Goal: Task Accomplishment & Management: Use online tool/utility

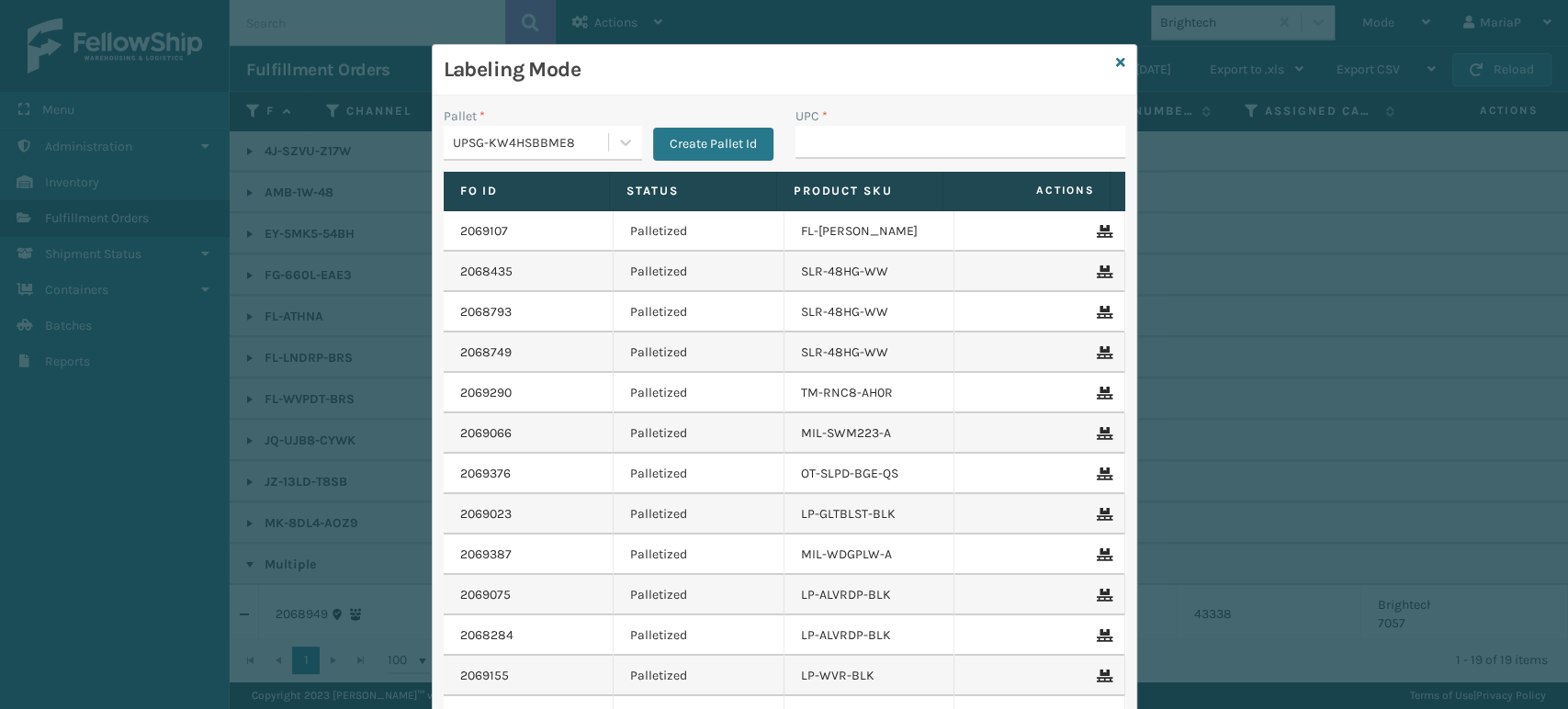
scroll to position [191, 0]
click at [1117, 57] on div "Labeling Mode Pallet * UPSG-KW4HSBBME8 Create Pallet Id UPC * Fo Id Status Prod…" at bounding box center [784, 436] width 705 height 786
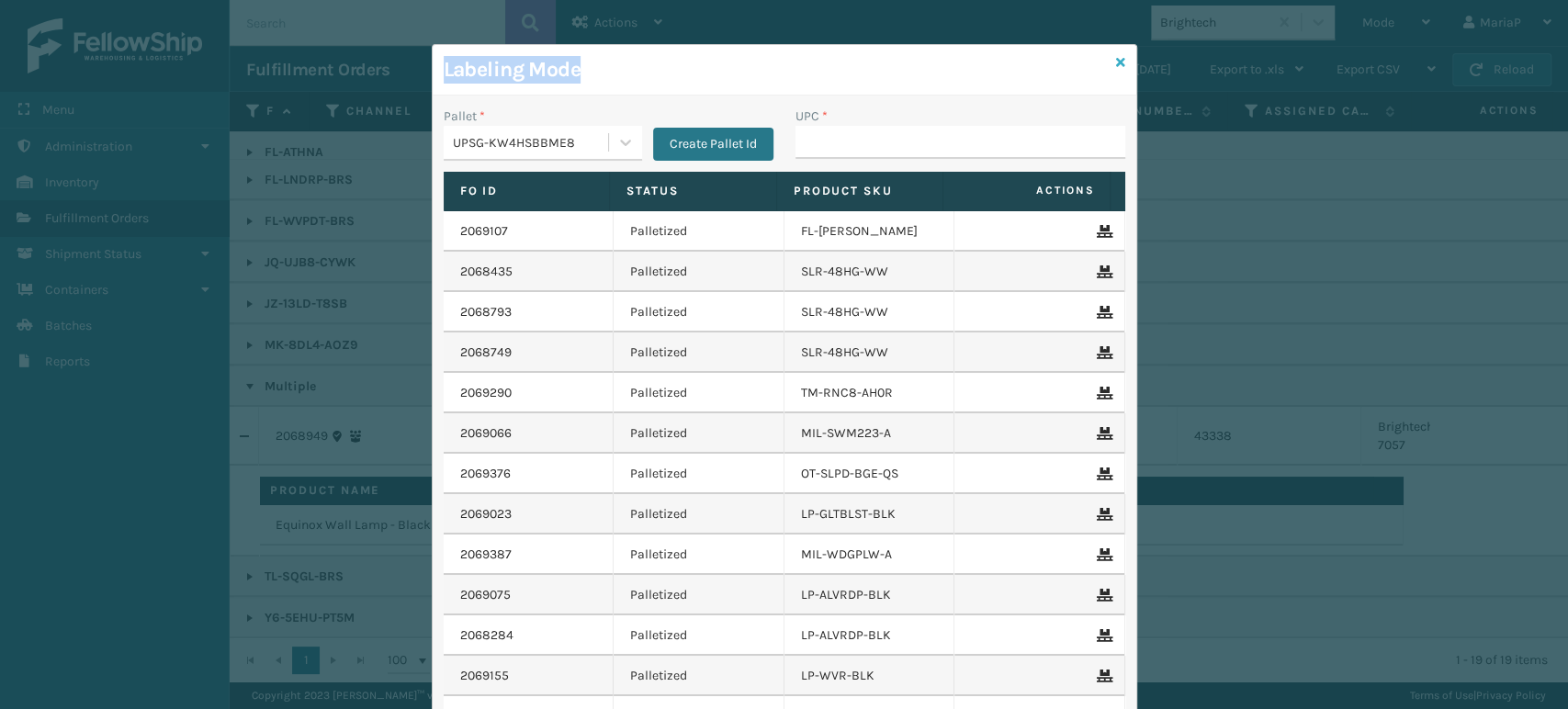
click at [1116, 56] on icon at bounding box center [1120, 62] width 9 height 13
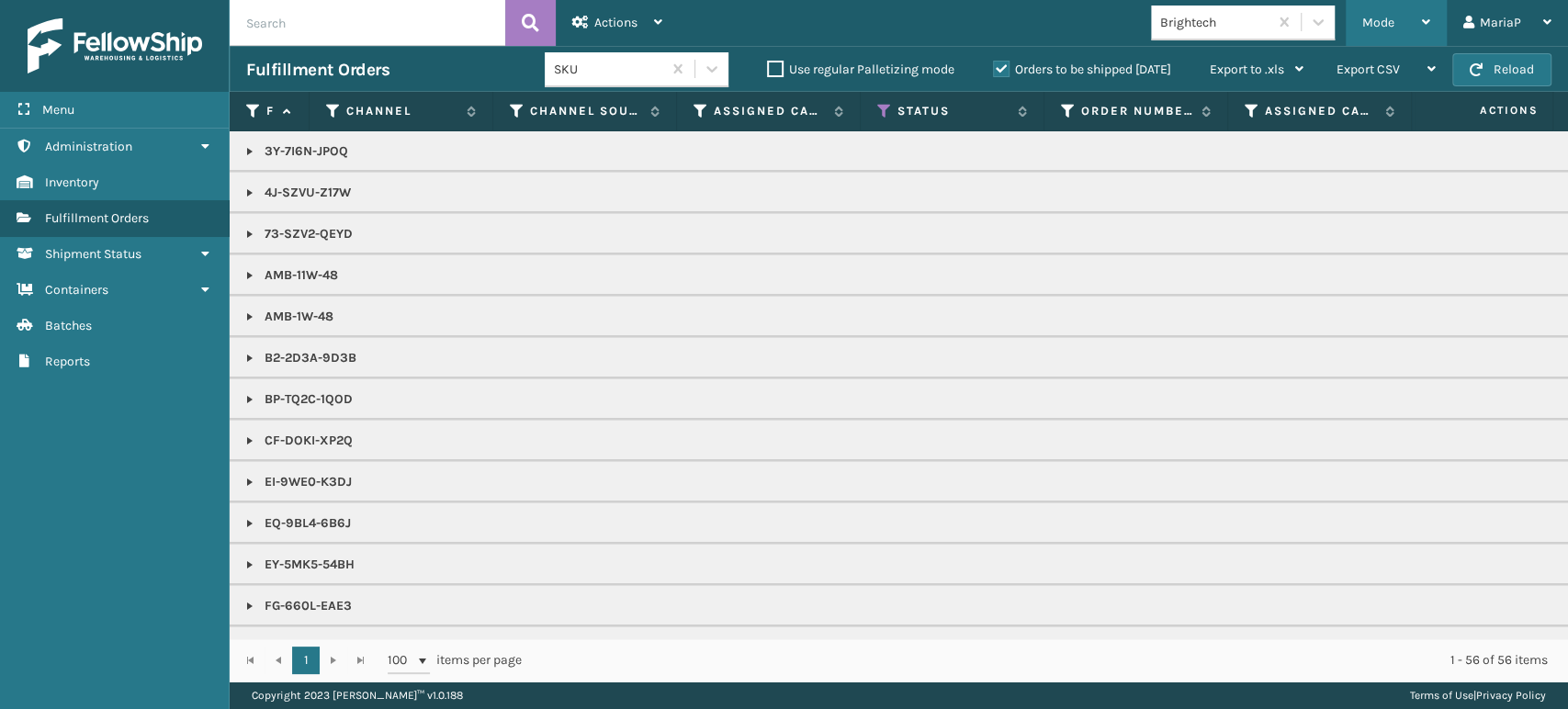
click at [1395, 35] on div "Mode" at bounding box center [1396, 22] width 68 height 46
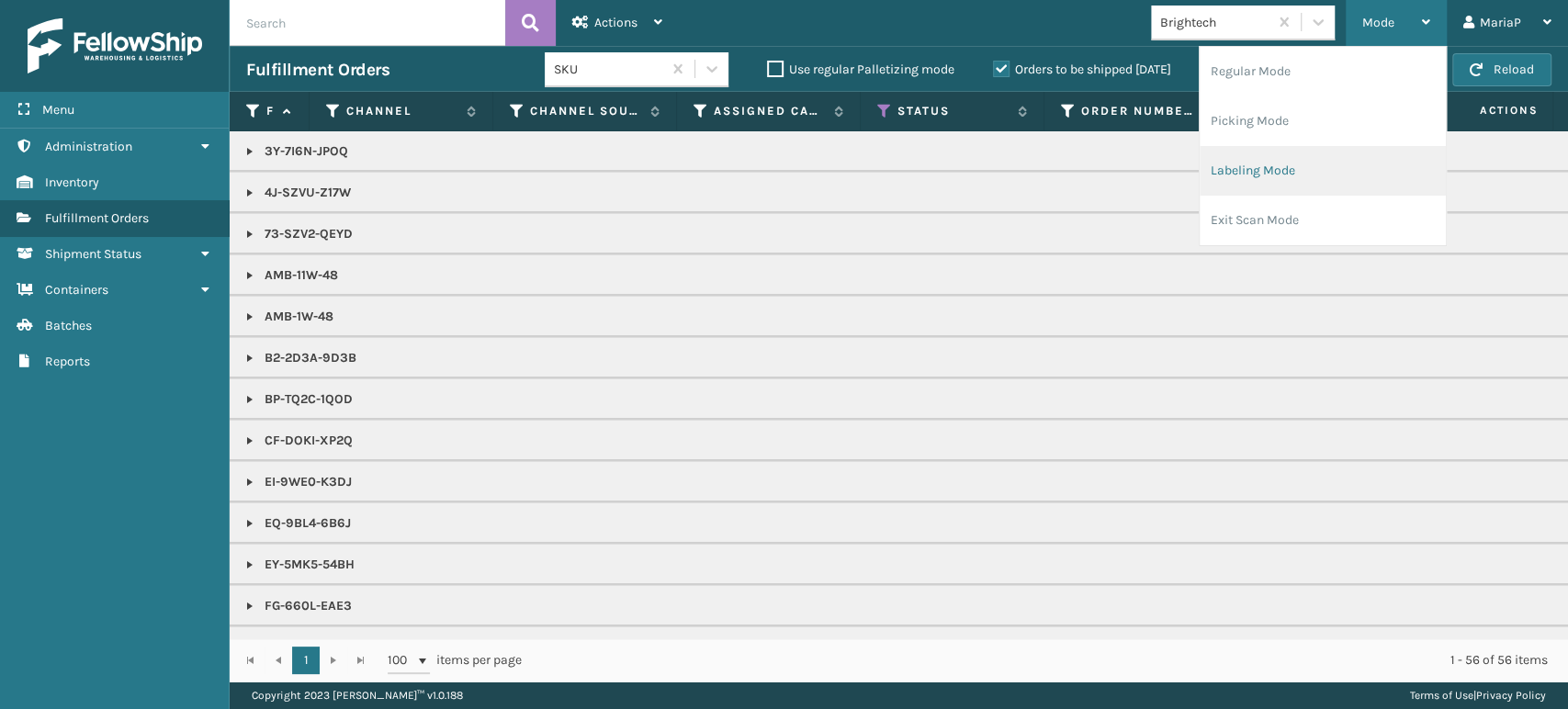
click at [1275, 176] on li "Labeling Mode" at bounding box center [1322, 170] width 247 height 49
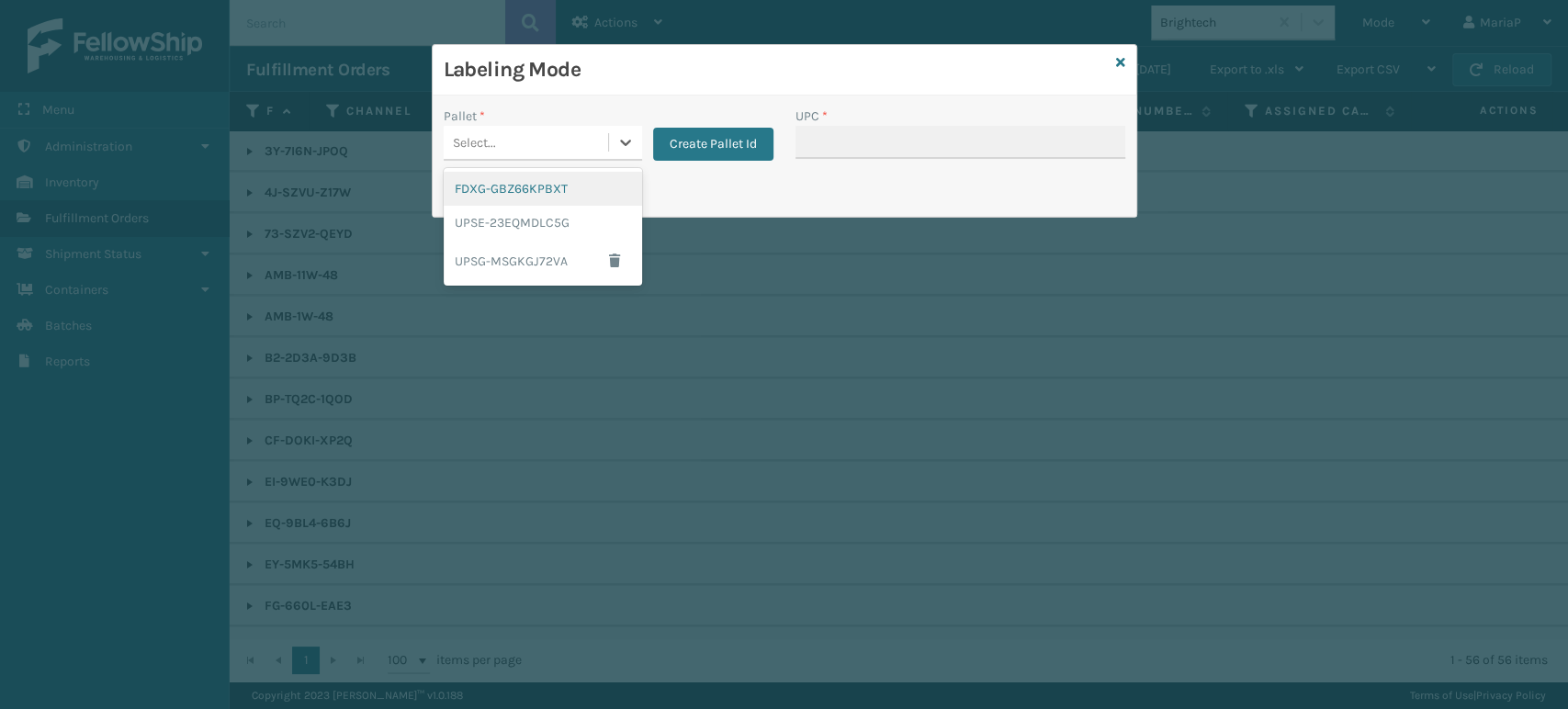
click at [574, 147] on div "Select..." at bounding box center [526, 142] width 165 height 31
click at [542, 182] on div "FDXG-GBZ66KPBXT" at bounding box center [543, 189] width 198 height 34
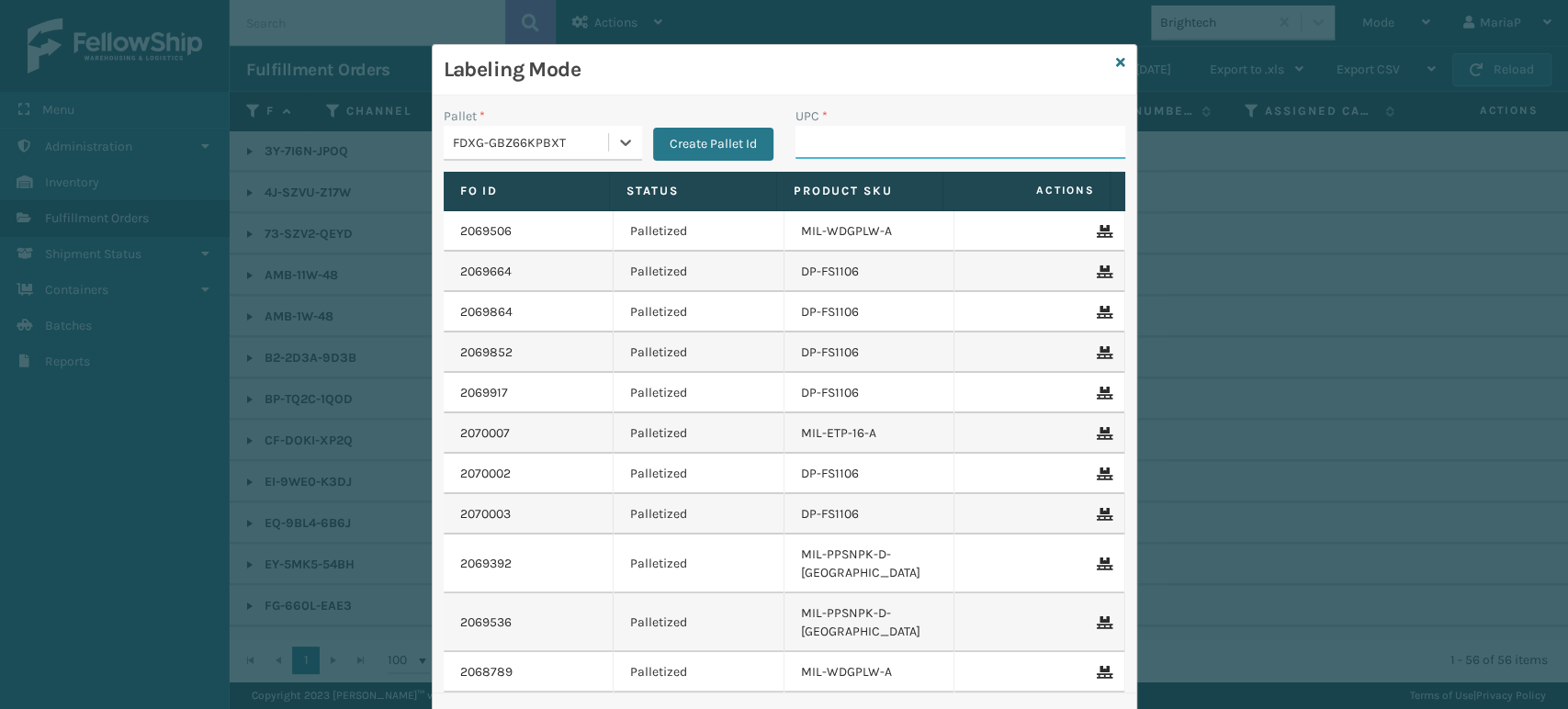
click at [796, 143] on input "UPC *" at bounding box center [960, 142] width 329 height 33
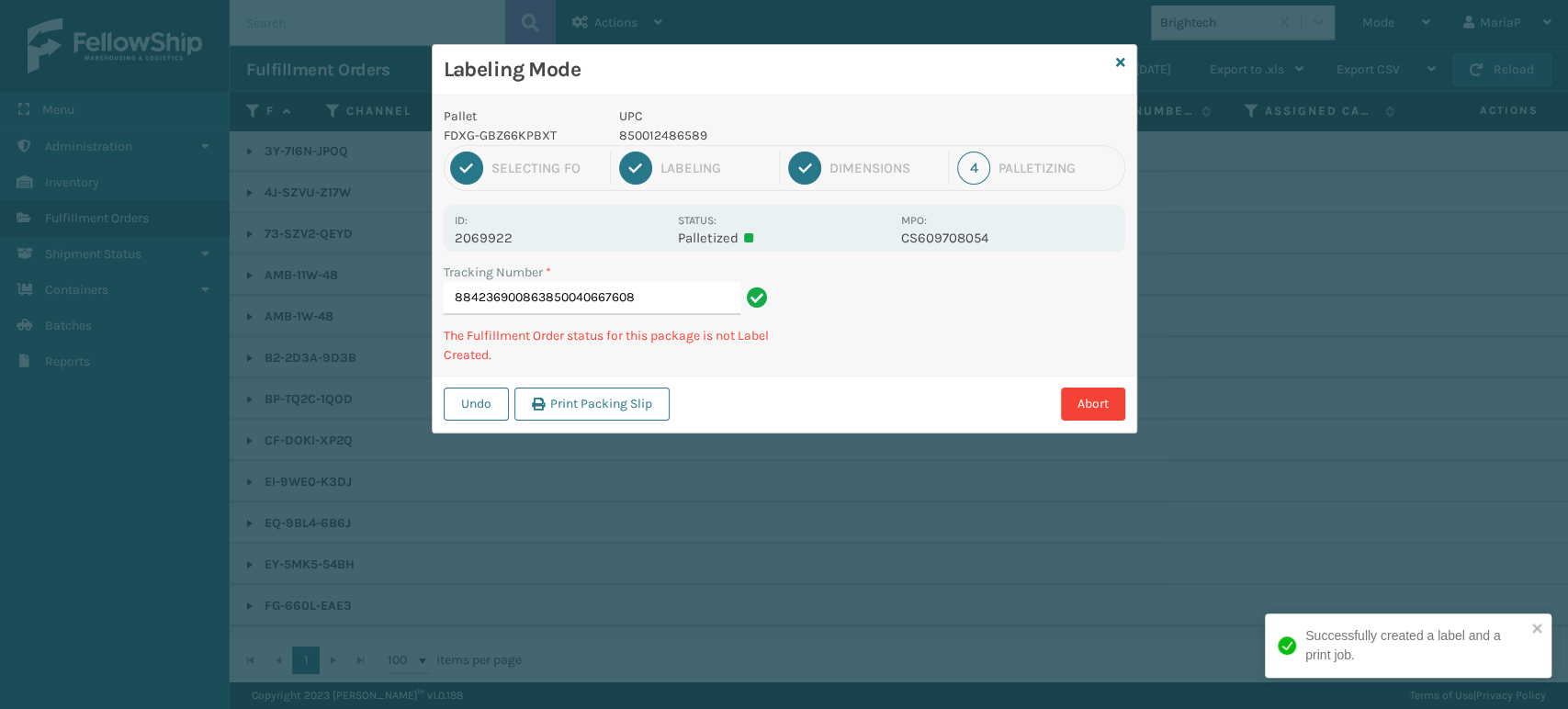
type input "884236900863850040667608"
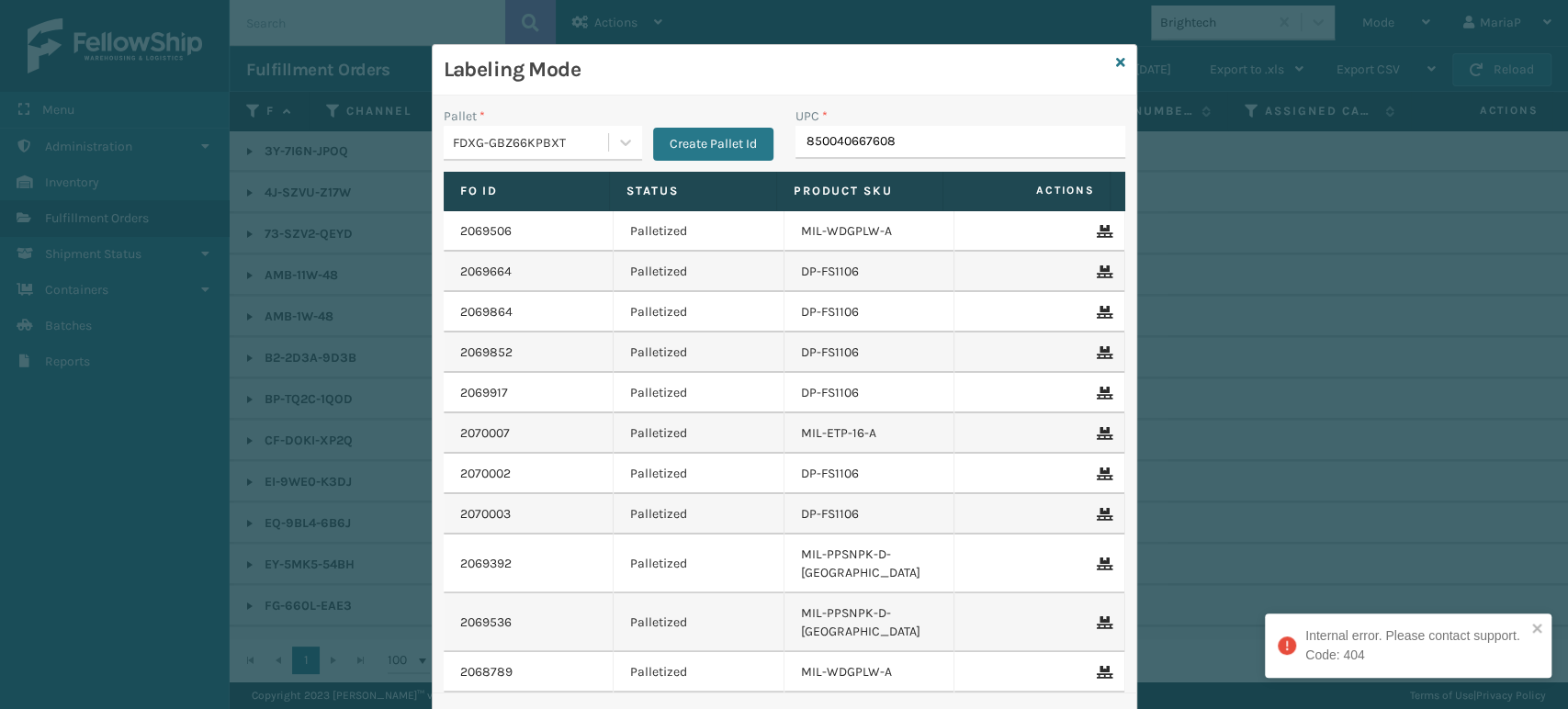
type input "850040667608"
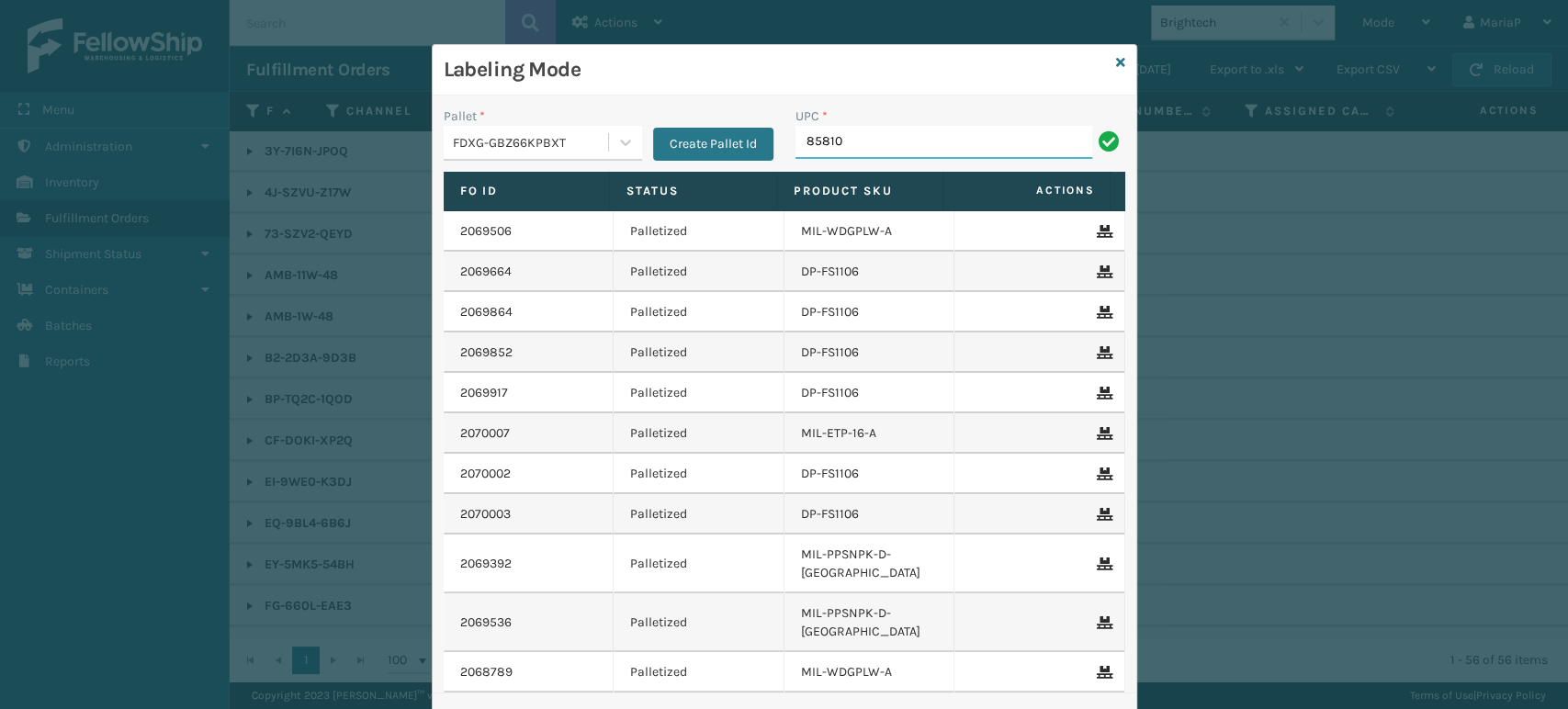
click at [896, 133] on input "85810" at bounding box center [944, 142] width 297 height 33
type input "85810007089"
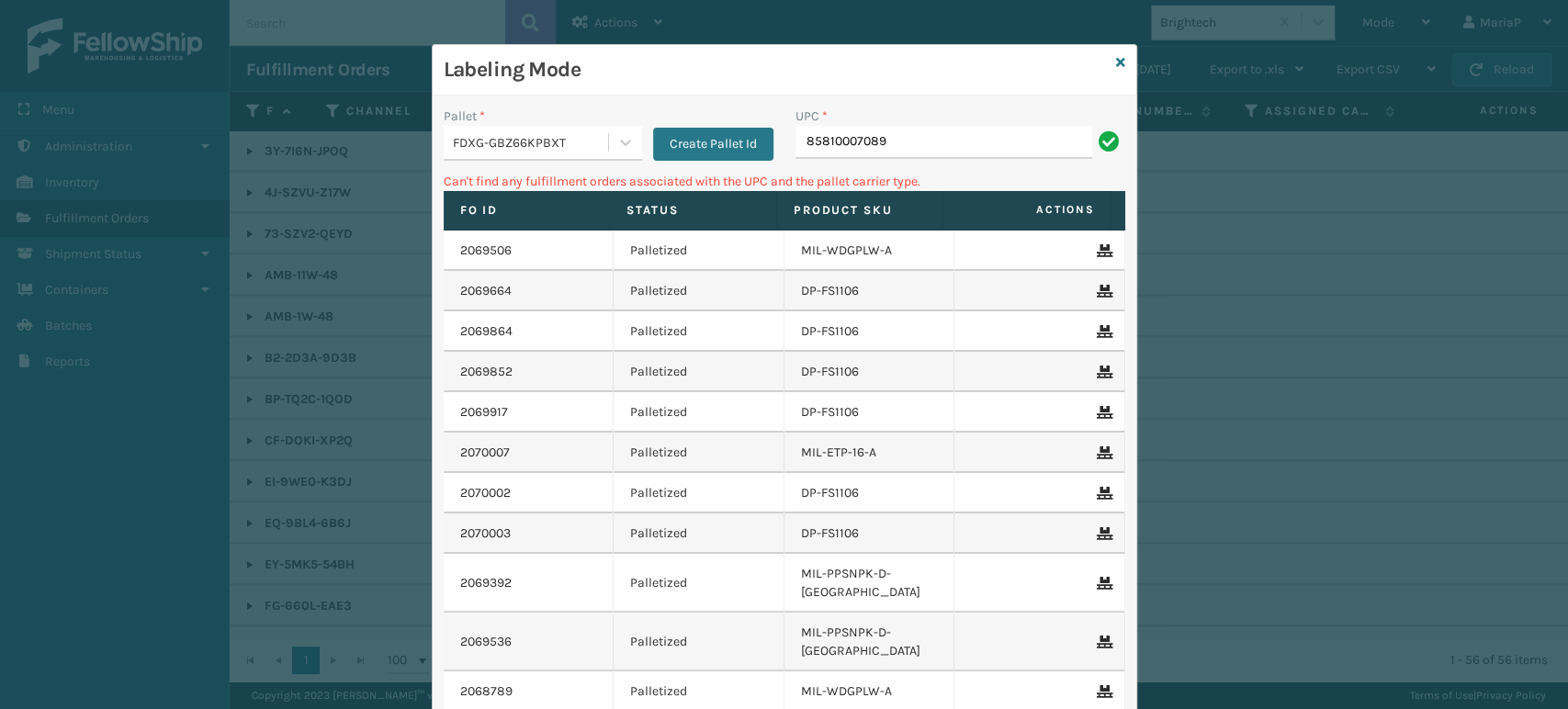
click at [835, 155] on input "85810007089" at bounding box center [944, 142] width 297 height 33
type input "858100007089"
click at [843, 144] on input "858100007089" at bounding box center [944, 142] width 297 height 33
drag, startPoint x: 873, startPoint y: 144, endPoint x: 945, endPoint y: 138, distance: 72.2
click at [945, 138] on input "858100007089" at bounding box center [944, 142] width 297 height 33
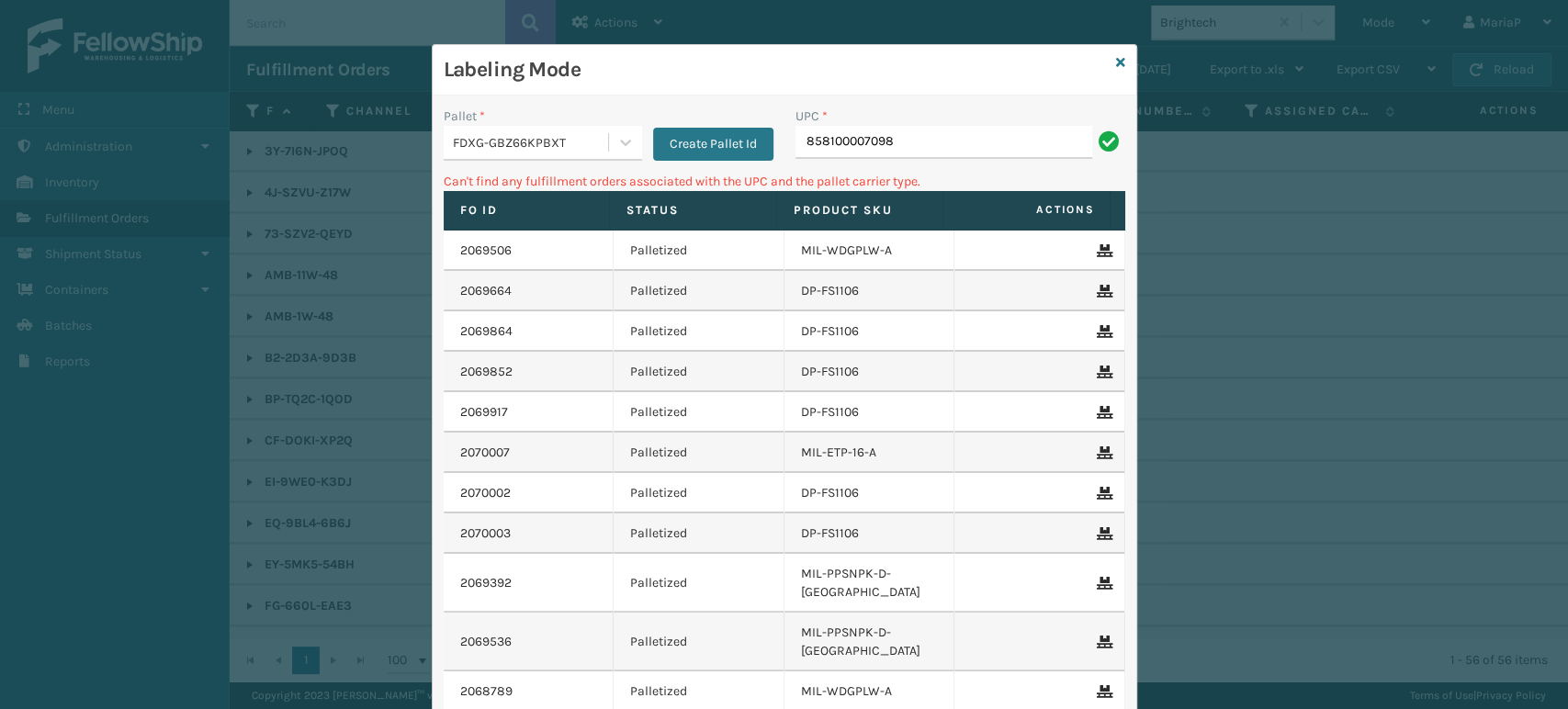
type input "858100007098"
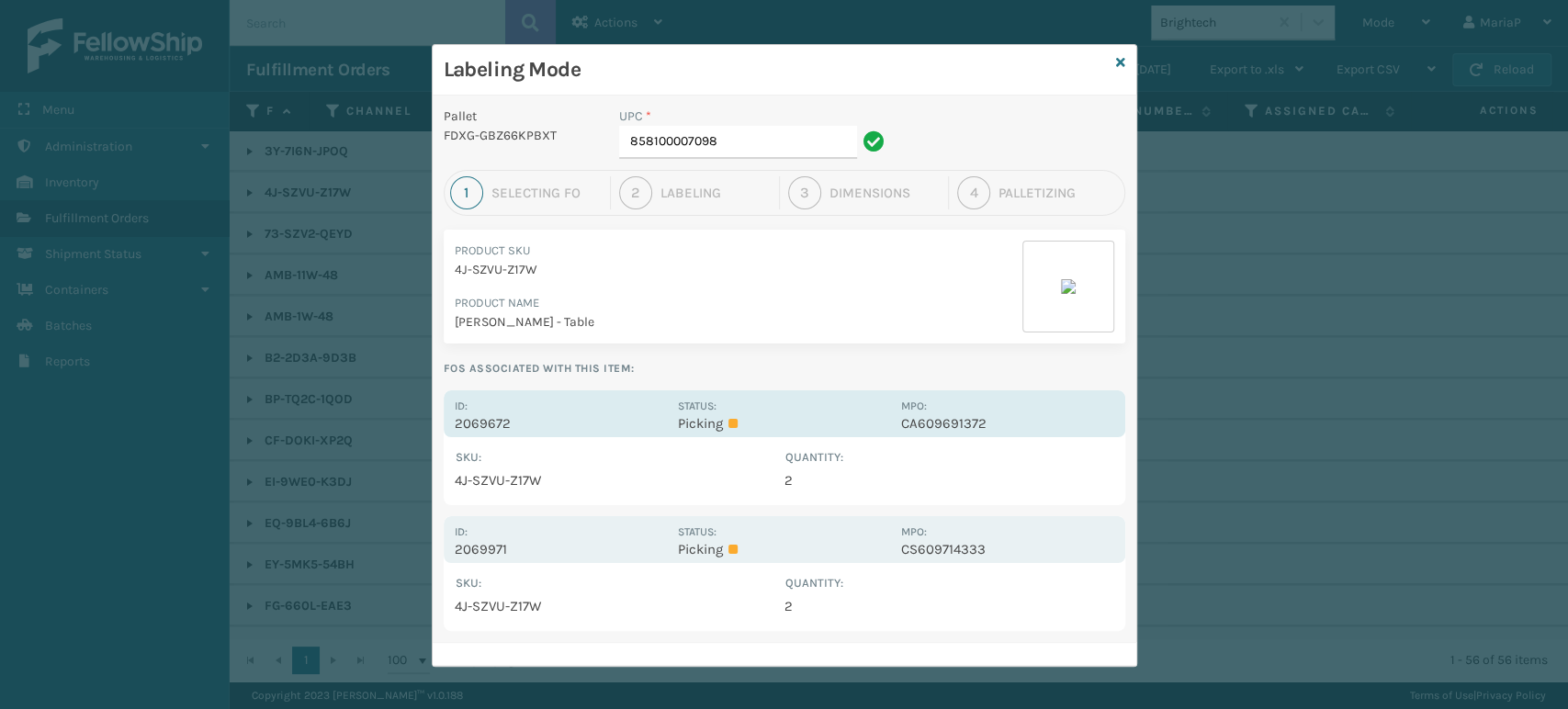
click at [505, 413] on div "Id: 2069672" at bounding box center [561, 413] width 212 height 35
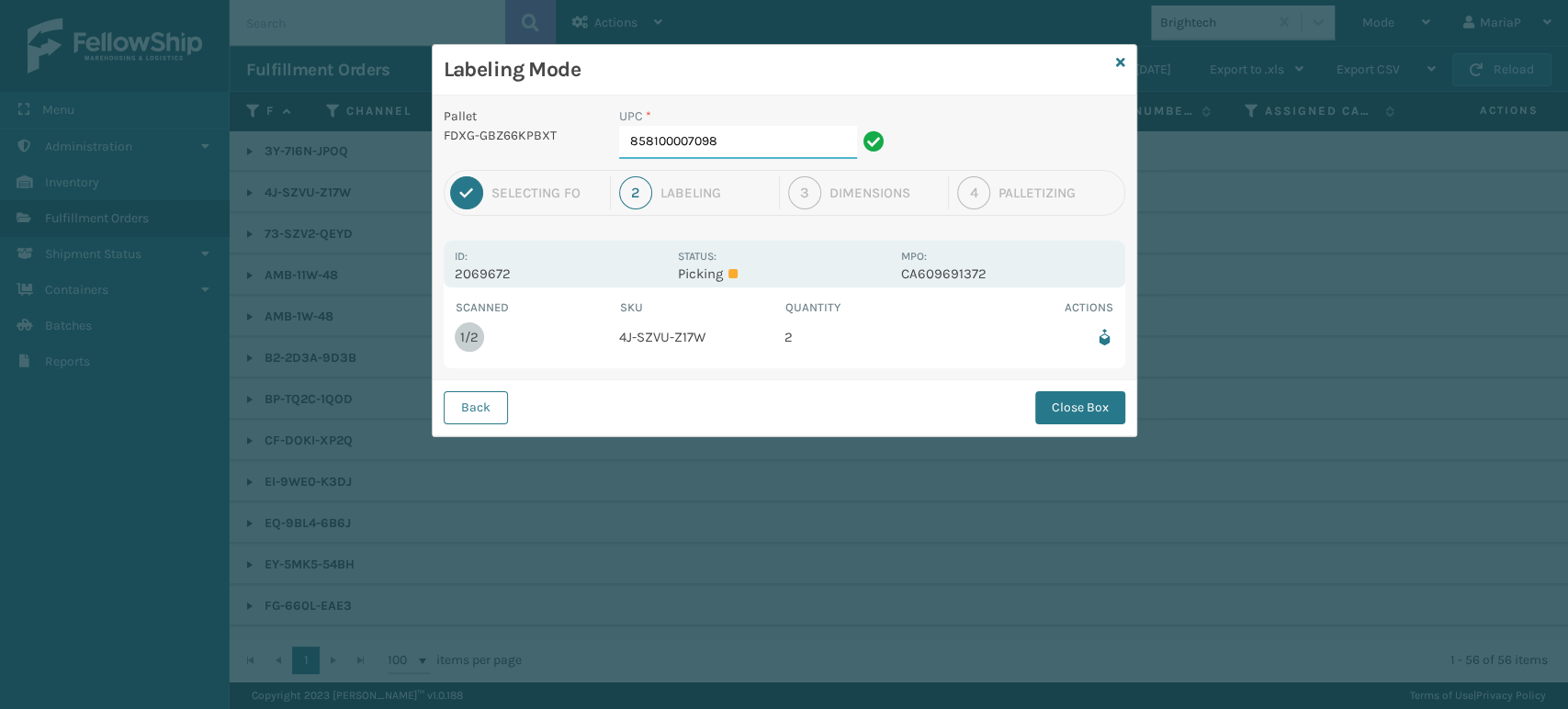
click at [771, 139] on input "858100007098" at bounding box center [738, 142] width 238 height 33
click at [1058, 409] on button "Close Box" at bounding box center [1080, 408] width 90 height 33
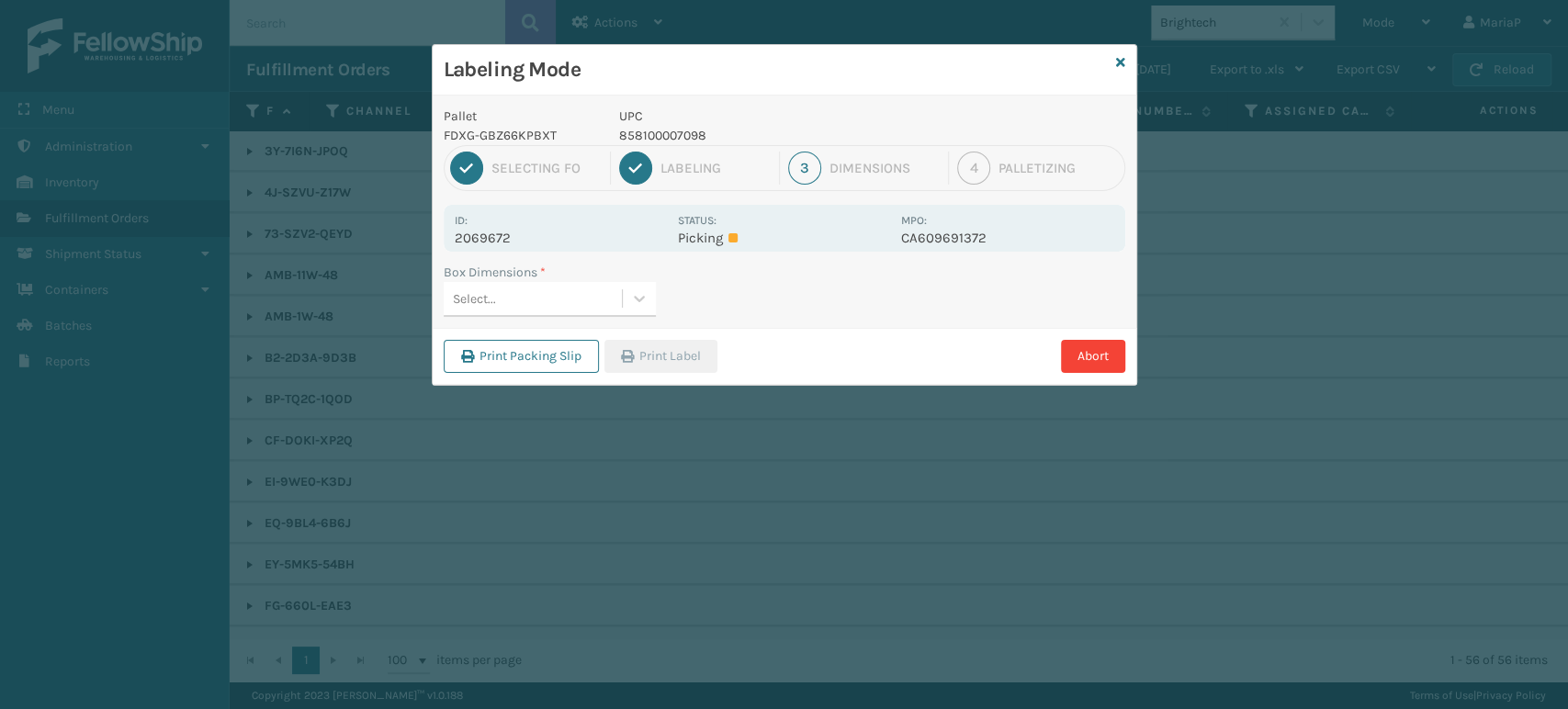
click at [507, 300] on div "Select..." at bounding box center [533, 299] width 179 height 31
type input "MED"
click at [700, 349] on button "Print Label" at bounding box center [661, 356] width 113 height 33
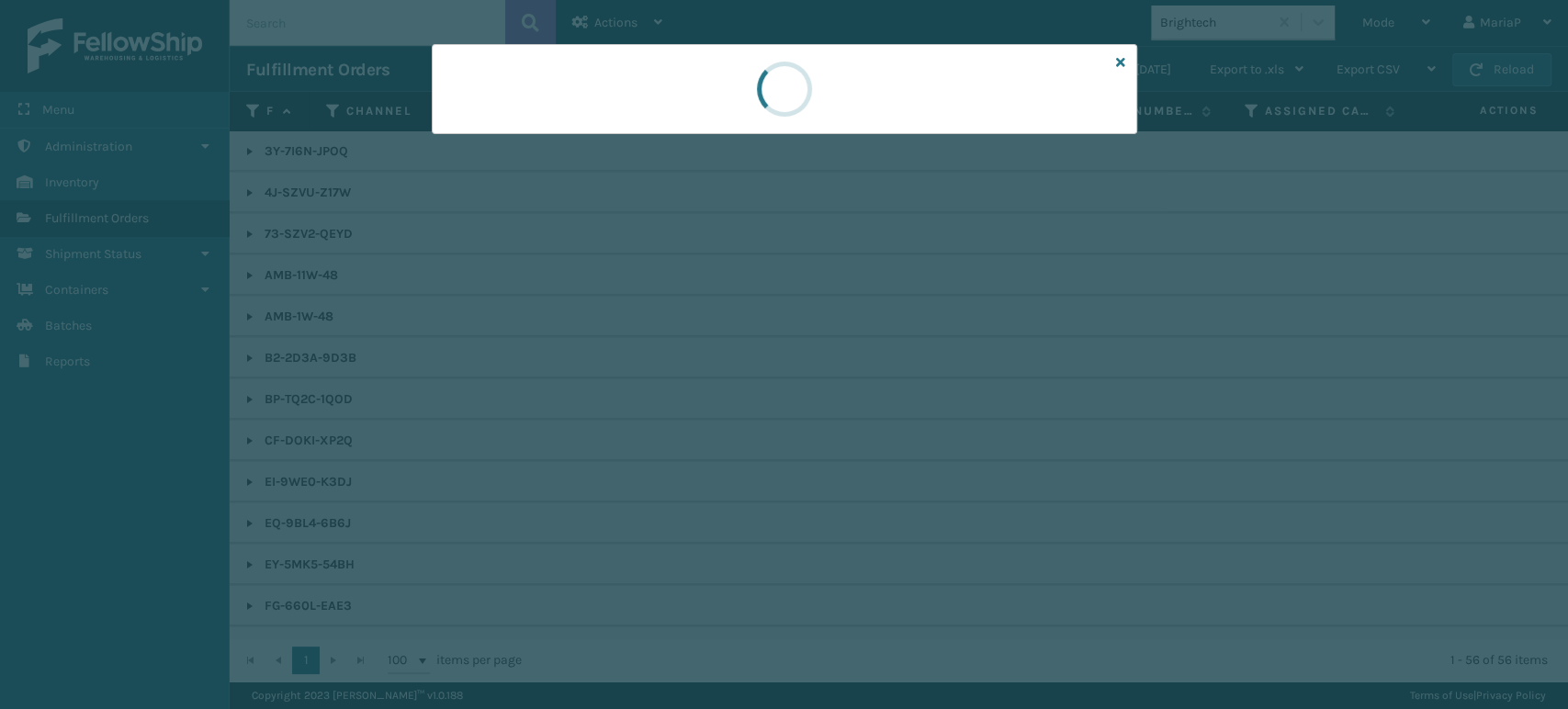
click at [700, 349] on div at bounding box center [784, 354] width 1568 height 709
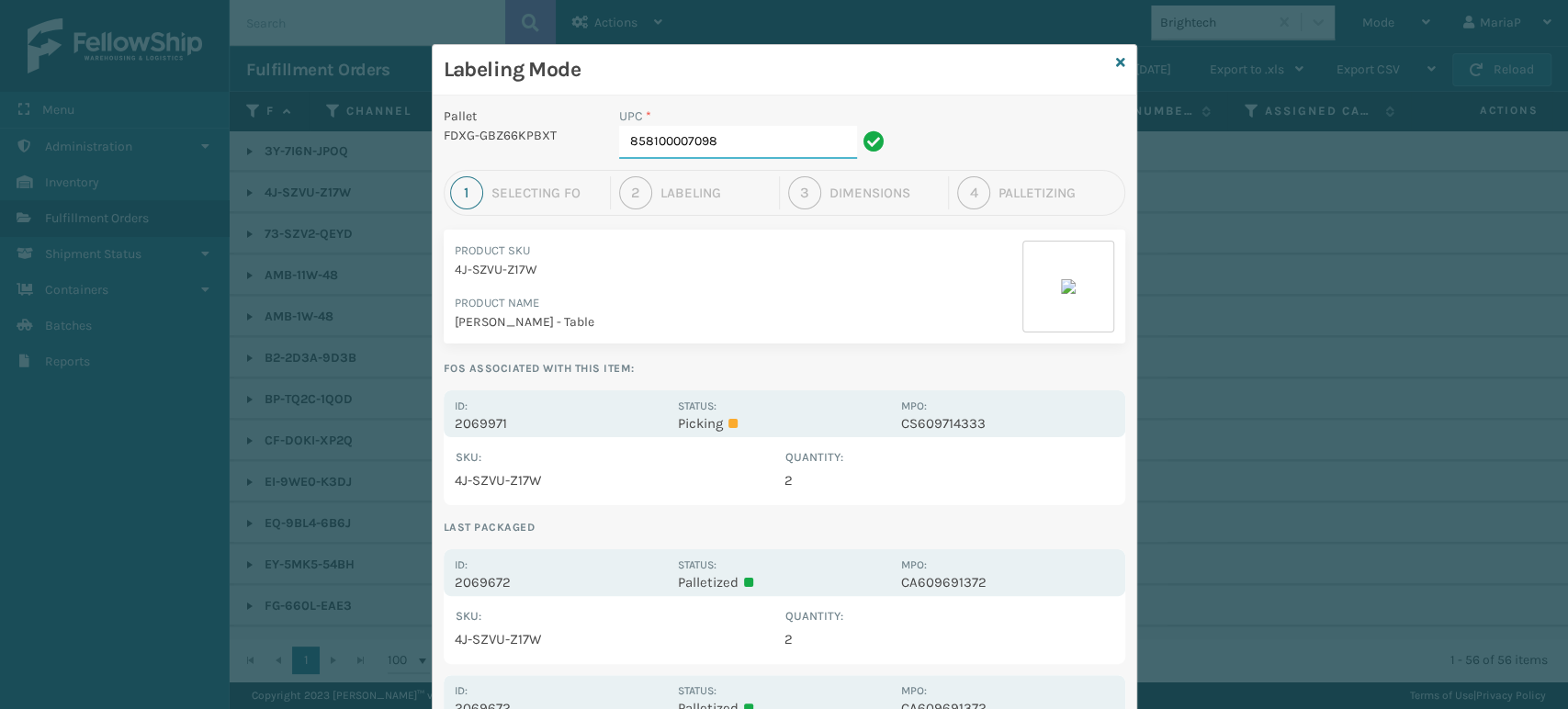
click at [751, 153] on input "858100007098" at bounding box center [738, 142] width 238 height 33
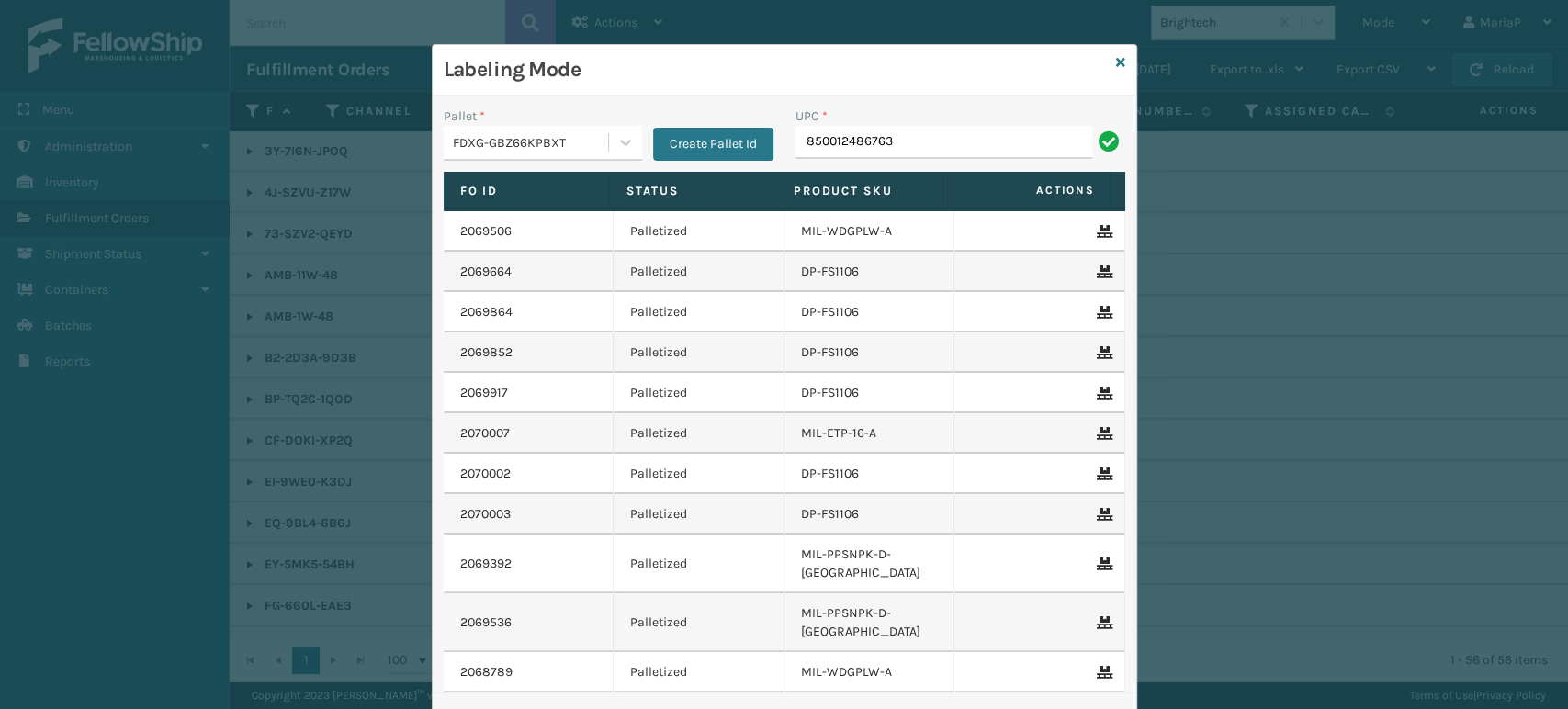
type input "850012486763"
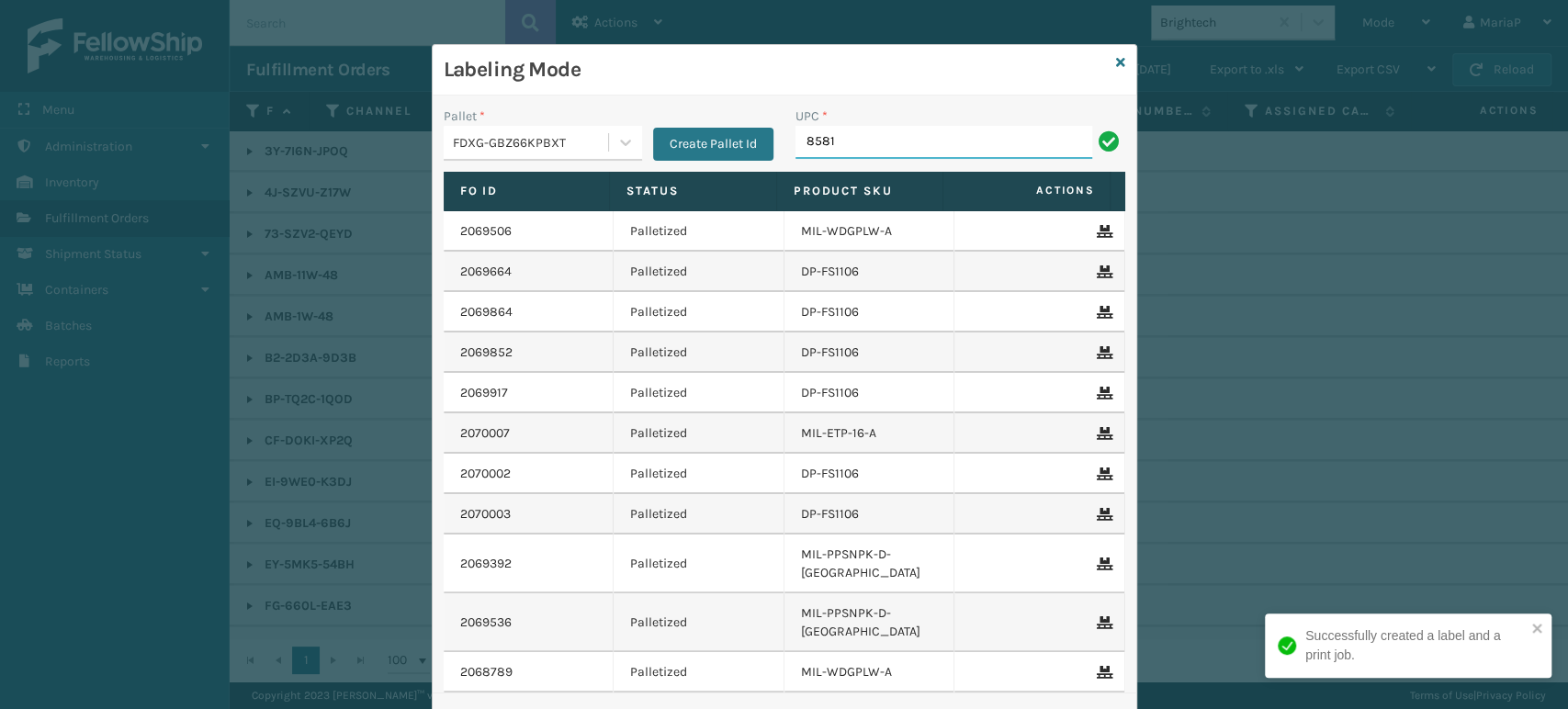
click at [939, 128] on input "8581" at bounding box center [944, 142] width 297 height 33
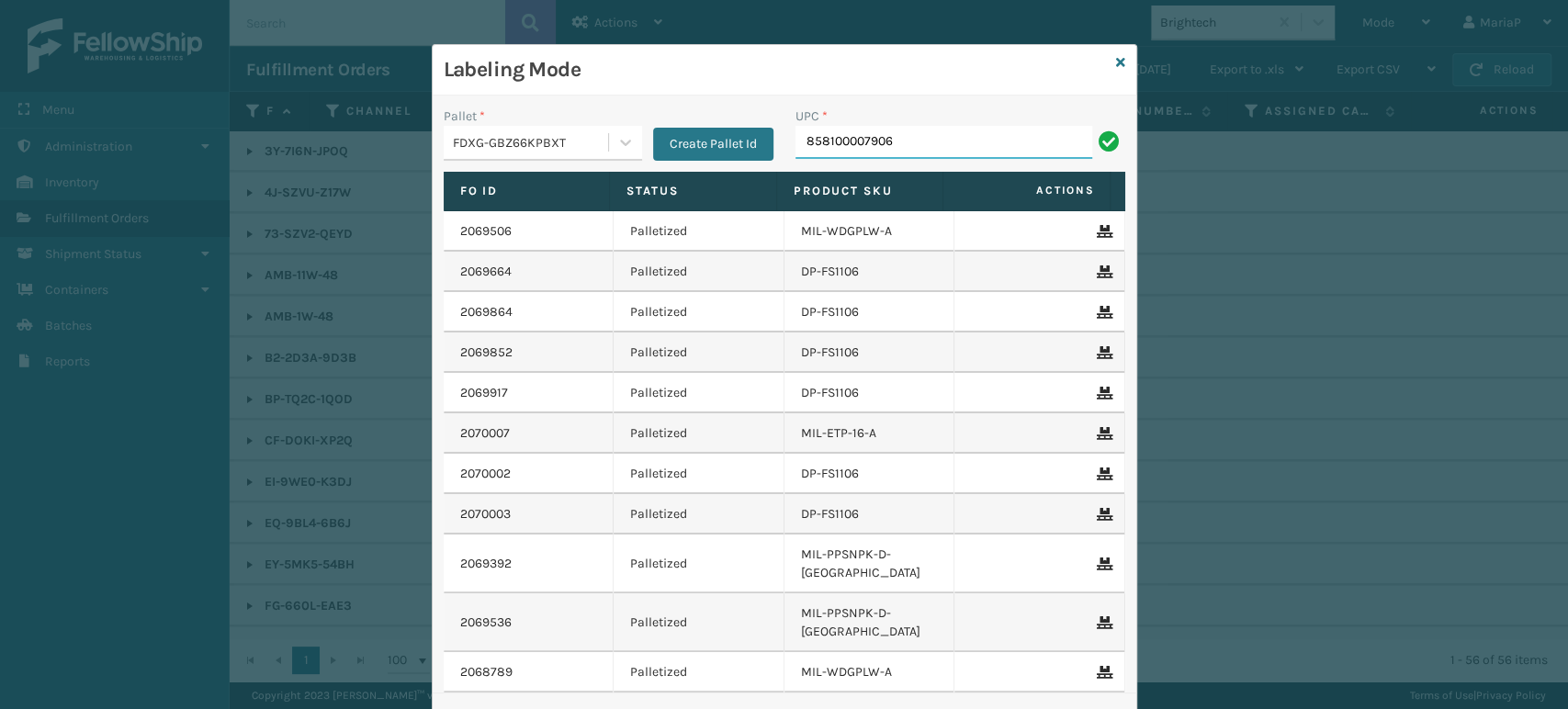
type input "858100007906"
click at [939, 128] on input "858100007906" at bounding box center [944, 142] width 297 height 33
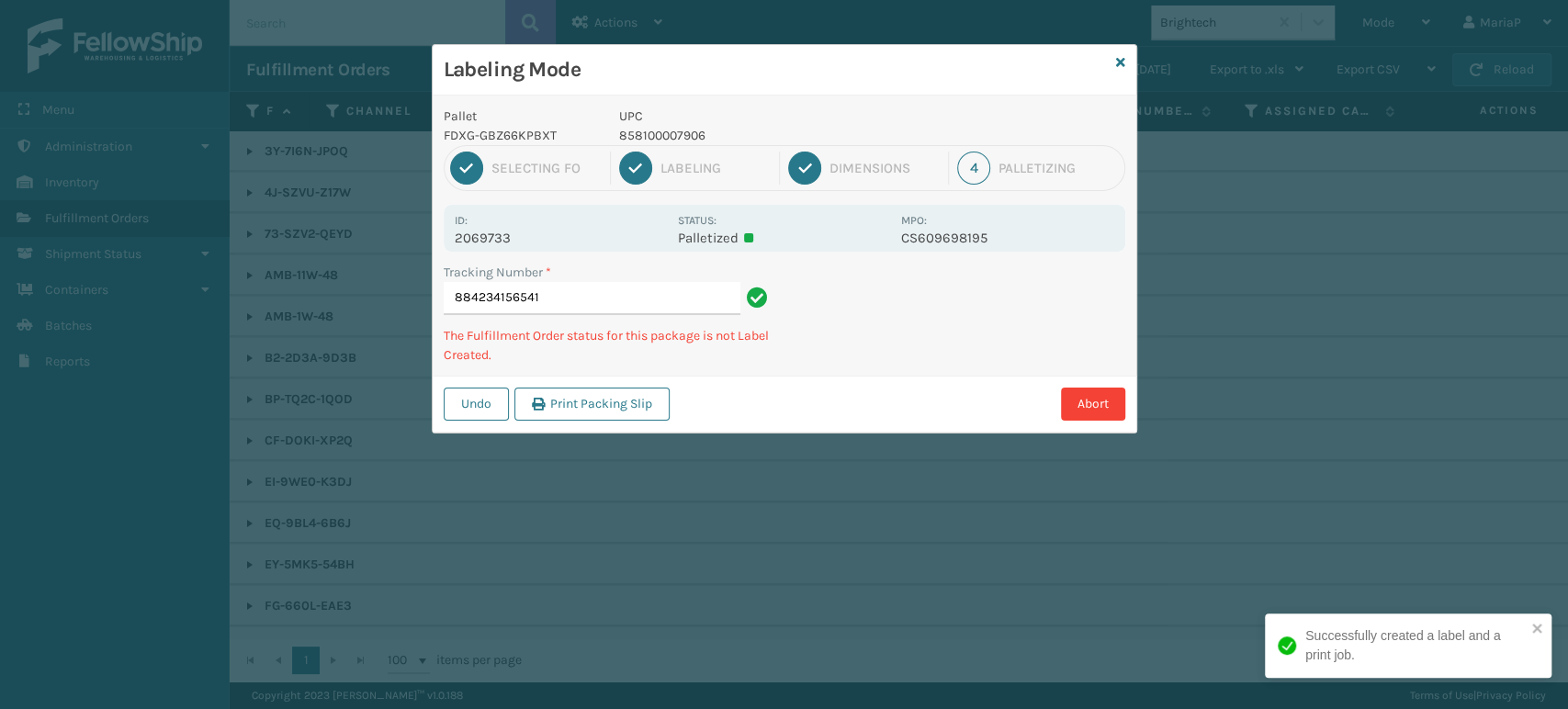
click at [651, 130] on p "858100007906" at bounding box center [754, 135] width 271 height 20
copy p "858100007906"
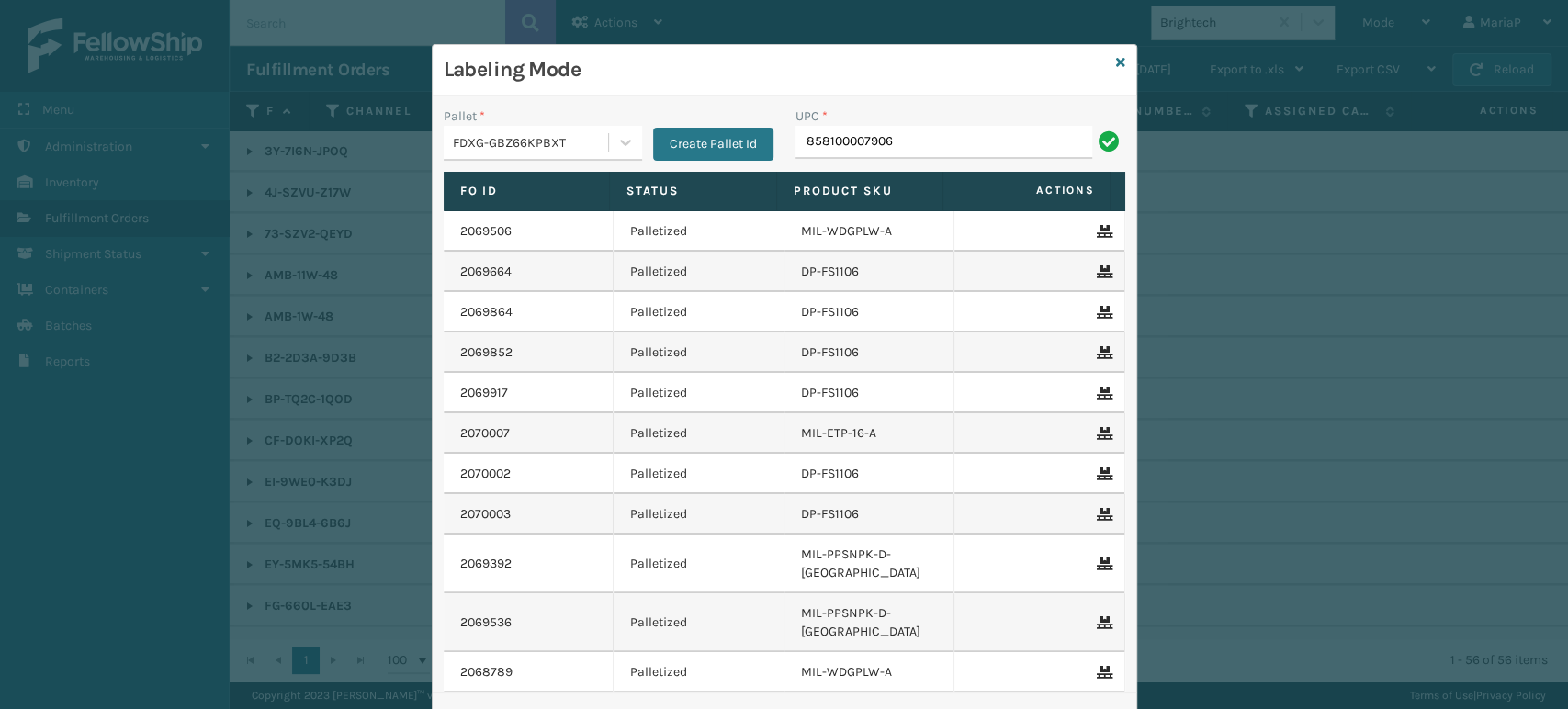
type input "858100007906"
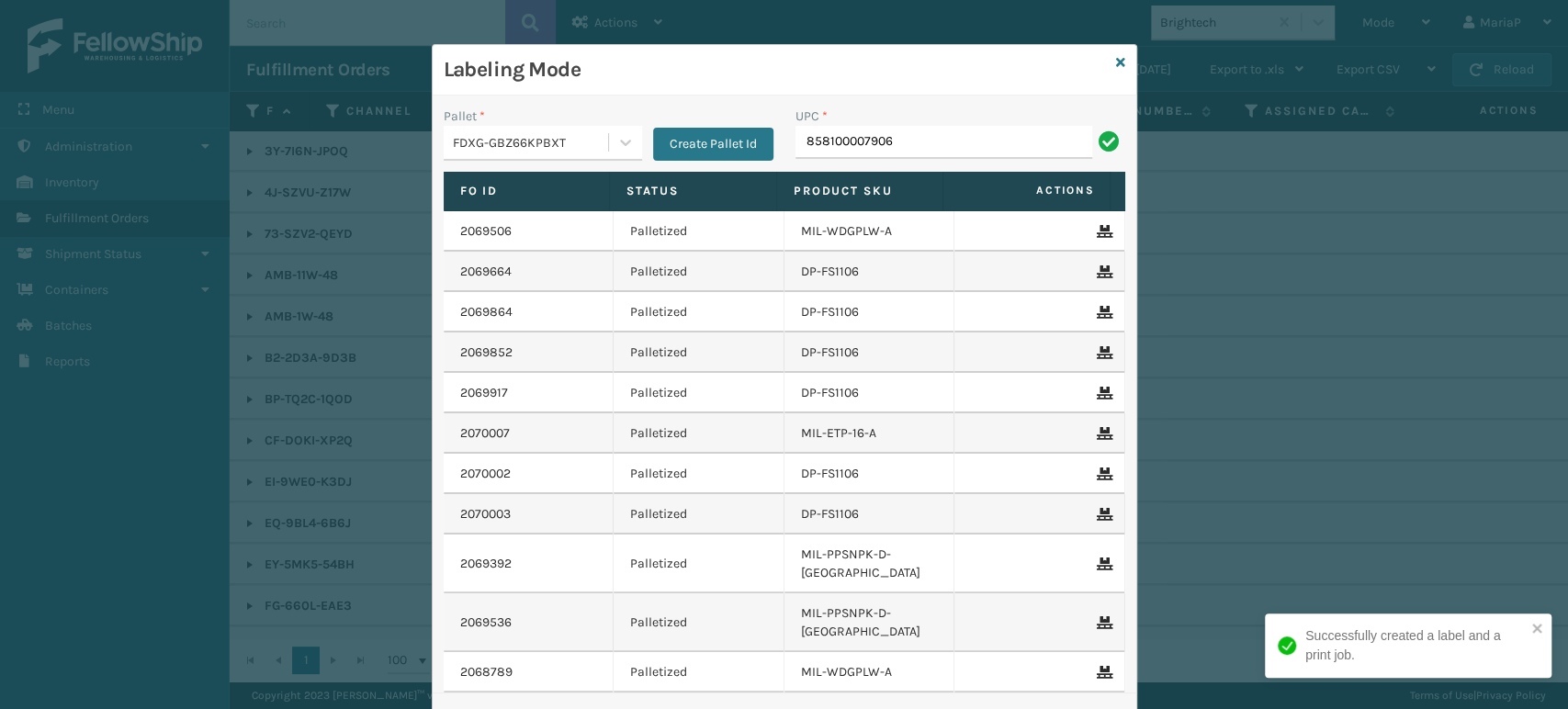
type input "858100007906"
click at [653, 130] on button "Create Pallet Id" at bounding box center [713, 144] width 120 height 33
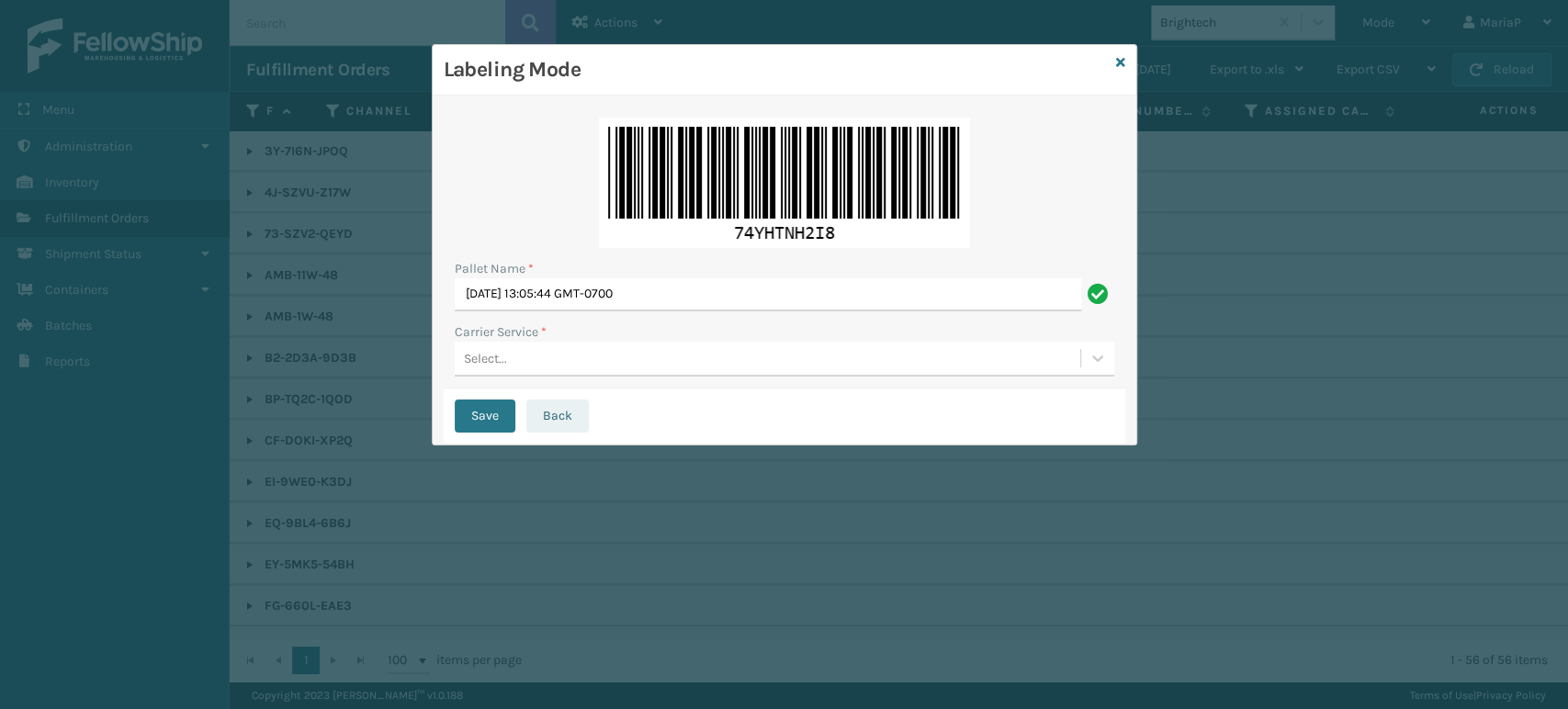
click at [539, 418] on button "Back" at bounding box center [557, 416] width 62 height 33
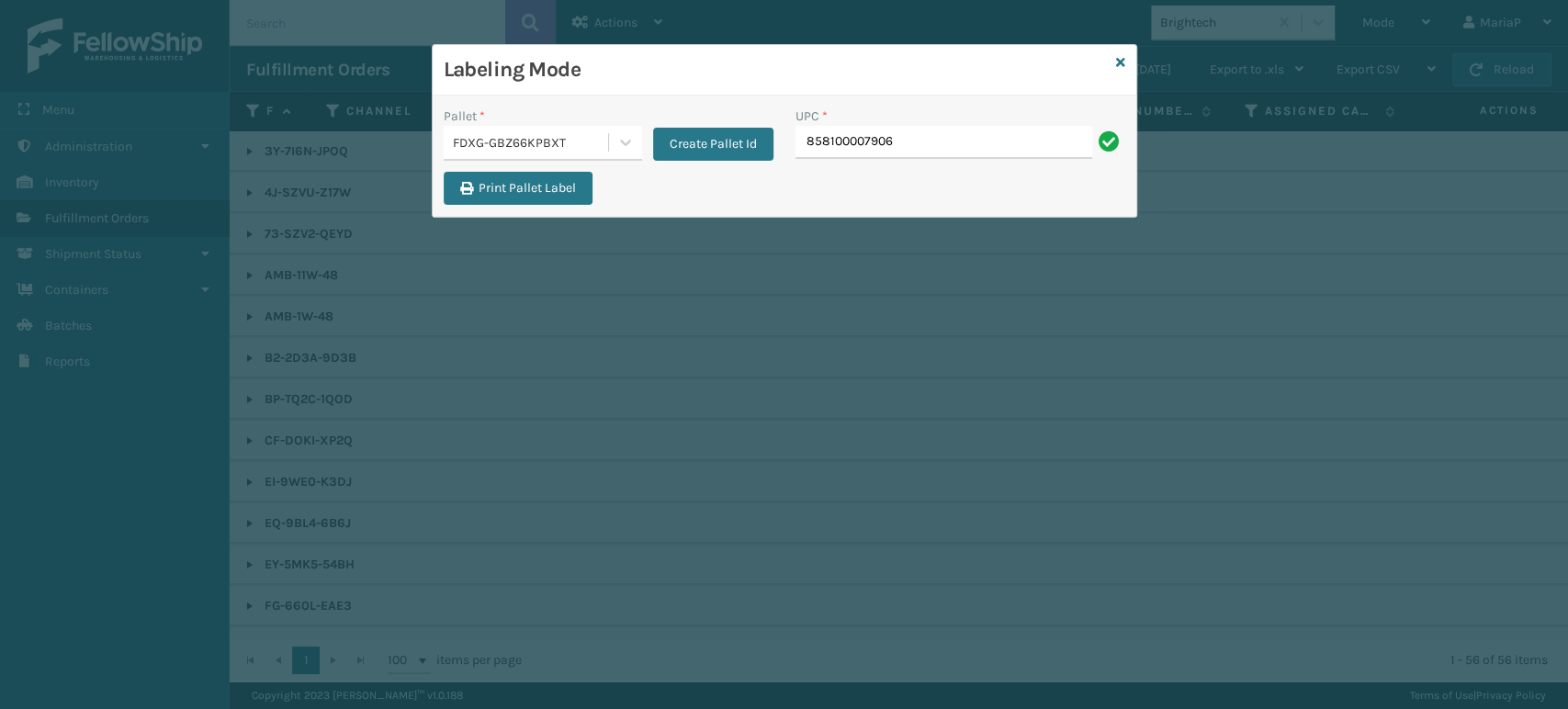
click at [867, 162] on div "UPC * 858100007906" at bounding box center [960, 140] width 352 height 65
click at [913, 160] on div "UPC * 858100007906" at bounding box center [960, 140] width 352 height 65
click at [926, 153] on input "858100007906" at bounding box center [944, 142] width 297 height 33
type input "858100007906"
type input "858100007623"
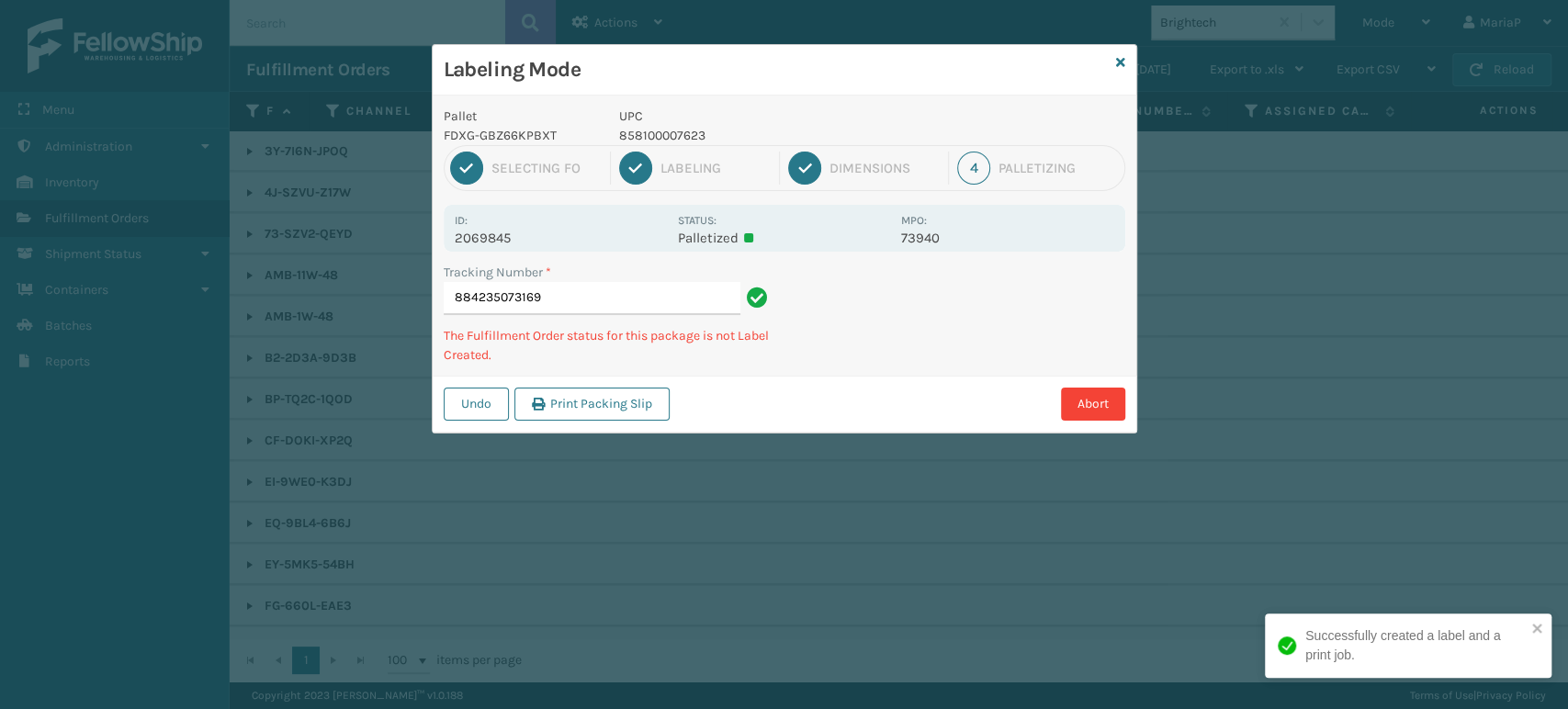
click at [647, 136] on p "858100007623" at bounding box center [754, 135] width 271 height 20
copy p "858100007623"
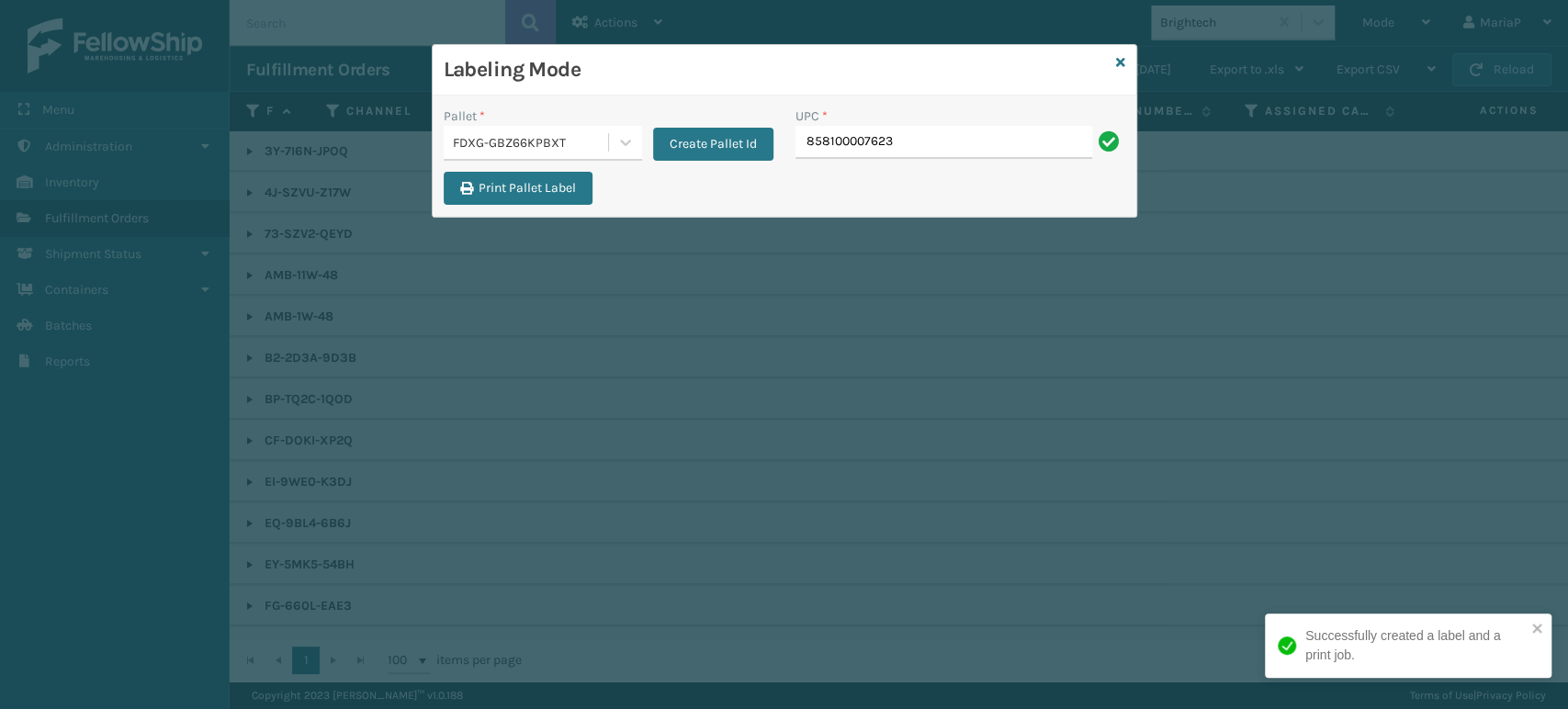
type input "858100007623"
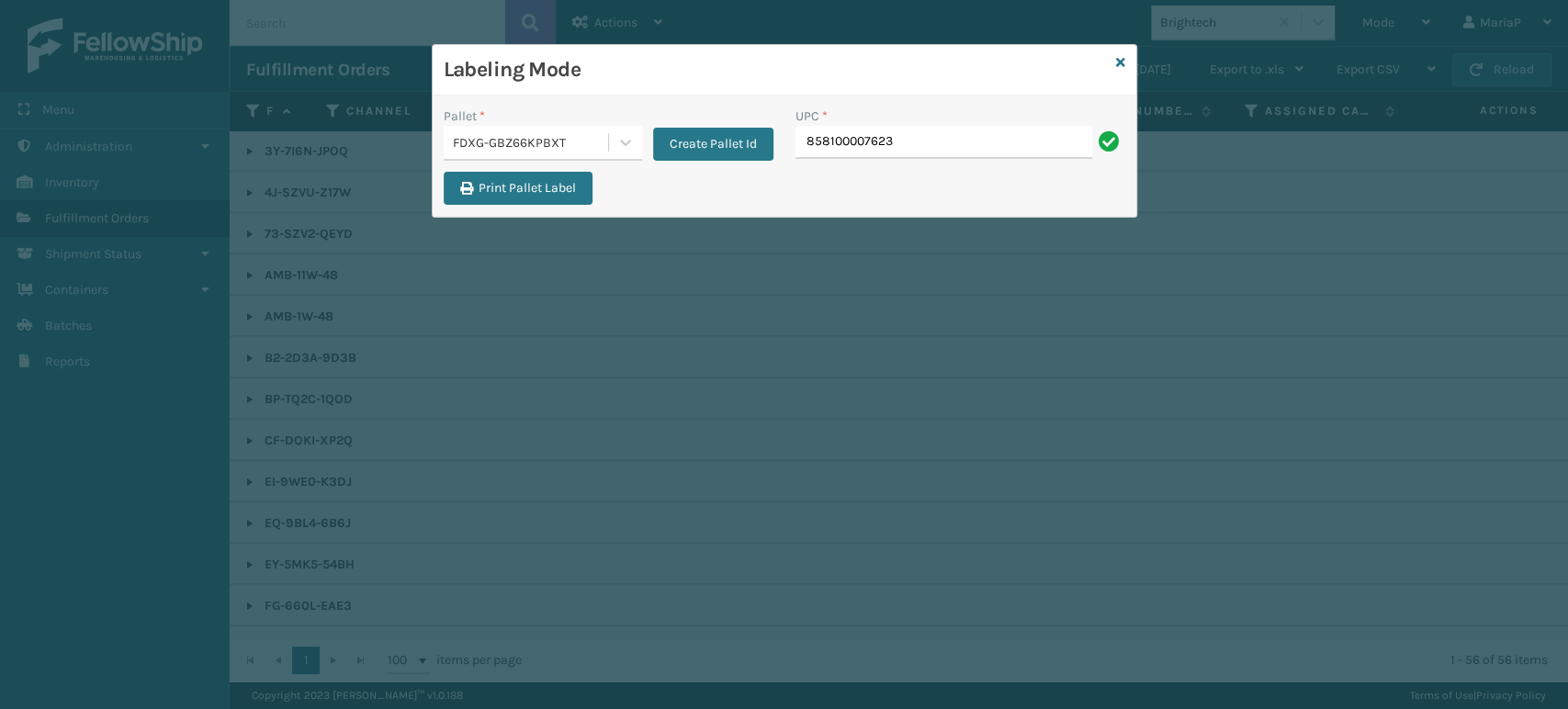
type input "858100007623"
type input "850040"
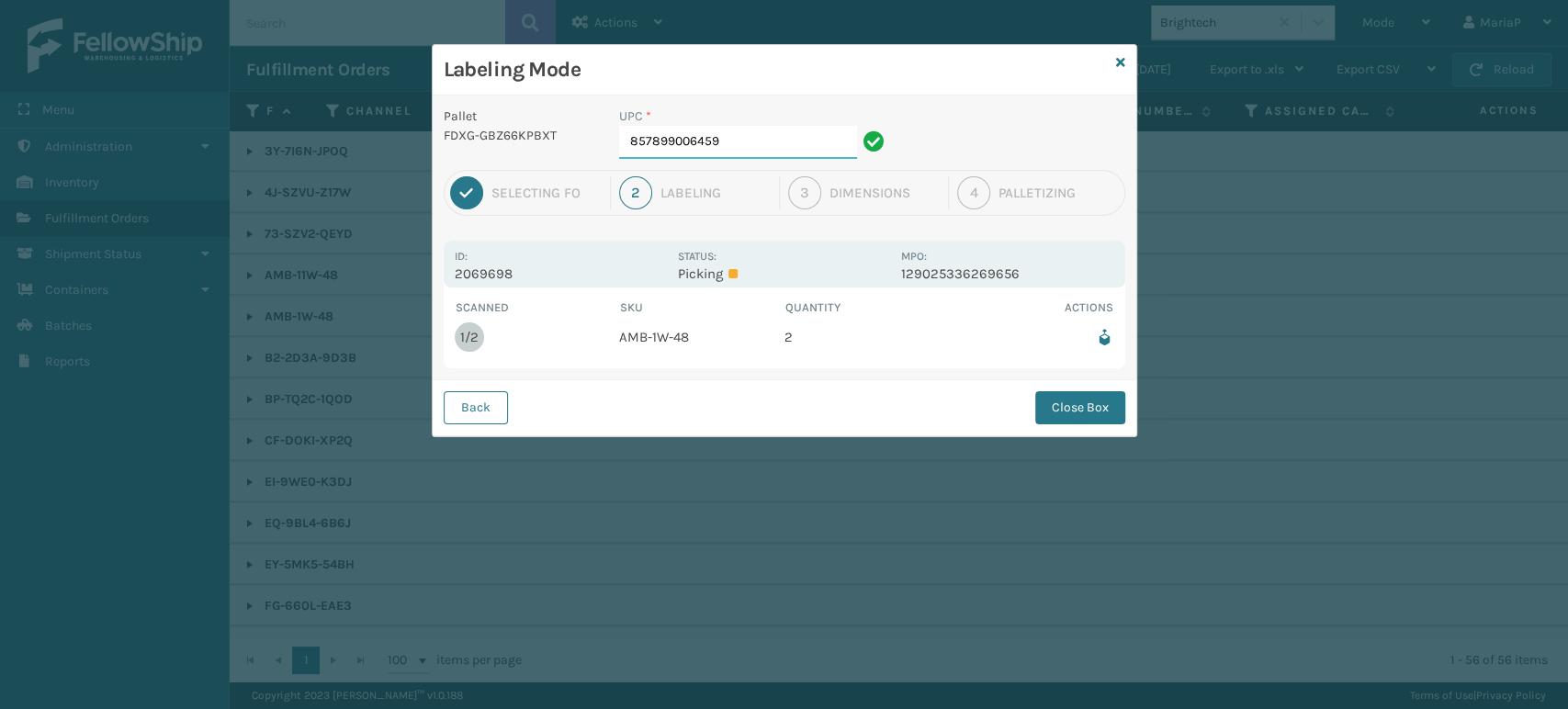
click at [728, 142] on input "857899006459" at bounding box center [738, 142] width 238 height 33
click at [1107, 409] on button "Close Box" at bounding box center [1080, 408] width 90 height 33
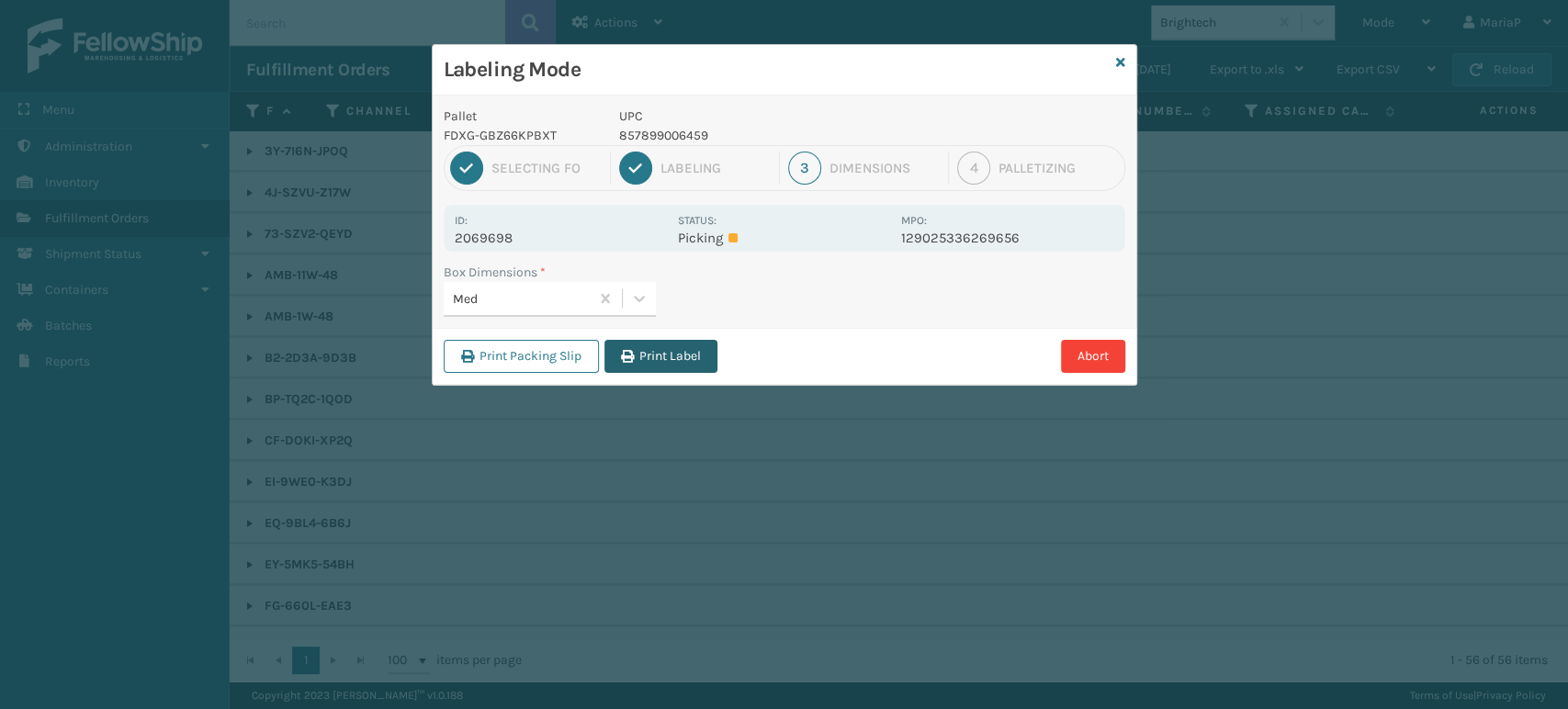
click at [652, 361] on button "Print Label" at bounding box center [661, 356] width 113 height 33
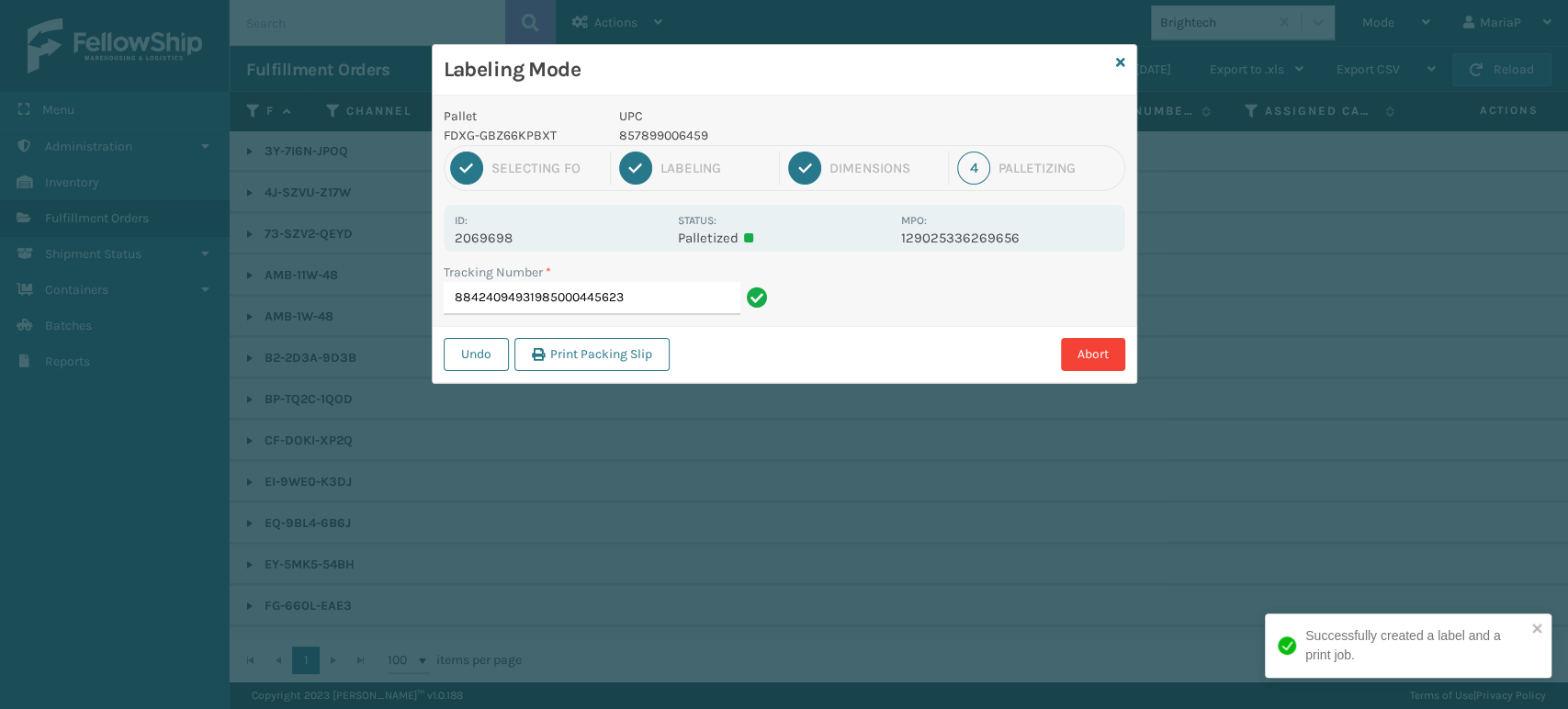
type input "884240949319850004456231"
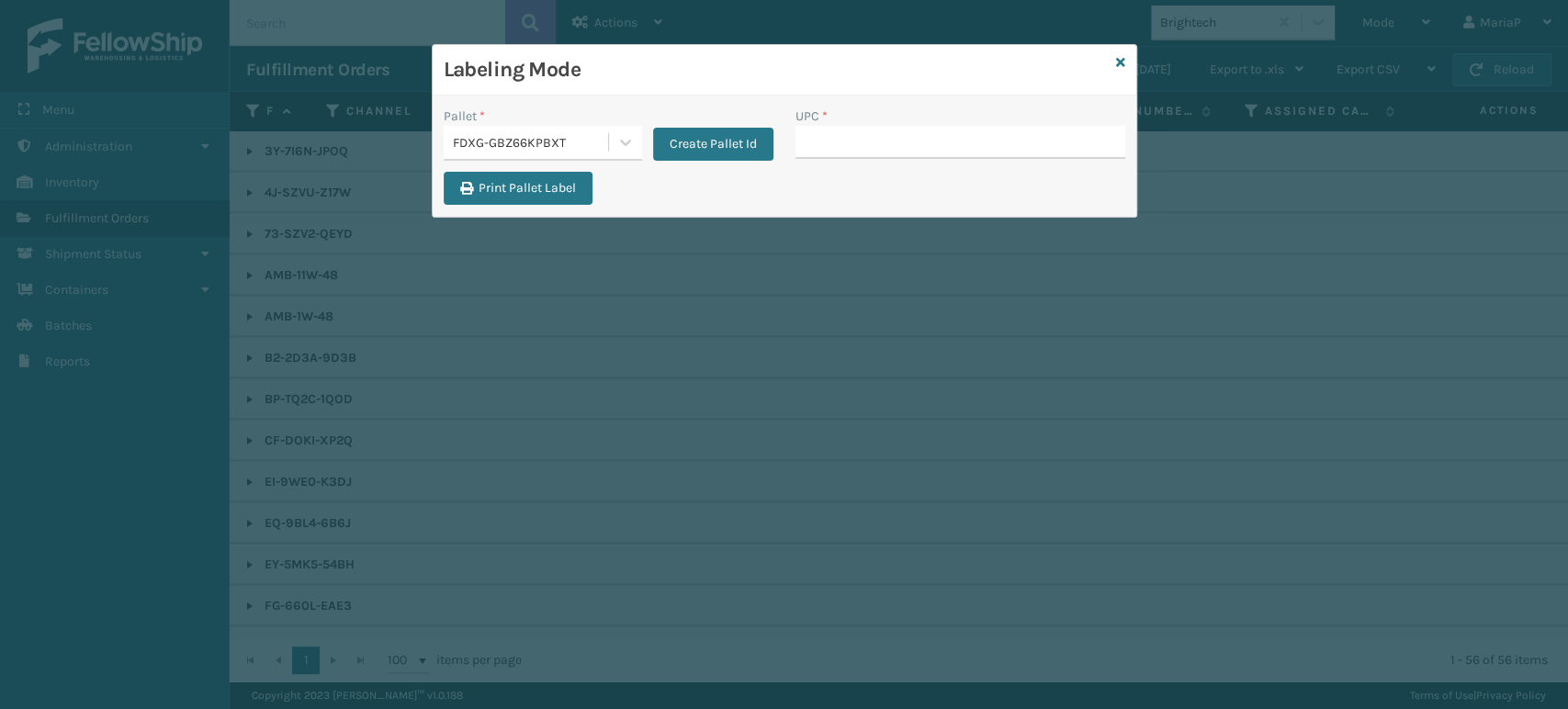
click at [515, 136] on div "FDXG-GBZ66KPBXT" at bounding box center [531, 142] width 157 height 20
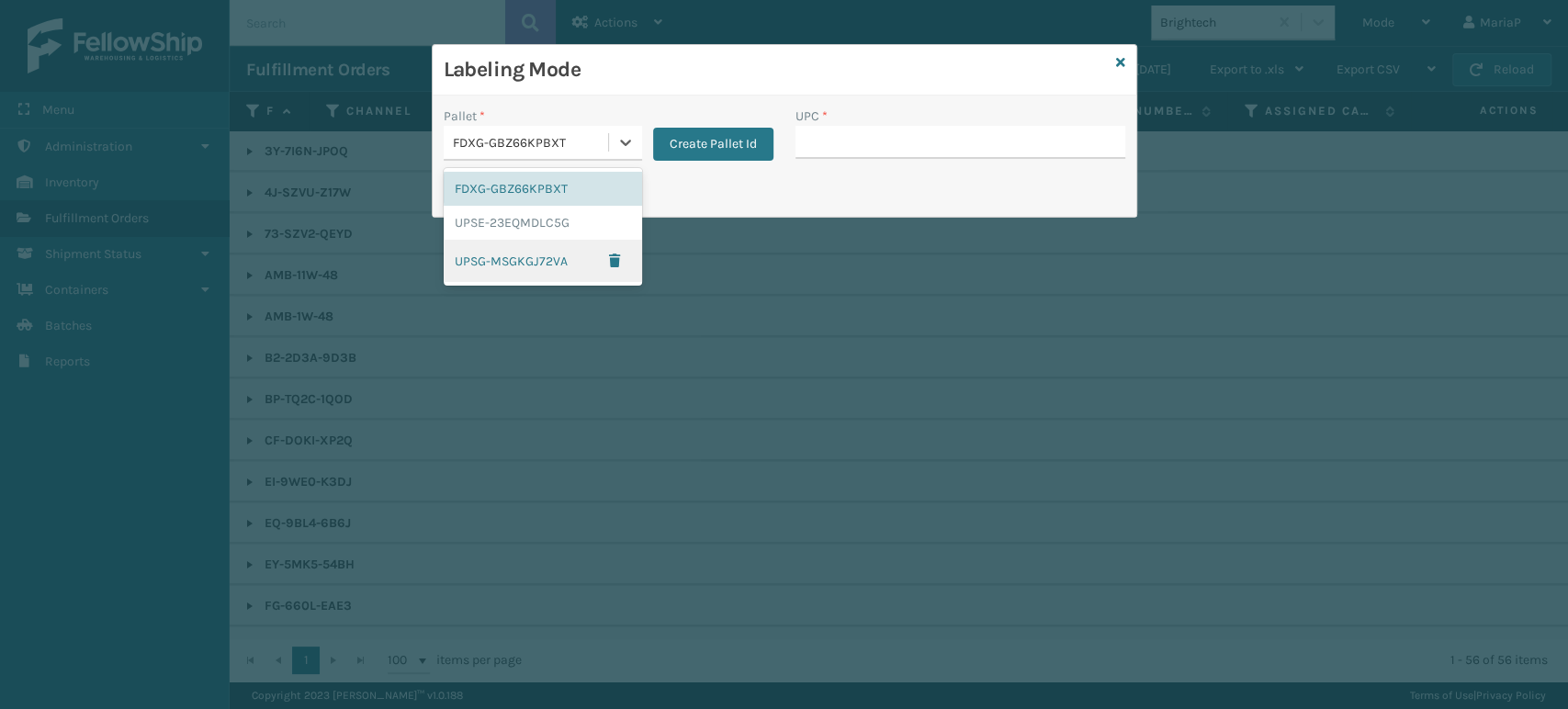
click at [515, 255] on div "UPSG-MSGKGJ72VA" at bounding box center [543, 261] width 198 height 42
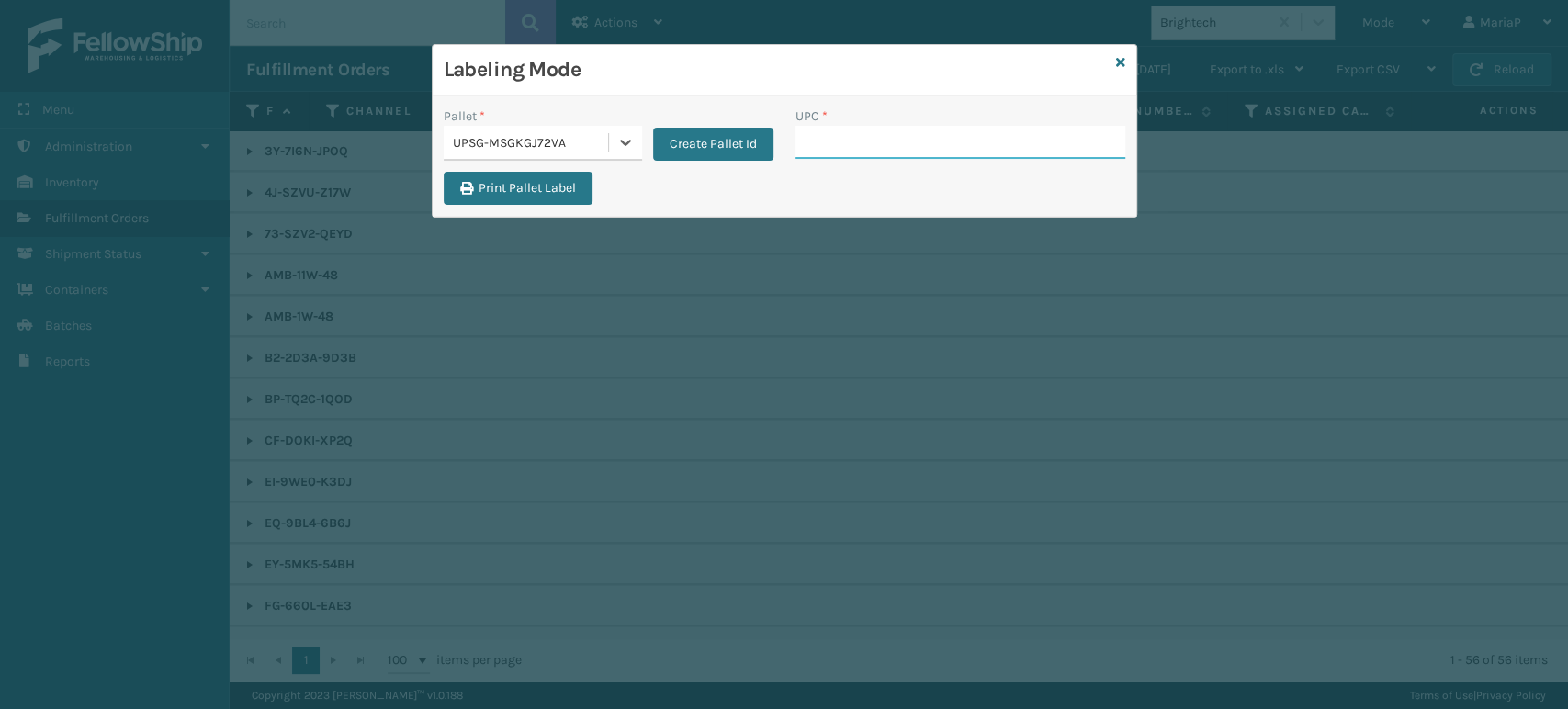
click at [891, 154] on input "UPC *" at bounding box center [960, 142] width 329 height 33
type input "810"
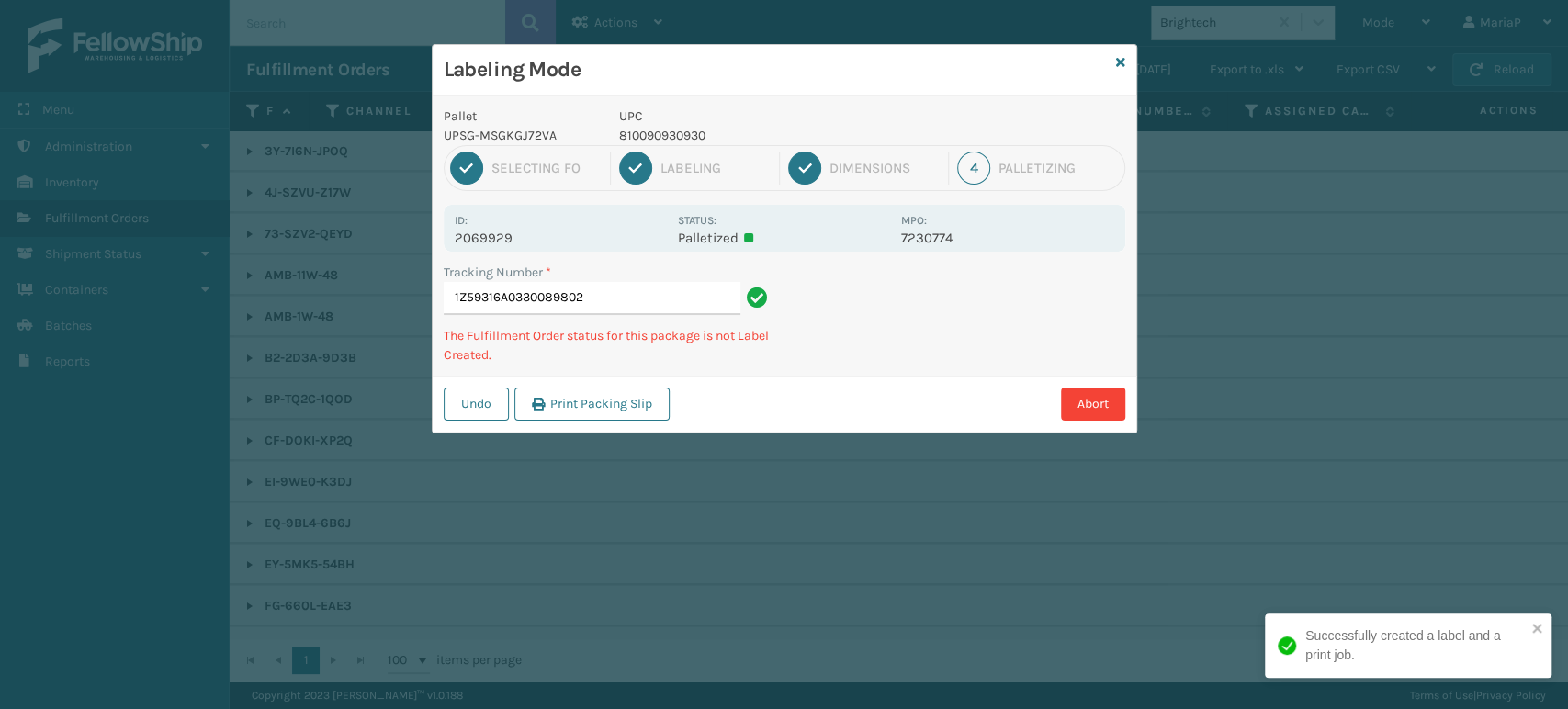
click at [702, 134] on p "810090930930" at bounding box center [754, 135] width 271 height 20
copy p "810090930930"
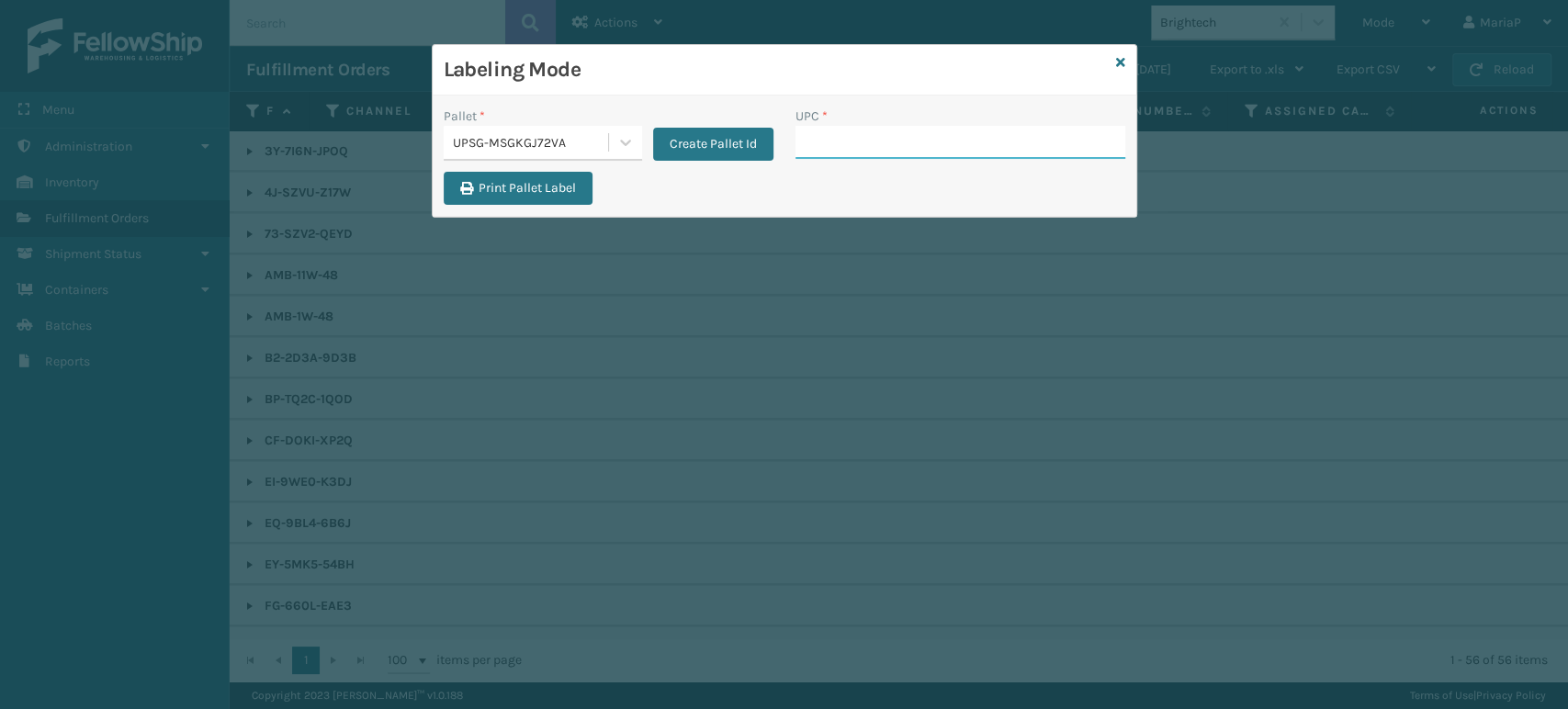
click at [905, 152] on input "UPC *" at bounding box center [960, 142] width 329 height 33
paste input "810090930930"
type input "810090930930"
click at [904, 144] on input "810090930930" at bounding box center [944, 142] width 297 height 33
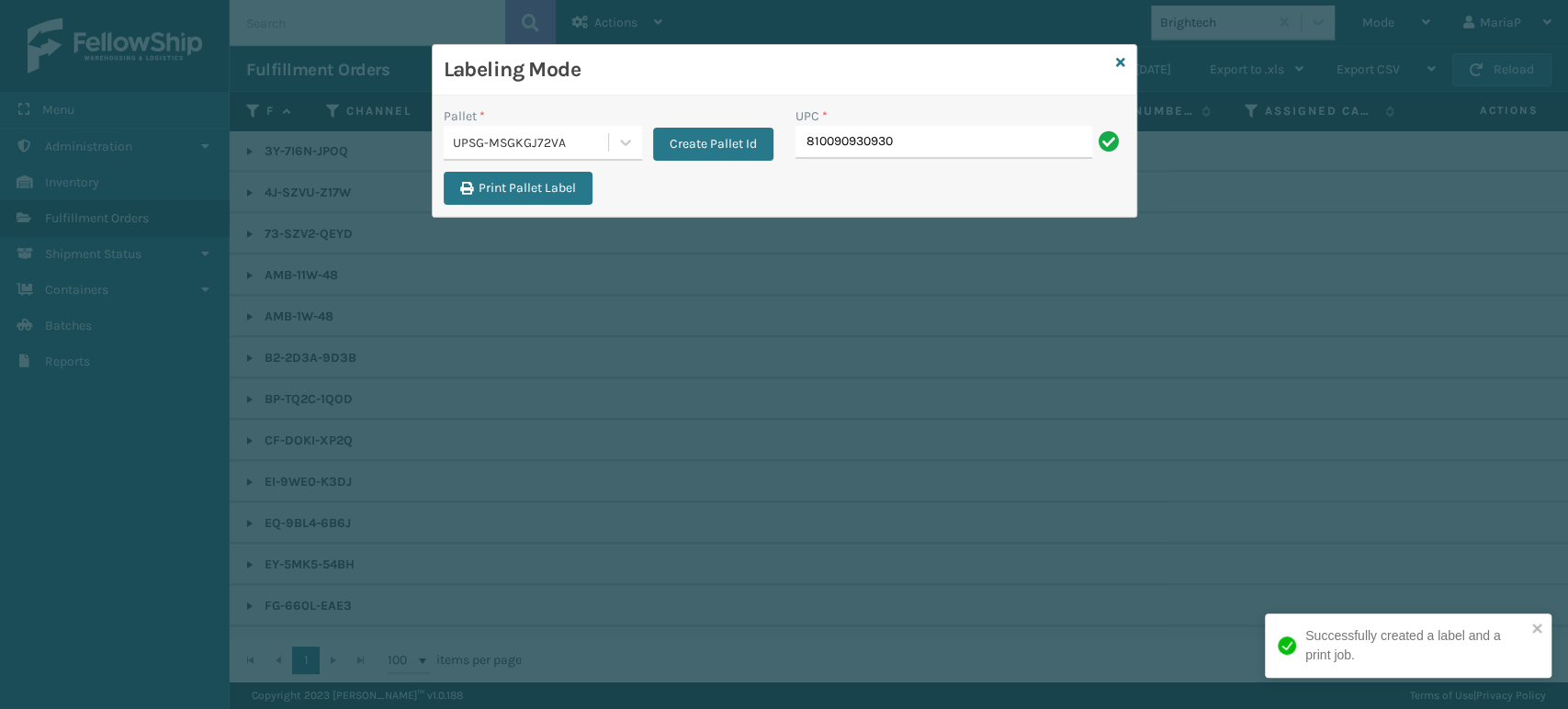
type input "810090930930"
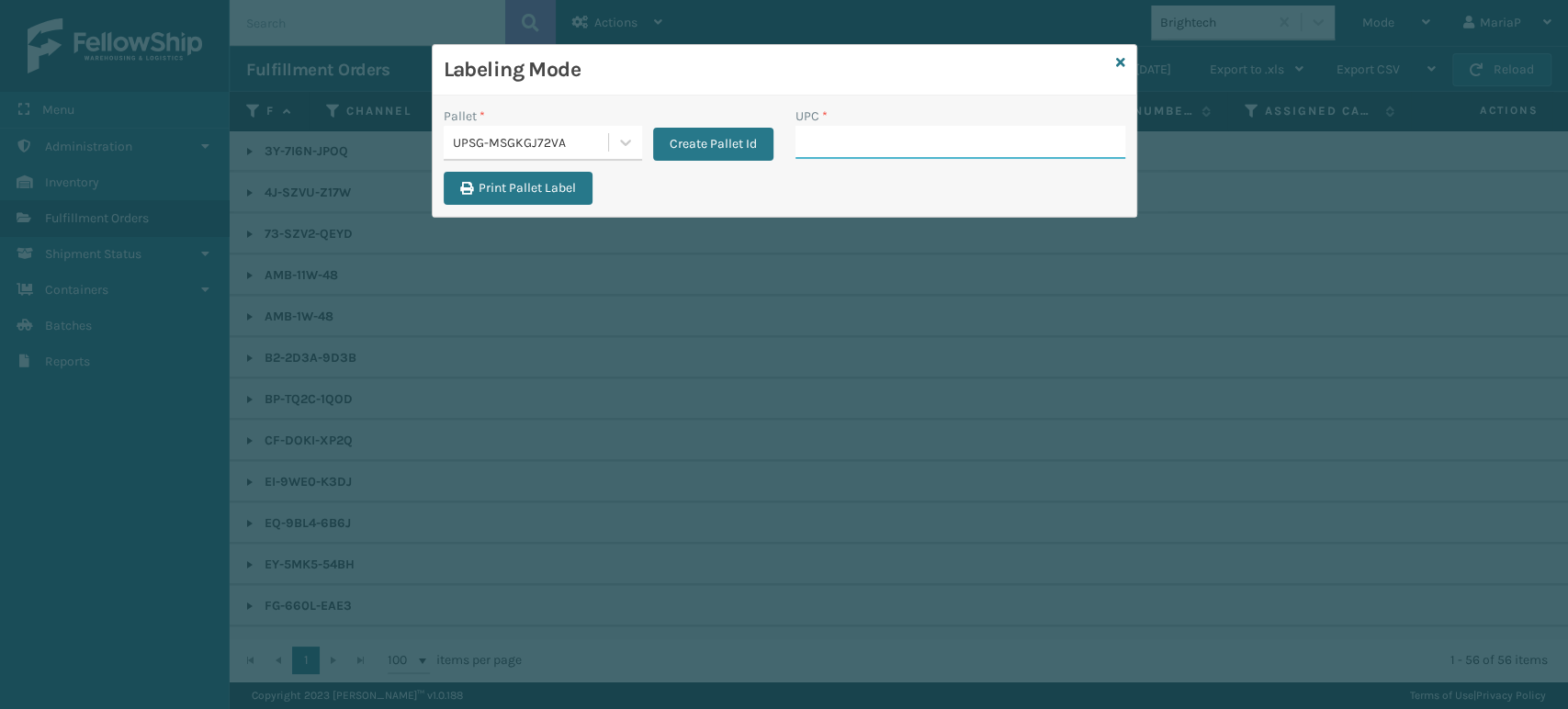
click at [831, 142] on input "UPC *" at bounding box center [960, 142] width 329 height 33
paste input "810090930930"
type input "810090930930"
type input "8101613"
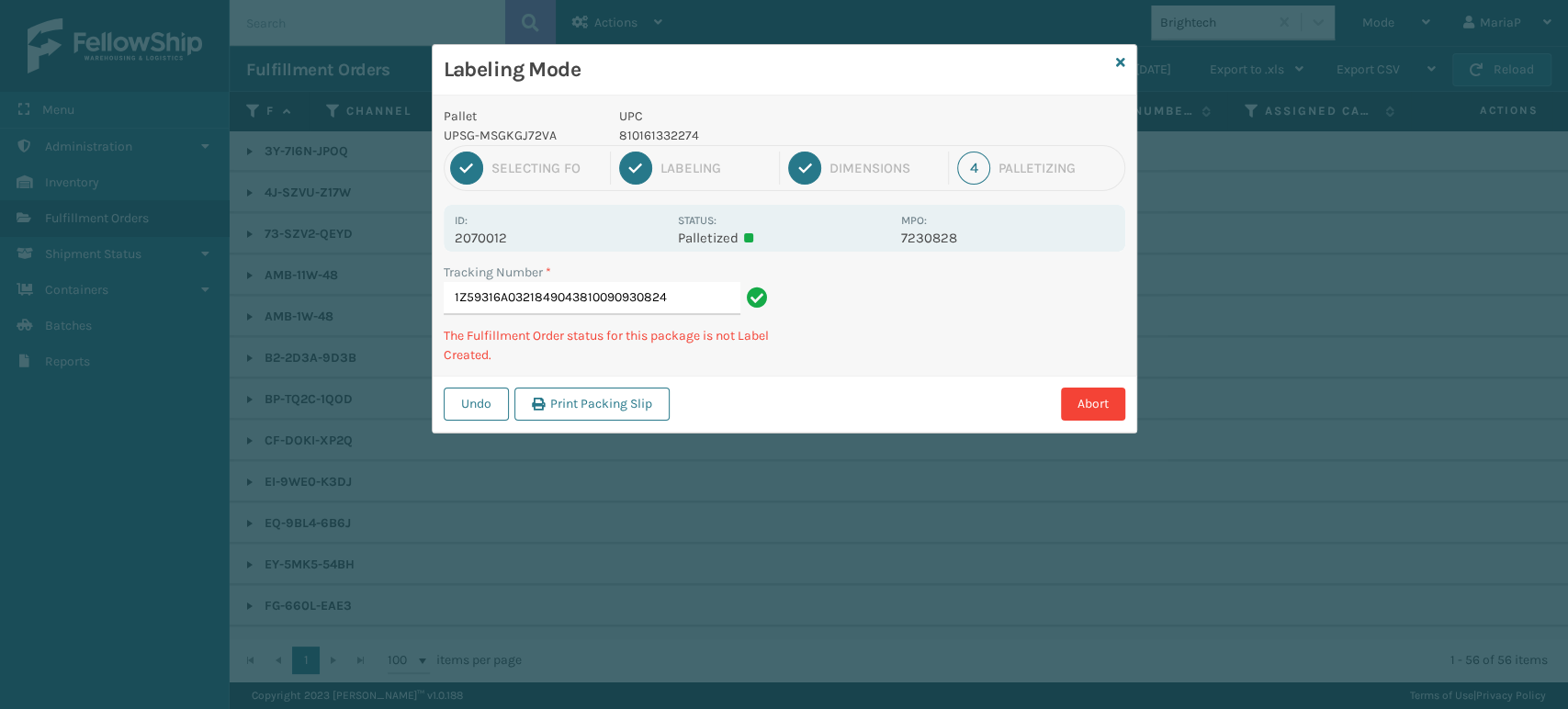
type input "1Z59316A0321849043810090930824"
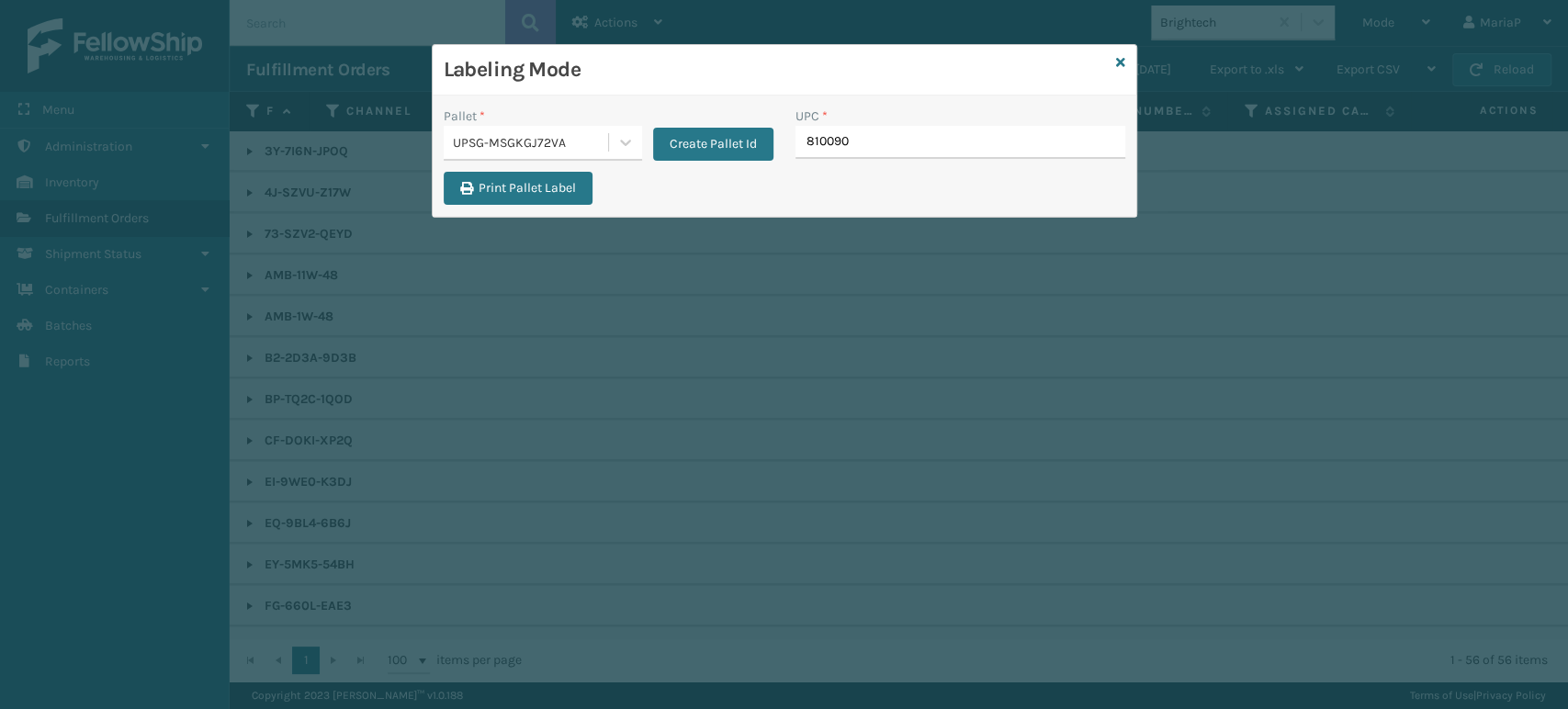
type input "8100909"
type input "8101613"
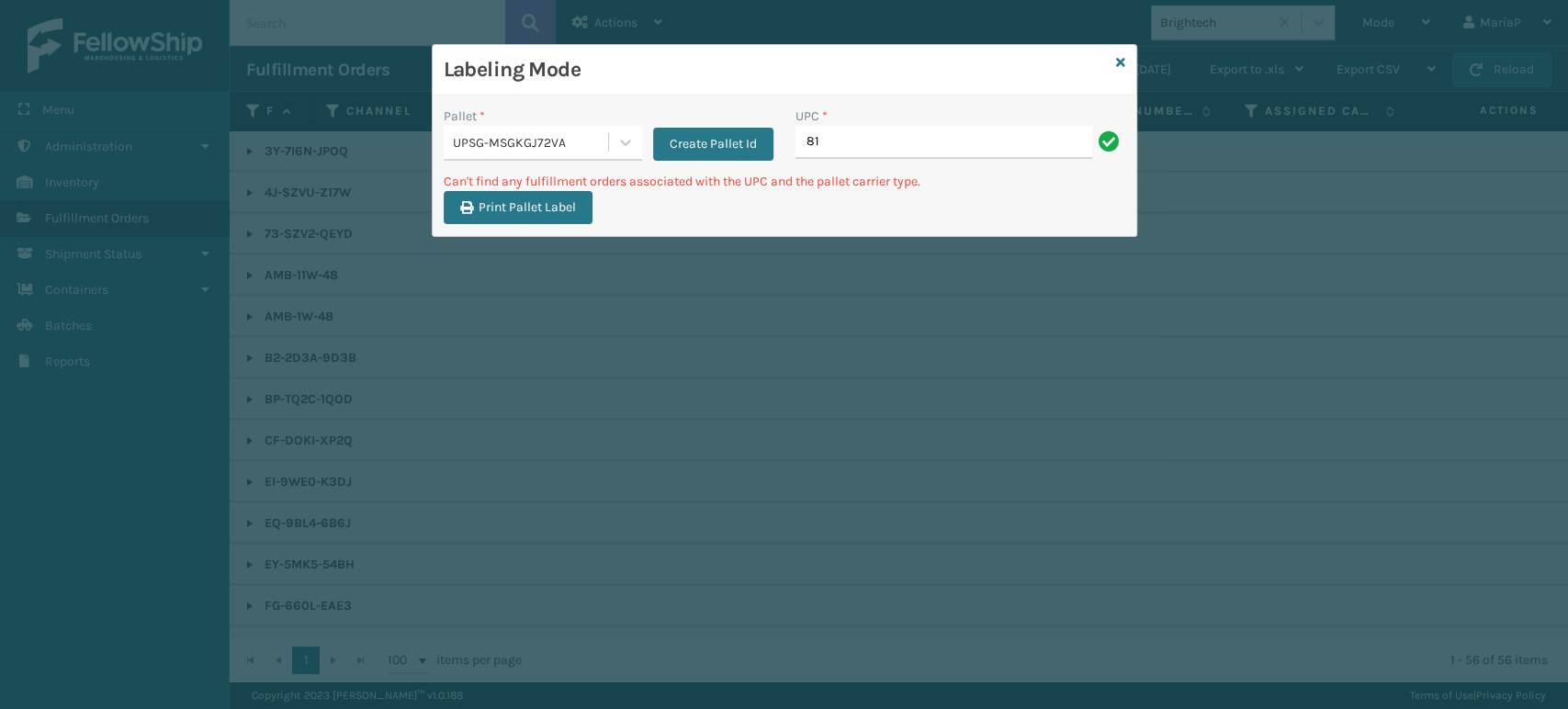
type input "8"
type input "LP-ALVRDPMN-BLK"
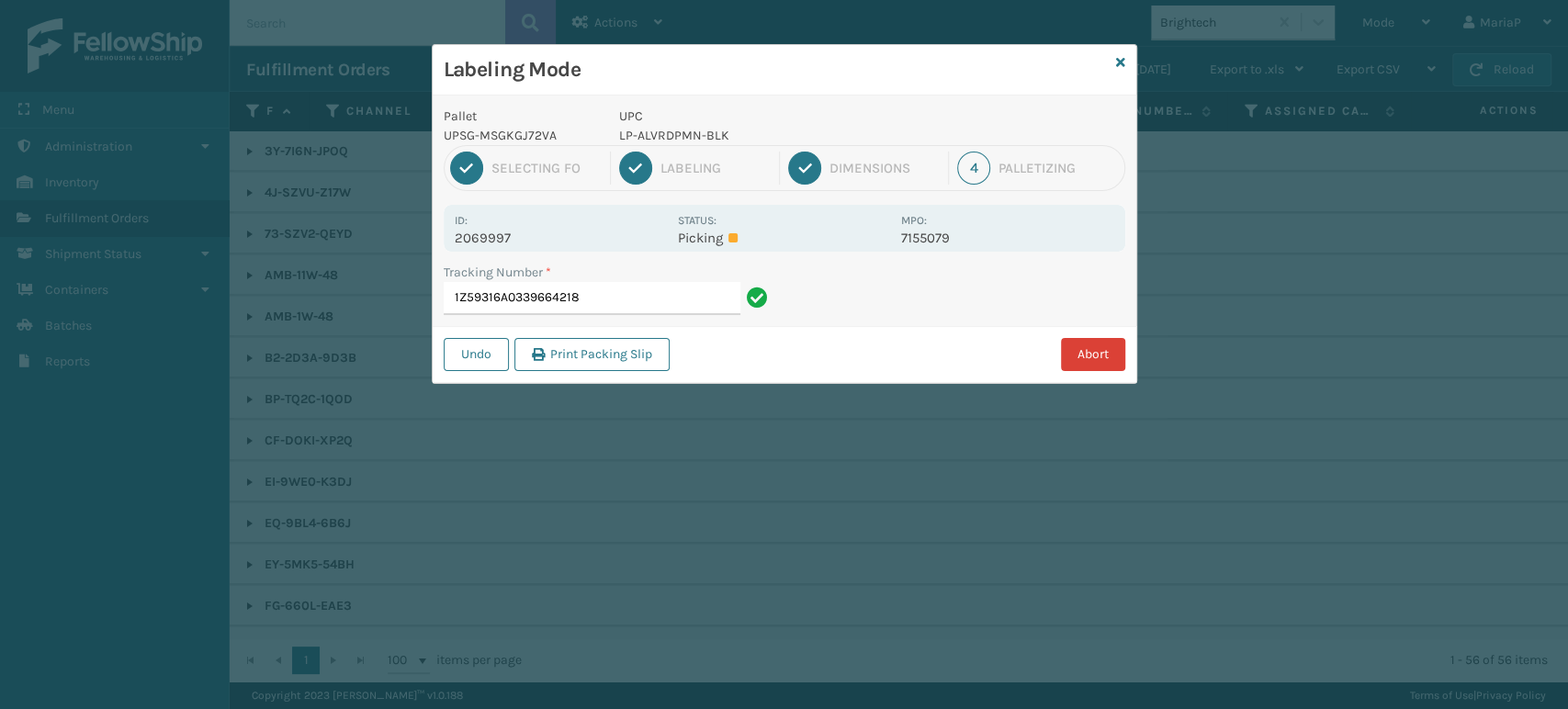
click at [1092, 353] on button "Abort" at bounding box center [1092, 354] width 64 height 33
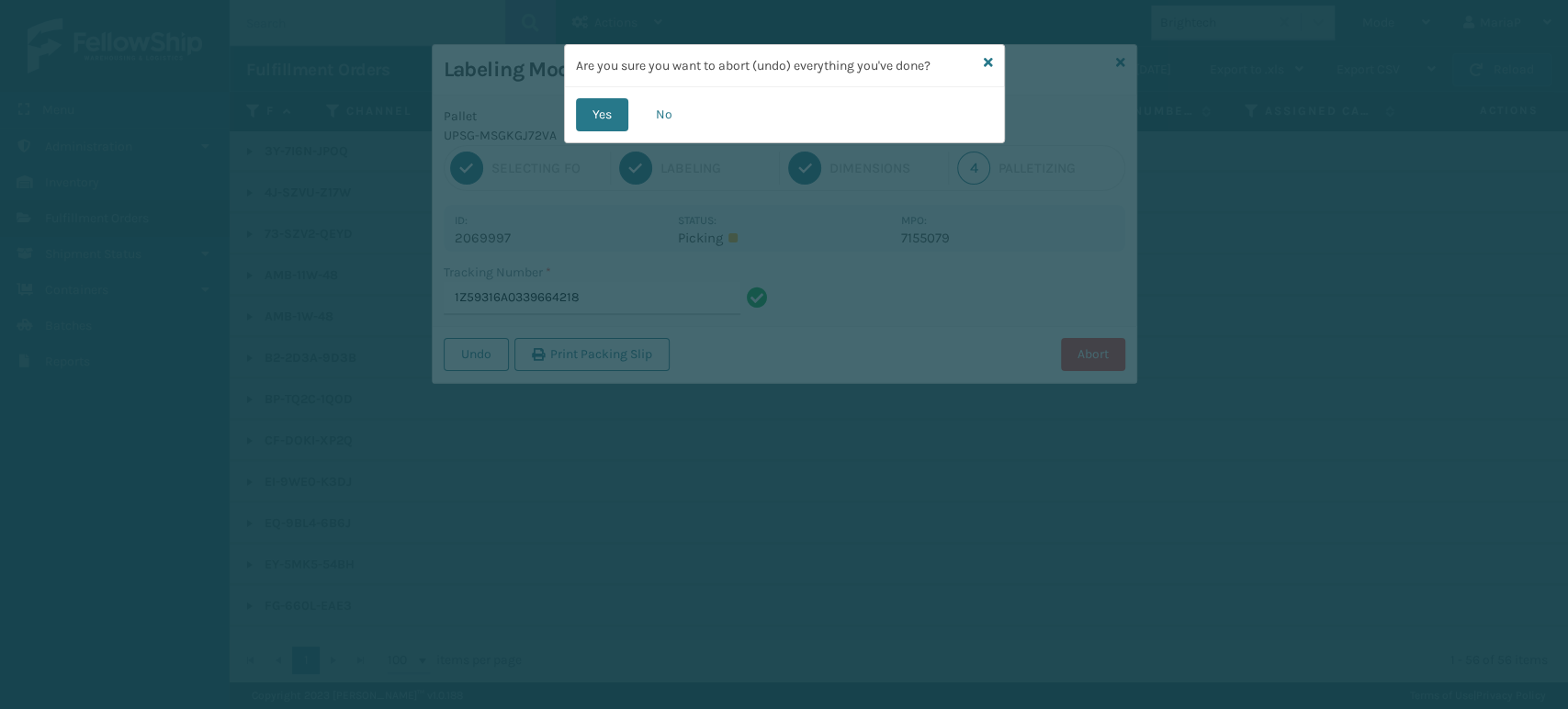
drag, startPoint x: 580, startPoint y: 103, endPoint x: 570, endPoint y: 44, distance: 59.8
click at [580, 104] on button "Yes" at bounding box center [602, 115] width 52 height 33
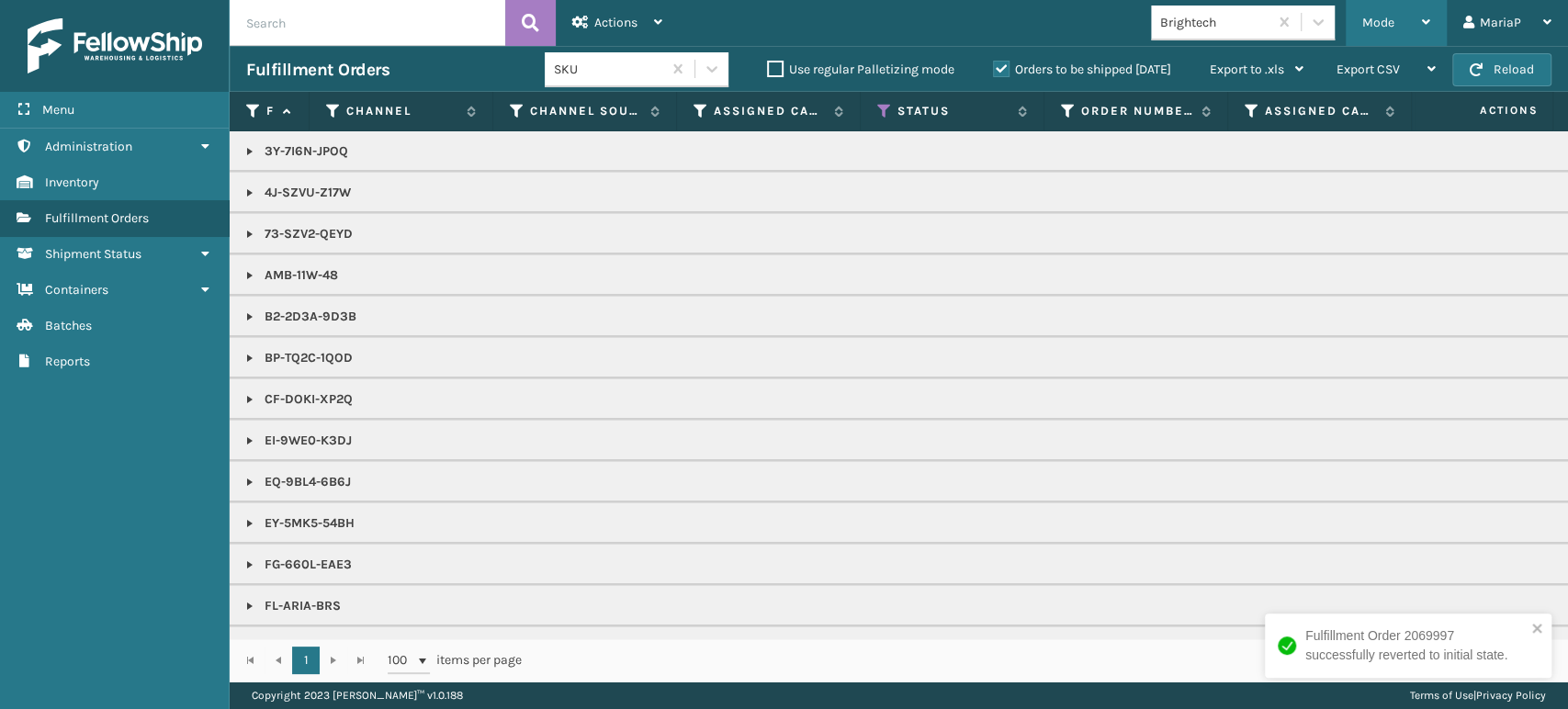
click at [1383, 30] on div "Mode" at bounding box center [1396, 22] width 68 height 46
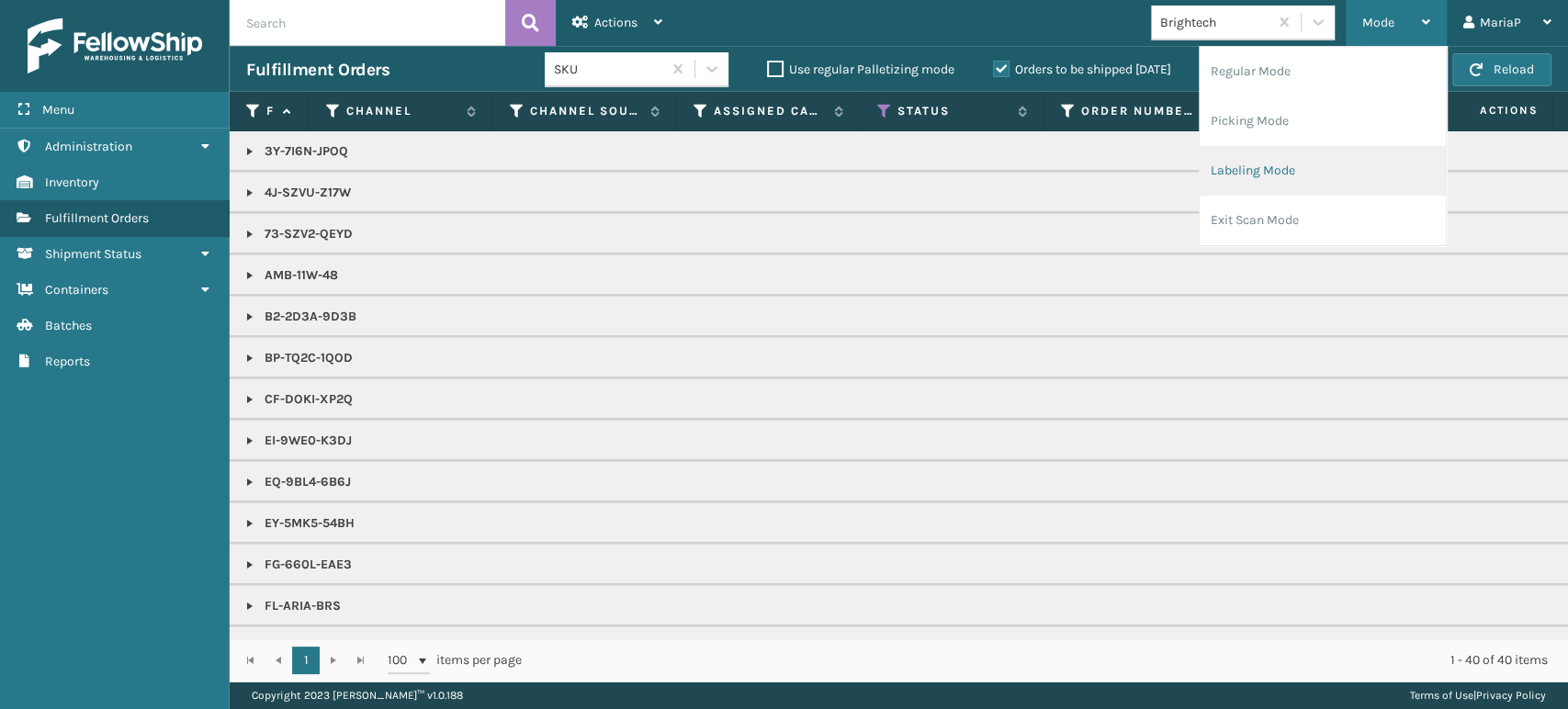
click at [1305, 164] on li "Labeling Mode" at bounding box center [1322, 170] width 247 height 49
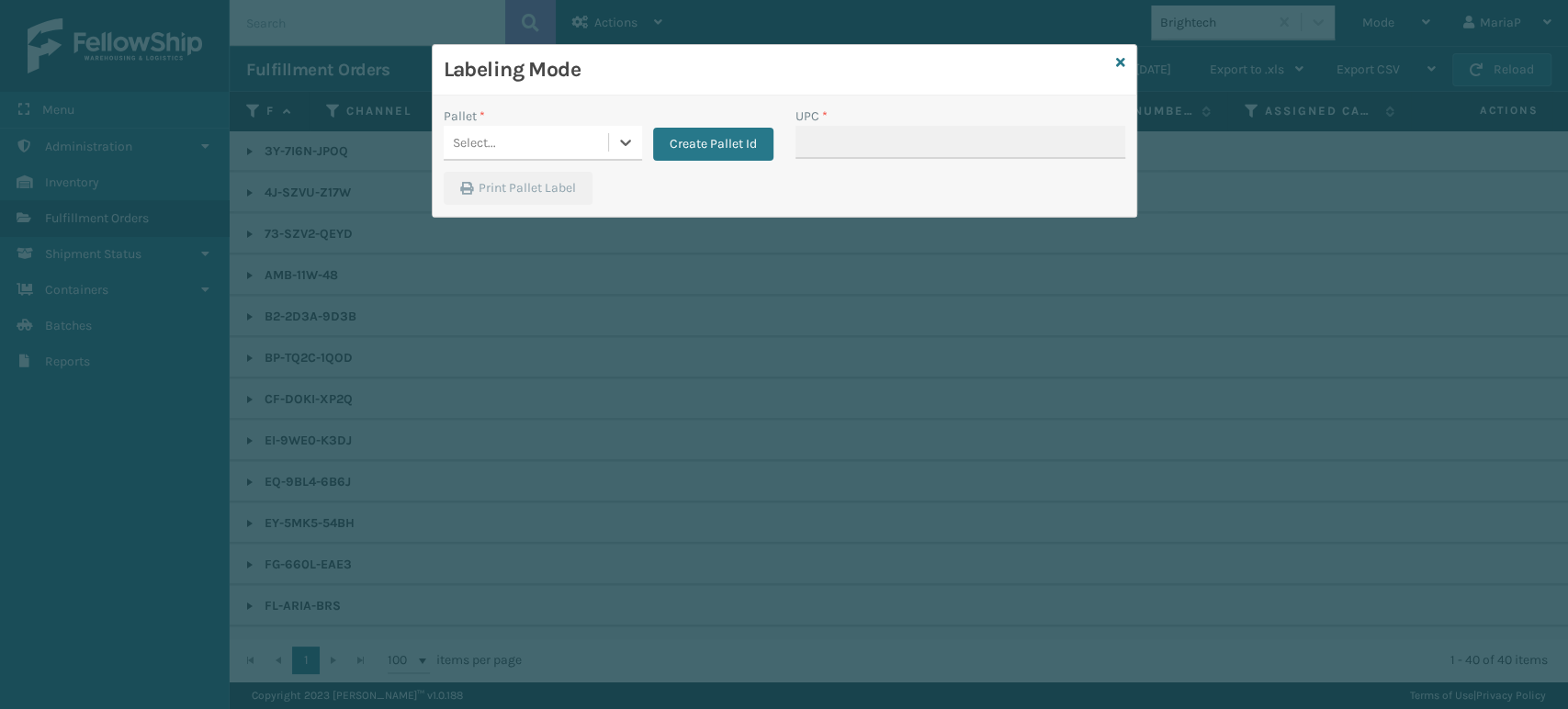
click at [515, 132] on div "Select..." at bounding box center [526, 142] width 165 height 31
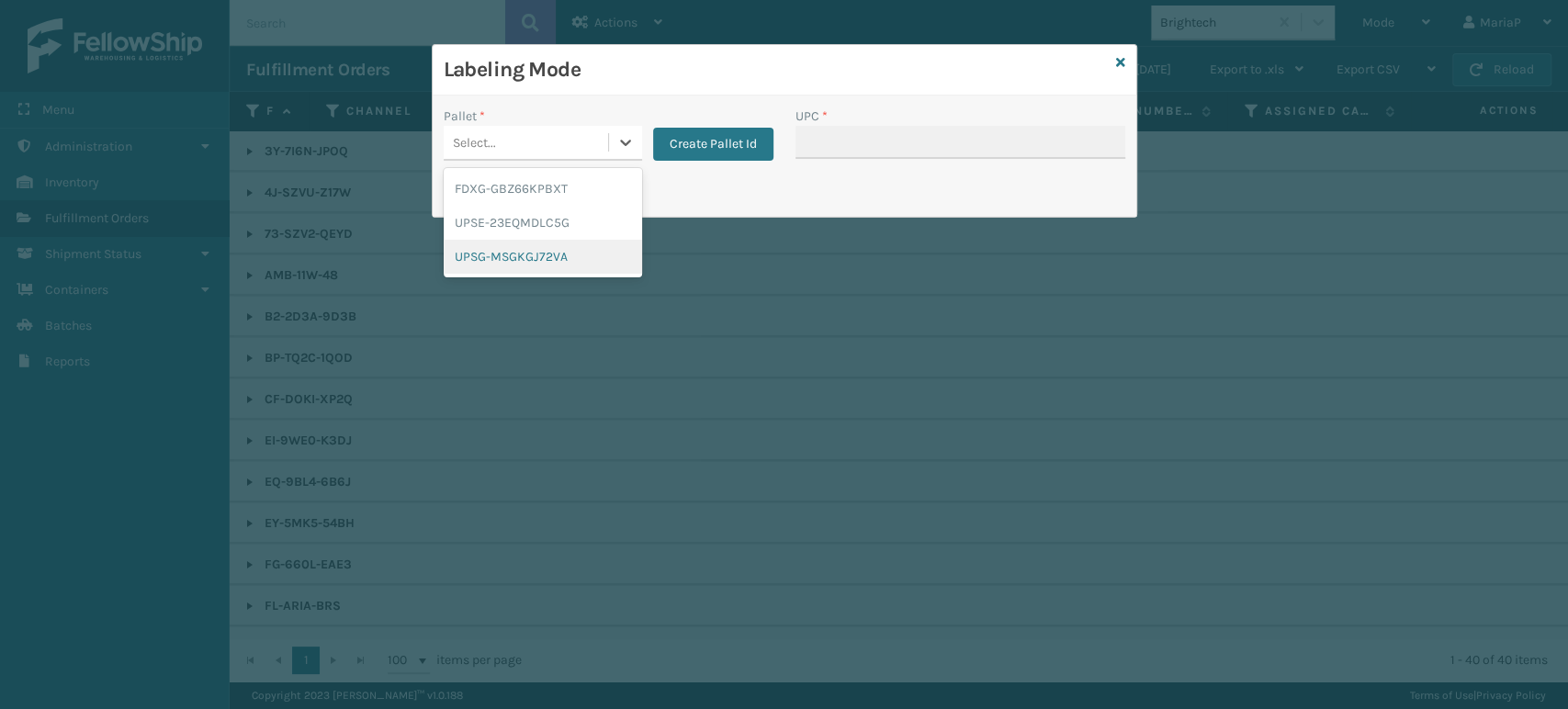
click at [548, 252] on div "UPSG-MSGKGJ72VA" at bounding box center [543, 257] width 198 height 34
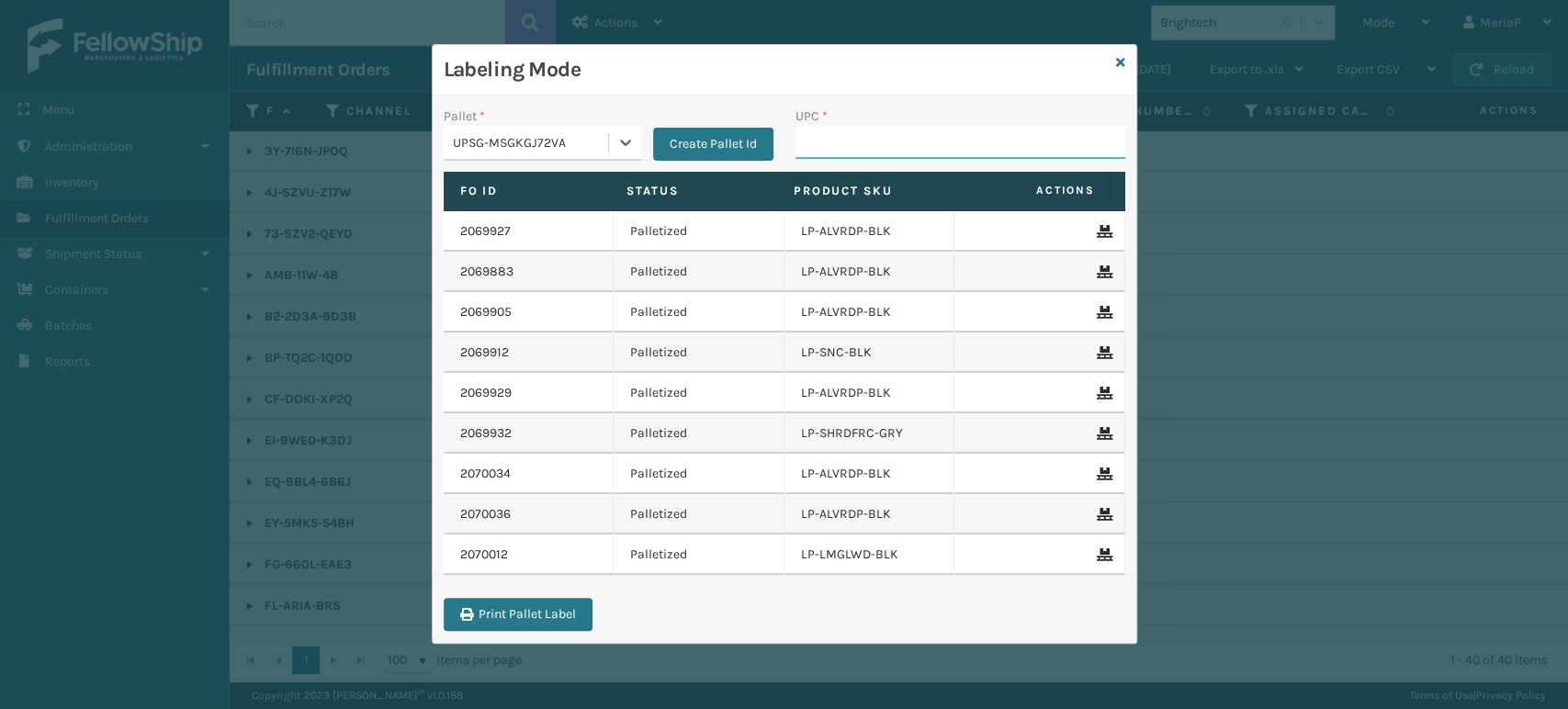
click at [840, 149] on input "UPC *" at bounding box center [960, 142] width 329 height 33
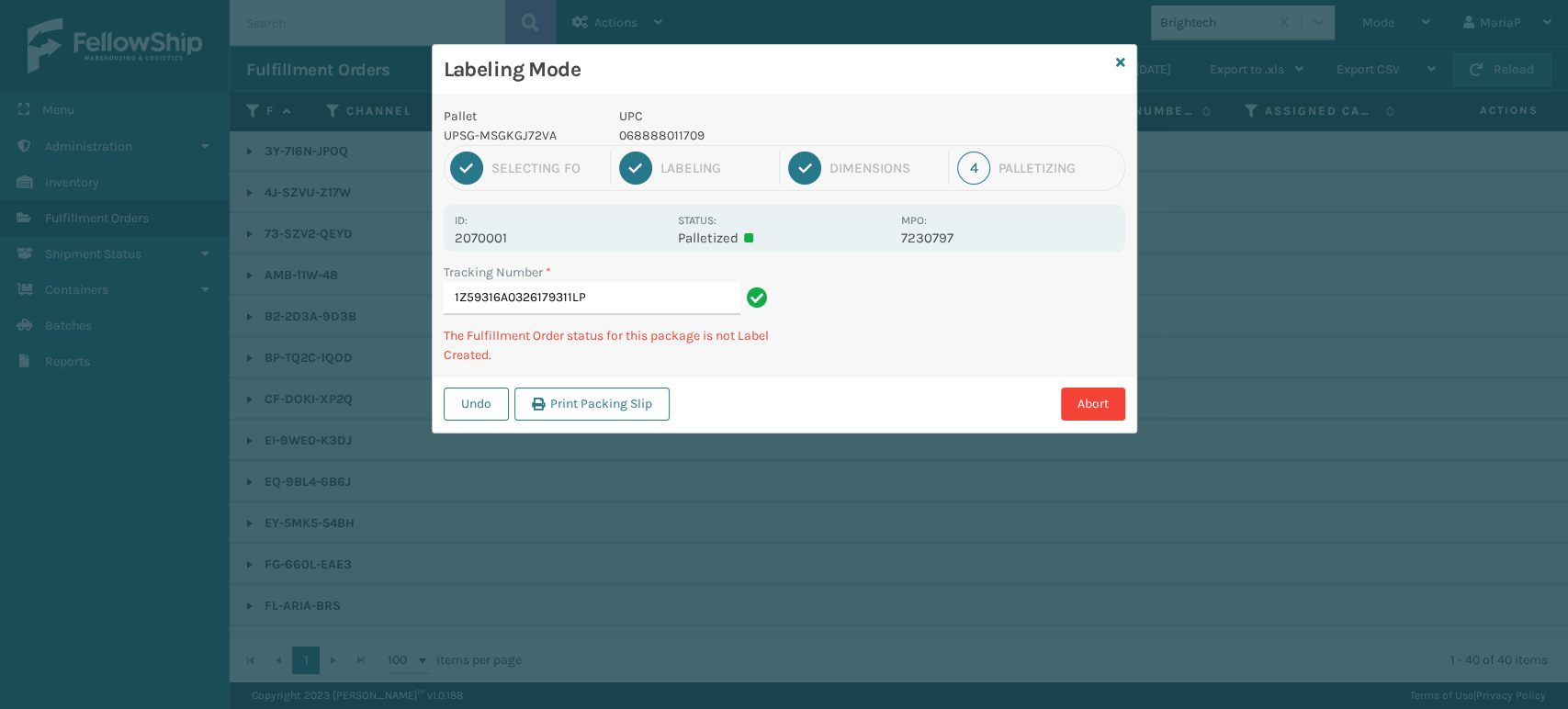
type input "1Z59316A0326179311LPL"
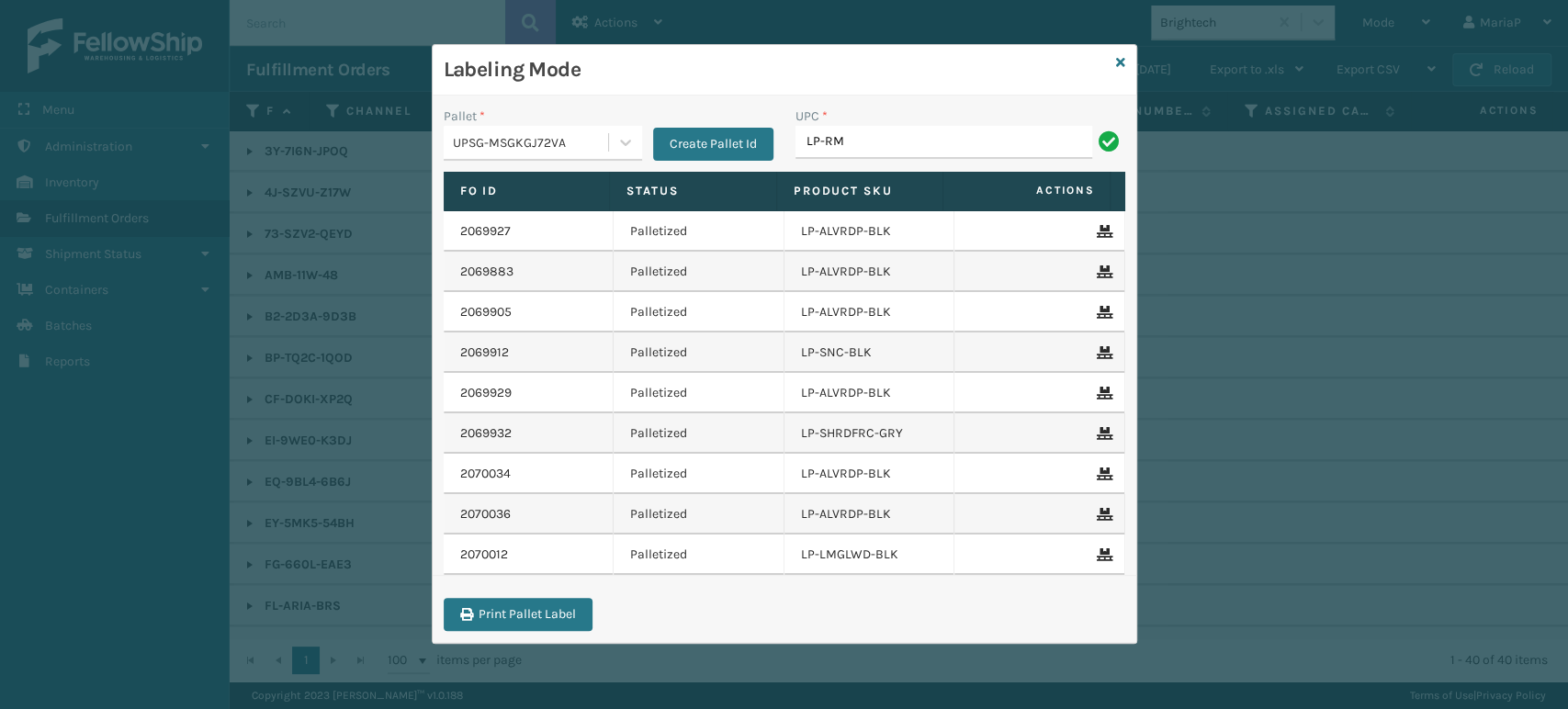
type input "LP-RMXPLS-BLk"
type input "8101613"
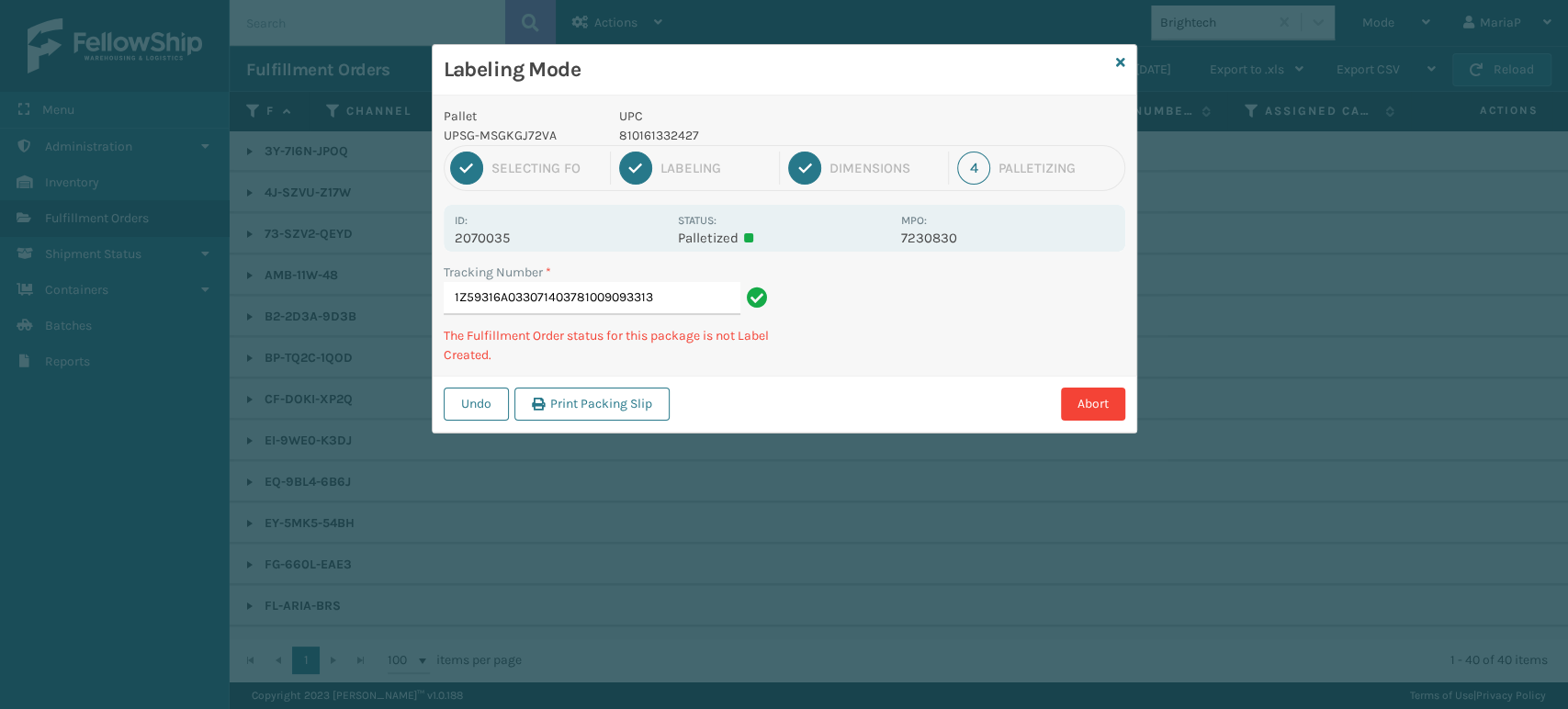
type input "1Z59316A0330714037810090933139"
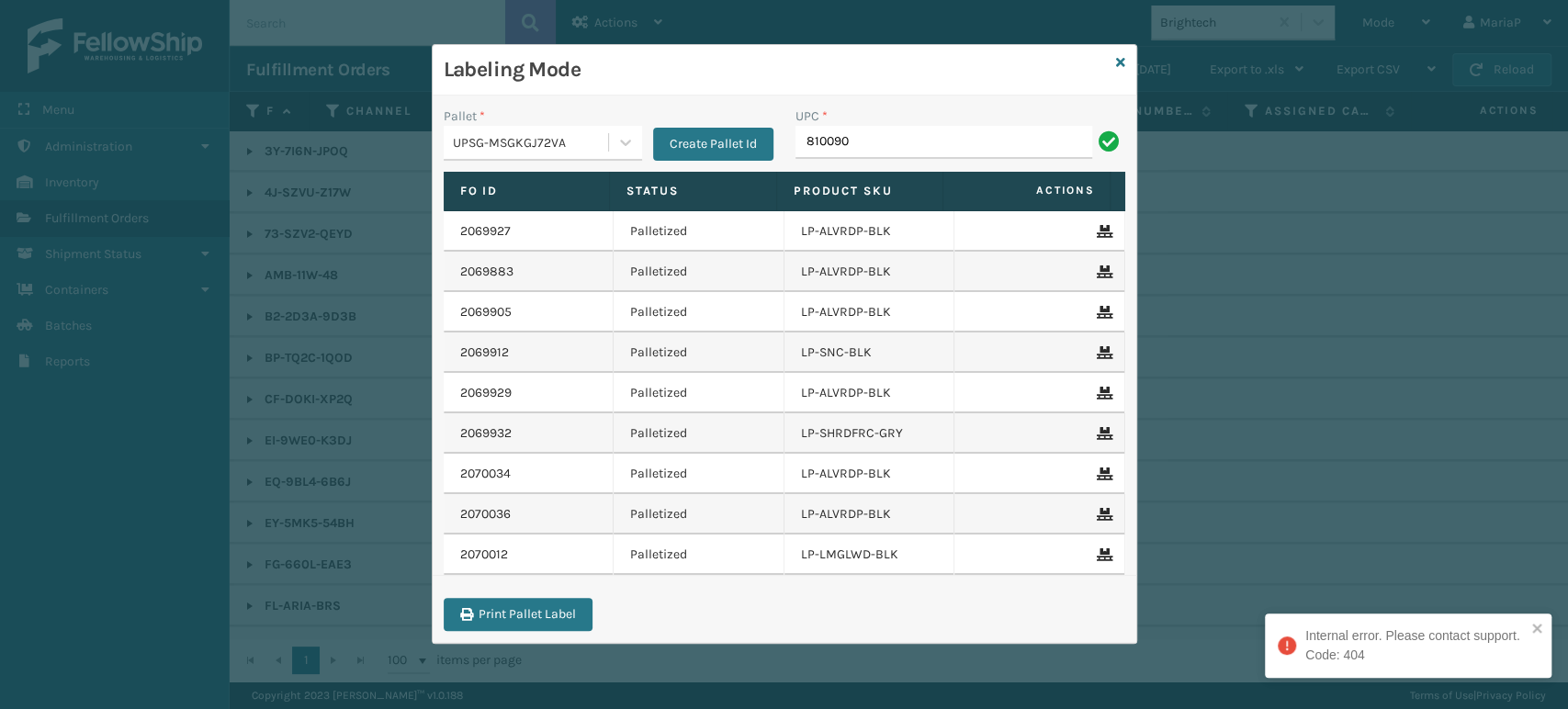
type input "8100909"
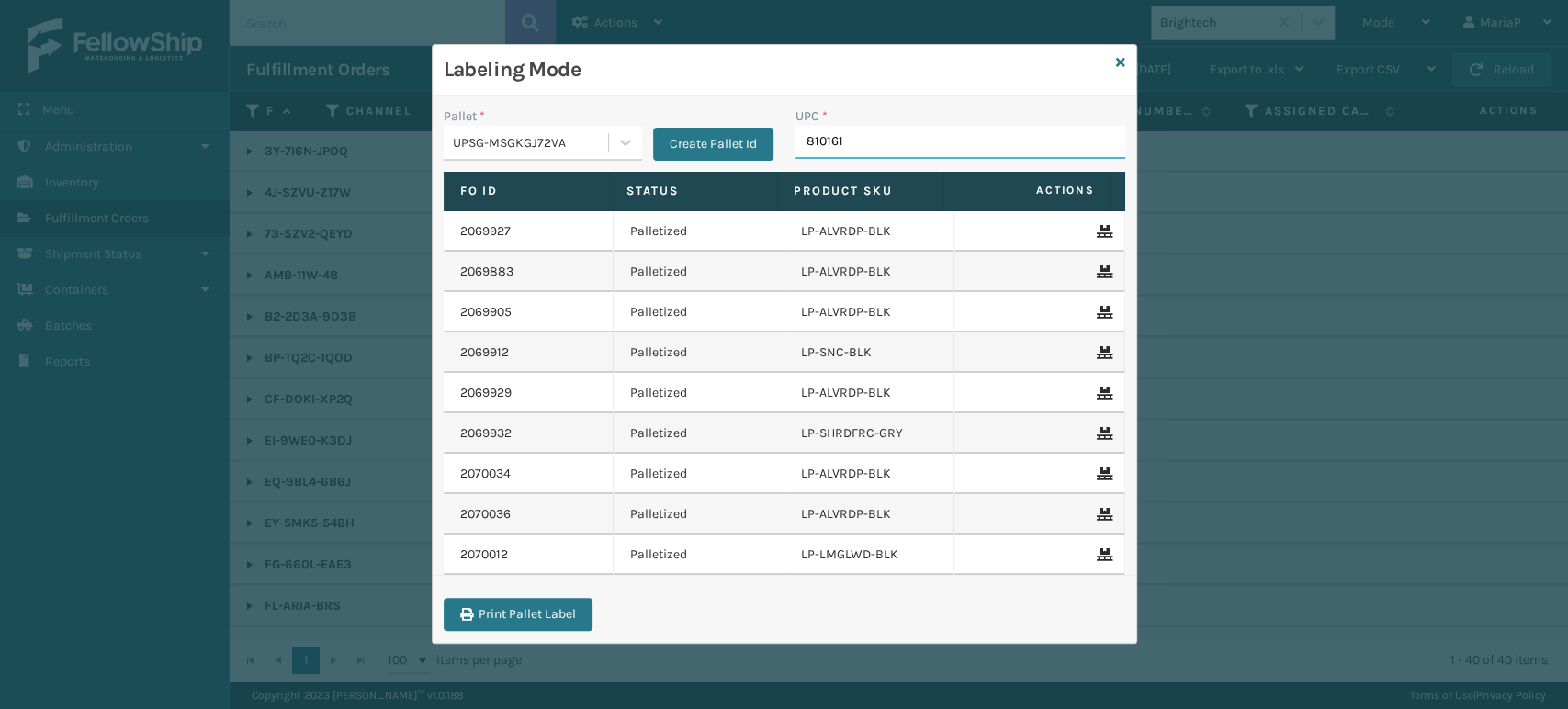
type input "8101613"
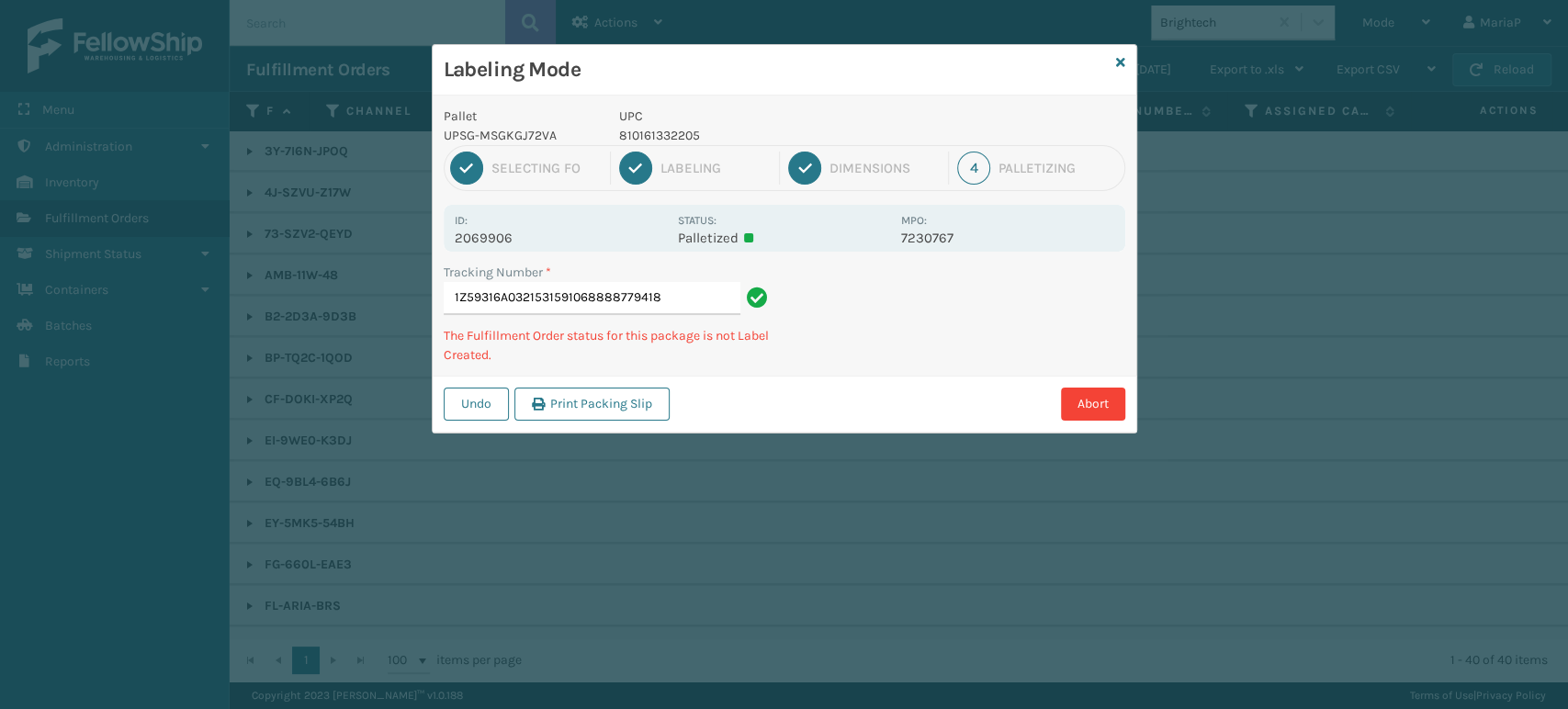
type input "1Z59316A0321531591068888779418"
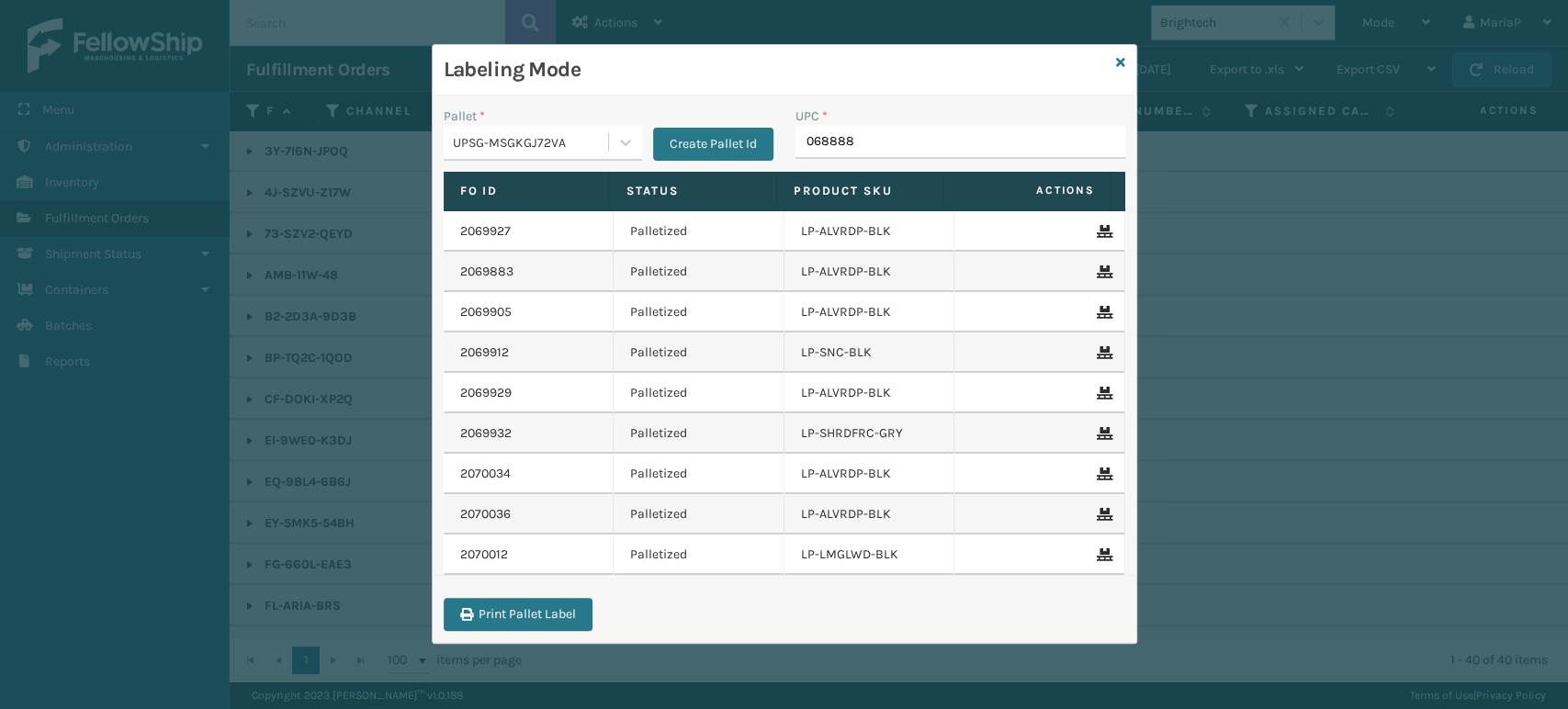
type input "0688887"
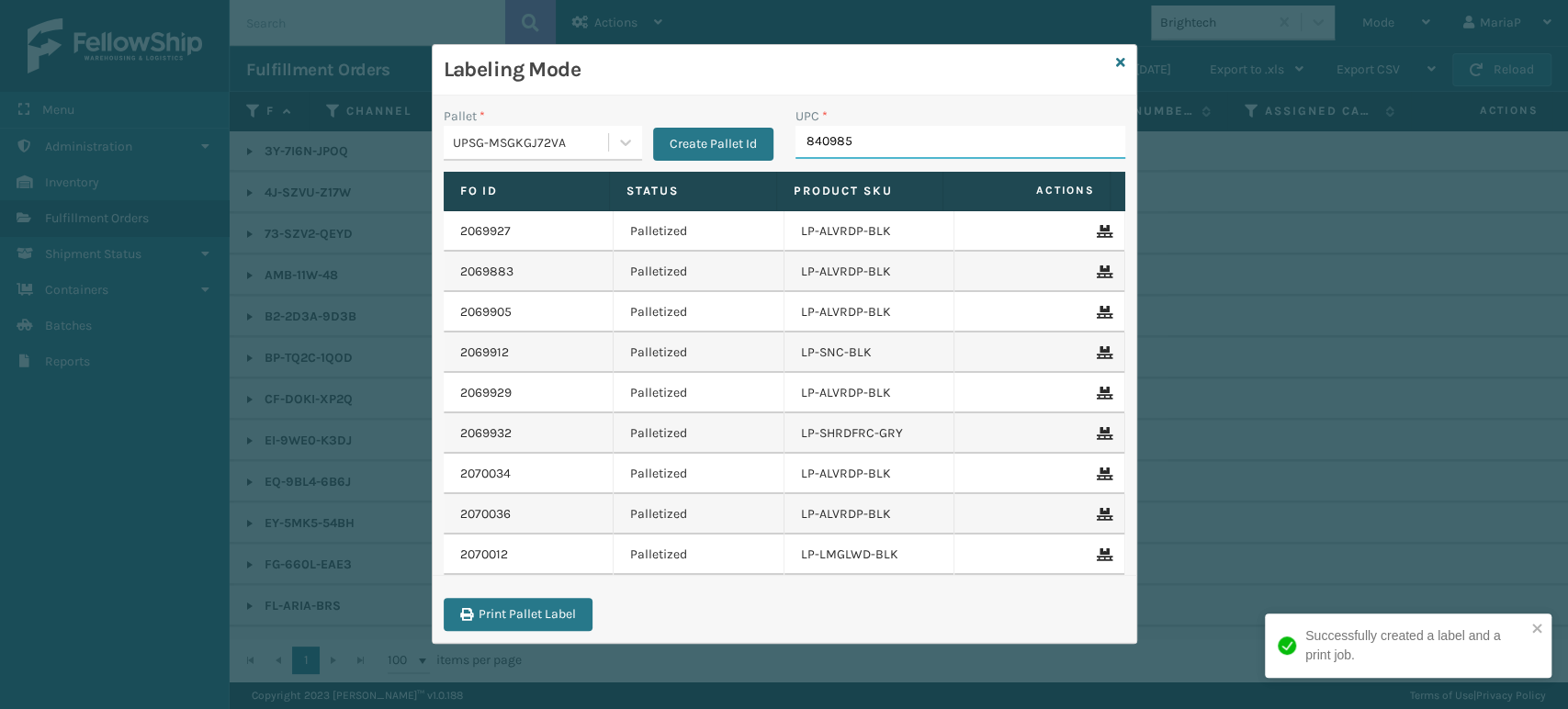
type input "8409851"
type input "840985"
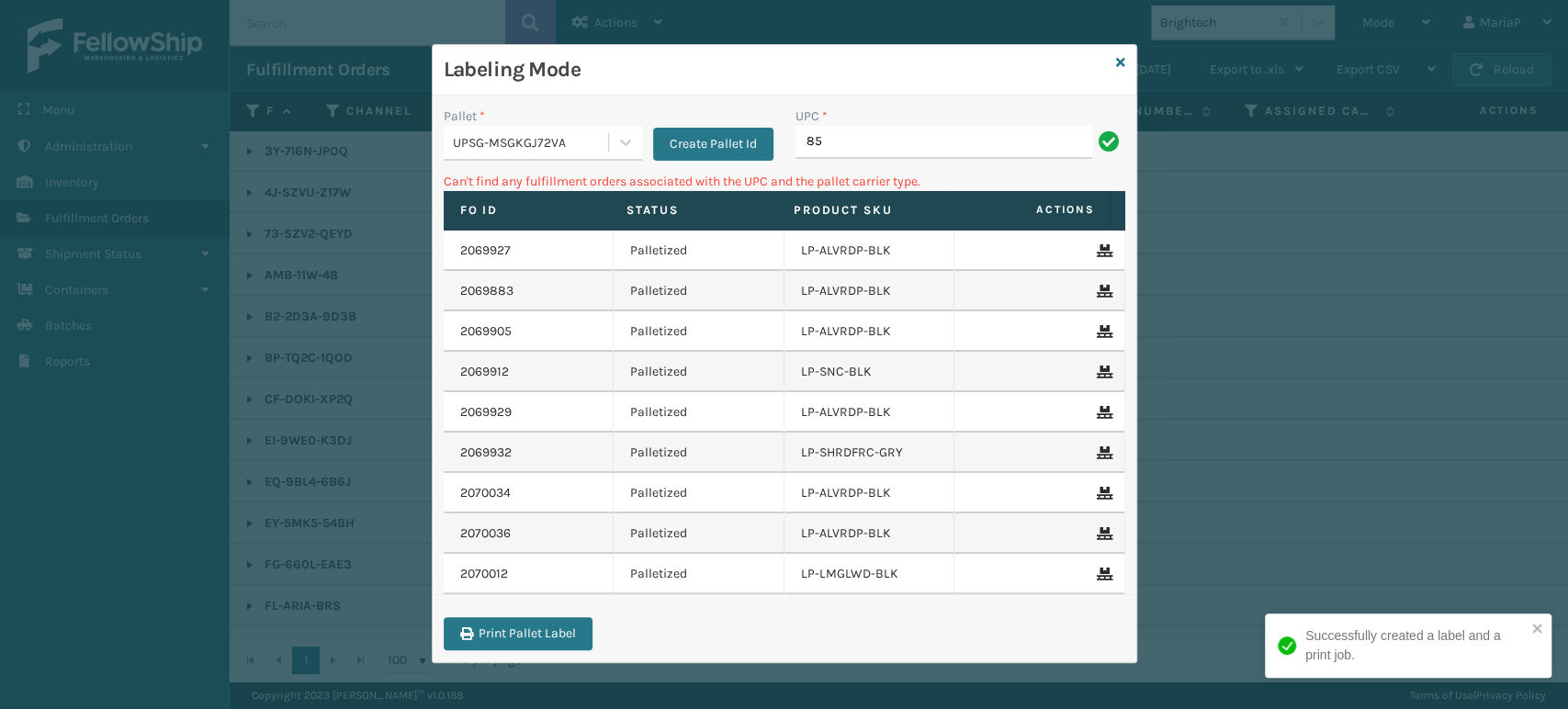
type input "8"
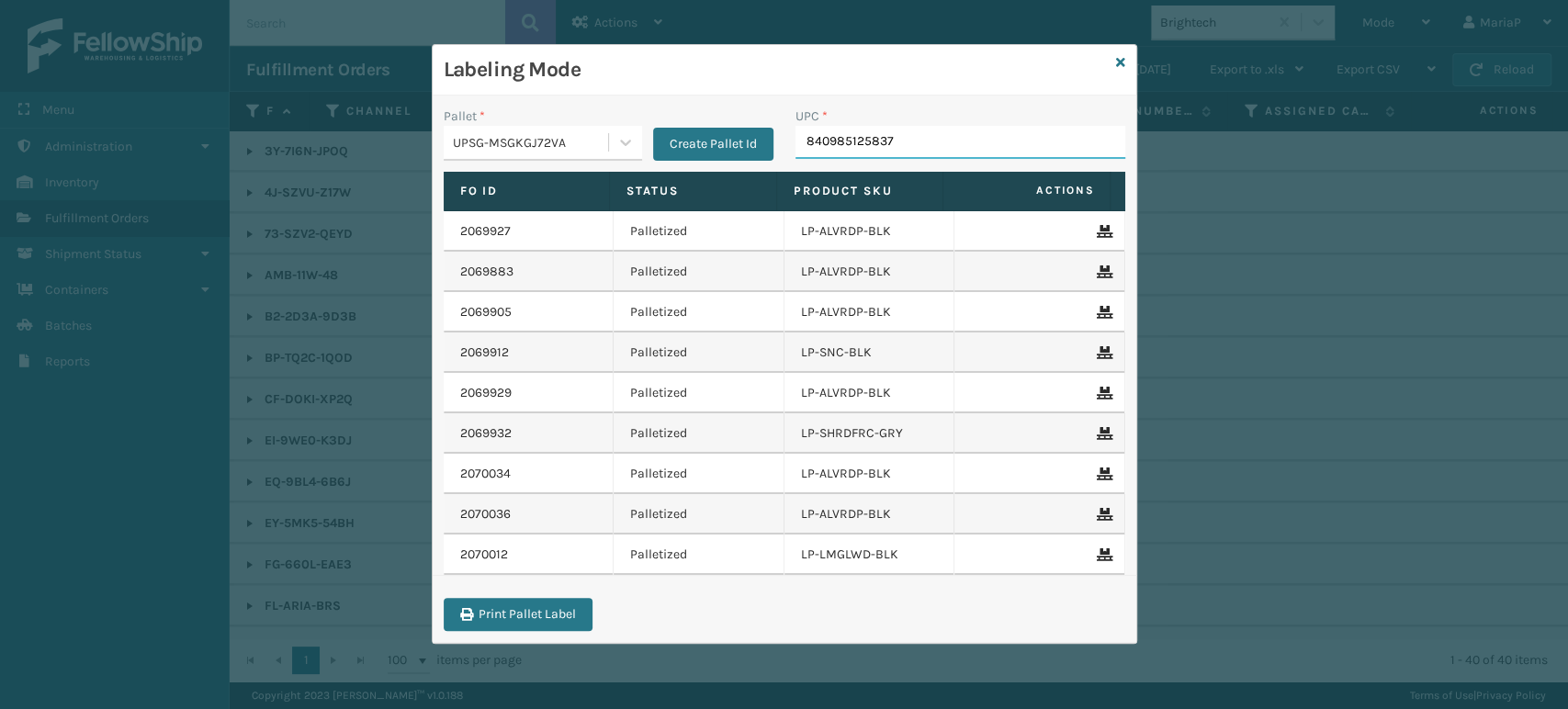
type input "840985125837"
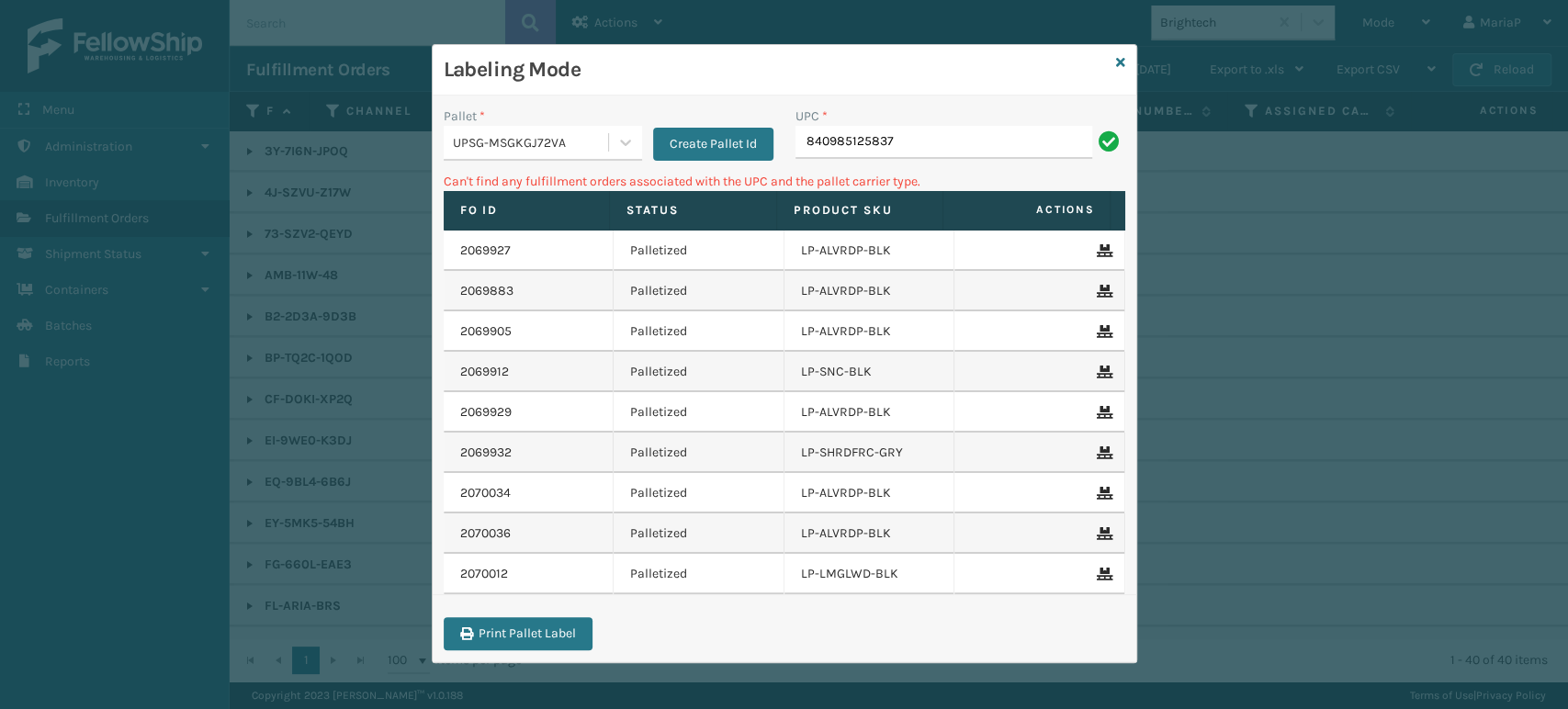
click at [796, 139] on input "840985125837" at bounding box center [944, 142] width 297 height 33
type input "00840985125837"
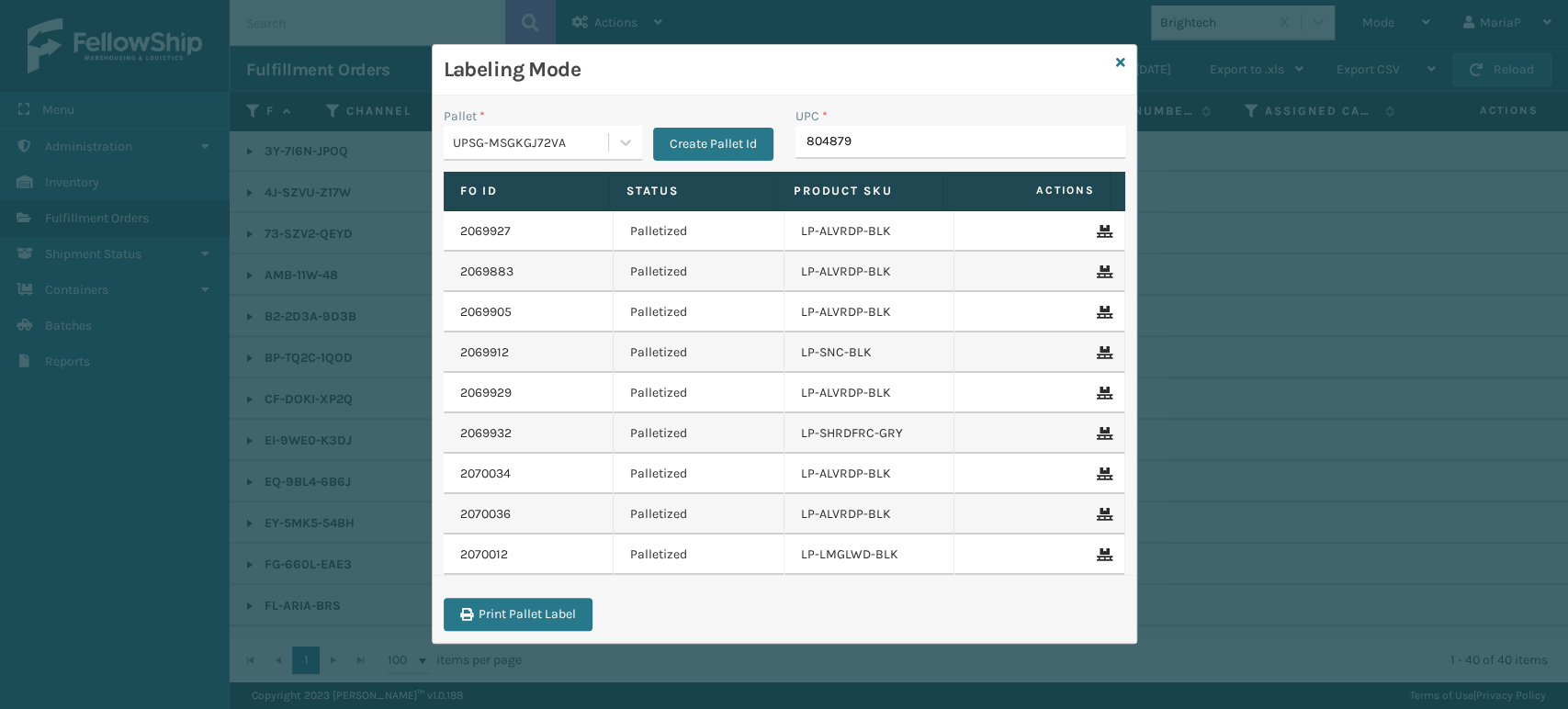
type input "8048794"
type input "8409851"
click at [933, 138] on input "UPC *" at bounding box center [960, 142] width 329 height 33
type input "84098"
click at [828, 139] on input "UPC *" at bounding box center [960, 142] width 329 height 33
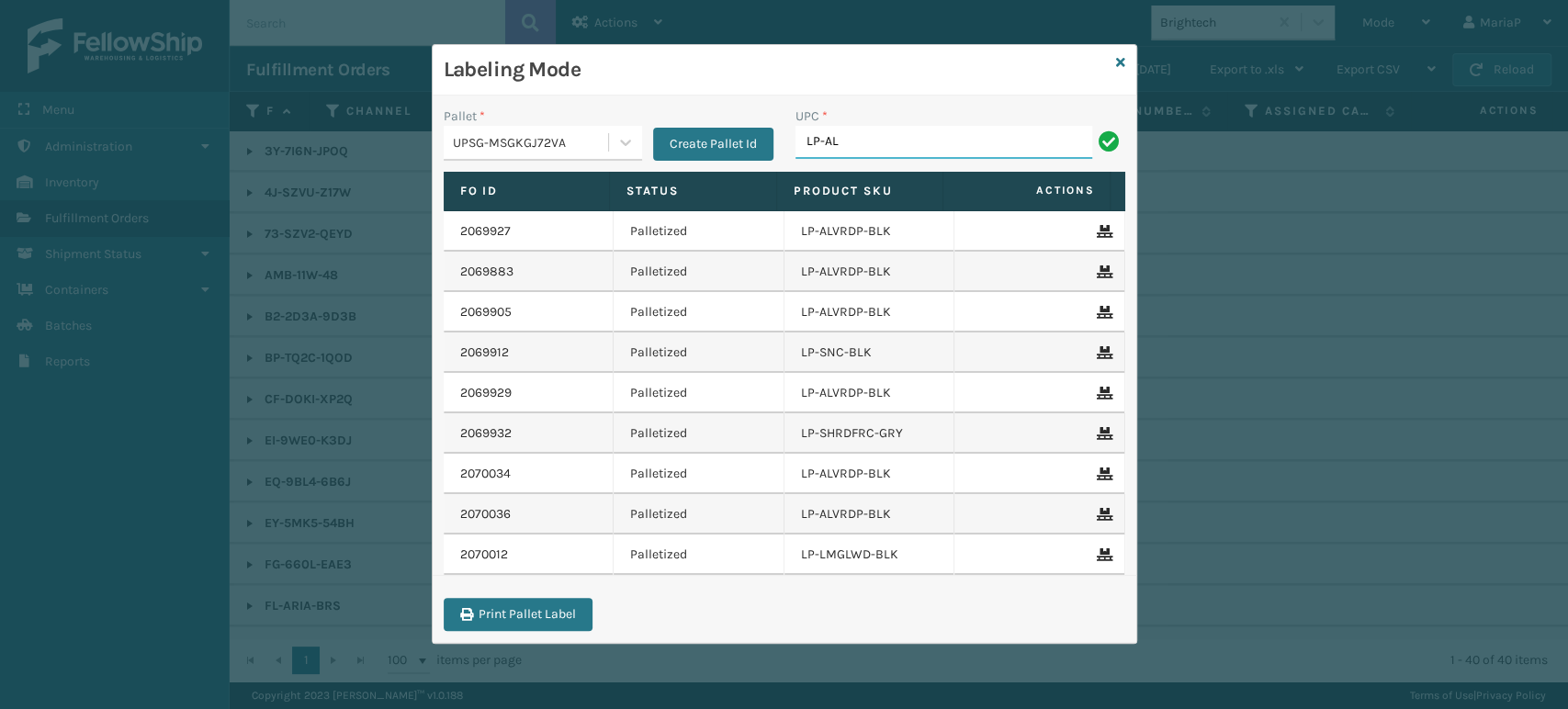
type input "LP-ALVRDPMN-BLK"
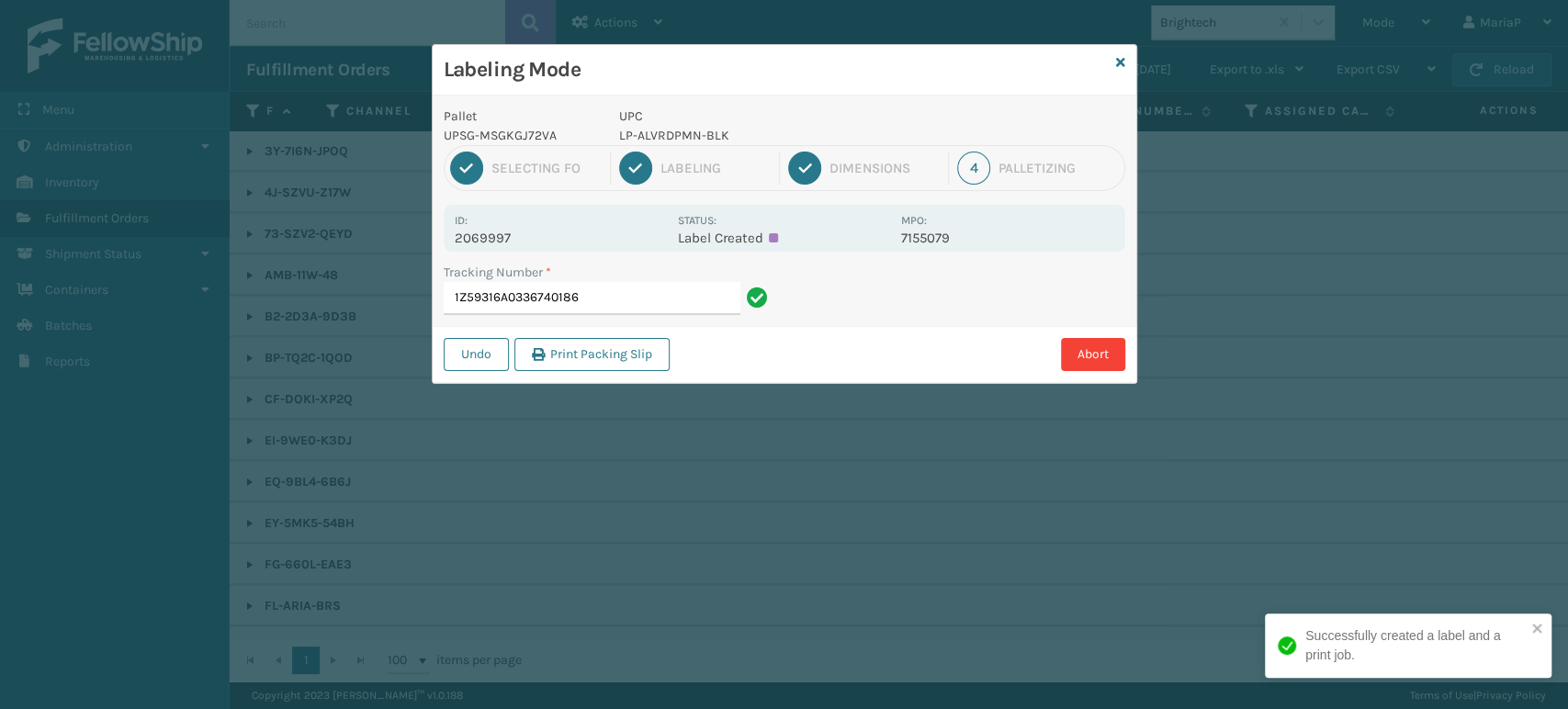
click at [588, 314] on input "1Z59316A0336740186" at bounding box center [592, 299] width 297 height 33
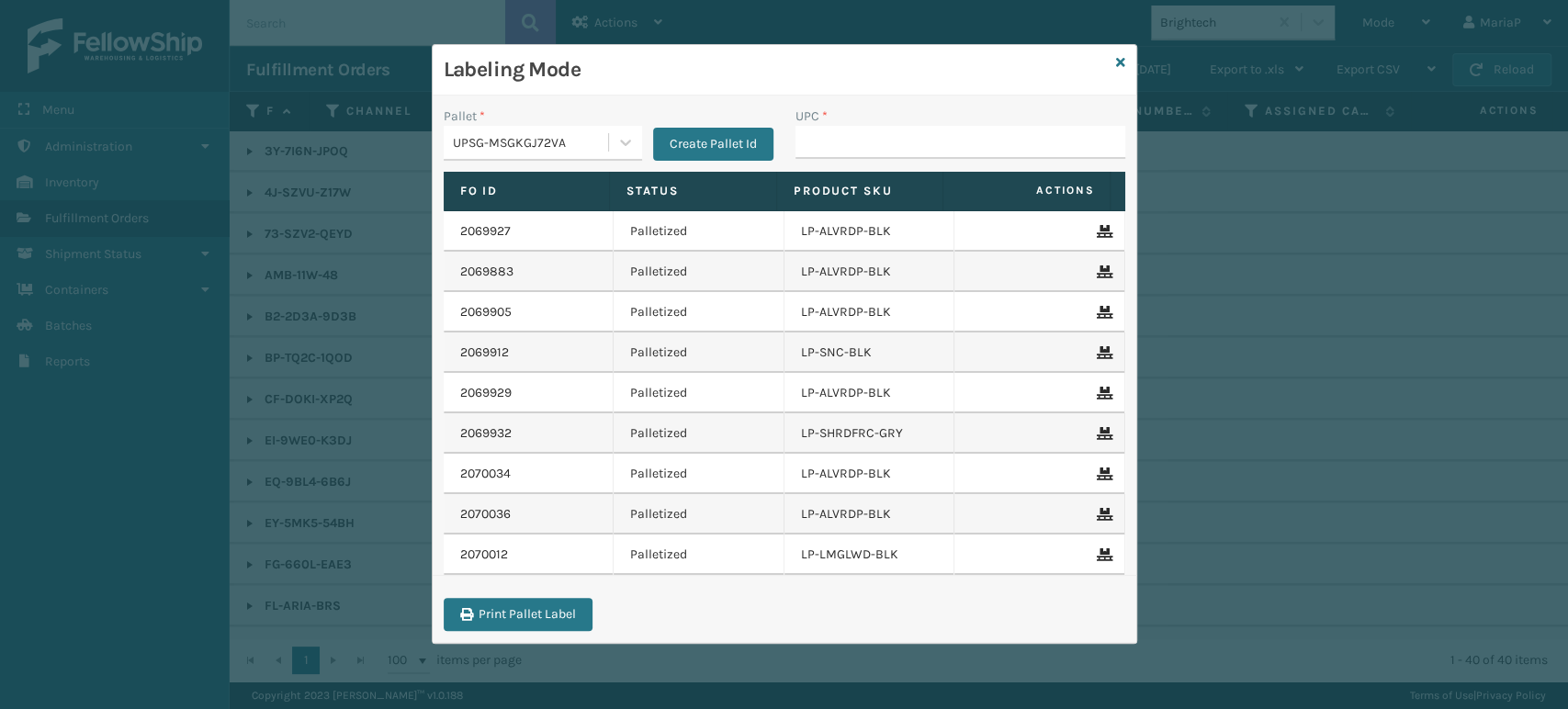
click at [840, 124] on div "UPC *" at bounding box center [960, 116] width 329 height 20
click at [840, 140] on input "UPC *" at bounding box center [960, 142] width 329 height 33
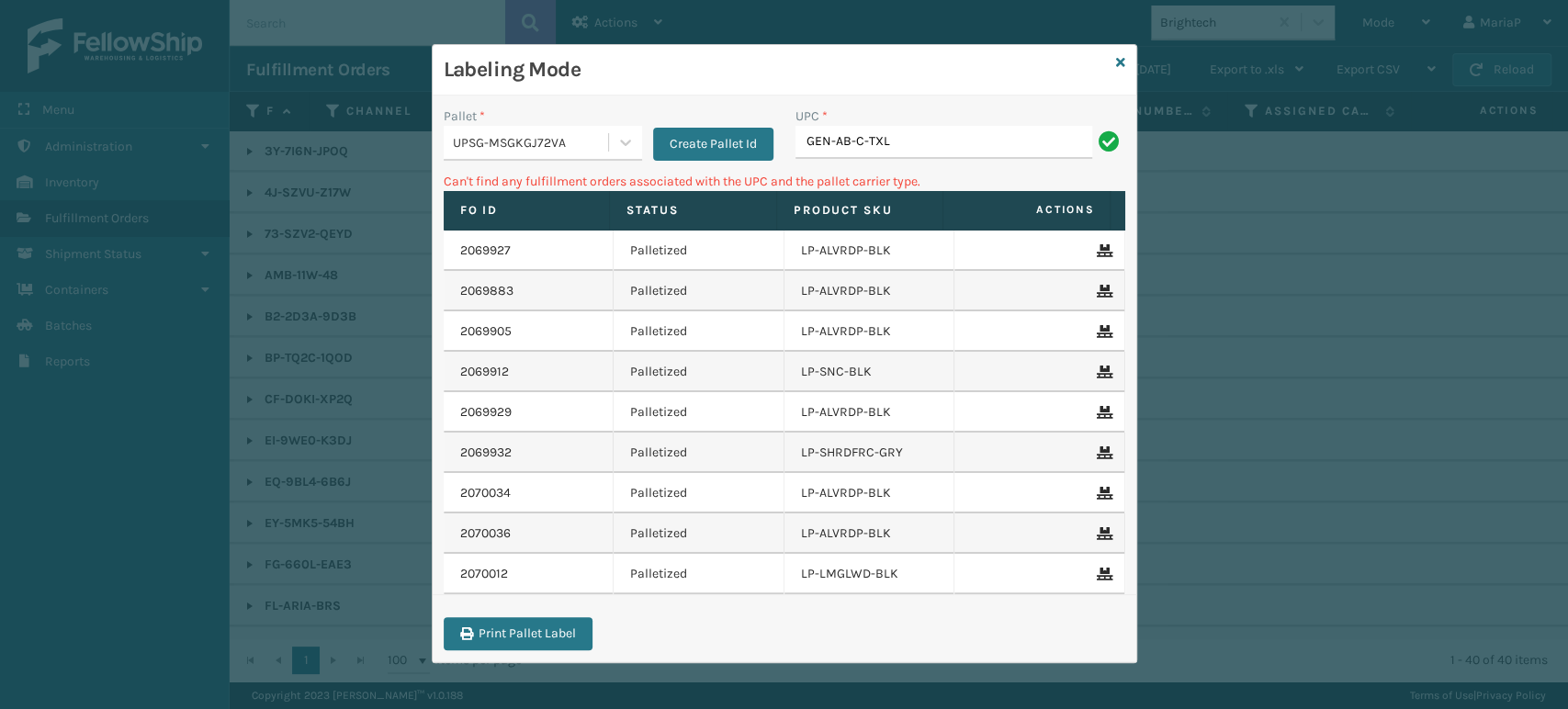
click at [566, 144] on div "UPSG-MSGKGJ72VA" at bounding box center [531, 142] width 157 height 20
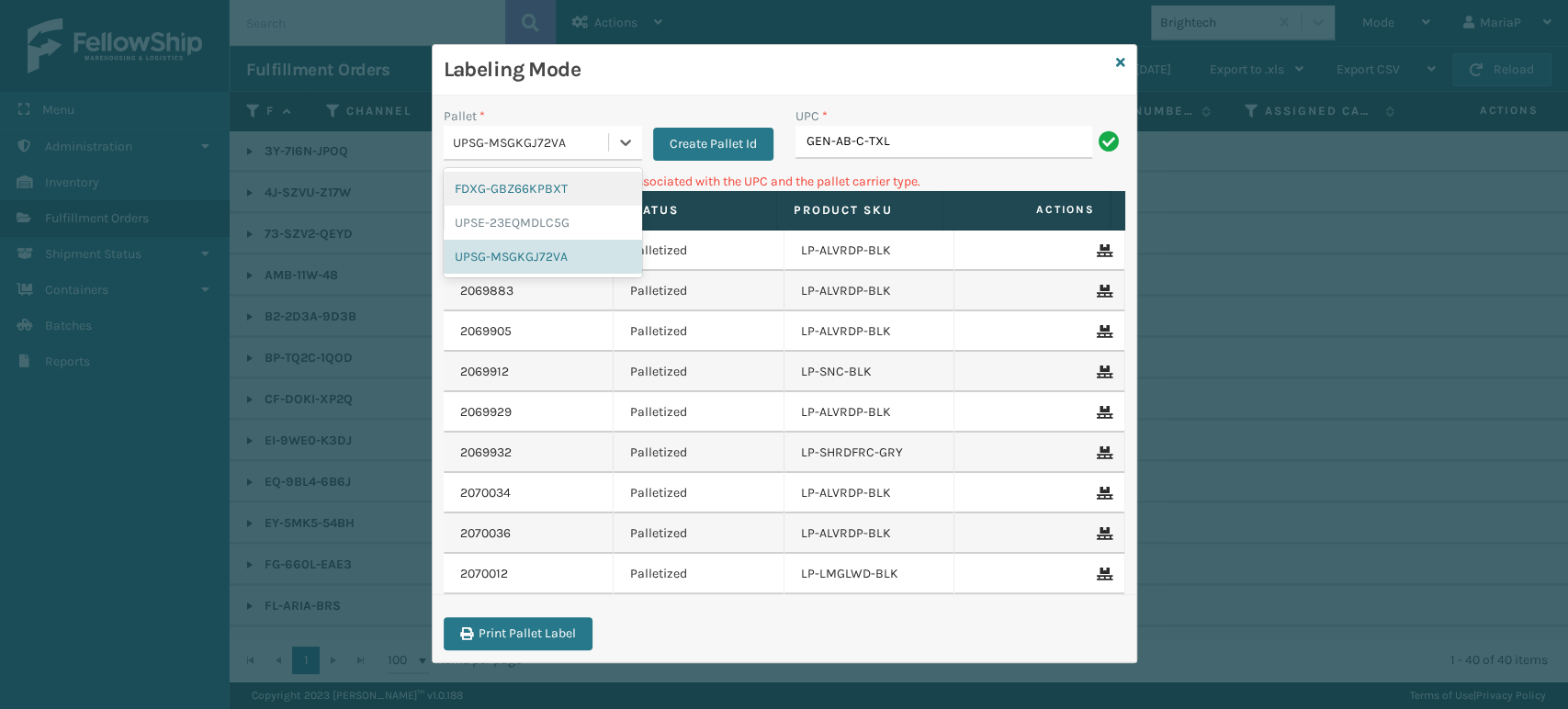
click at [537, 181] on div "FDXG-GBZ66KPBXT" at bounding box center [543, 189] width 198 height 34
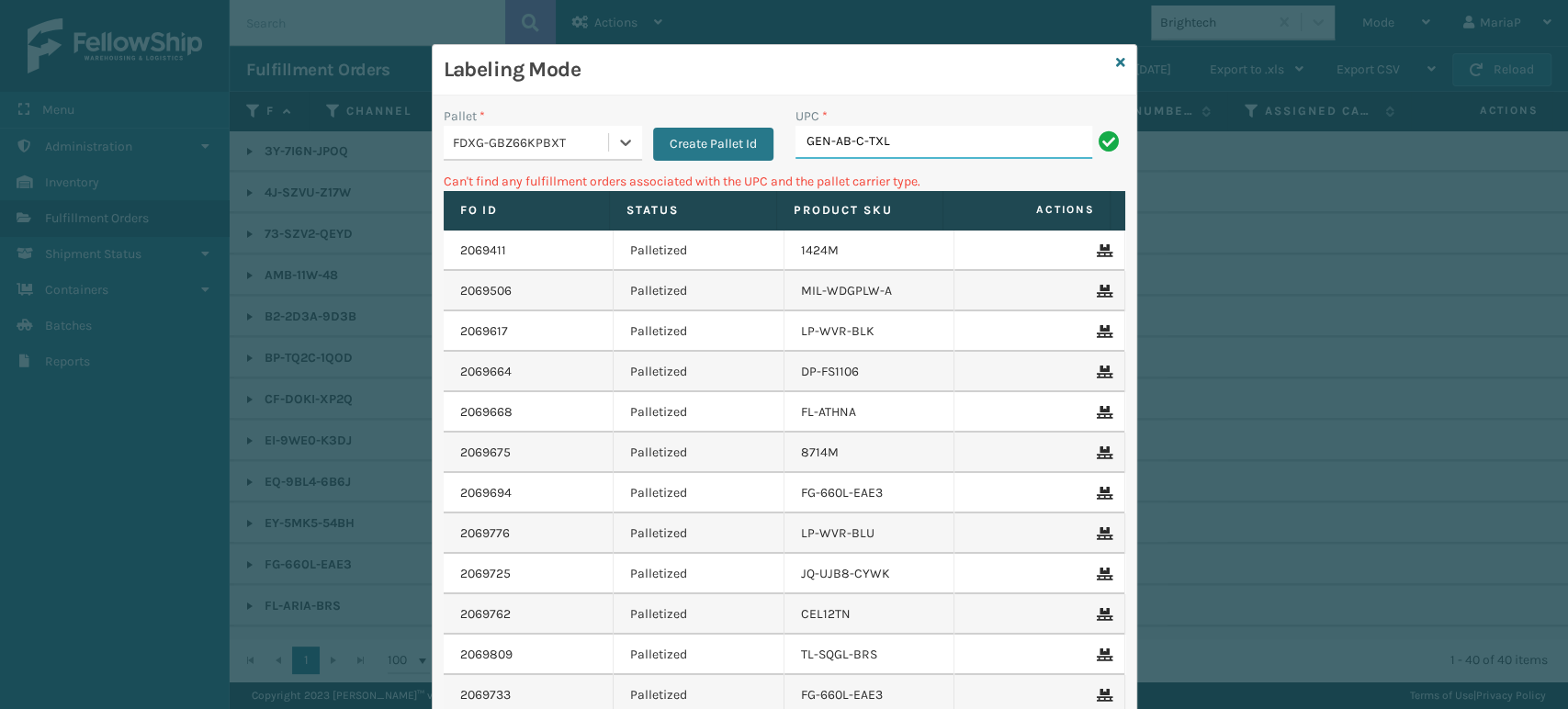
click at [883, 135] on input "GEN-AB-C-TXL" at bounding box center [944, 142] width 297 height 33
click at [557, 130] on div "FDXG-GBZ66KPBXT" at bounding box center [526, 142] width 165 height 31
click at [939, 133] on input "GEN-AB-C-TXL" at bounding box center [944, 142] width 297 height 33
click at [938, 132] on input "GEN-AB-C-TXL" at bounding box center [944, 142] width 297 height 33
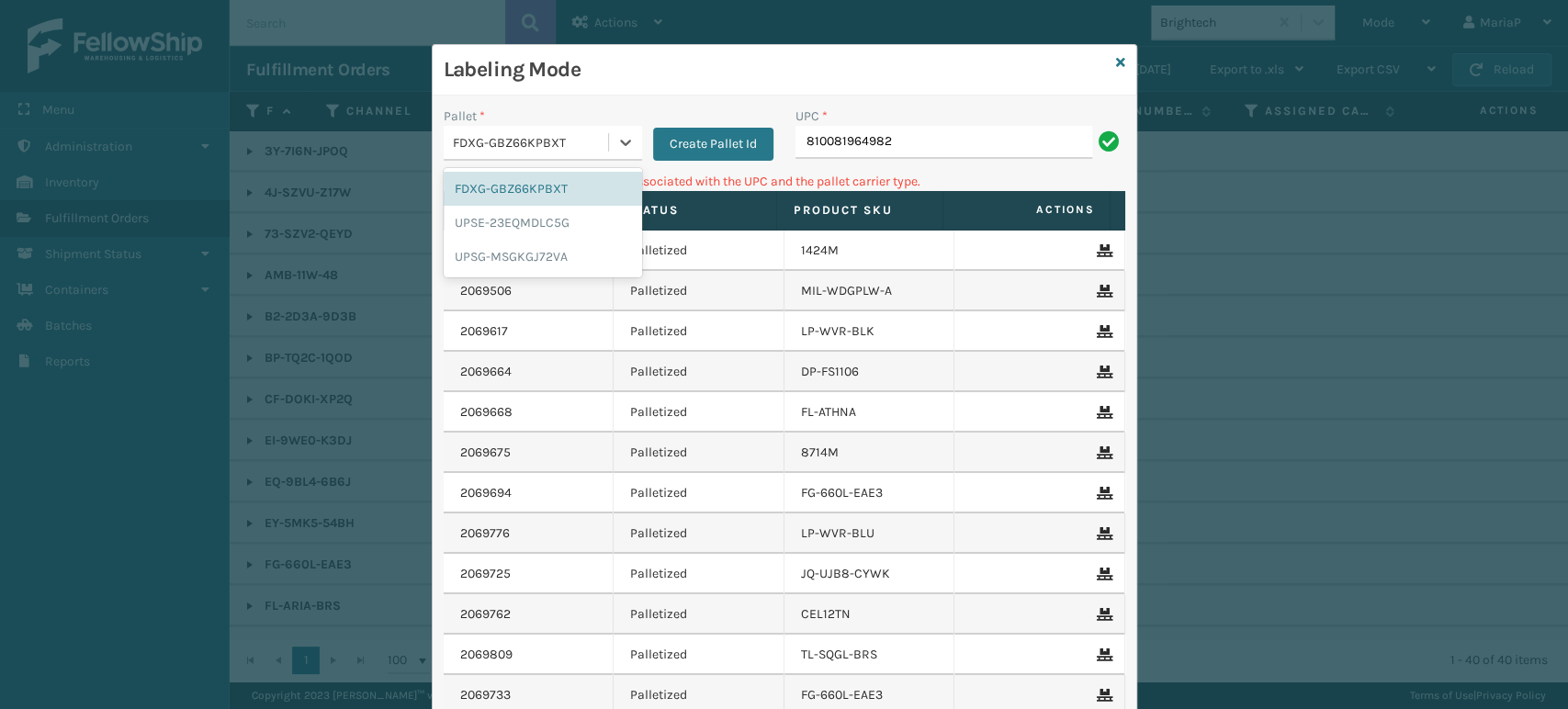
click at [576, 133] on div "FDXG-GBZ66KPBXT" at bounding box center [531, 142] width 157 height 20
click at [521, 236] on div "UPSE-23EQMDLC5G" at bounding box center [543, 222] width 198 height 34
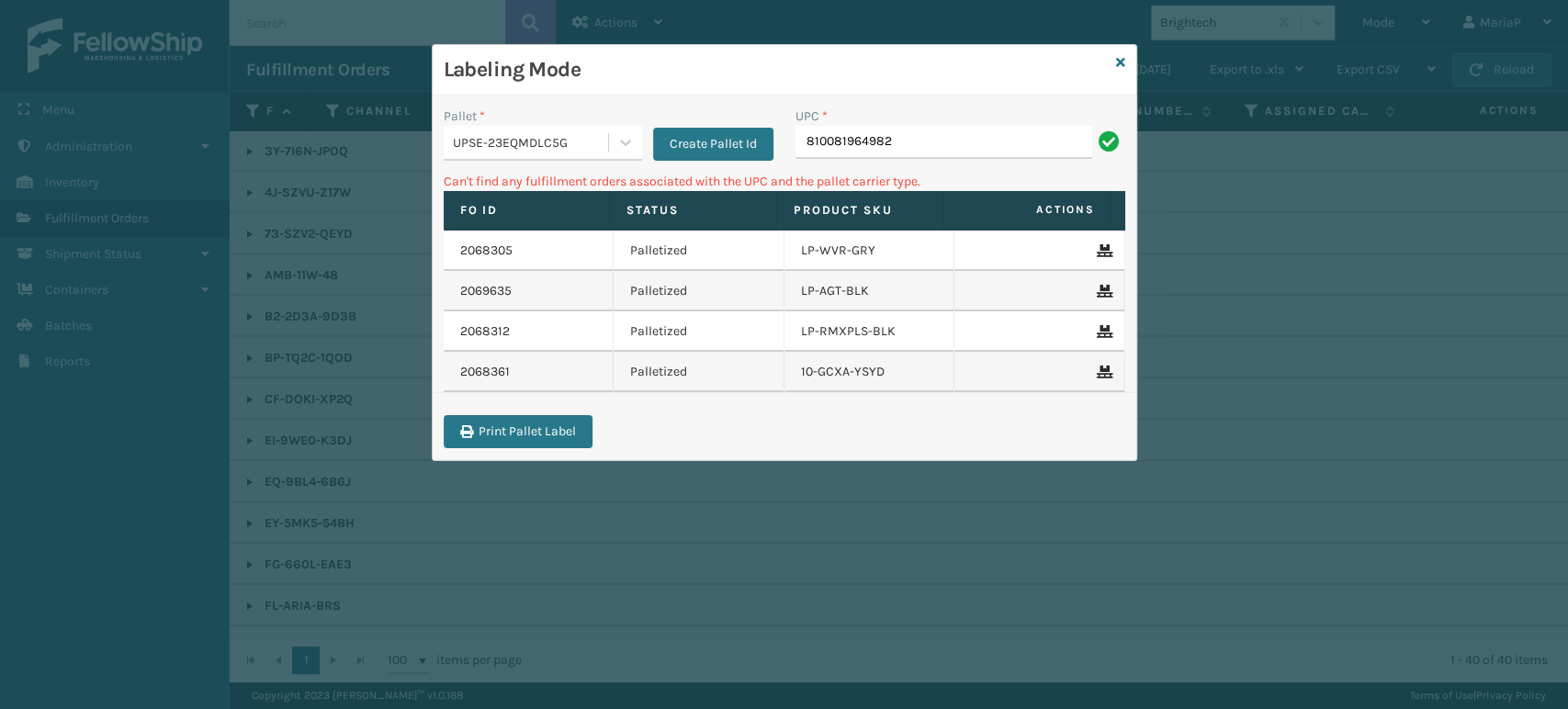
drag, startPoint x: 1028, startPoint y: 114, endPoint x: 985, endPoint y: 148, distance: 54.8
click at [1025, 122] on div "UPC *" at bounding box center [960, 116] width 329 height 20
click at [985, 148] on input "810081964982" at bounding box center [944, 142] width 297 height 33
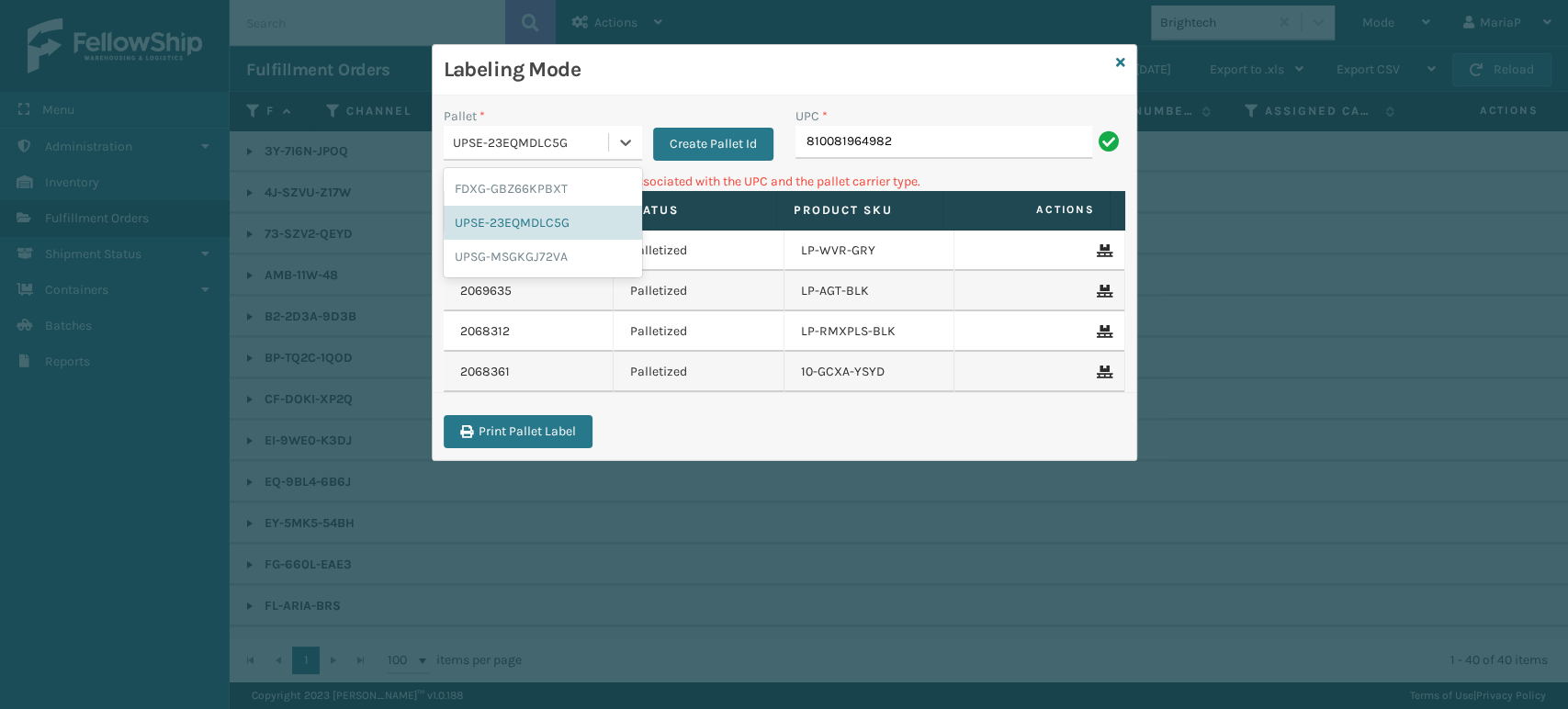
click at [573, 150] on div "UPSE-23EQMDLC5G" at bounding box center [531, 142] width 157 height 20
click at [518, 245] on div "UPSG-MSGKGJ72VA" at bounding box center [543, 257] width 198 height 34
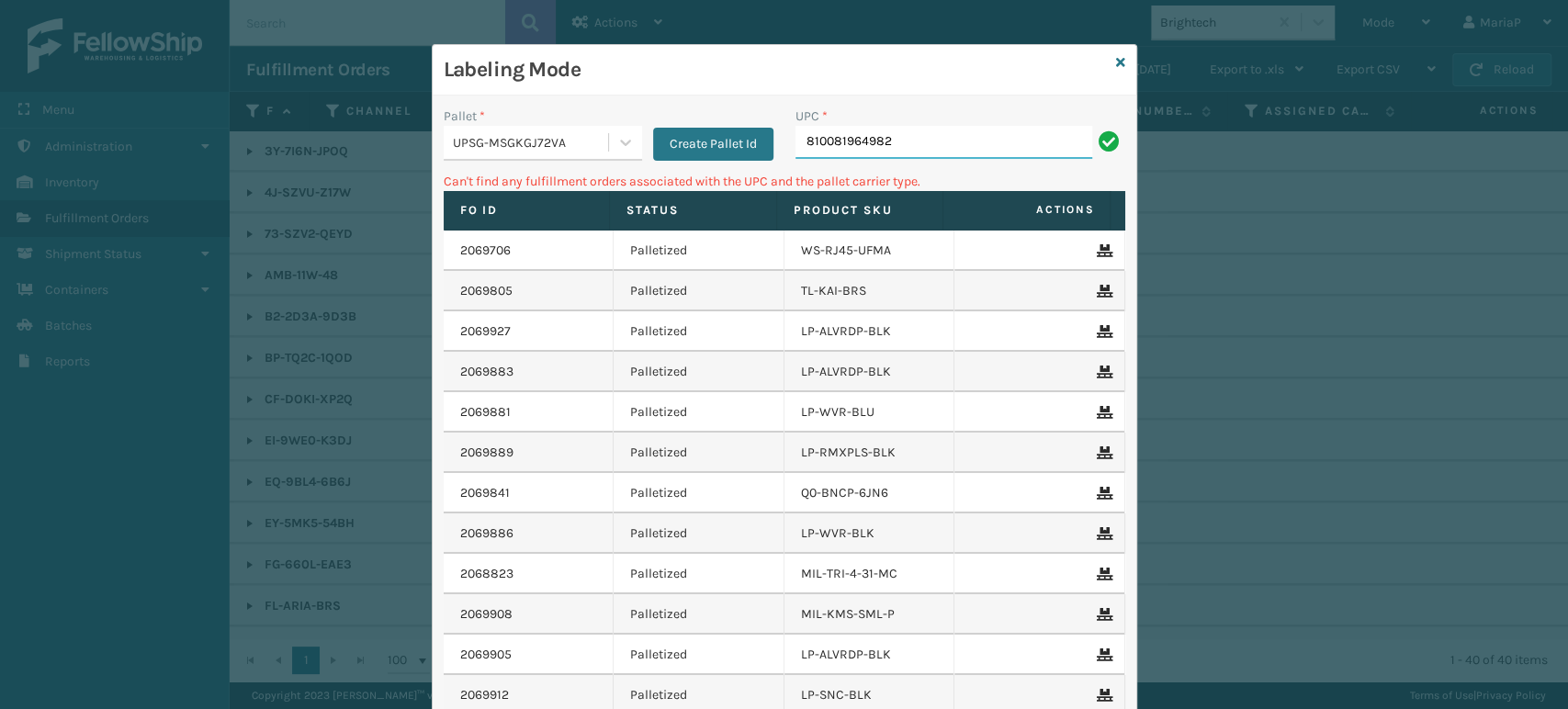
click at [961, 145] on input "810081964982" at bounding box center [944, 142] width 297 height 33
type input "849986009"
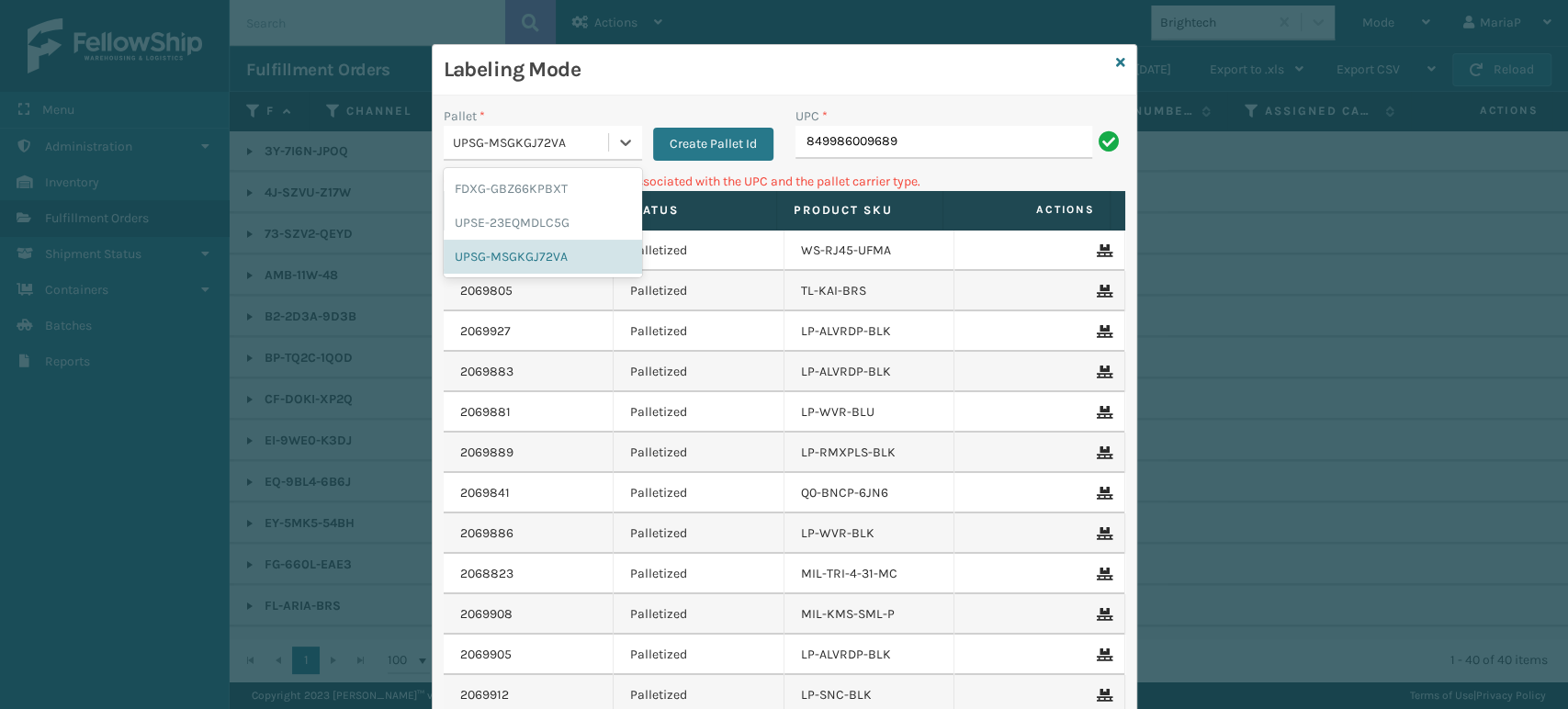
click at [598, 134] on div "UPSG-MSGKGJ72VA" at bounding box center [531, 142] width 157 height 20
click at [522, 192] on div "FDXG-GBZ66KPBXT" at bounding box center [543, 189] width 198 height 34
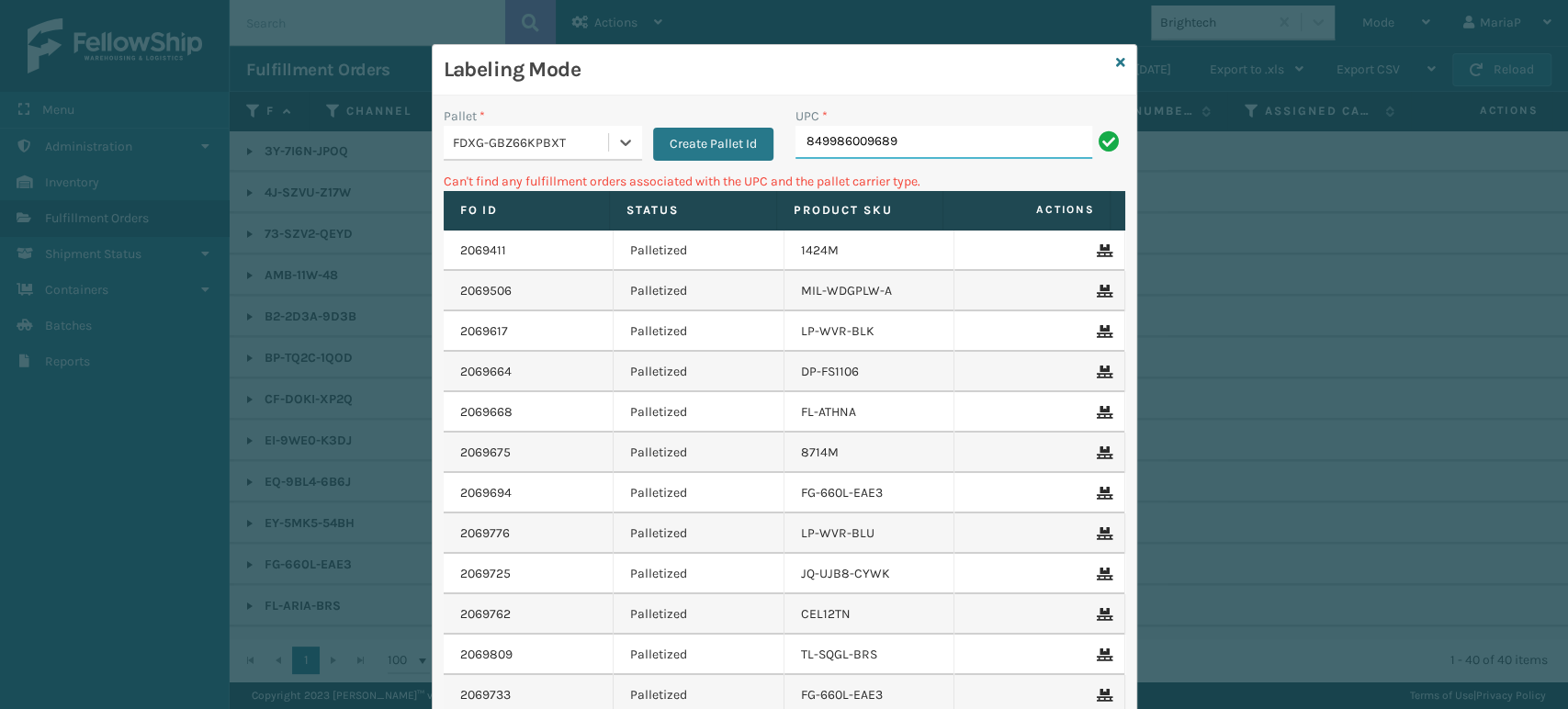
click at [912, 134] on input "849986009689" at bounding box center [944, 142] width 297 height 33
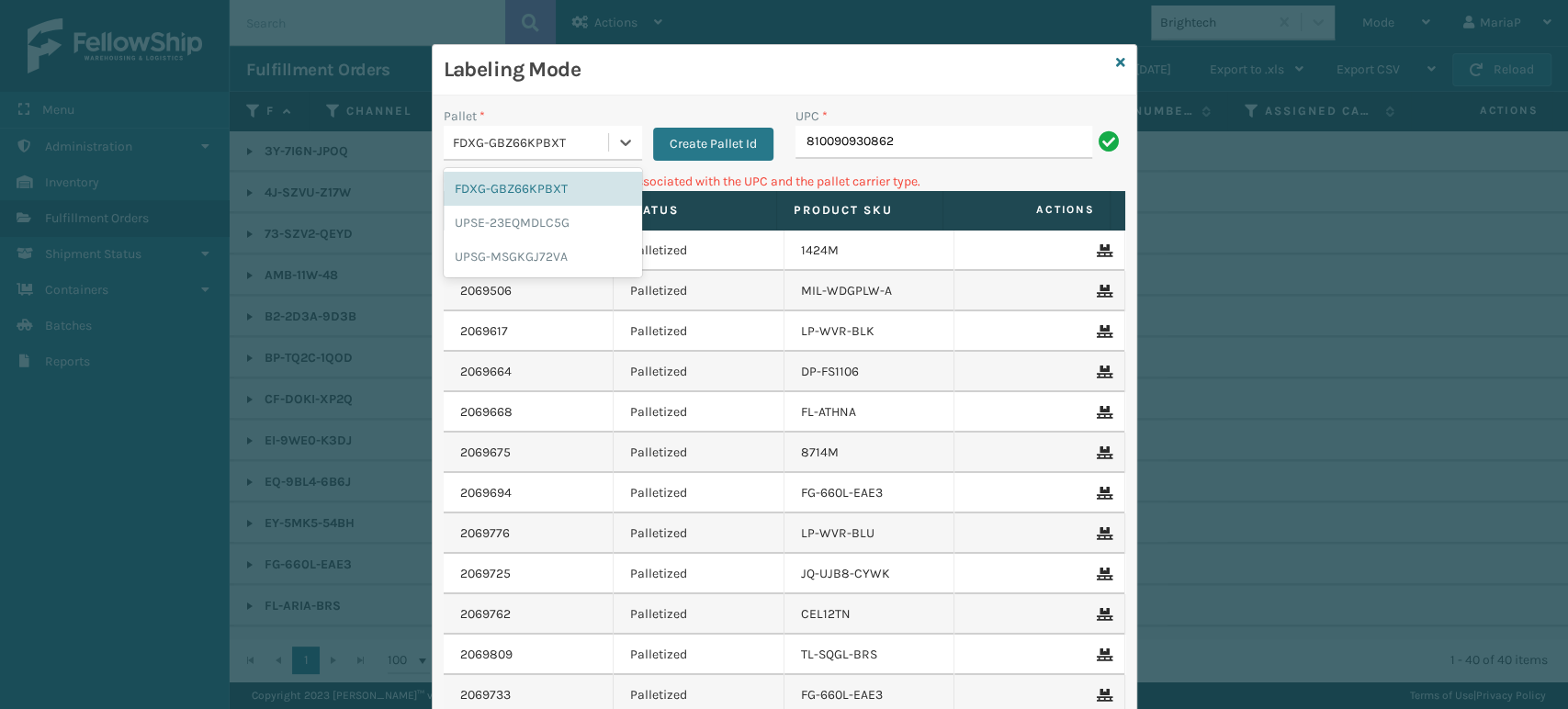
click at [590, 128] on div "FDXG-GBZ66KPBXT" at bounding box center [526, 142] width 165 height 31
click at [539, 244] on div "UPSG-MSGKGJ72VA" at bounding box center [543, 257] width 198 height 34
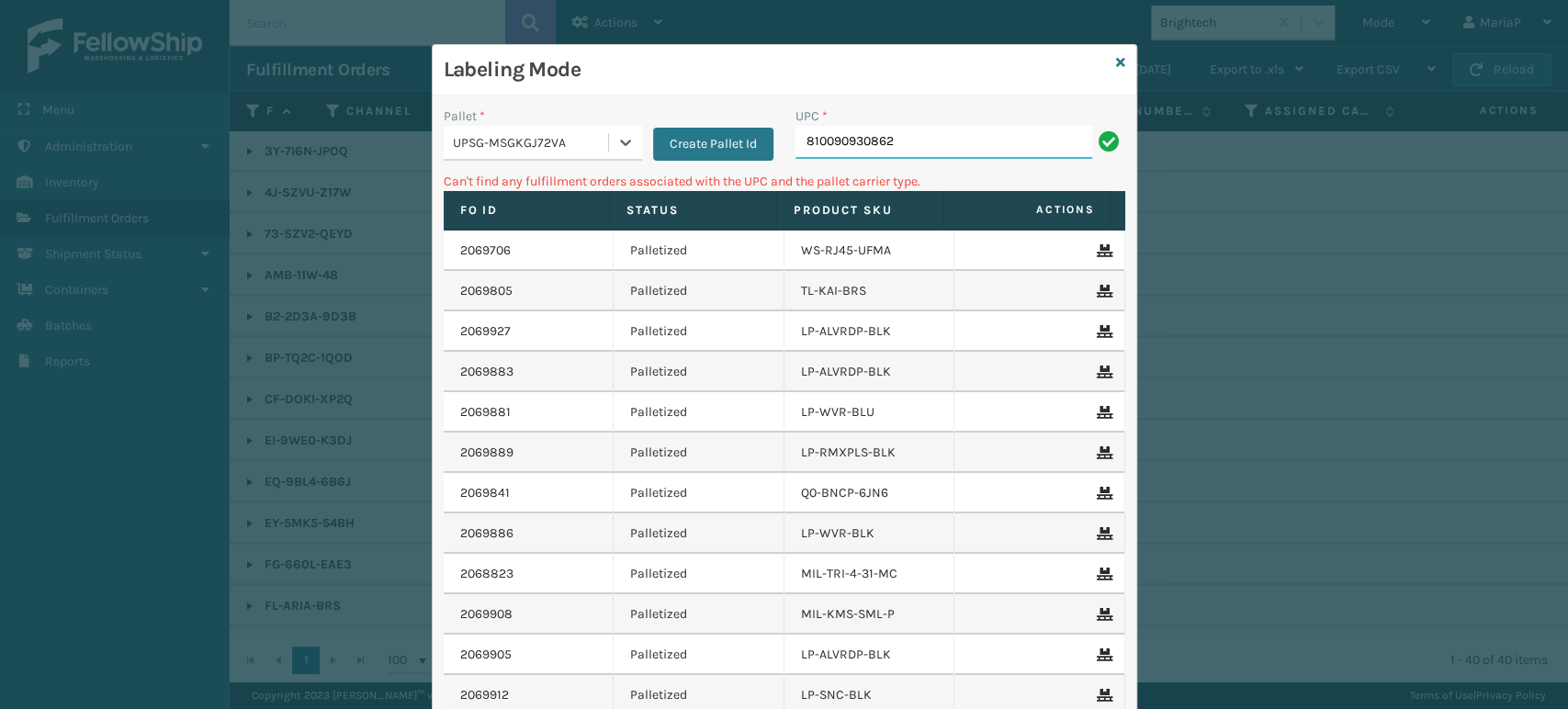
click at [926, 127] on input "810090930862" at bounding box center [944, 142] width 297 height 33
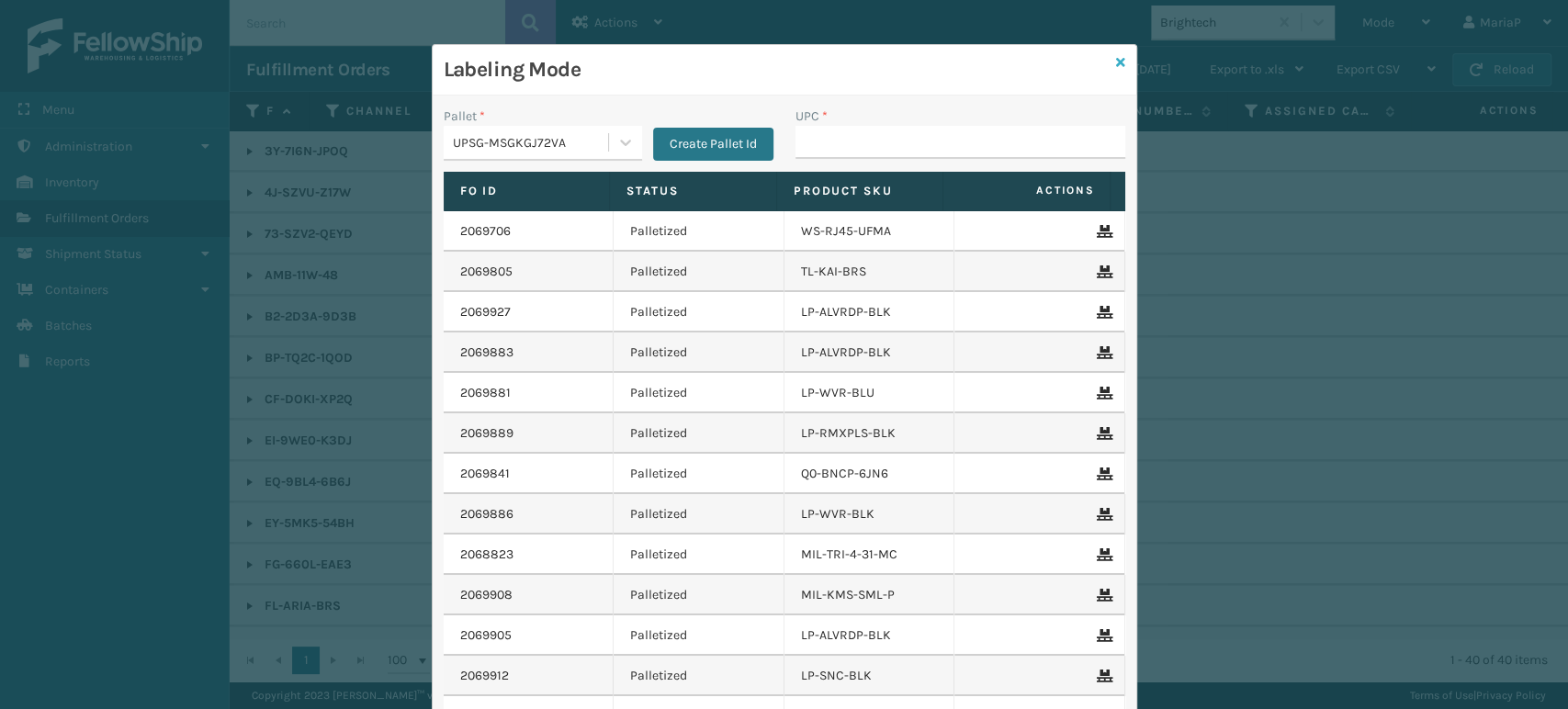
click at [1116, 60] on icon at bounding box center [1120, 62] width 9 height 13
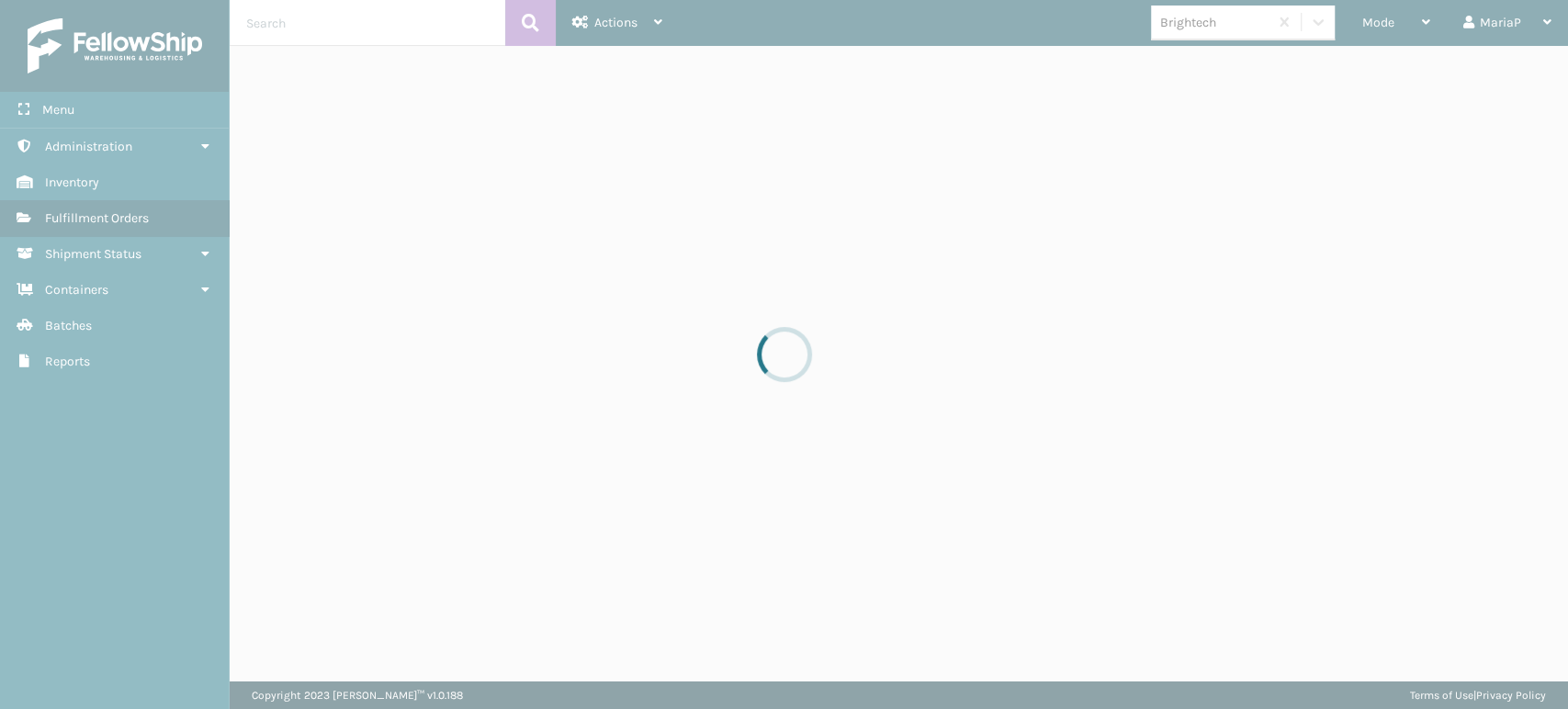
click at [1186, 13] on div at bounding box center [784, 354] width 1568 height 709
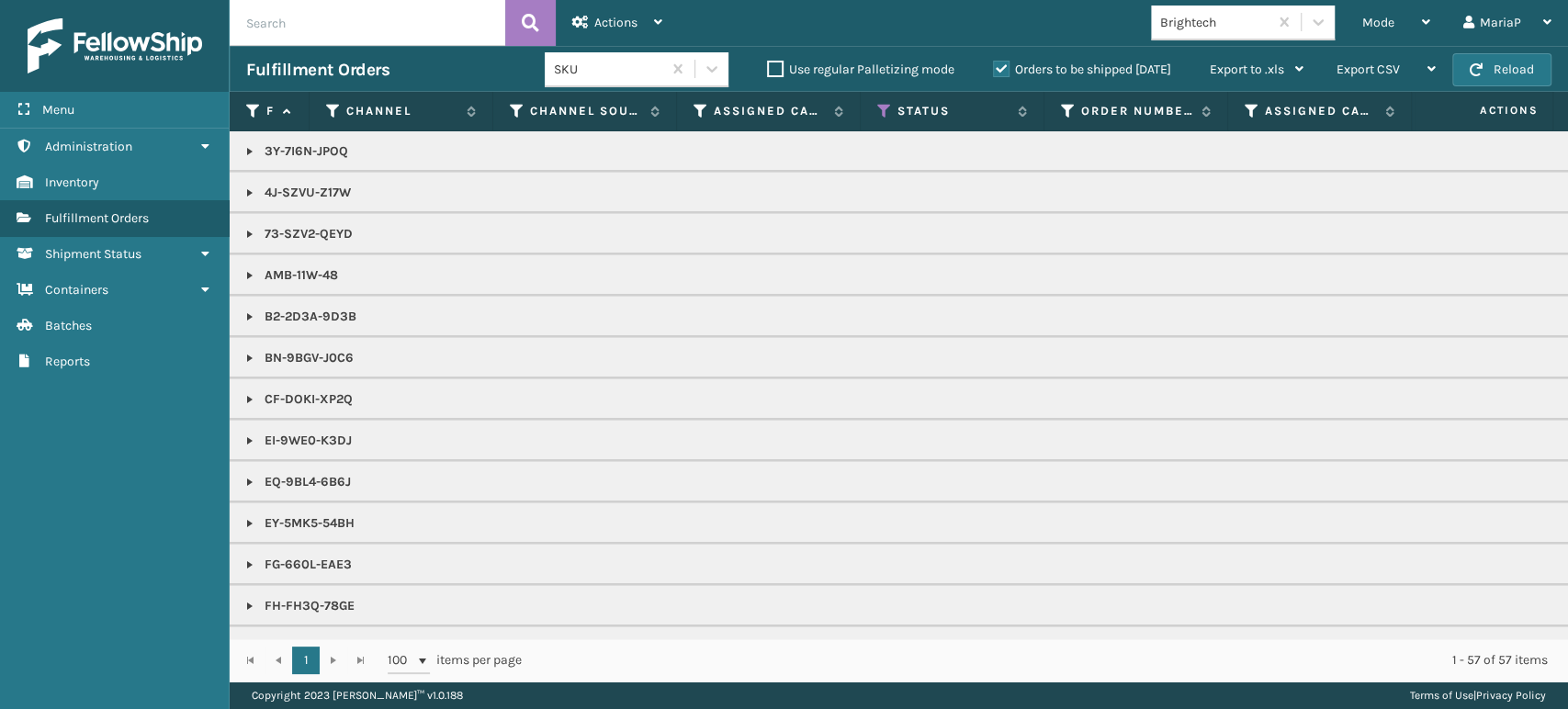
click at [1190, 28] on div "Brightech" at bounding box center [1214, 22] width 109 height 20
type input "SLE"
click at [1187, 74] on div "SleepGeekz" at bounding box center [1242, 68] width 183 height 34
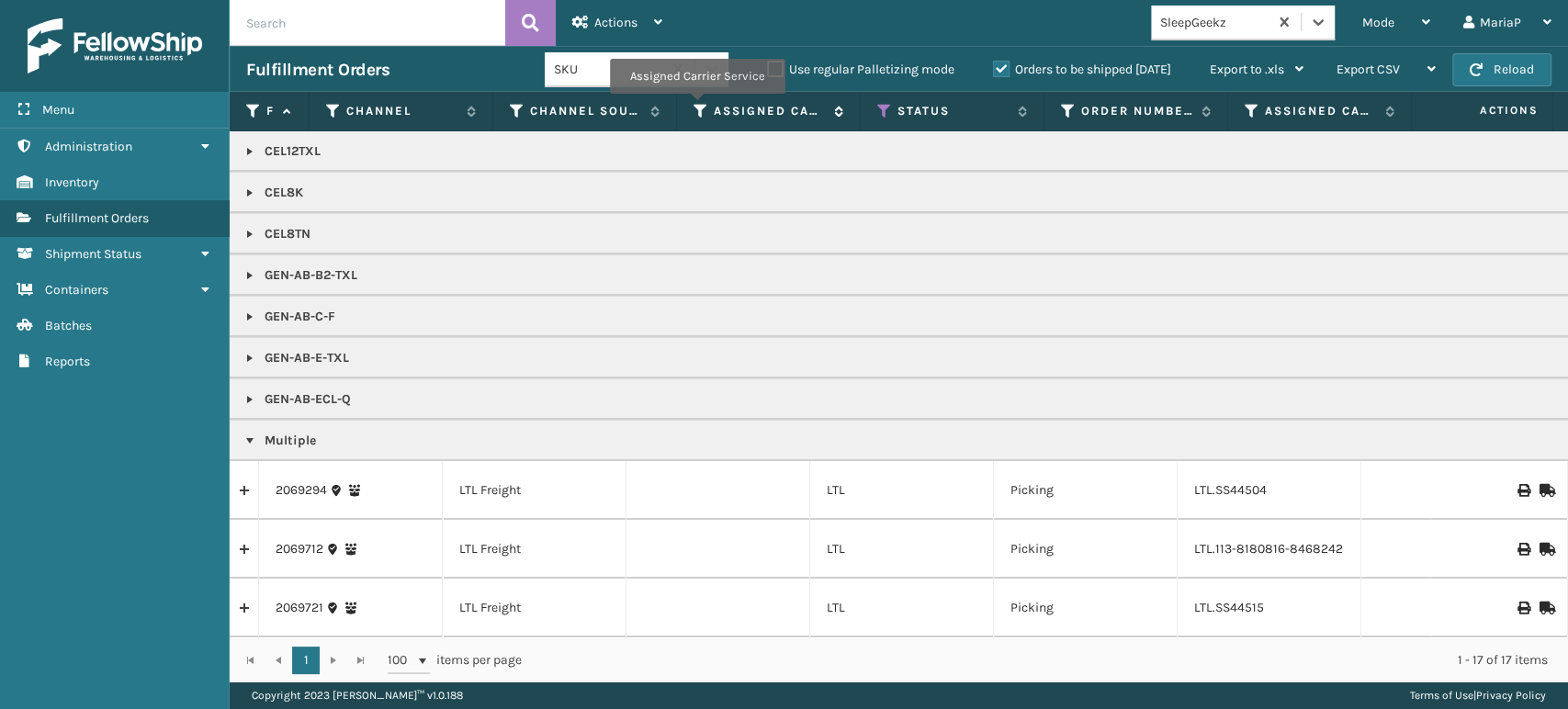
click at [696, 107] on icon at bounding box center [701, 112] width 15 height 17
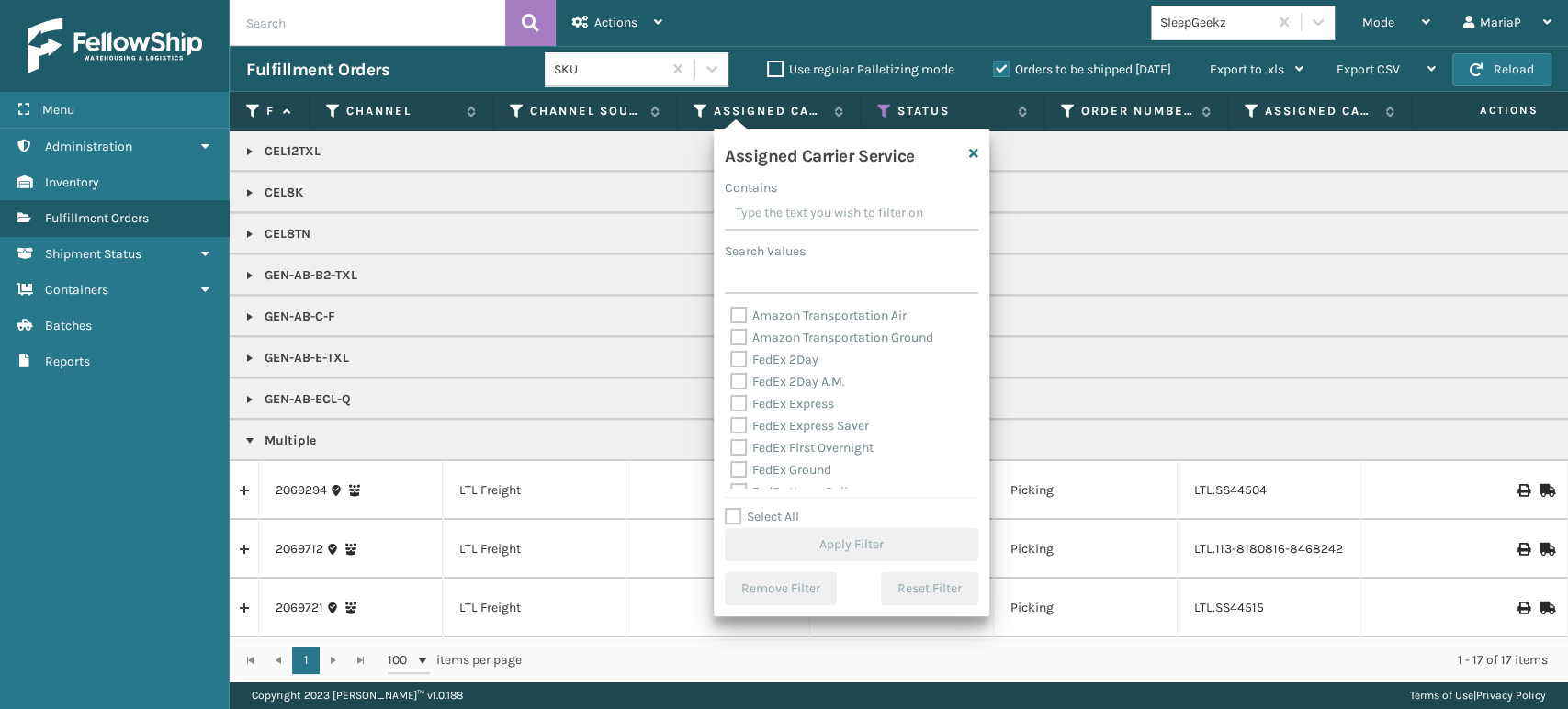
click at [737, 523] on label "Select All" at bounding box center [762, 516] width 74 height 16
click at [737, 508] on input "Select All" at bounding box center [863, 507] width 275 height 2
checkbox input "true"
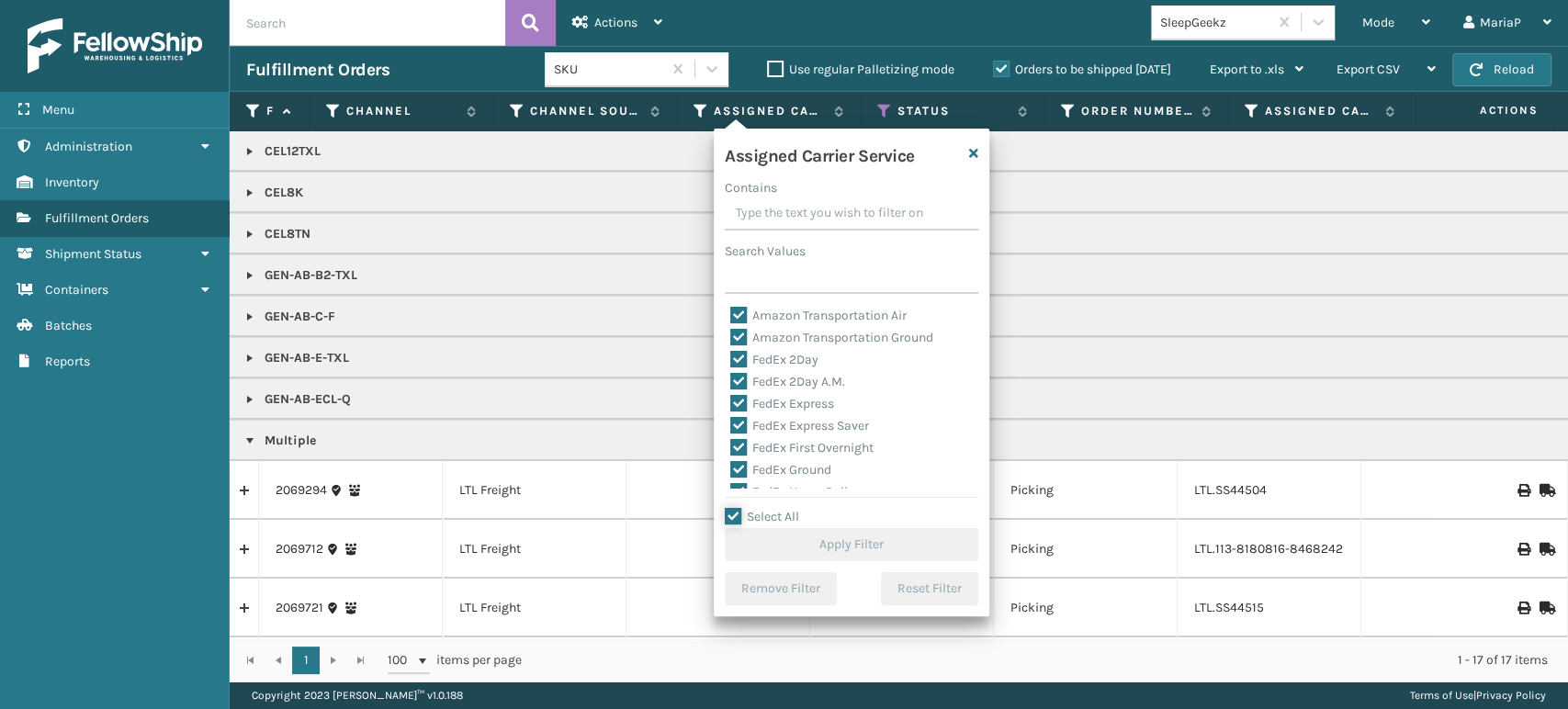
checkbox input "true"
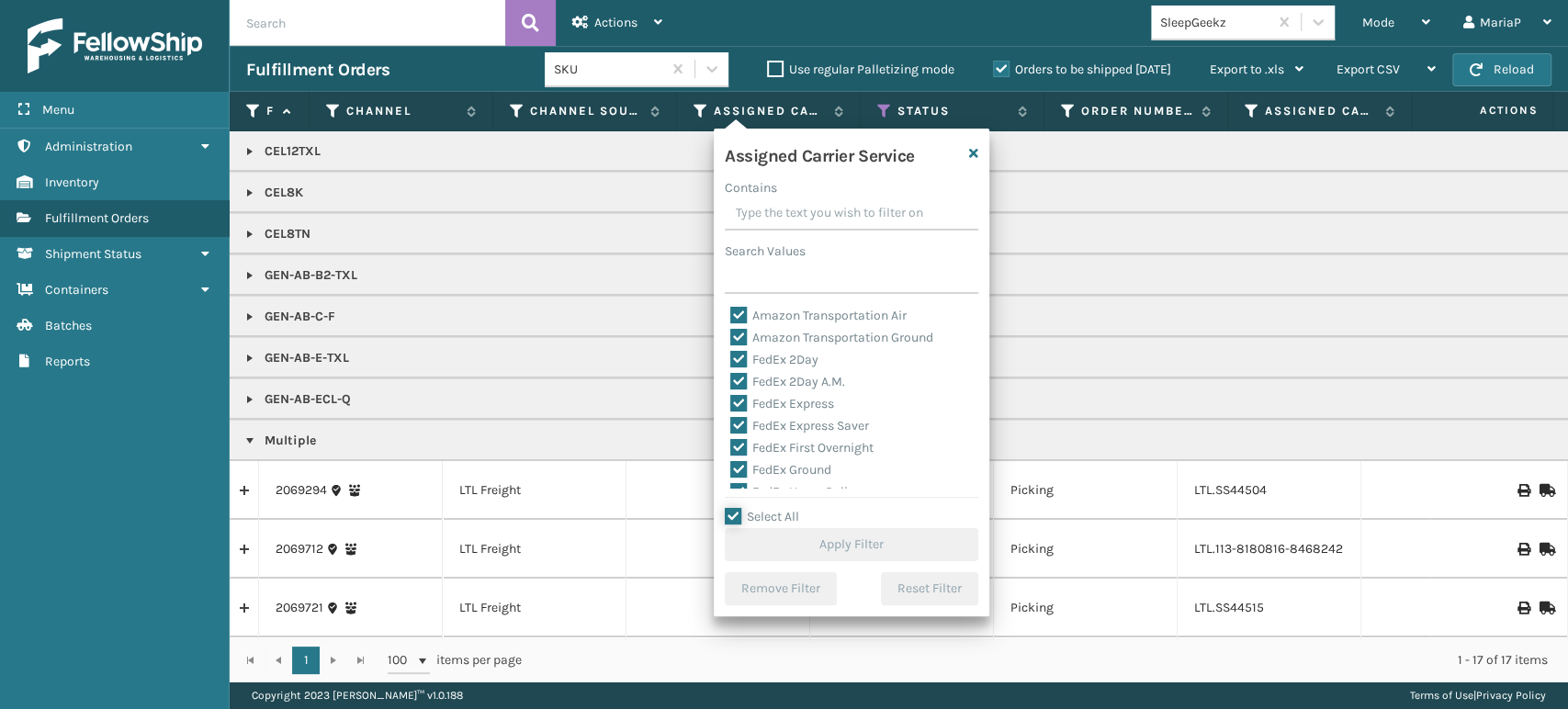
checkbox input "true"
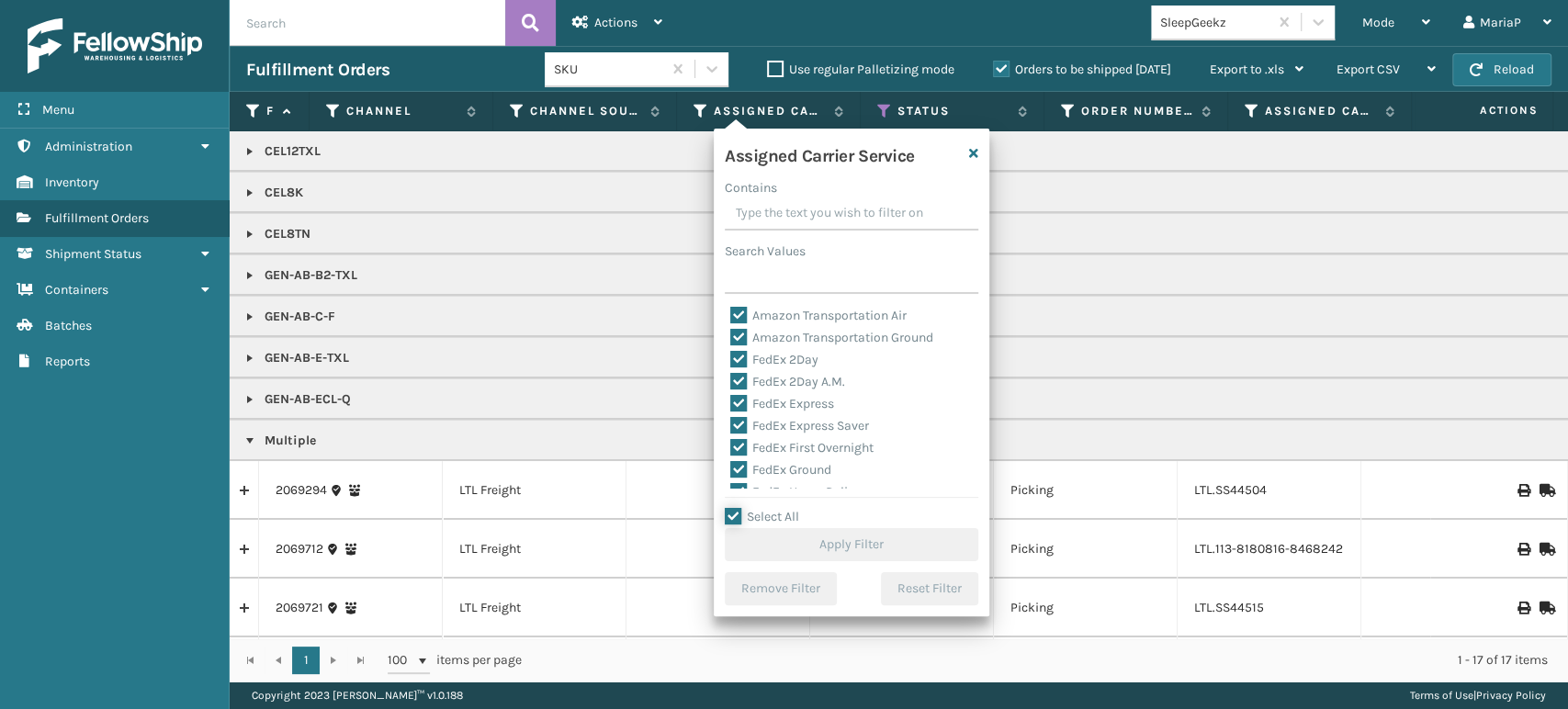
checkbox input "true"
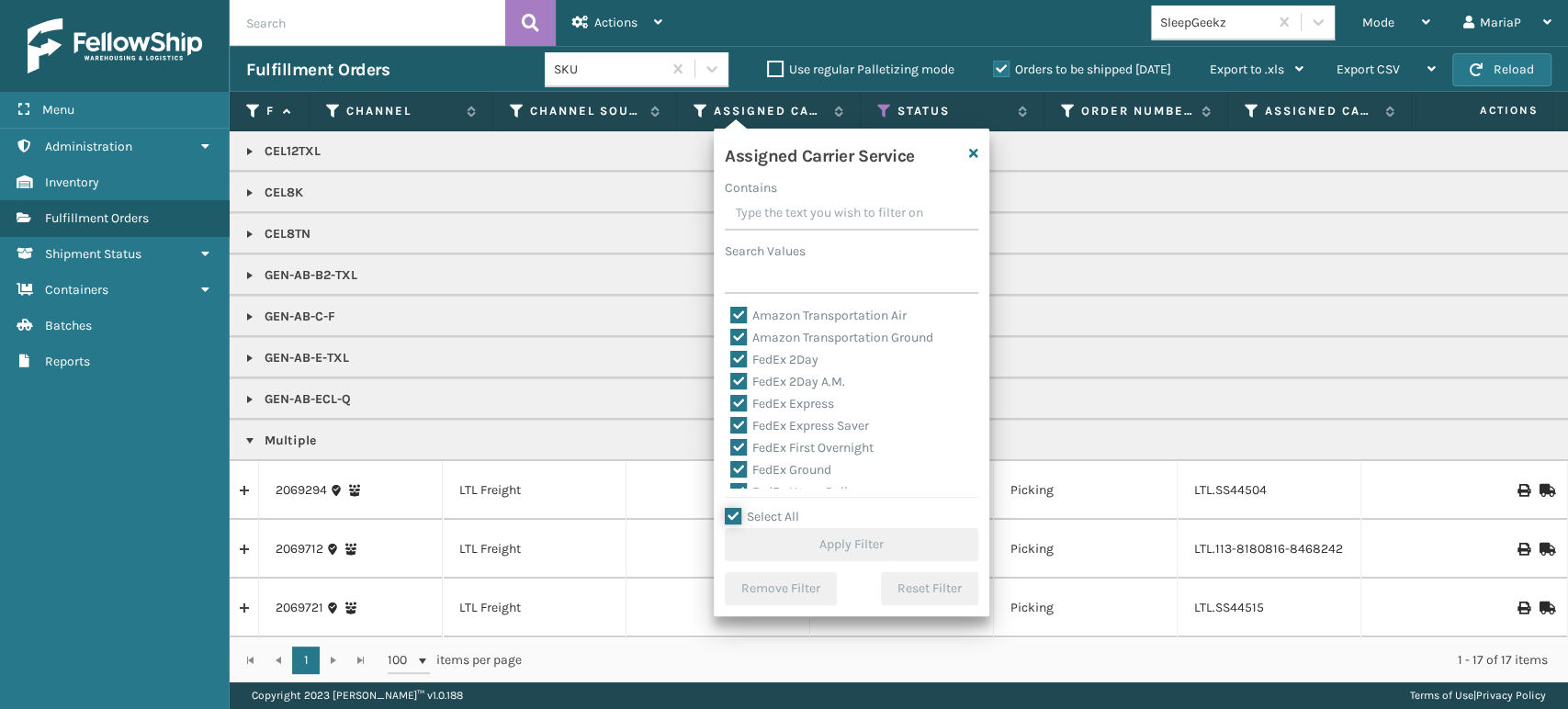
checkbox input "true"
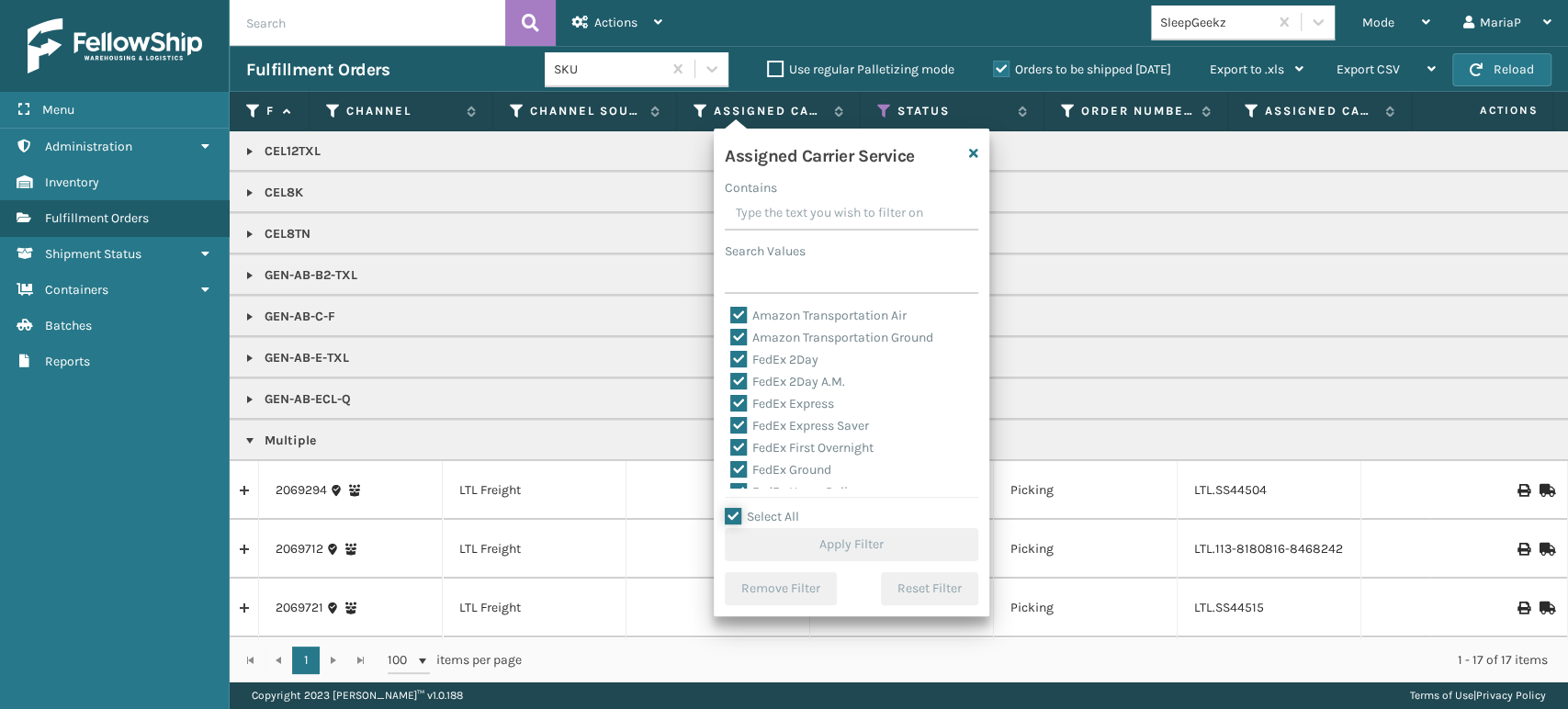
checkbox input "true"
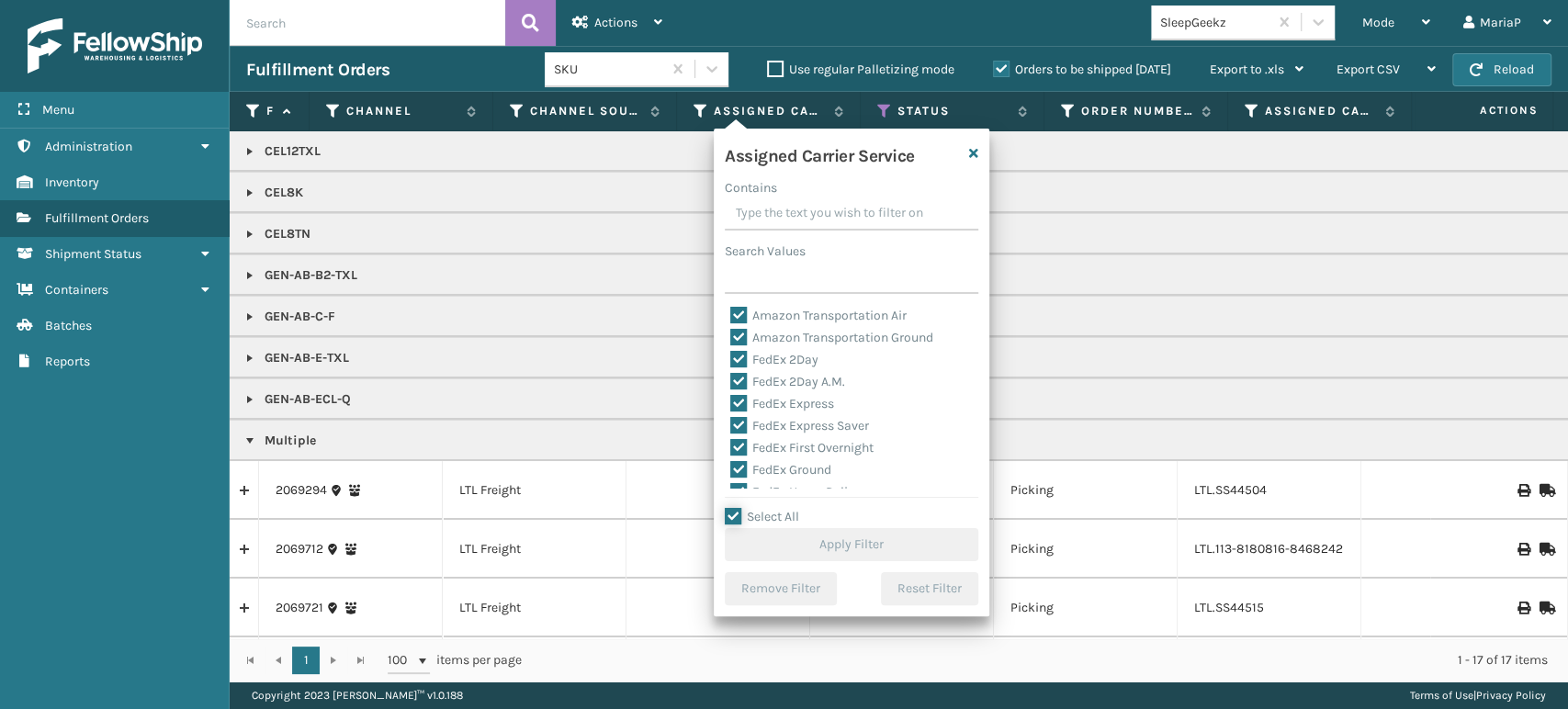
checkbox input "true"
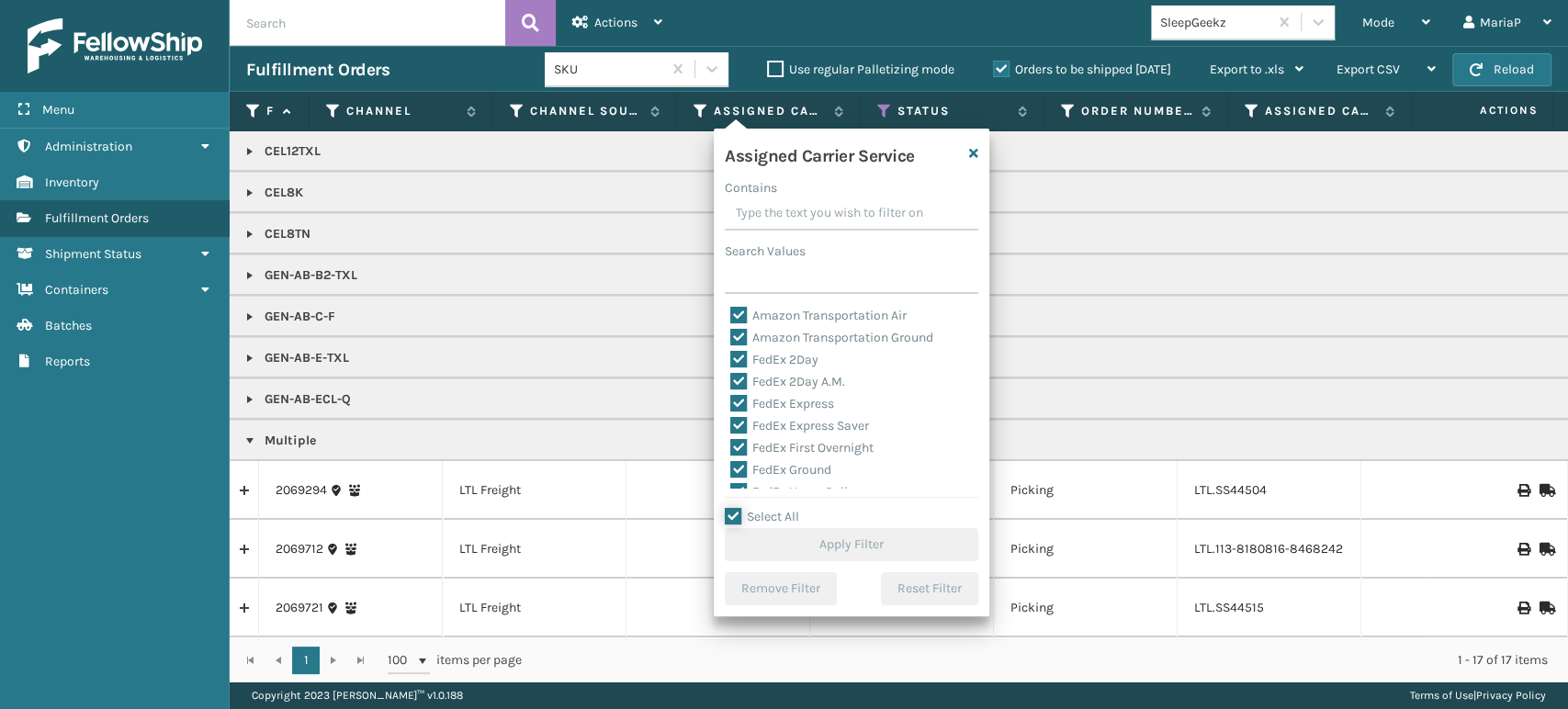
checkbox input "true"
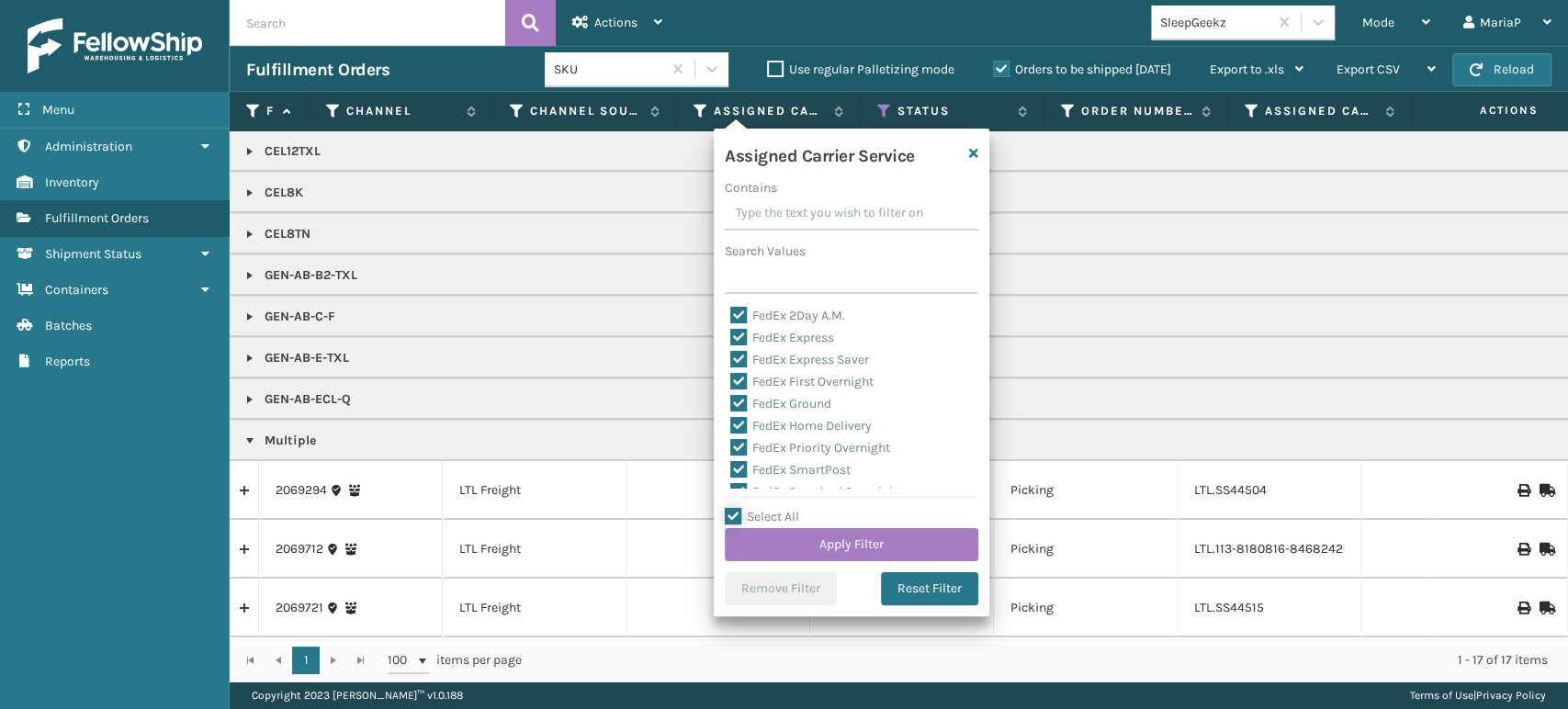
scroll to position [102, 0]
click at [739, 478] on label "LTL" at bounding box center [750, 477] width 40 height 16
click at [731, 478] on input "LTL" at bounding box center [730, 473] width 1 height 12
checkbox input "false"
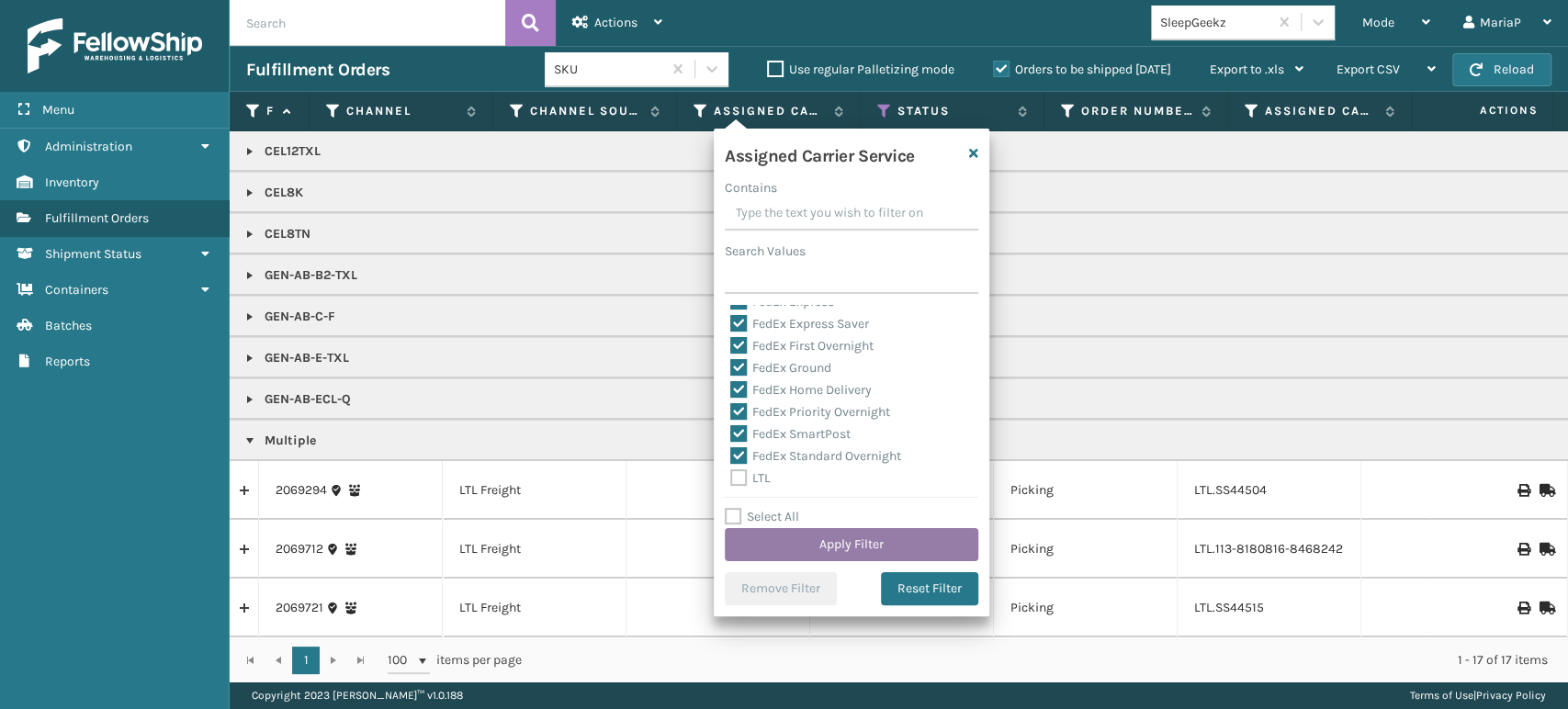
click at [827, 542] on button "Apply Filter" at bounding box center [851, 545] width 253 height 33
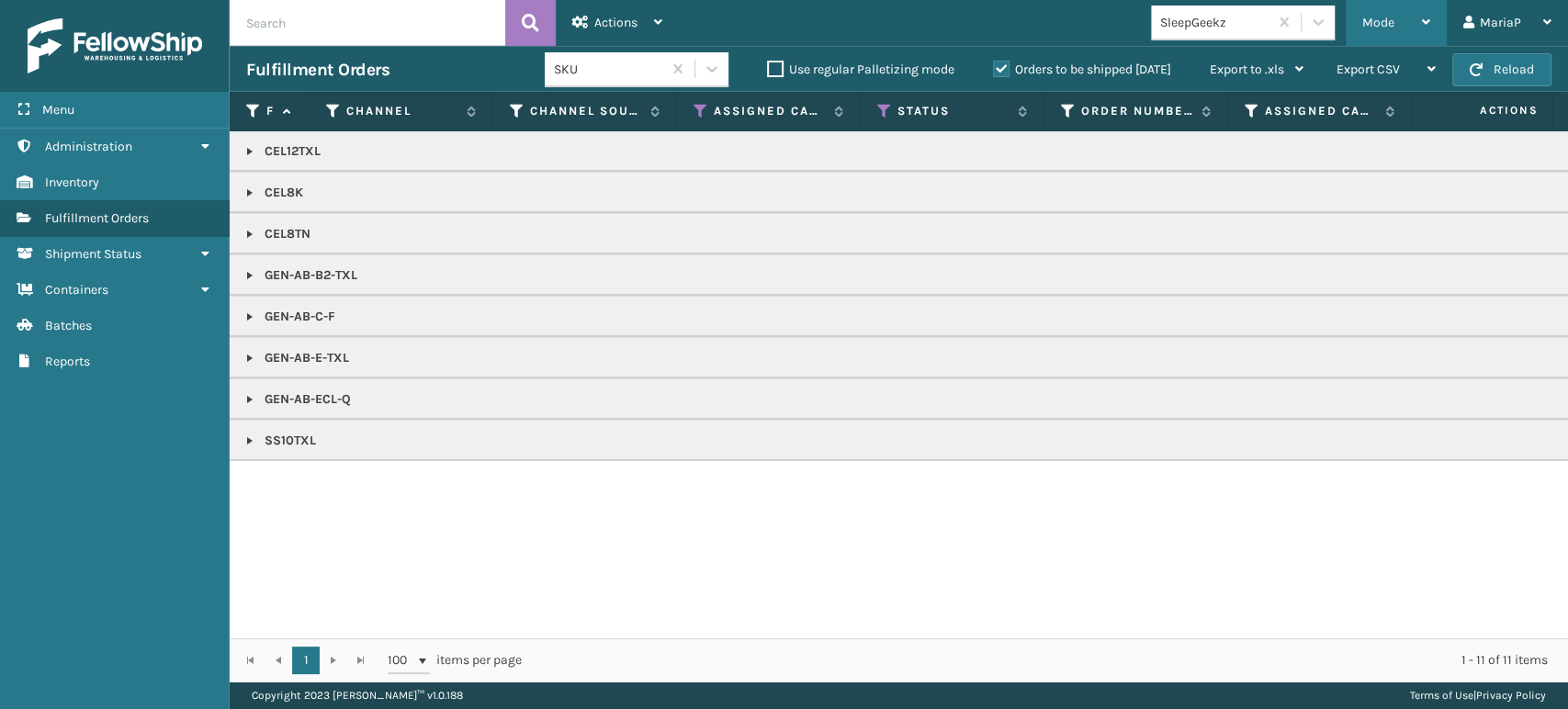
click at [1367, 23] on span "Mode" at bounding box center [1378, 22] width 33 height 16
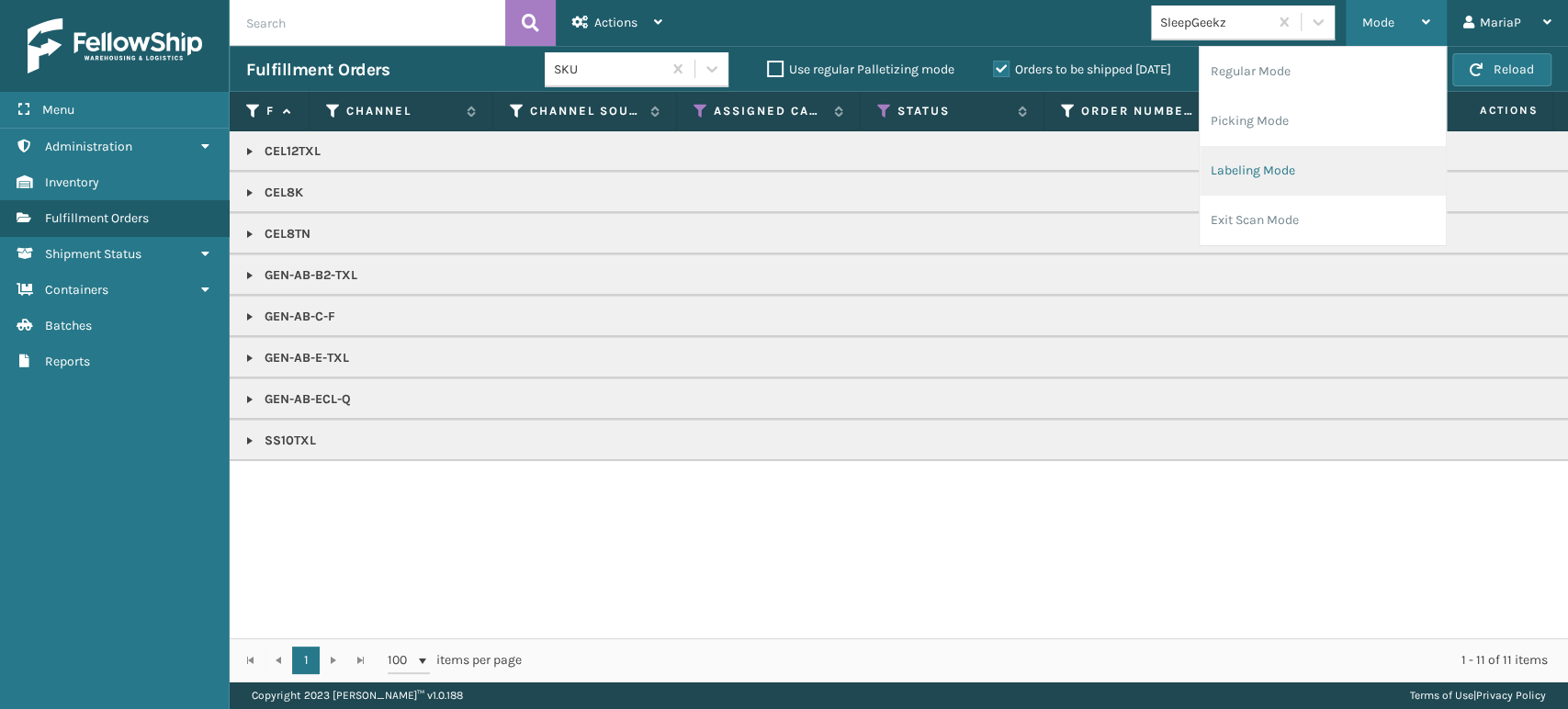
click at [1299, 167] on li "Labeling Mode" at bounding box center [1322, 170] width 247 height 49
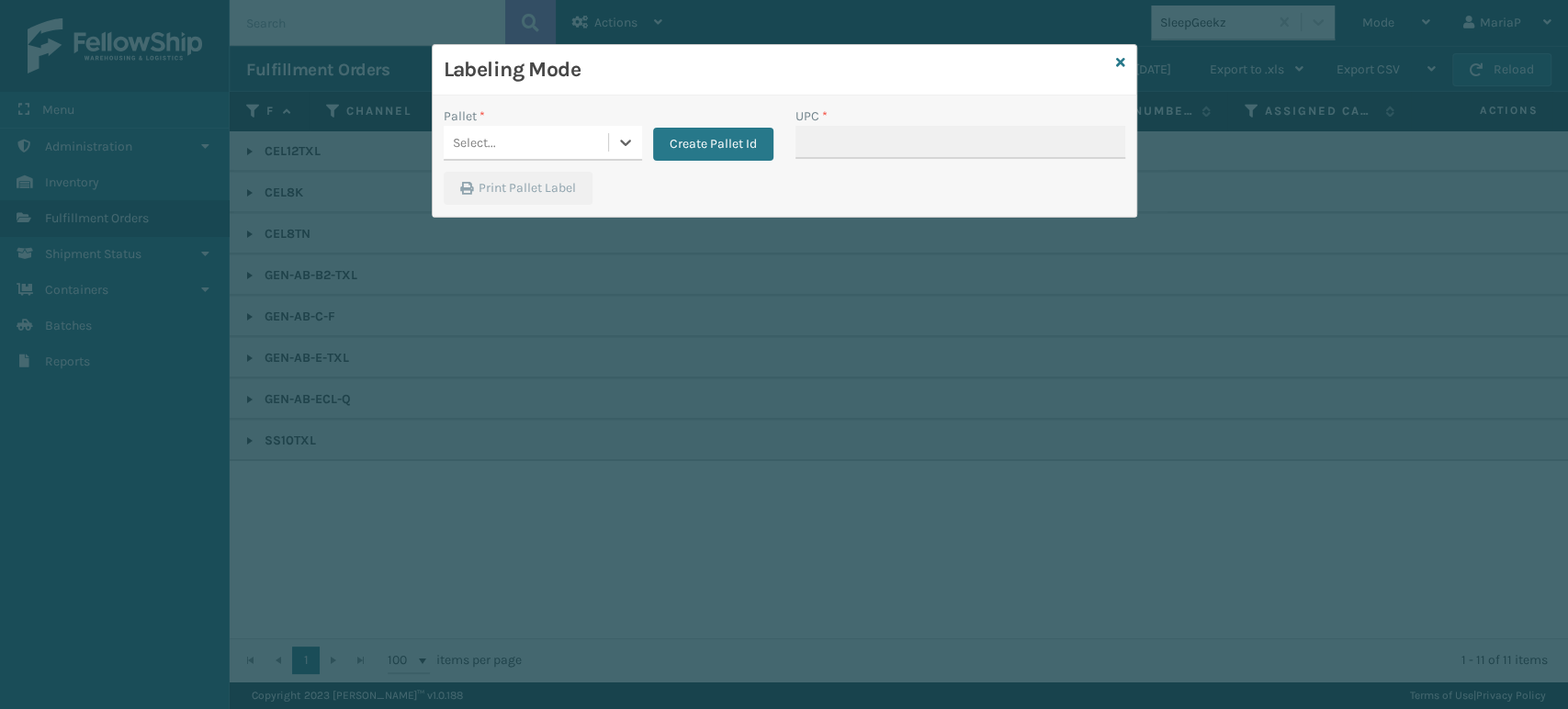
click at [546, 128] on div "Select..." at bounding box center [526, 142] width 165 height 31
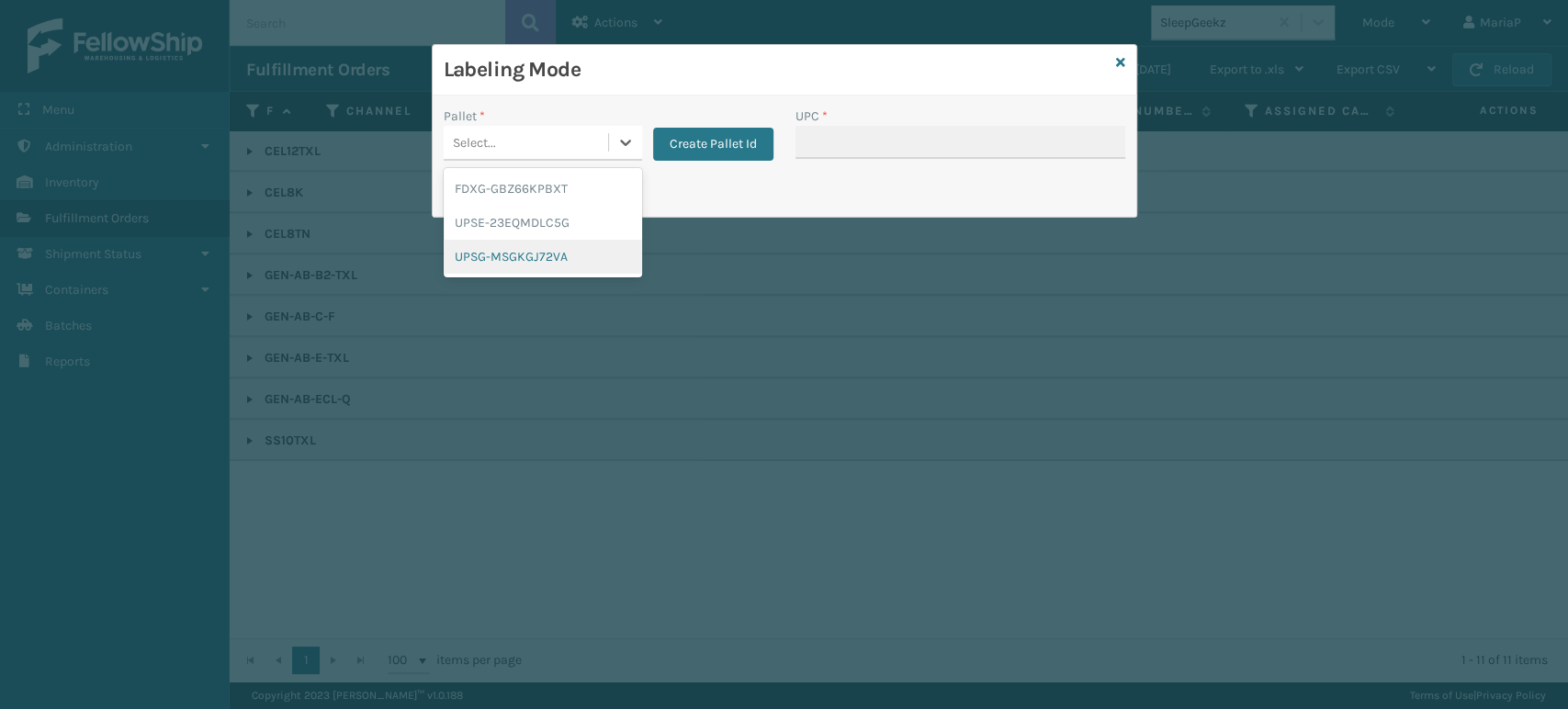
click at [551, 271] on div "UPSG-MSGKGJ72VA" at bounding box center [543, 257] width 198 height 34
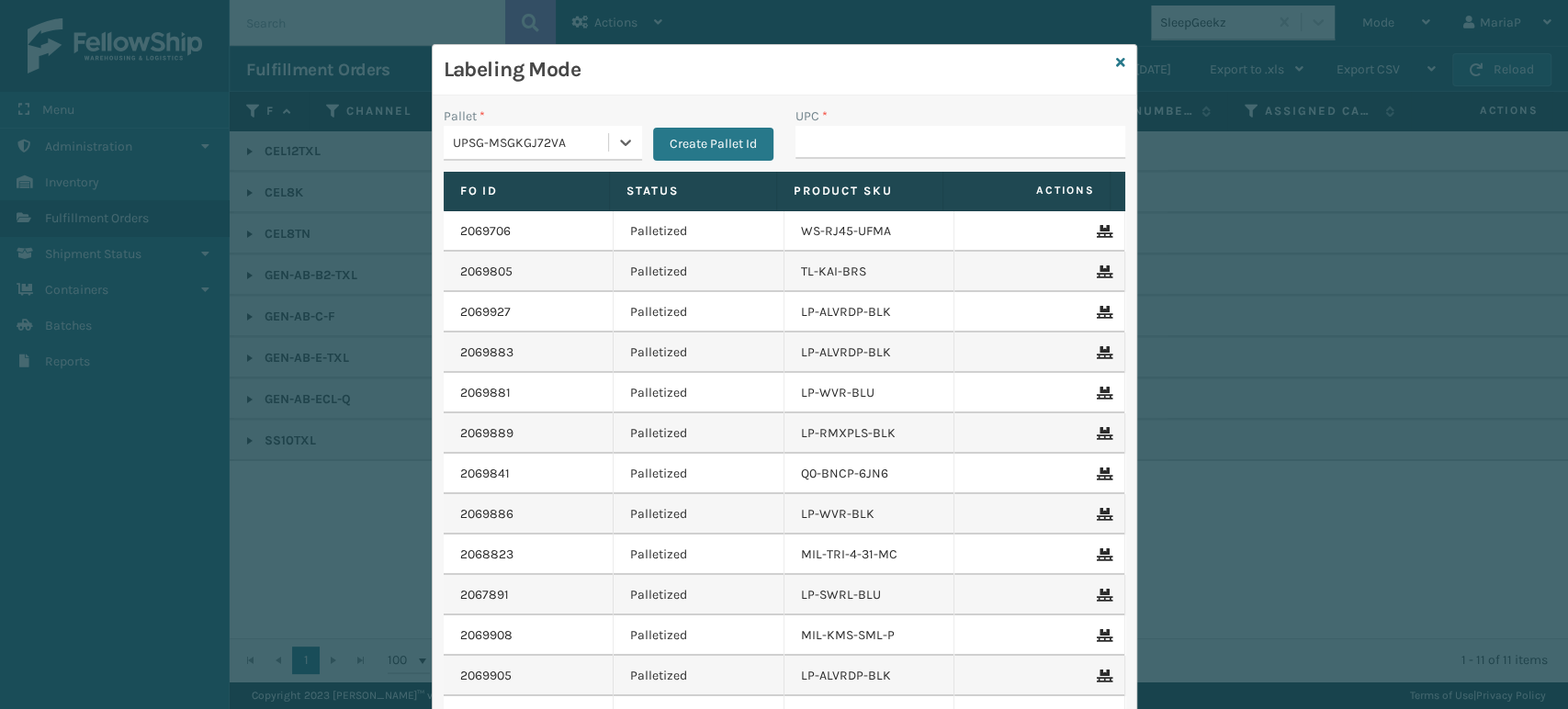
click at [949, 123] on div "UPC *" at bounding box center [960, 116] width 329 height 20
drag, startPoint x: 944, startPoint y: 147, endPoint x: 946, endPoint y: 137, distance: 10.2
click at [944, 147] on input "UPC *" at bounding box center [960, 142] width 329 height 33
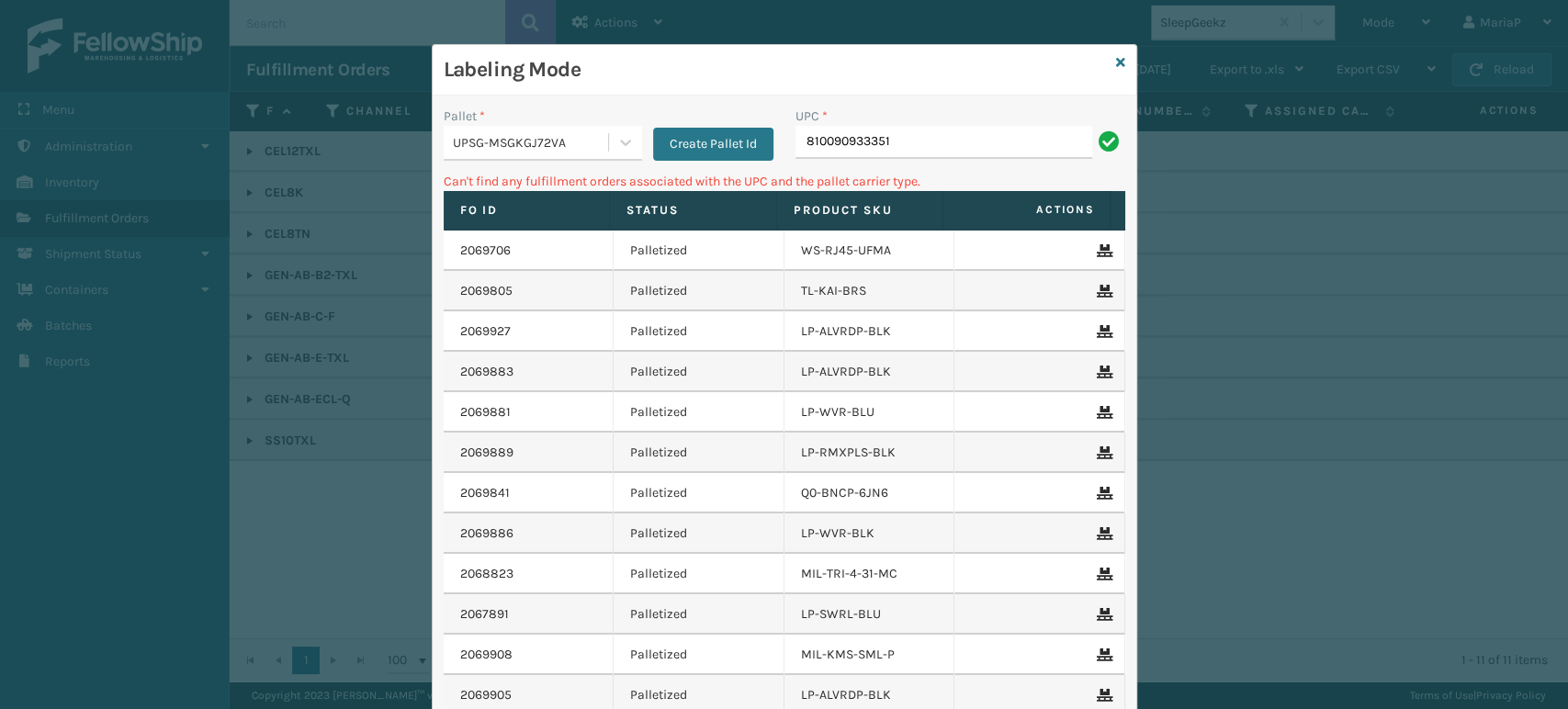
click at [524, 134] on div "UPSG-MSGKGJ72VA" at bounding box center [531, 142] width 157 height 20
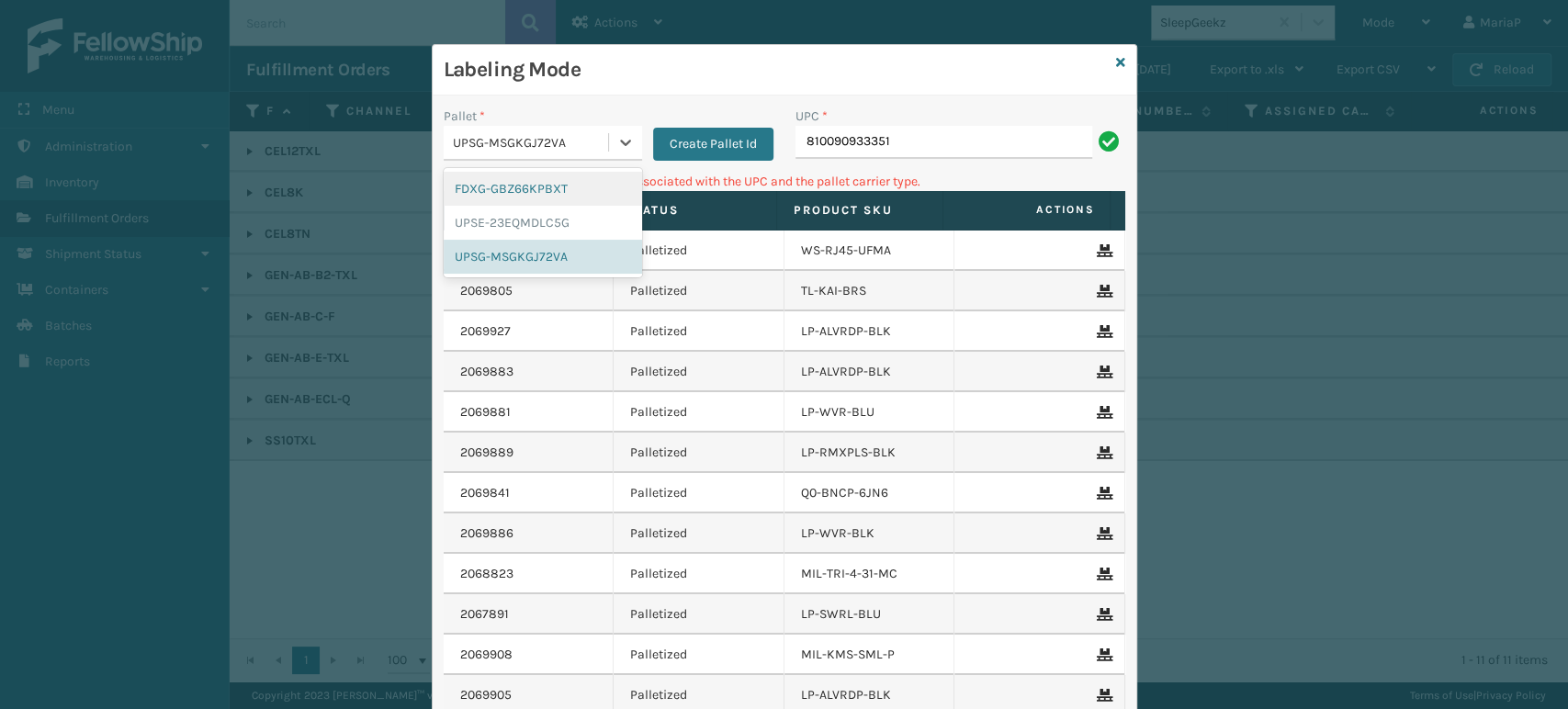
click at [534, 189] on div "FDXG-GBZ66KPBXT" at bounding box center [543, 189] width 198 height 34
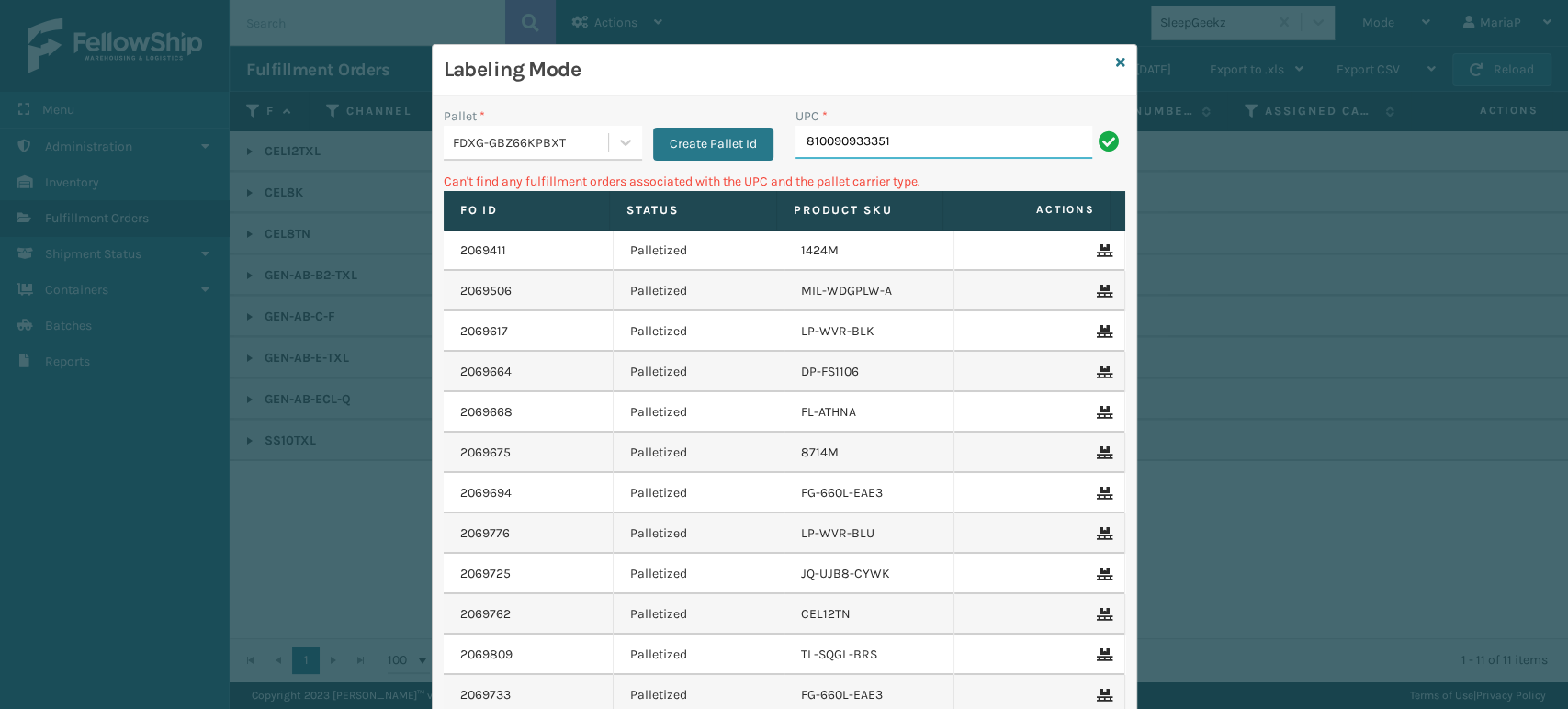
click at [1006, 136] on input "810090933351" at bounding box center [944, 142] width 297 height 33
click at [552, 138] on div "FDXG-GBZ66KPBXT" at bounding box center [531, 142] width 157 height 20
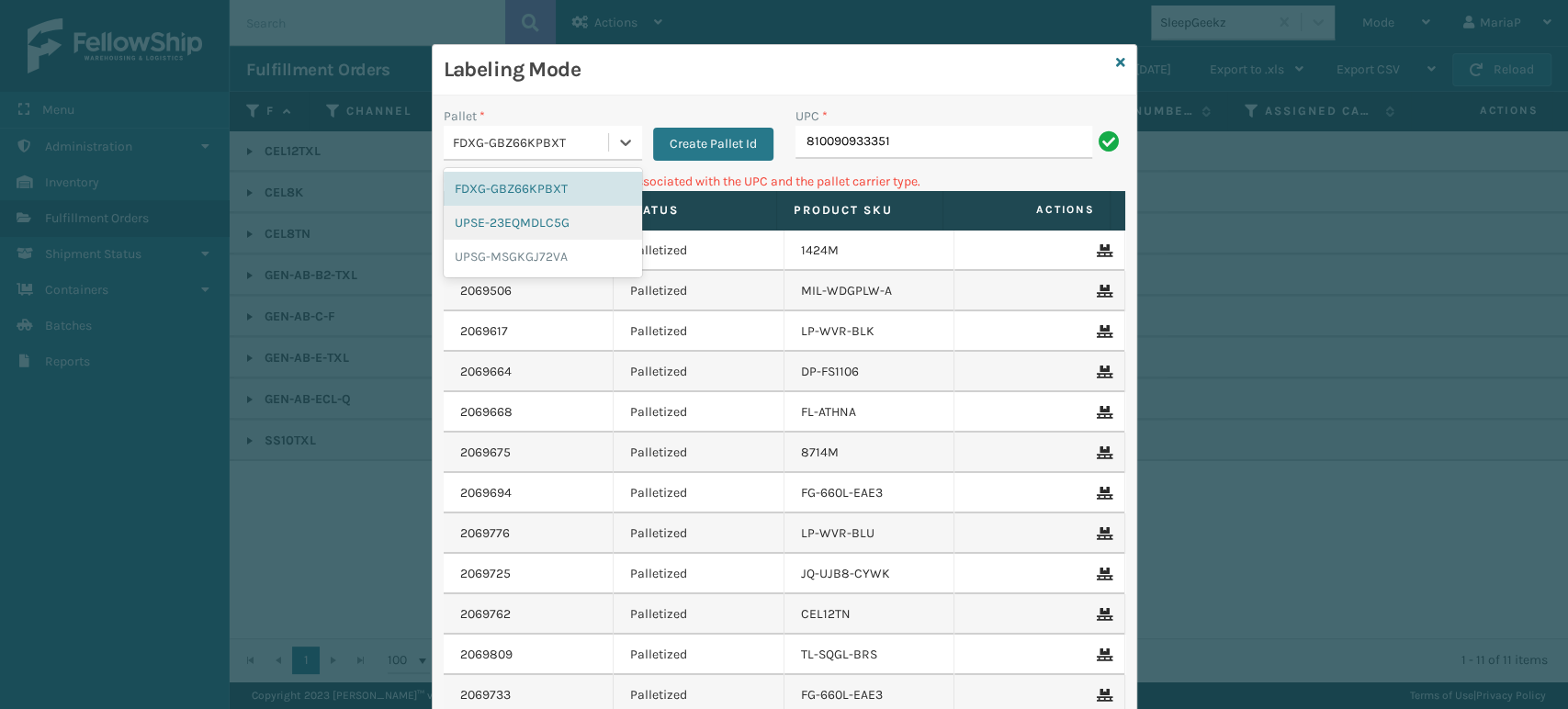
click at [548, 226] on div "UPSE-23EQMDLC5G" at bounding box center [543, 222] width 198 height 34
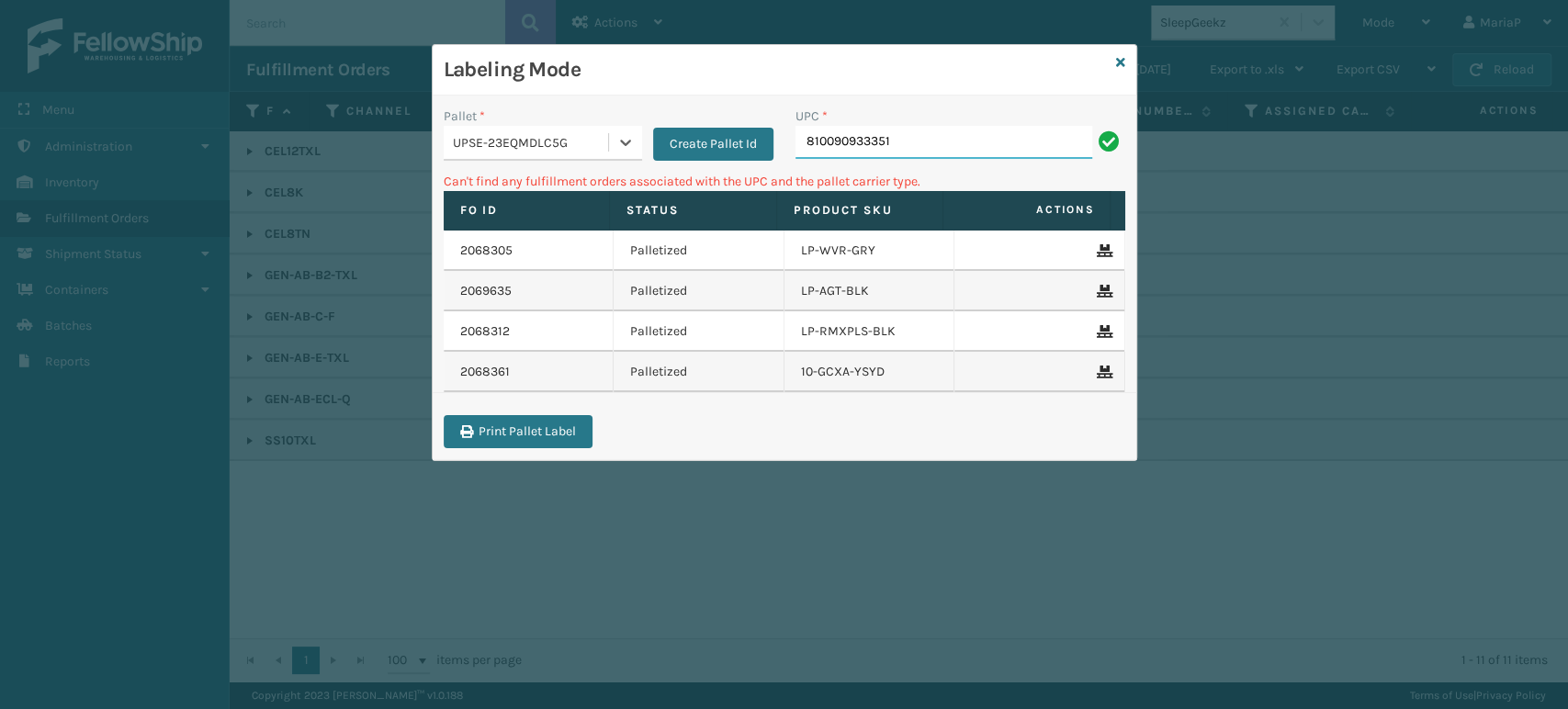
click at [862, 134] on input "810090933351" at bounding box center [944, 142] width 297 height 33
click at [1116, 56] on icon at bounding box center [1120, 62] width 9 height 13
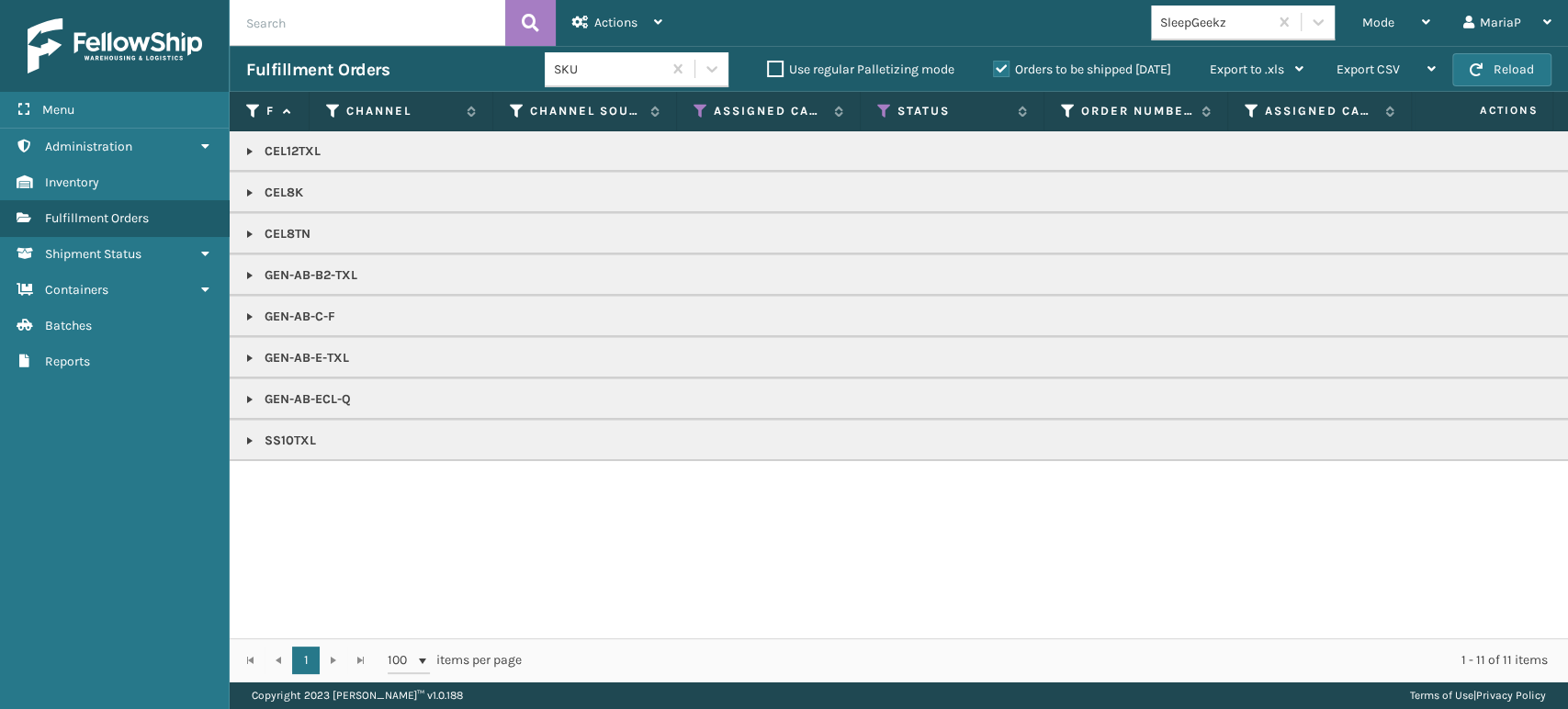
click at [1199, 30] on div "SleepGeekz" at bounding box center [1214, 22] width 109 height 20
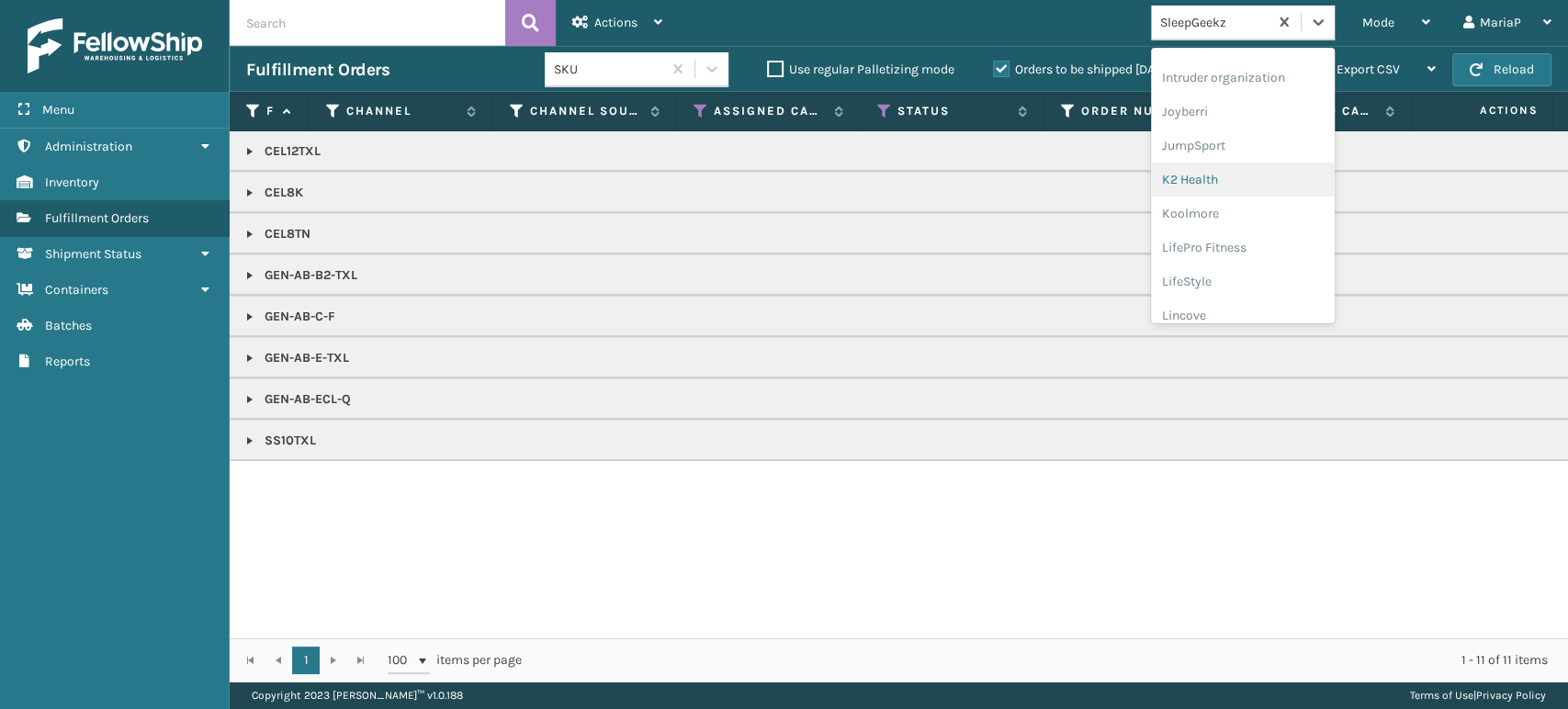
scroll to position [510, 0]
click at [1242, 239] on div "LifePro Fitness" at bounding box center [1242, 238] width 183 height 34
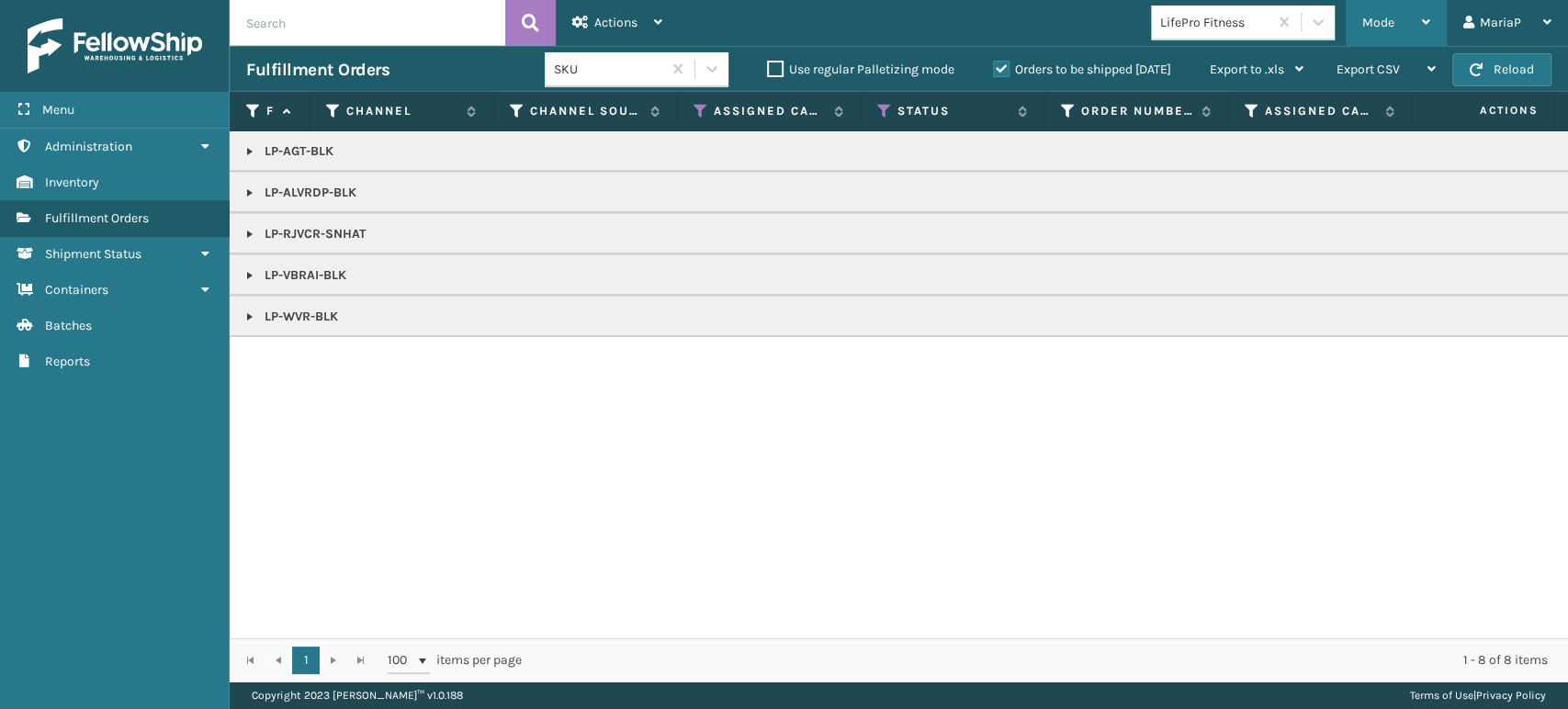
drag, startPoint x: 1392, startPoint y: 32, endPoint x: 1382, endPoint y: 110, distance: 78.6
click at [1392, 31] on div "Mode" at bounding box center [1396, 22] width 68 height 46
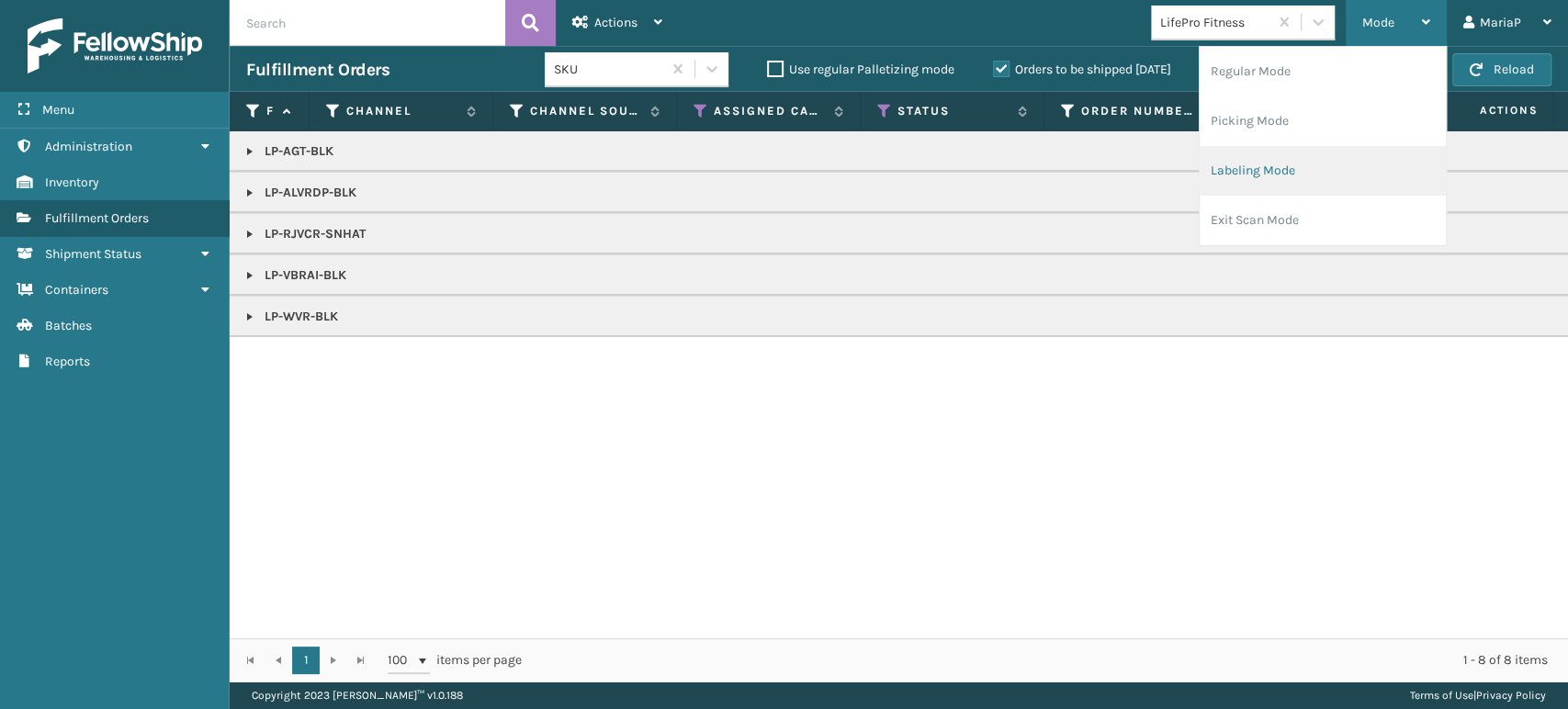
click at [1253, 152] on li "Labeling Mode" at bounding box center [1322, 170] width 247 height 49
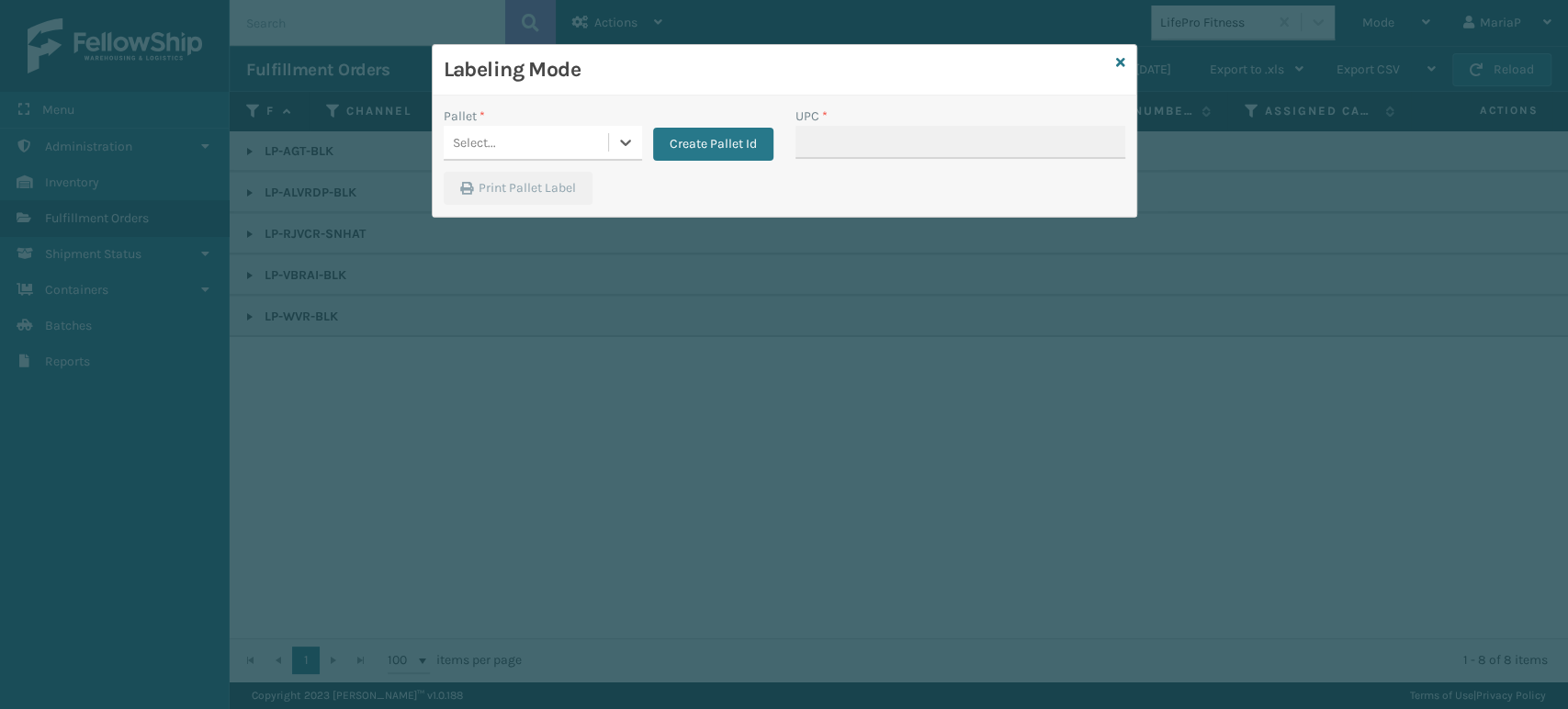
click at [538, 138] on div "Select..." at bounding box center [526, 142] width 165 height 31
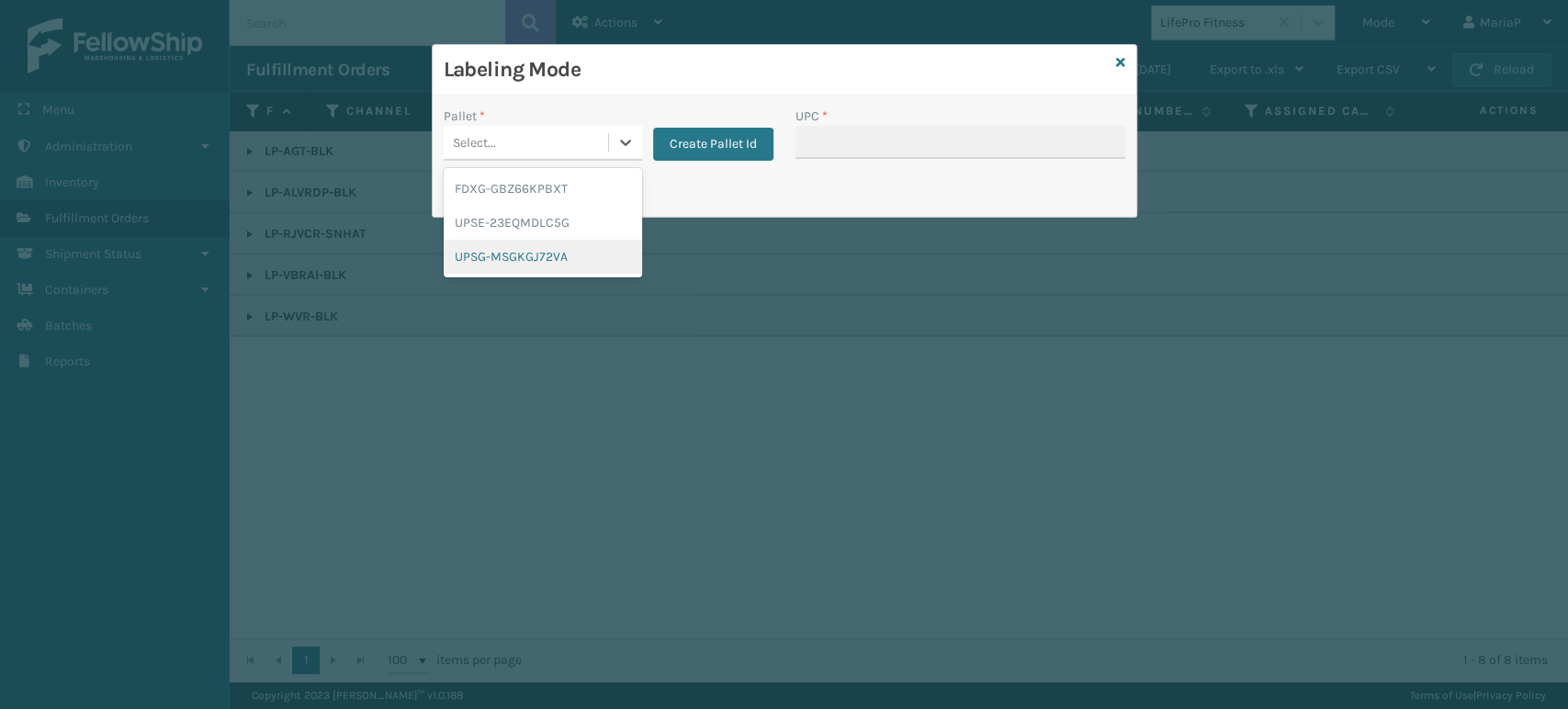
click at [542, 244] on div "UPSG-MSGKGJ72VA" at bounding box center [543, 257] width 198 height 34
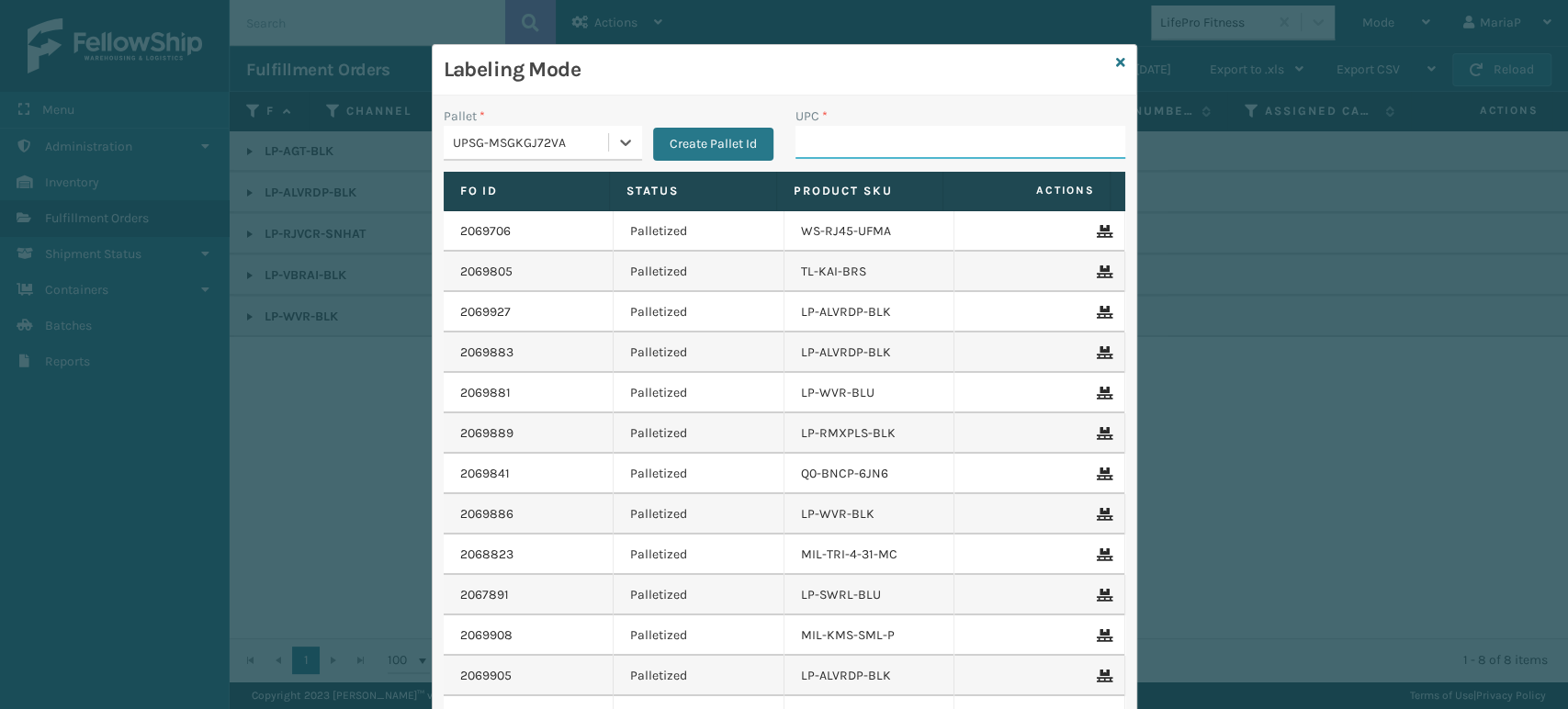
click at [894, 130] on input "UPC *" at bounding box center [960, 142] width 329 height 33
type input "85810000"
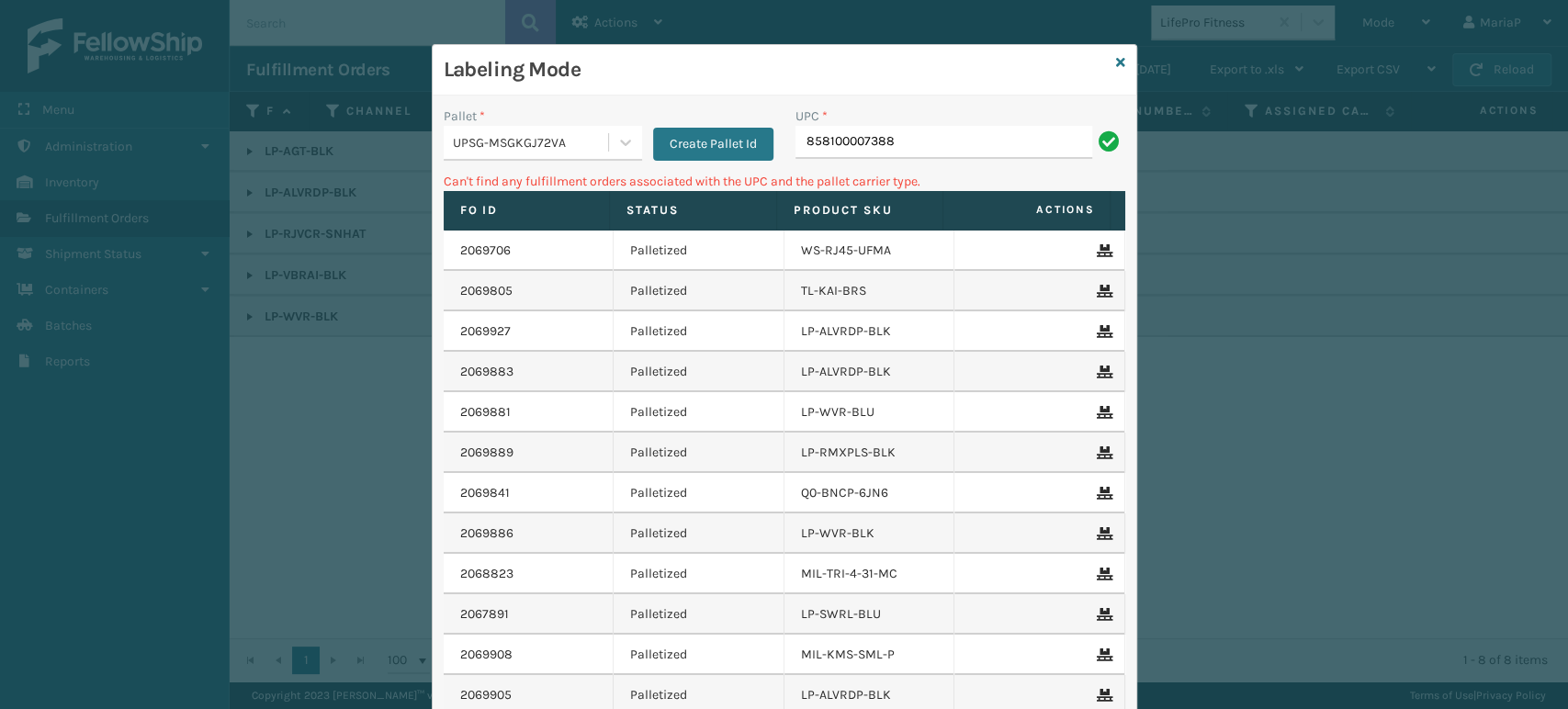
click at [597, 130] on div "UPSG-MSGKGJ72VA" at bounding box center [526, 142] width 165 height 31
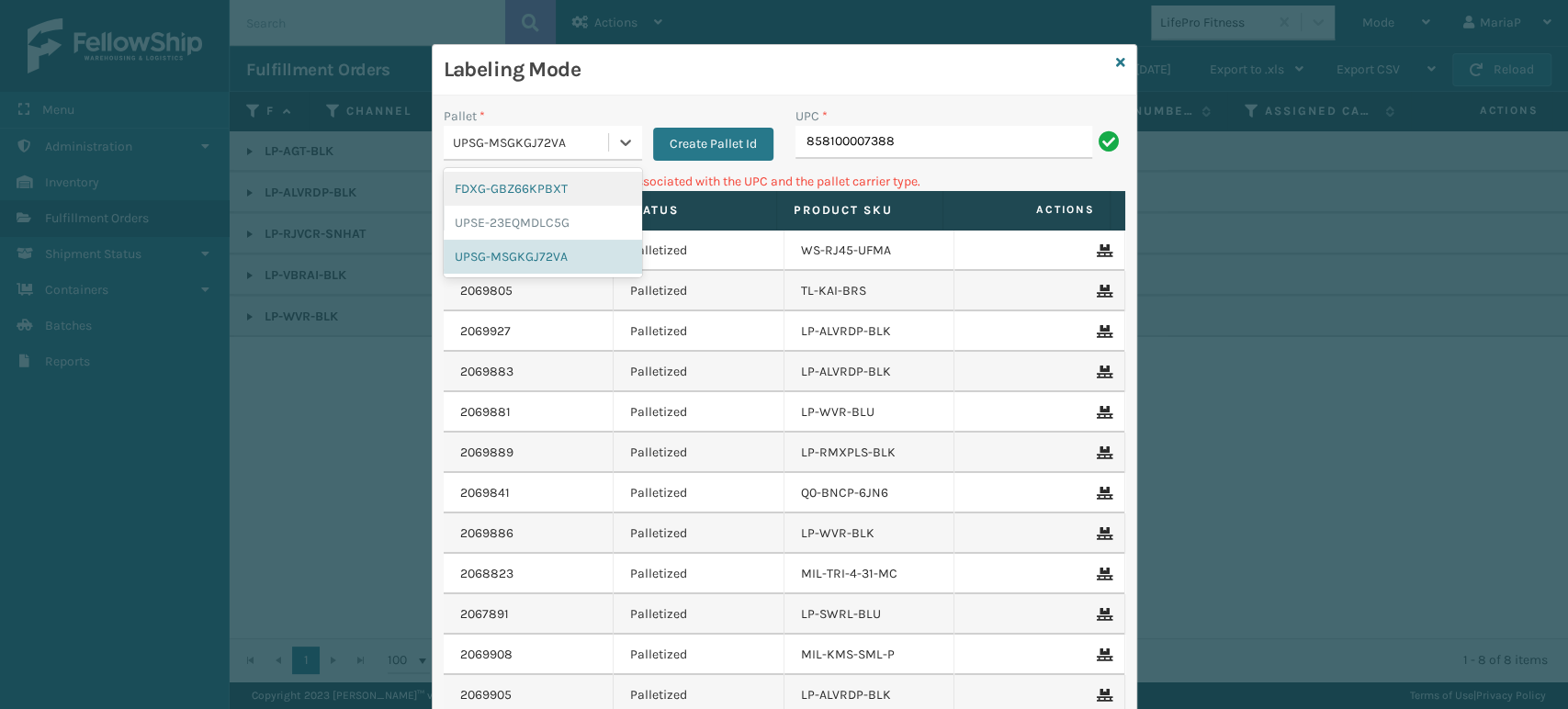
click at [556, 191] on div "FDXG-GBZ66KPBXT" at bounding box center [543, 189] width 198 height 34
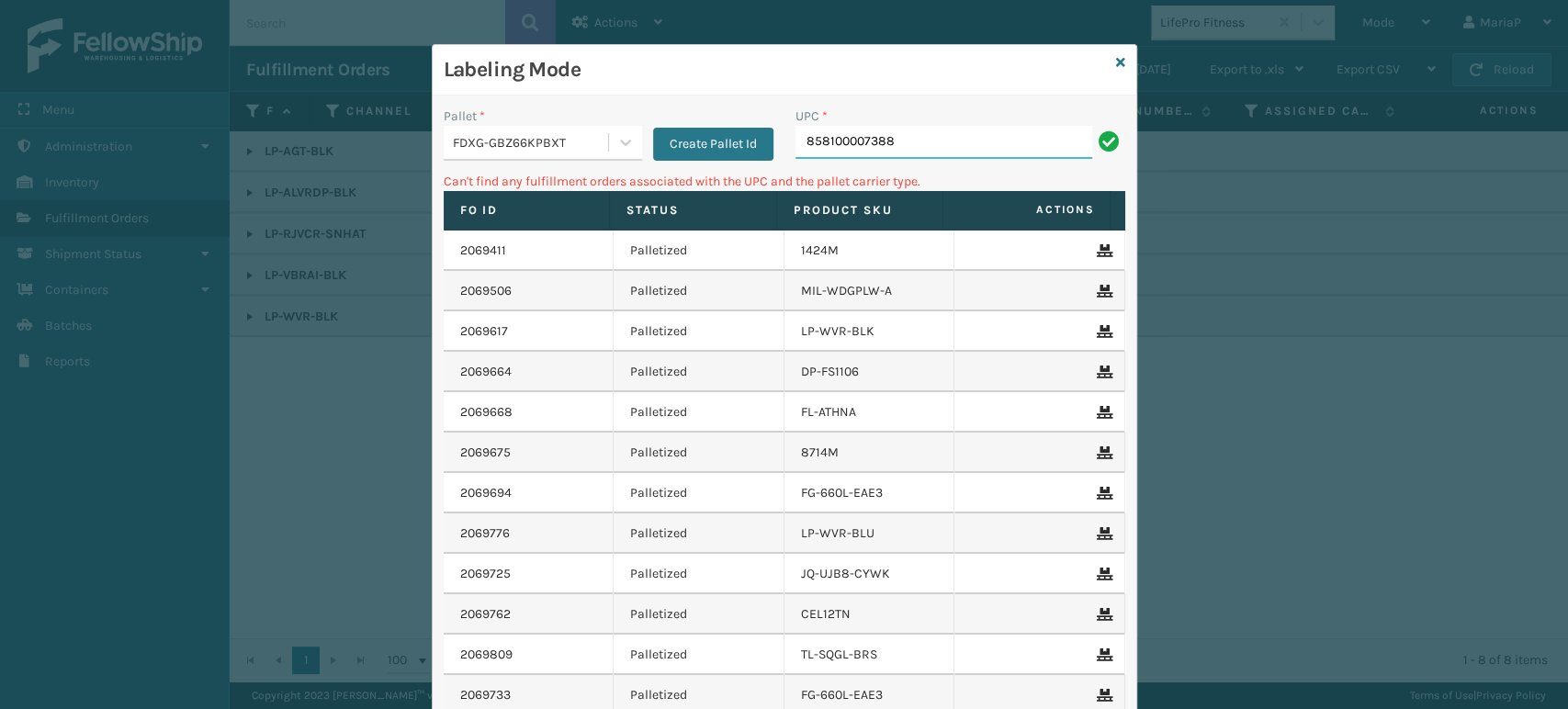
click at [847, 146] on input "858100007388" at bounding box center [944, 142] width 297 height 33
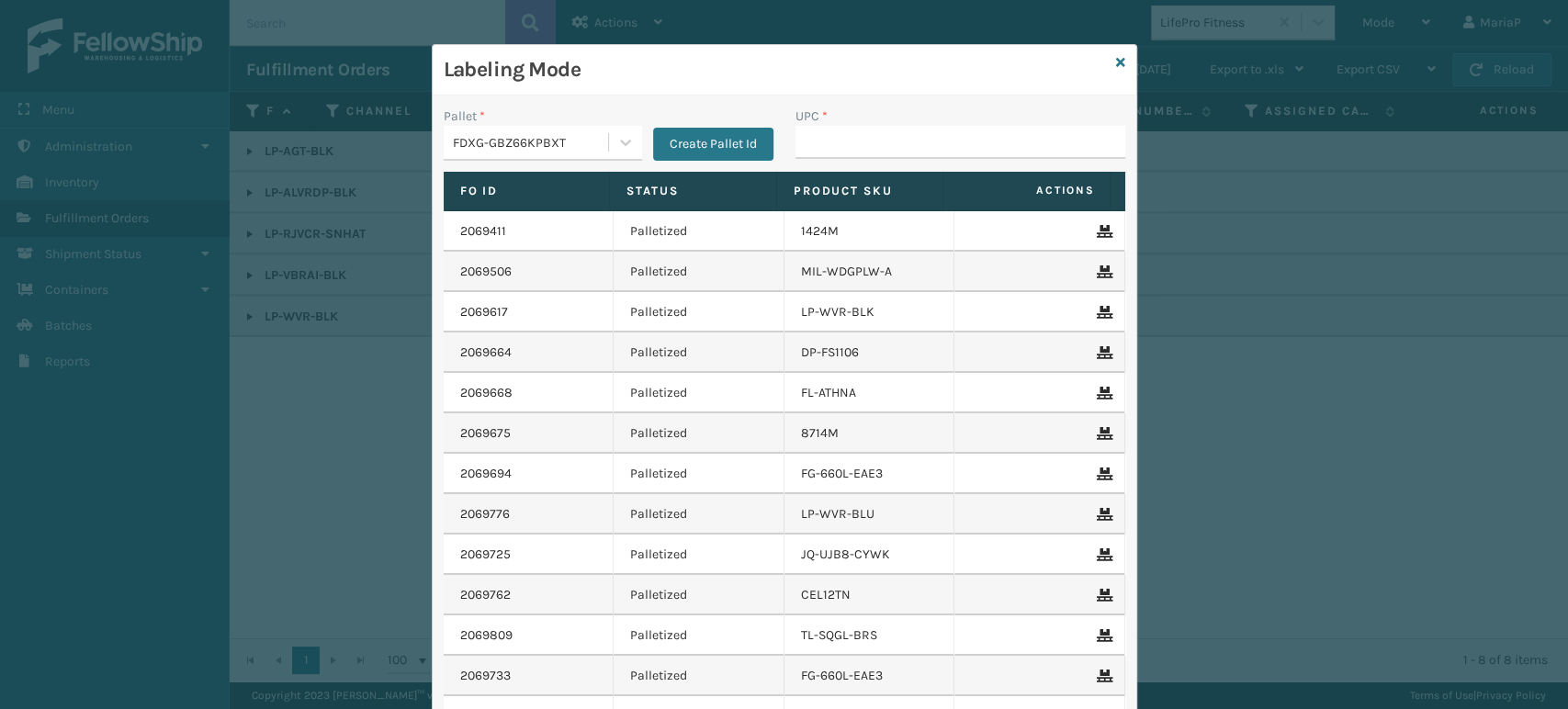
click at [1117, 65] on div "Labeling Mode" at bounding box center [784, 70] width 704 height 50
click at [1116, 59] on icon at bounding box center [1120, 62] width 9 height 13
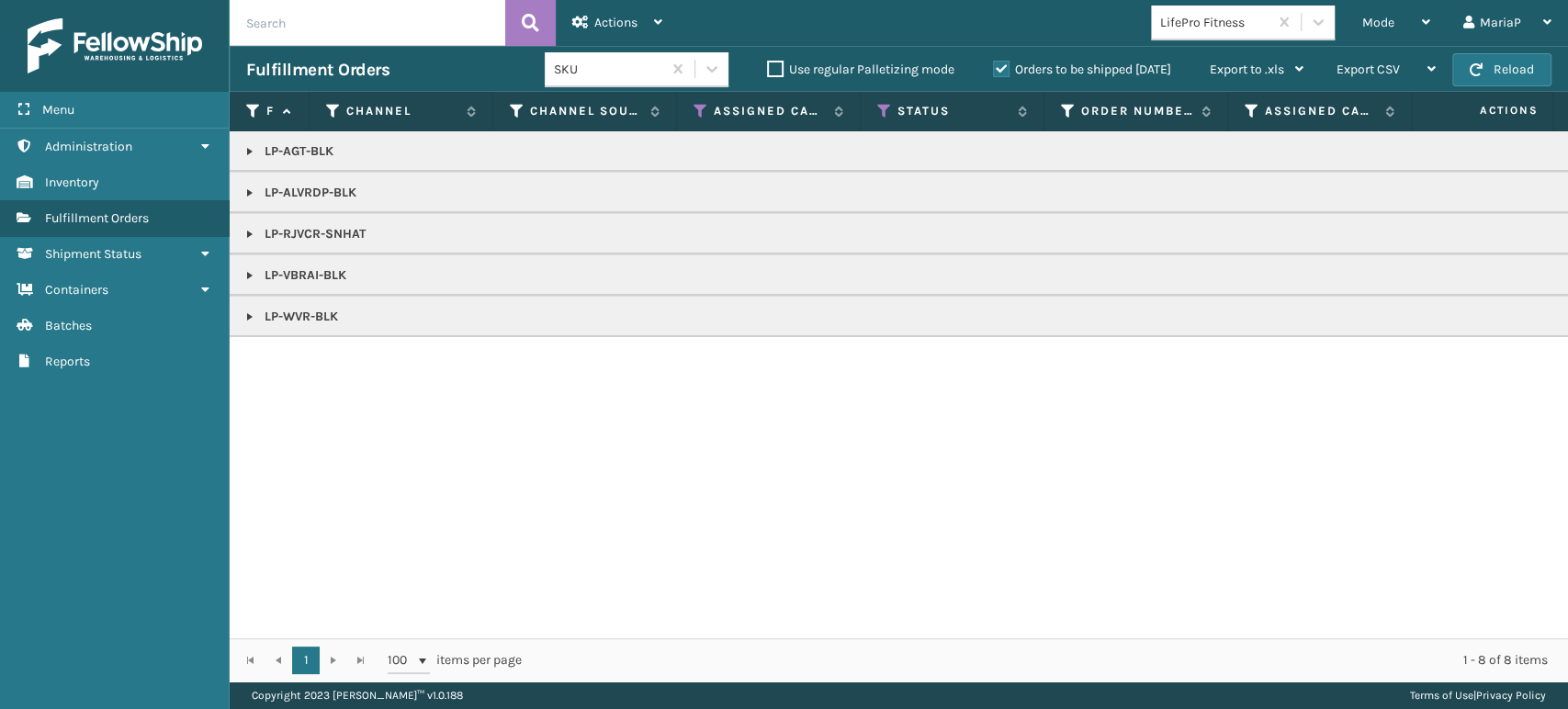
click at [1198, 13] on div "LifePro Fitness" at bounding box center [1214, 22] width 109 height 20
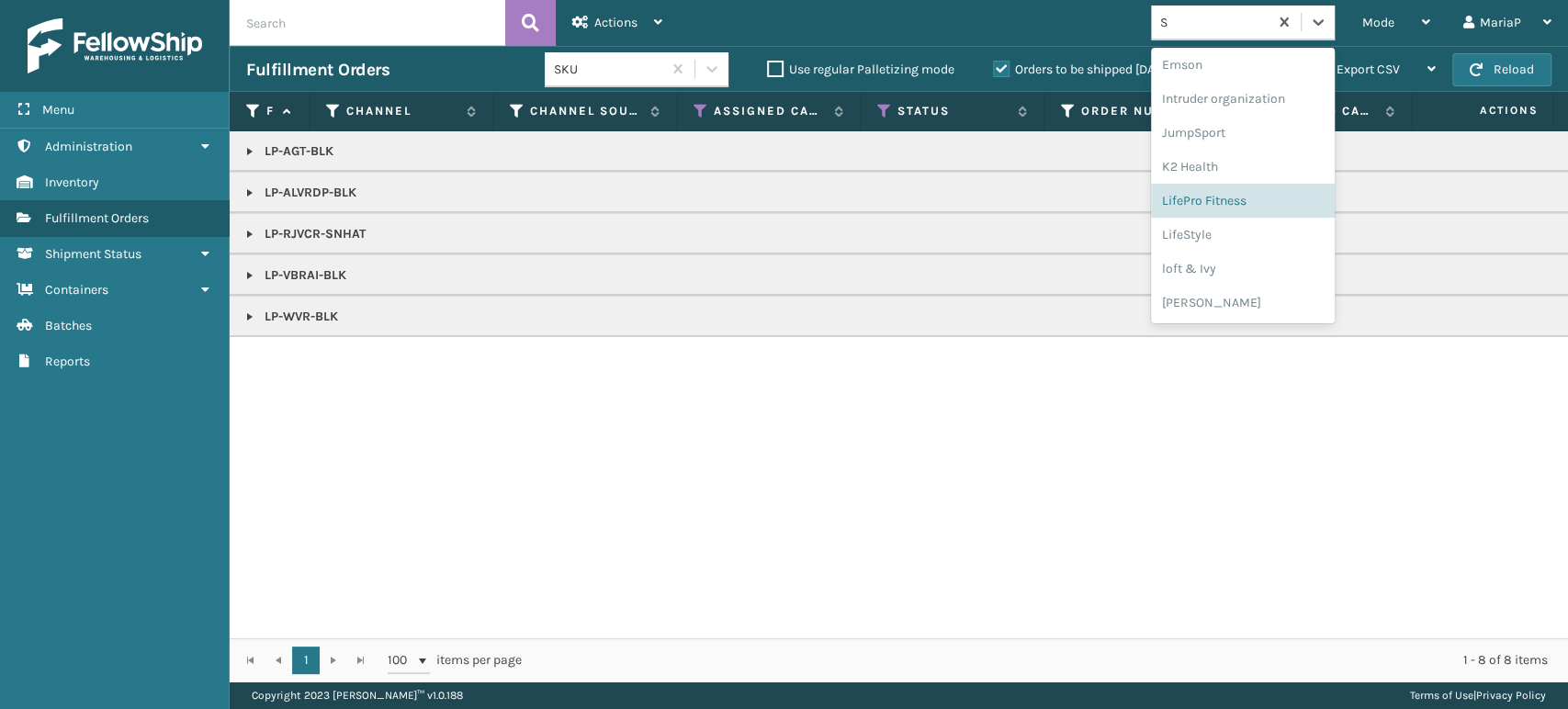
scroll to position [147, 0]
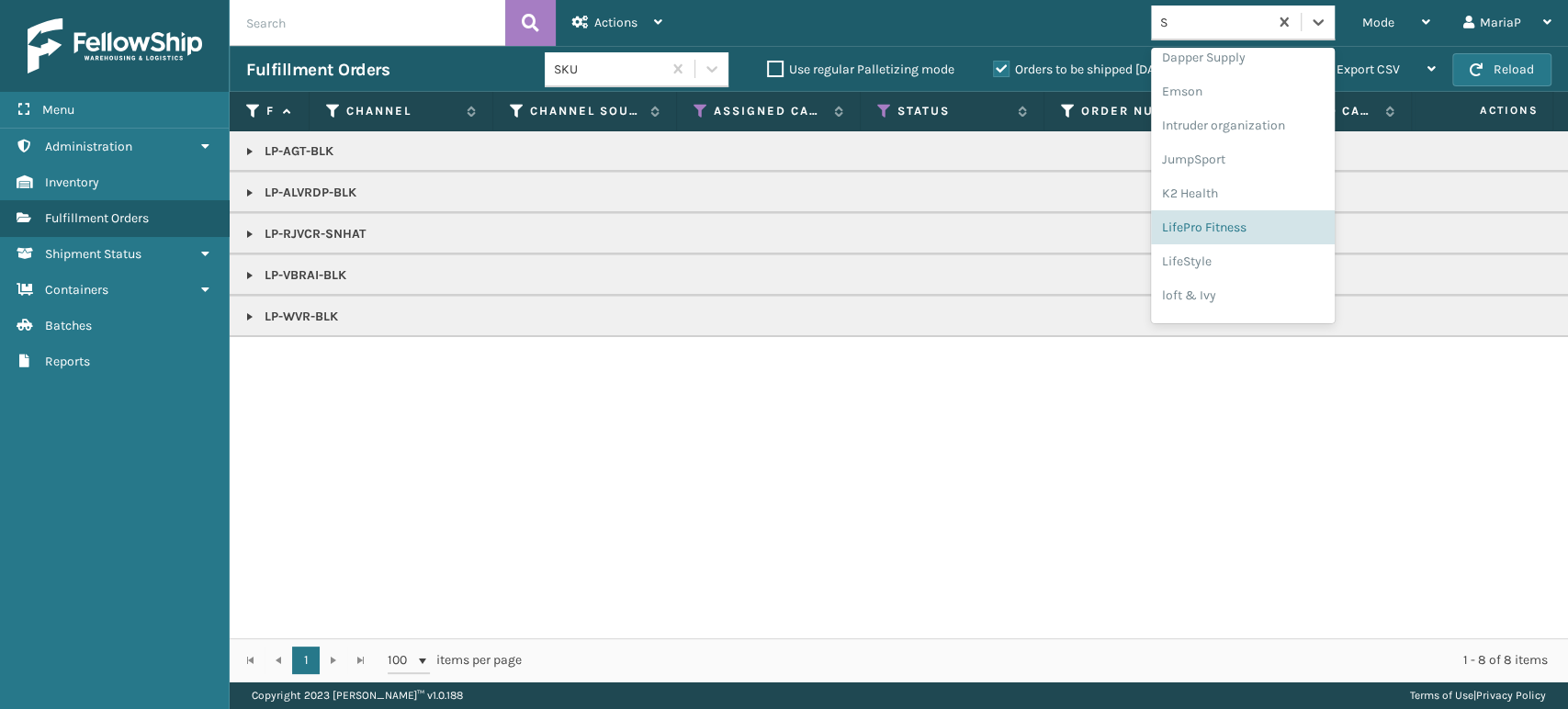
type input "SU"
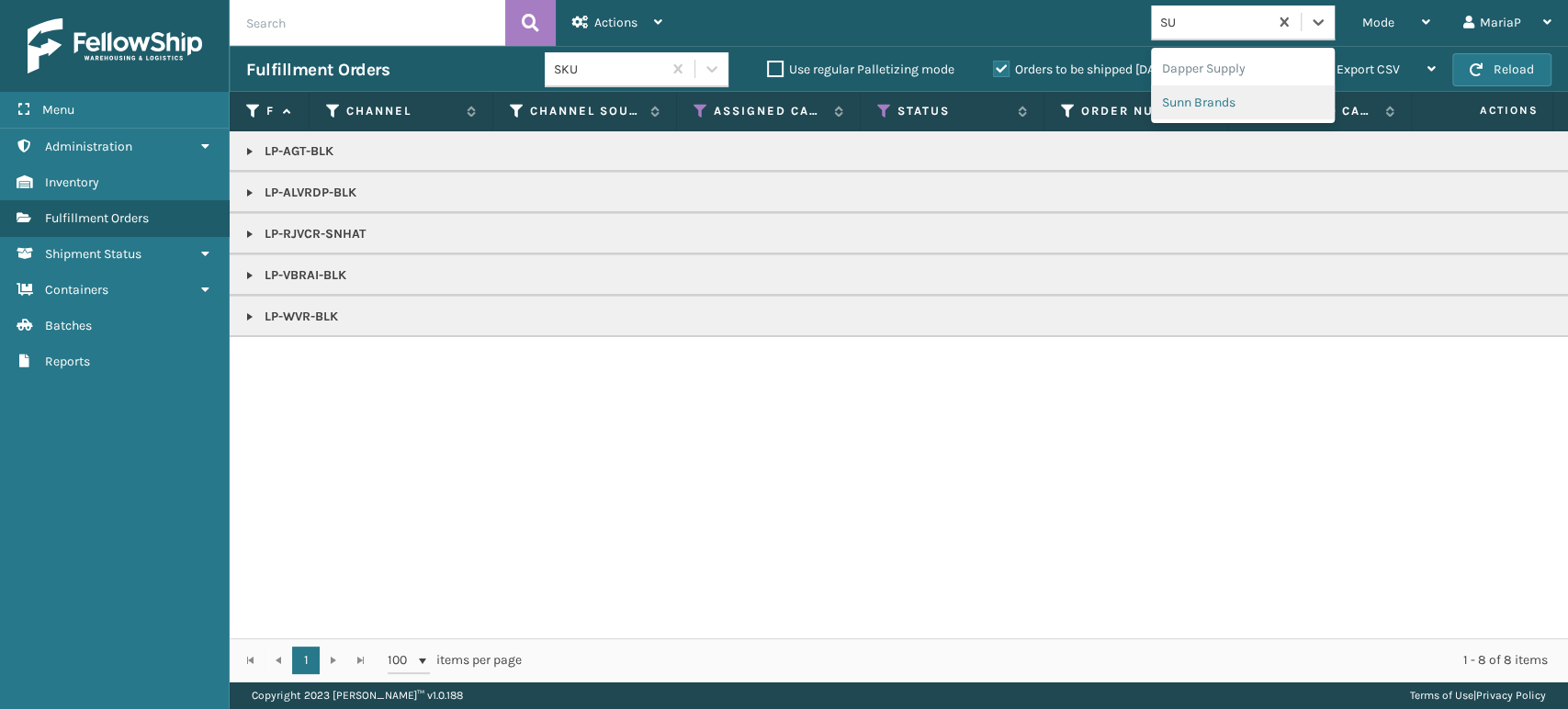
click at [1228, 107] on div "Sunn Brands" at bounding box center [1242, 102] width 183 height 34
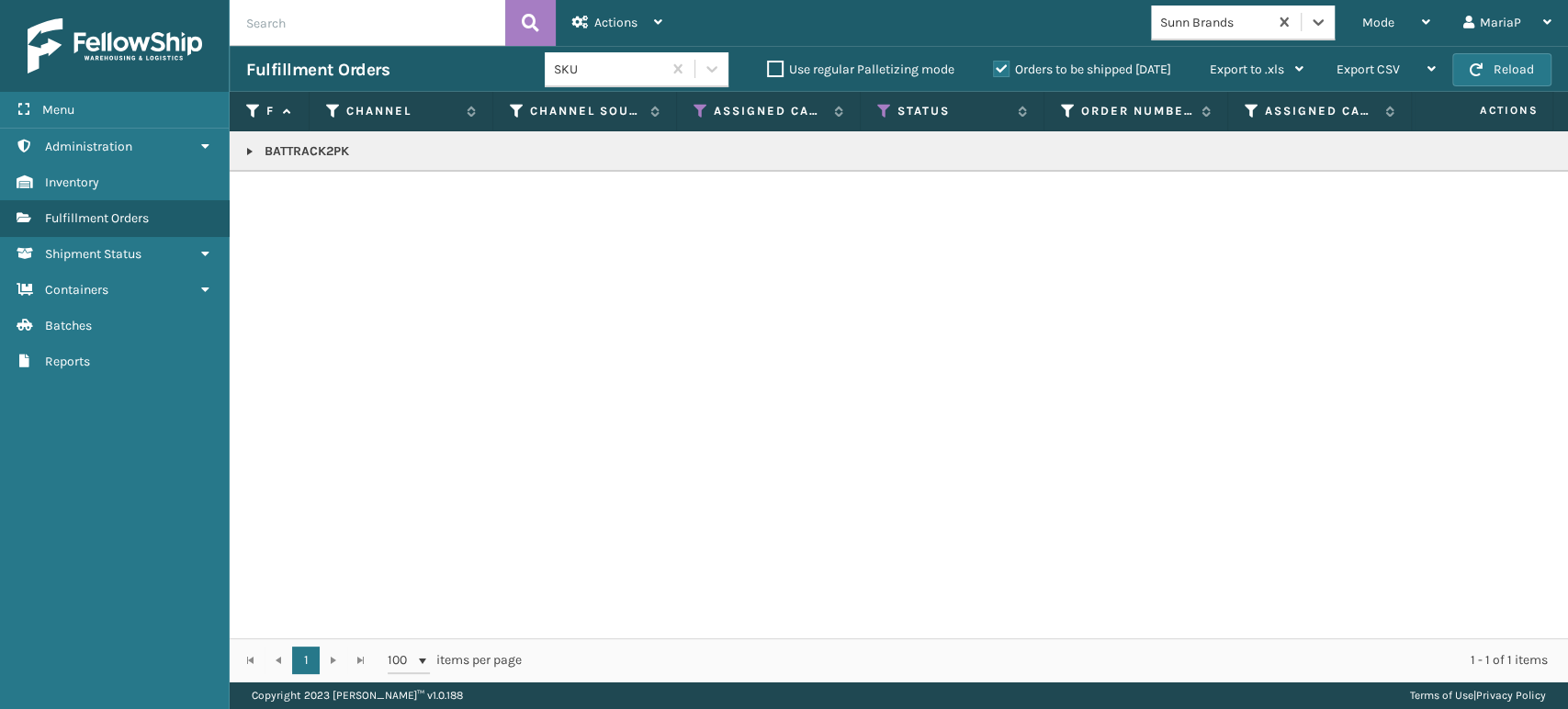
click at [250, 156] on link at bounding box center [250, 152] width 15 height 15
drag, startPoint x: 302, startPoint y: 206, endPoint x: 312, endPoint y: 140, distance: 66.8
click at [303, 206] on link "2069853" at bounding box center [302, 201] width 52 height 19
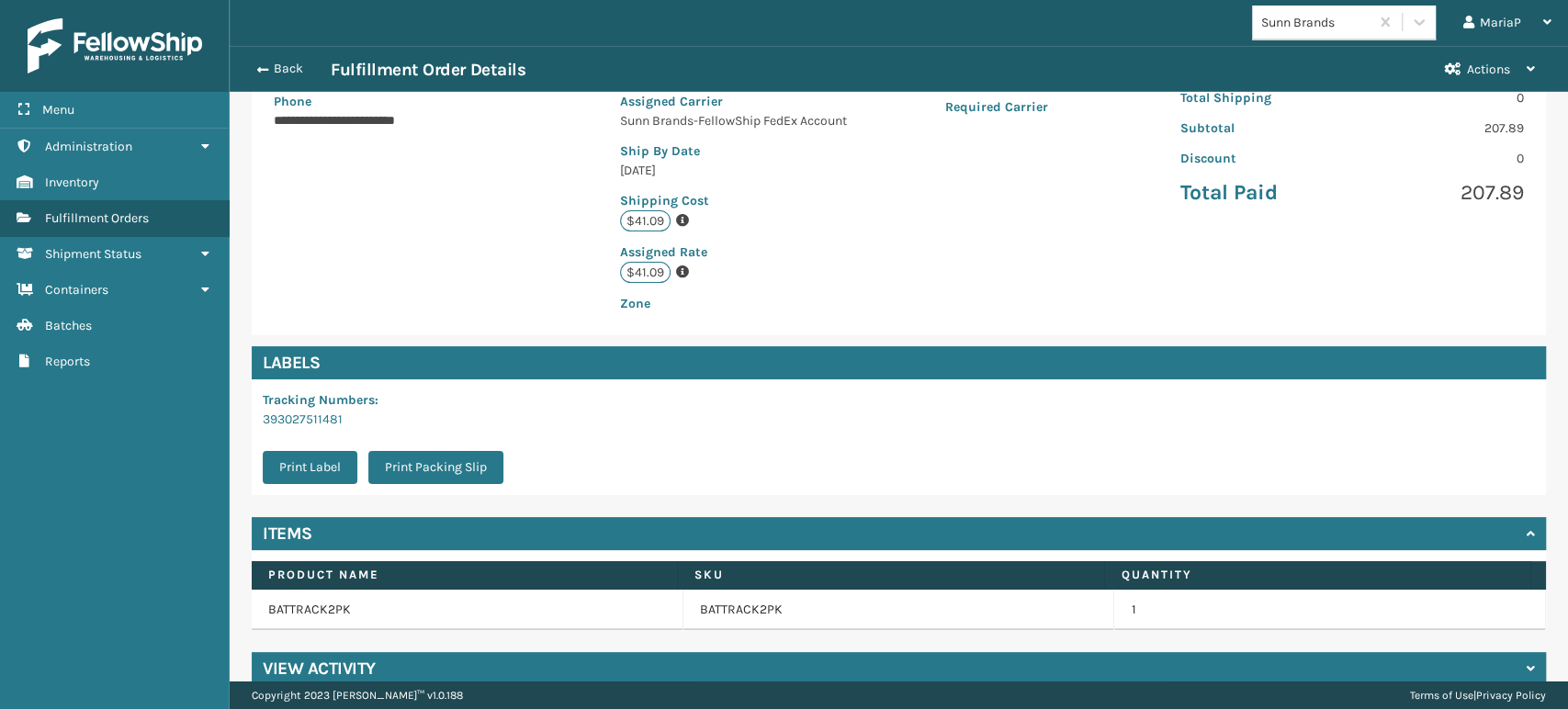
scroll to position [375, 0]
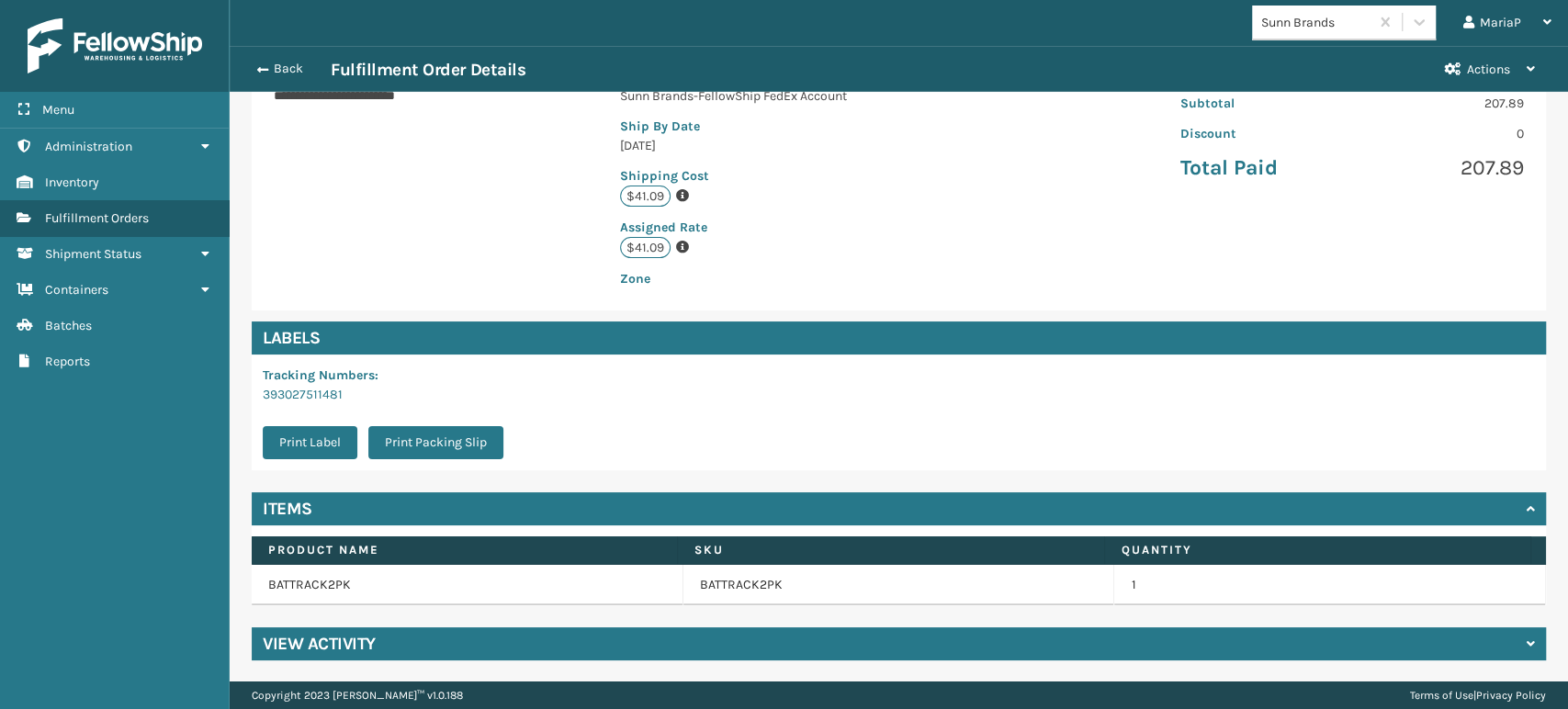
click at [842, 649] on div "View Activity" at bounding box center [898, 644] width 1294 height 33
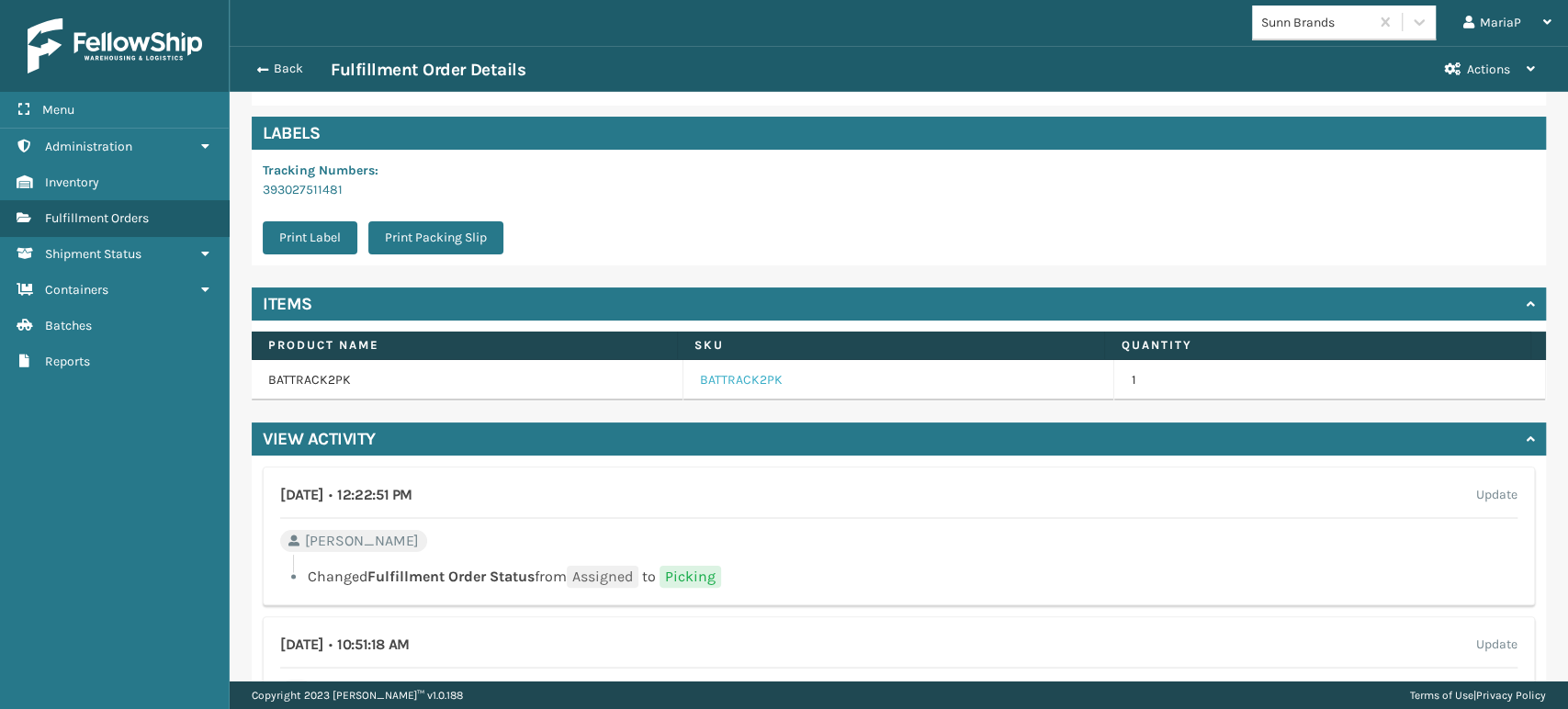
click at [728, 386] on link "BATTRACK2PK" at bounding box center [741, 381] width 83 height 19
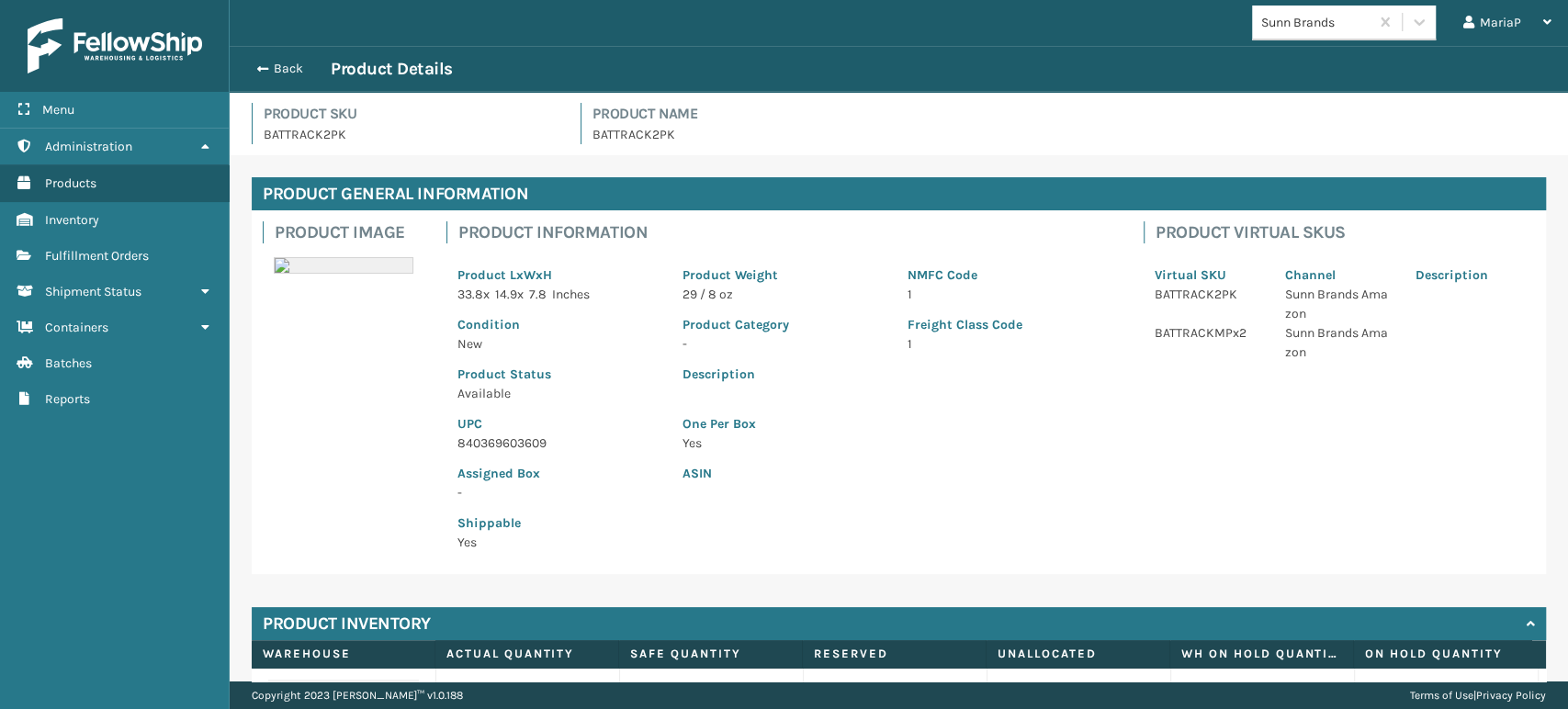
click at [501, 441] on p "840369603609" at bounding box center [559, 443] width 203 height 20
copy p "840369603609"
click at [250, 62] on button "Back" at bounding box center [288, 69] width 85 height 17
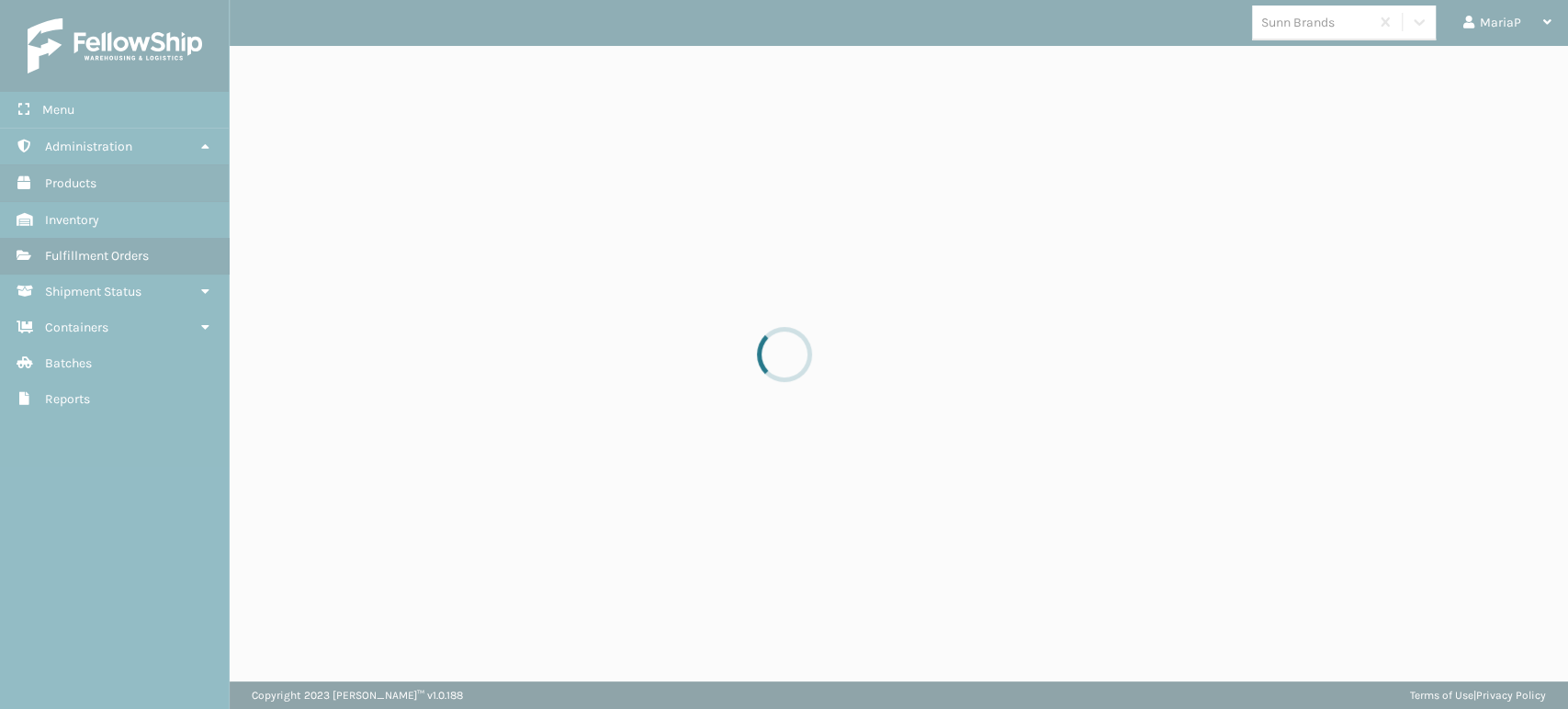
click at [251, 62] on div at bounding box center [784, 354] width 1568 height 709
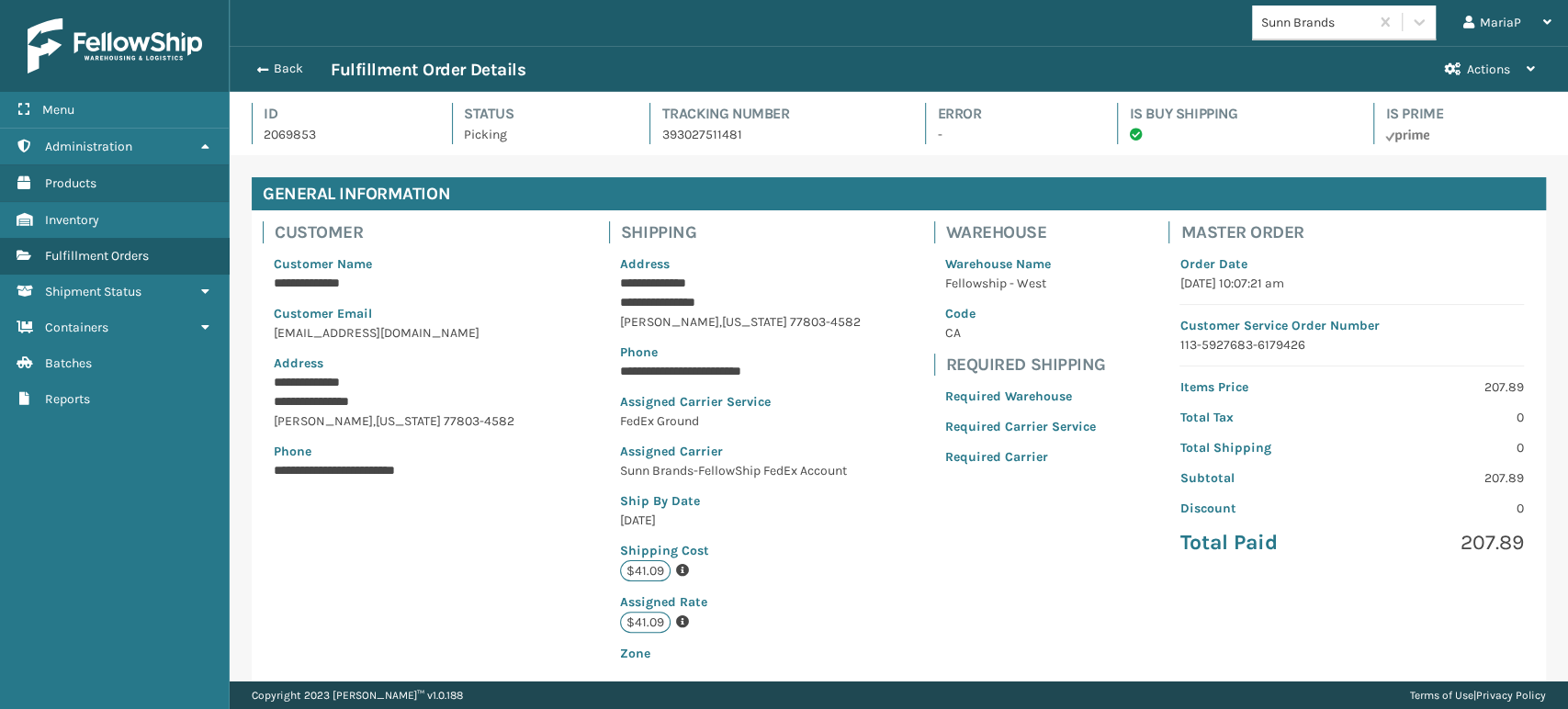
scroll to position [44, 1337]
click at [267, 69] on button "Back" at bounding box center [288, 69] width 85 height 17
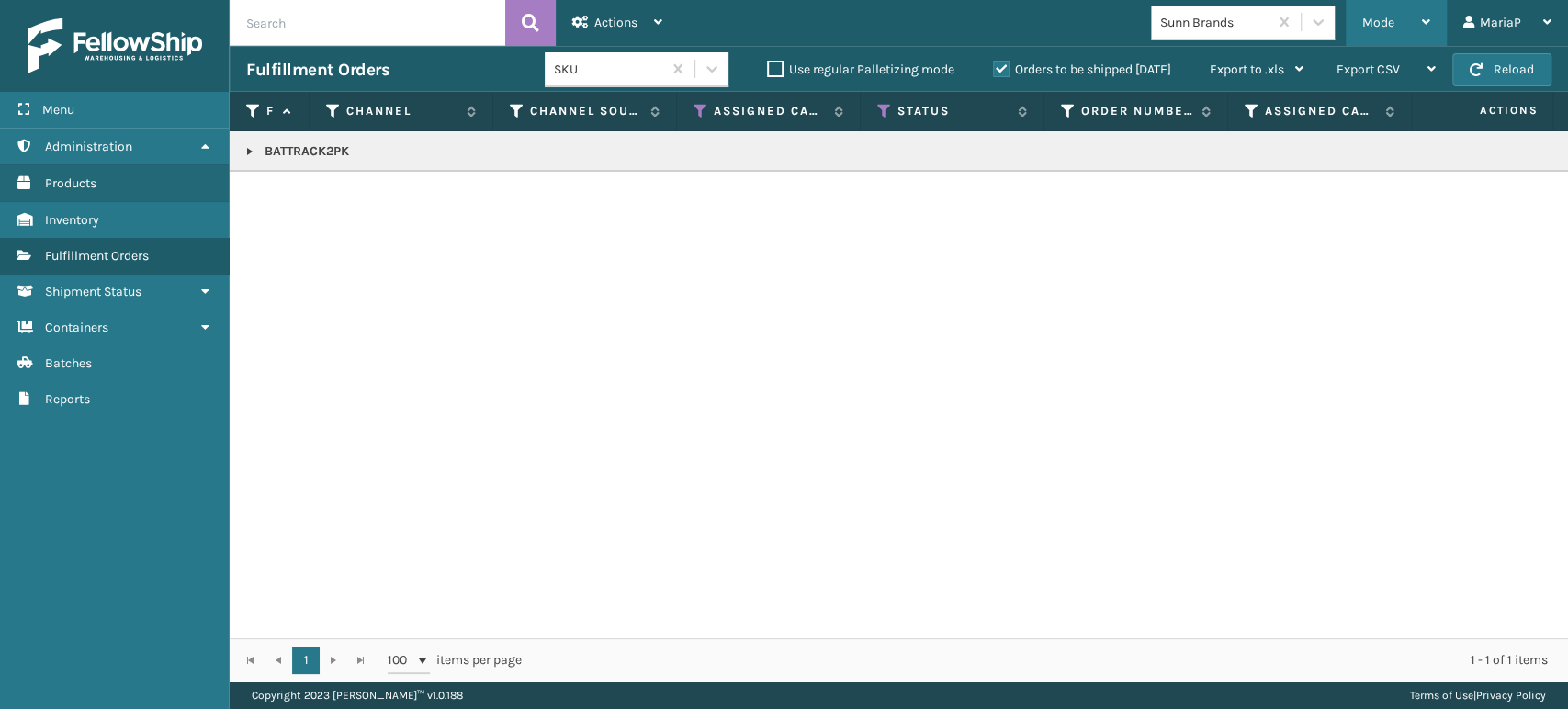
click at [1400, 20] on div "Mode" at bounding box center [1396, 22] width 68 height 46
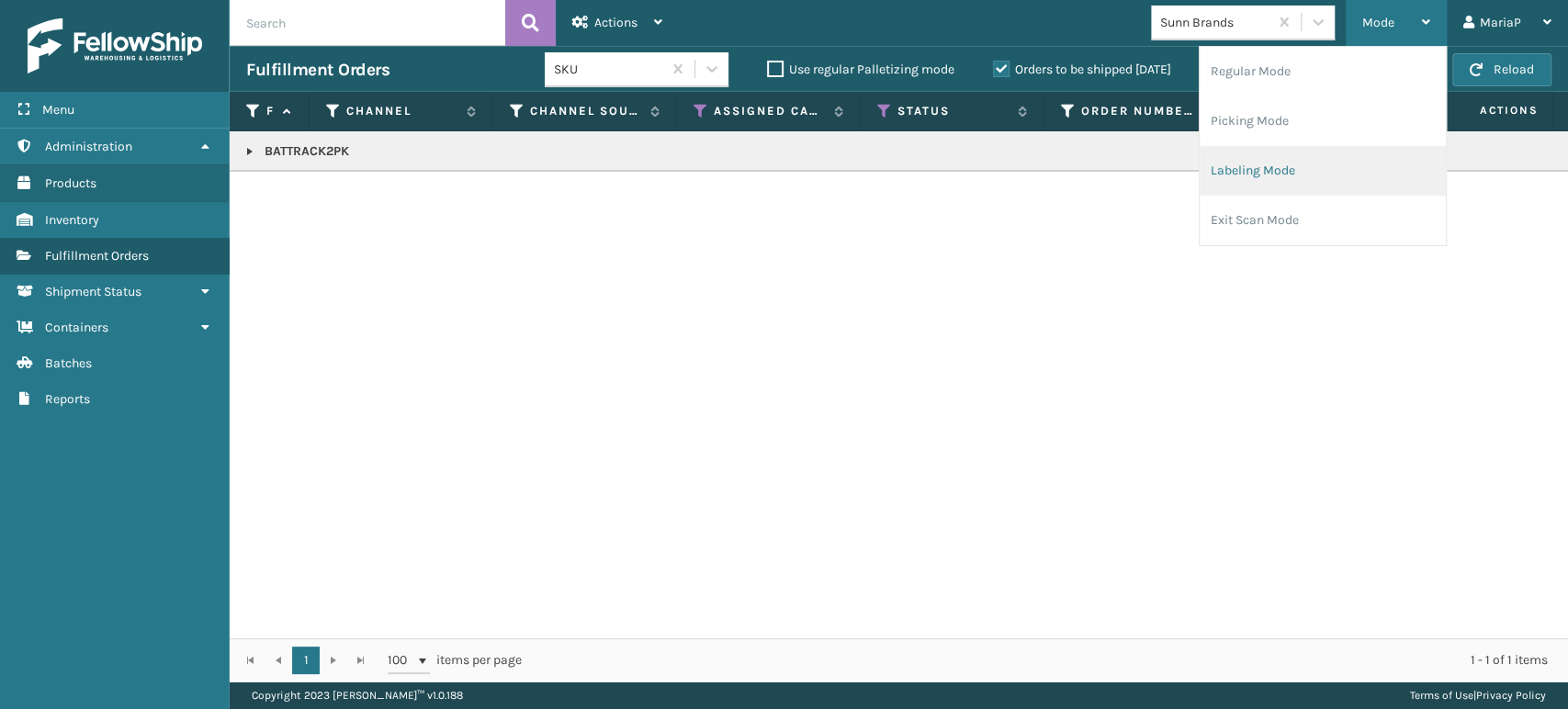
click at [1290, 172] on li "Labeling Mode" at bounding box center [1322, 170] width 247 height 49
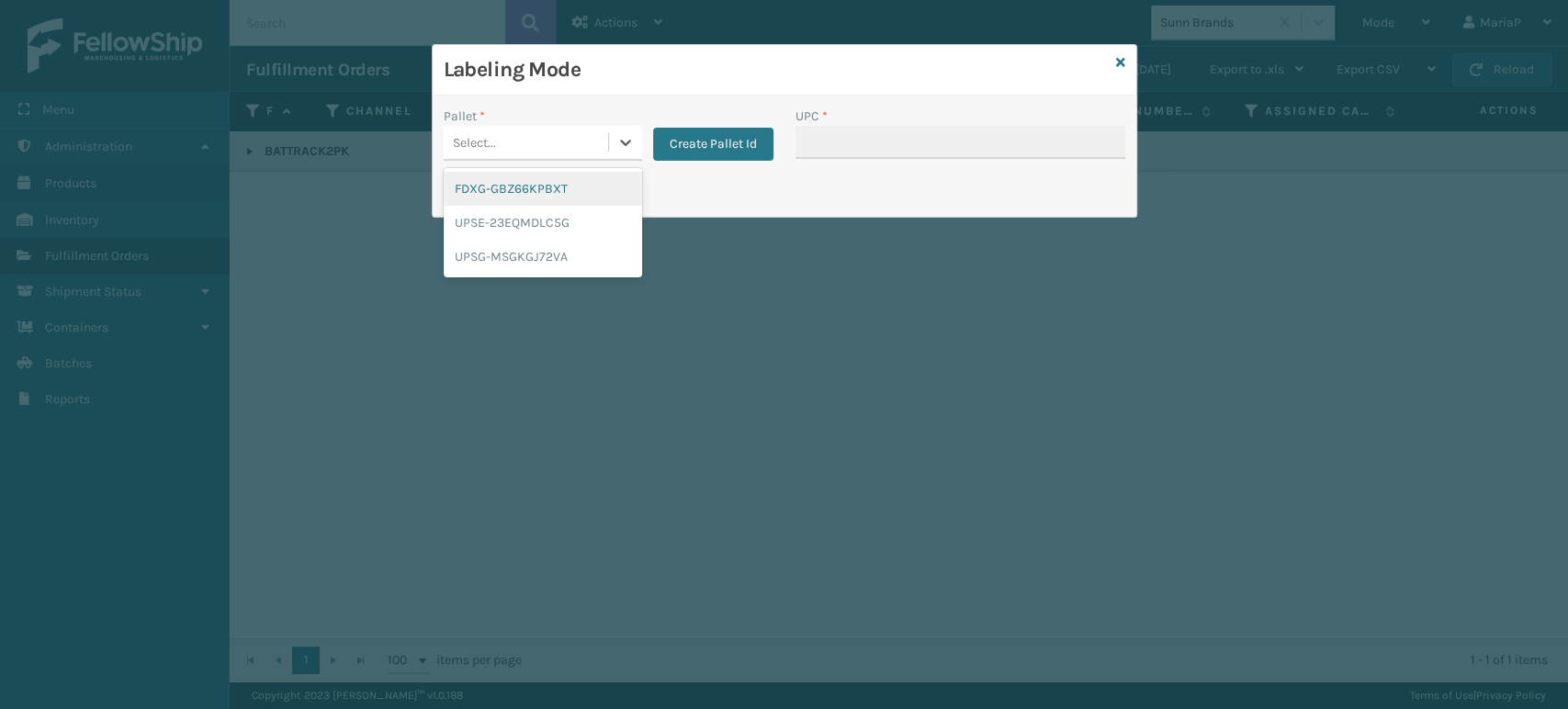
drag, startPoint x: 507, startPoint y: 130, endPoint x: 541, endPoint y: 169, distance: 51.7
click at [508, 131] on div "Select..." at bounding box center [526, 142] width 165 height 31
click at [558, 179] on div "FDXG-GBZ66KPBXT" at bounding box center [543, 189] width 198 height 34
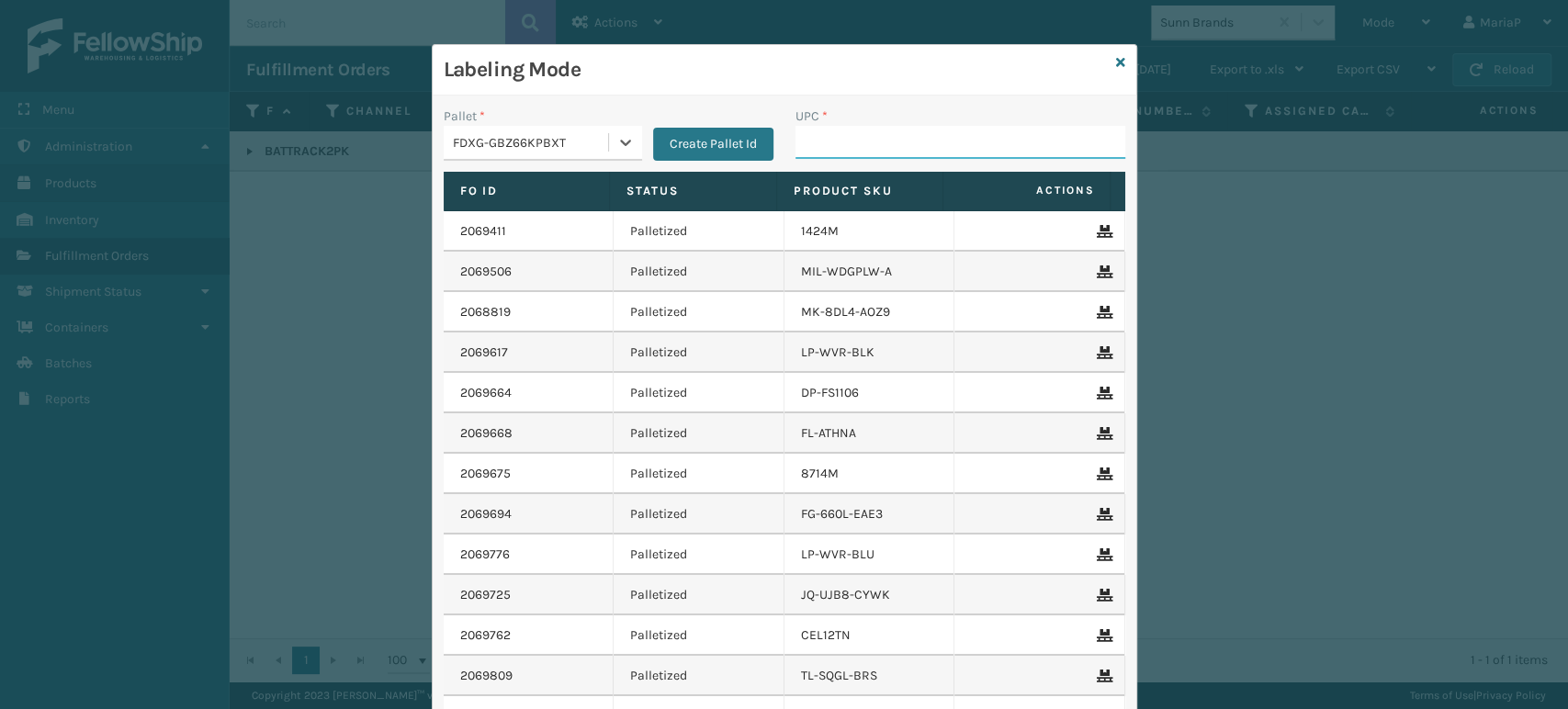
click at [823, 154] on input "UPC *" at bounding box center [960, 142] width 329 height 33
paste input "840369603609"
type input "840369603609"
type input "1300BOX-1"
type input "85006"
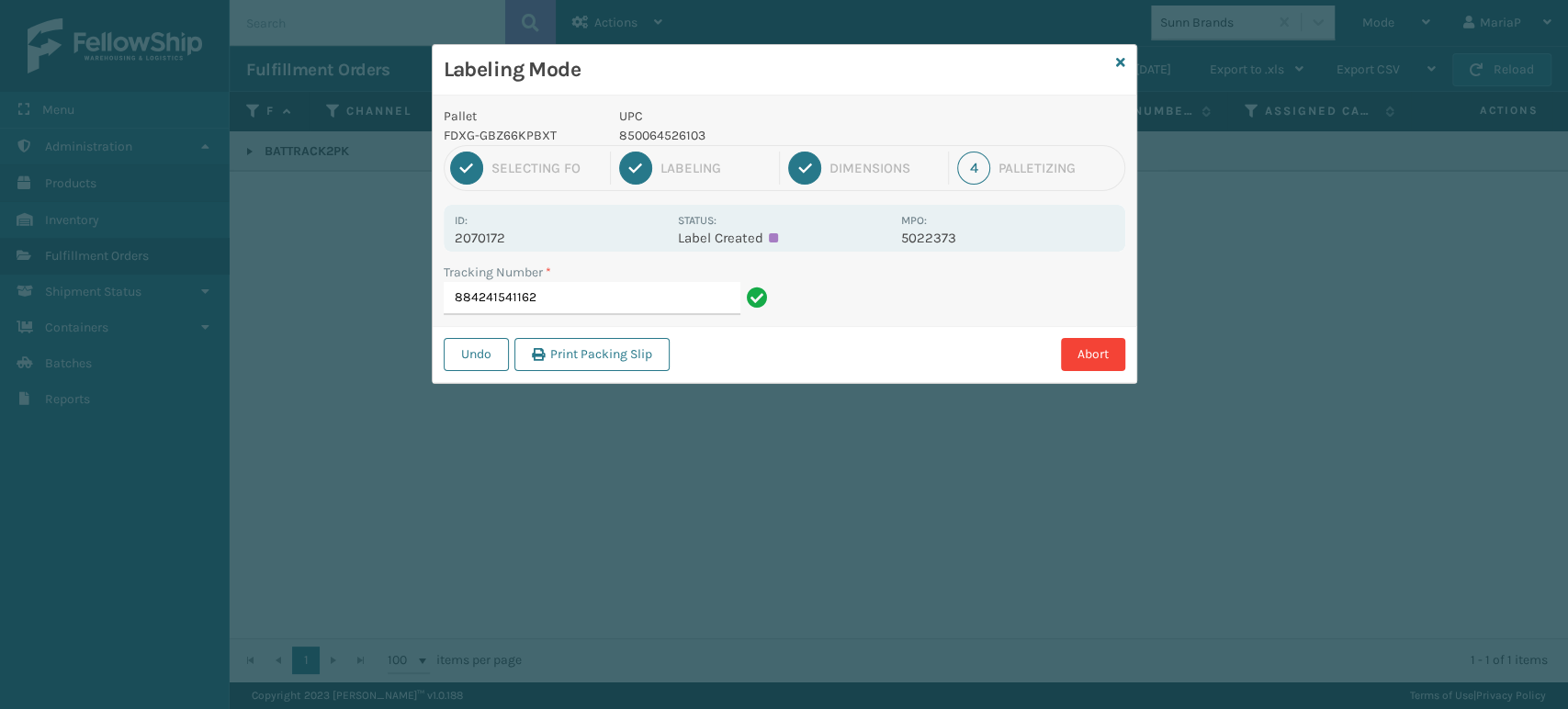
click at [669, 129] on p "850064526103" at bounding box center [754, 135] width 271 height 20
copy p "850064526103"
click at [623, 289] on input "884241541162" at bounding box center [592, 299] width 297 height 33
click at [623, 301] on input "884241541162" at bounding box center [592, 299] width 297 height 33
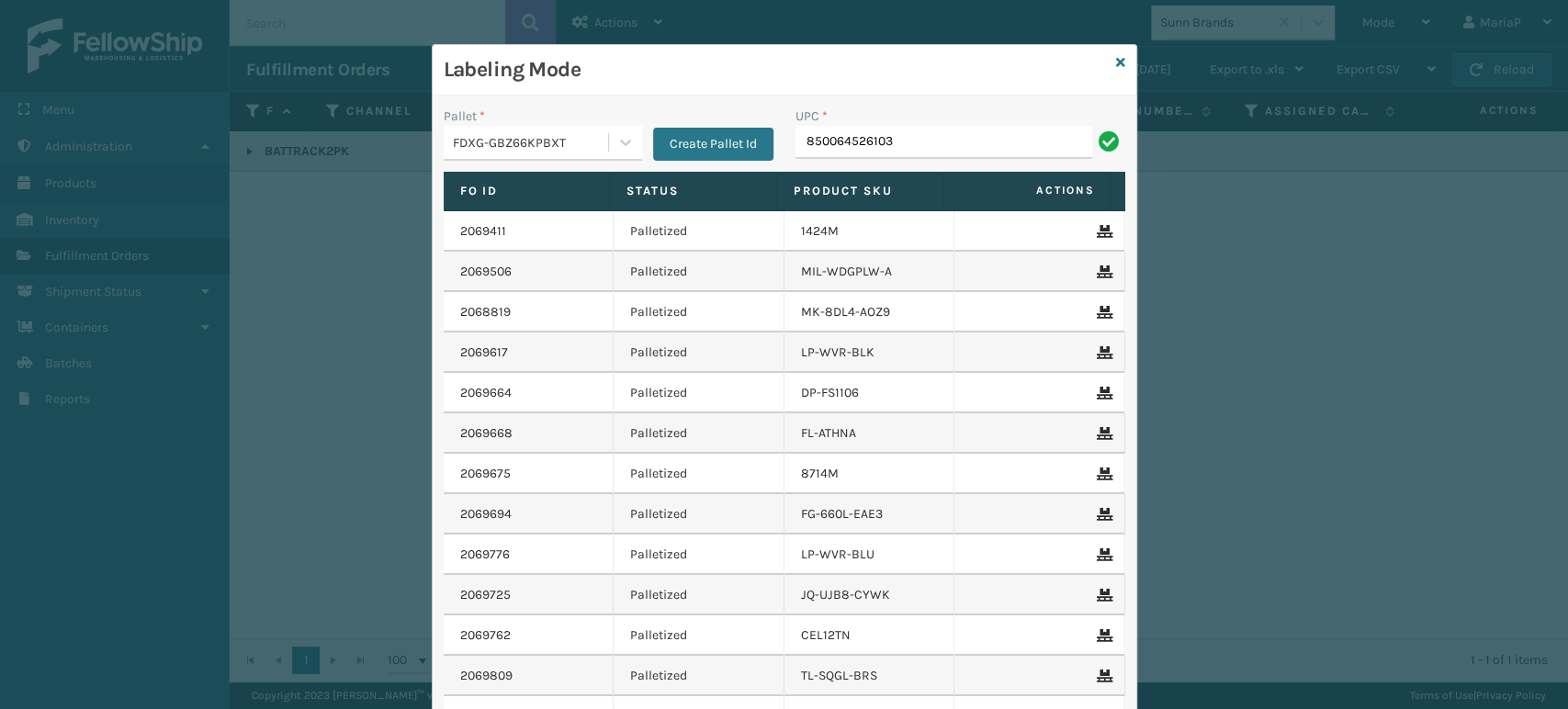
type input "850064526103"
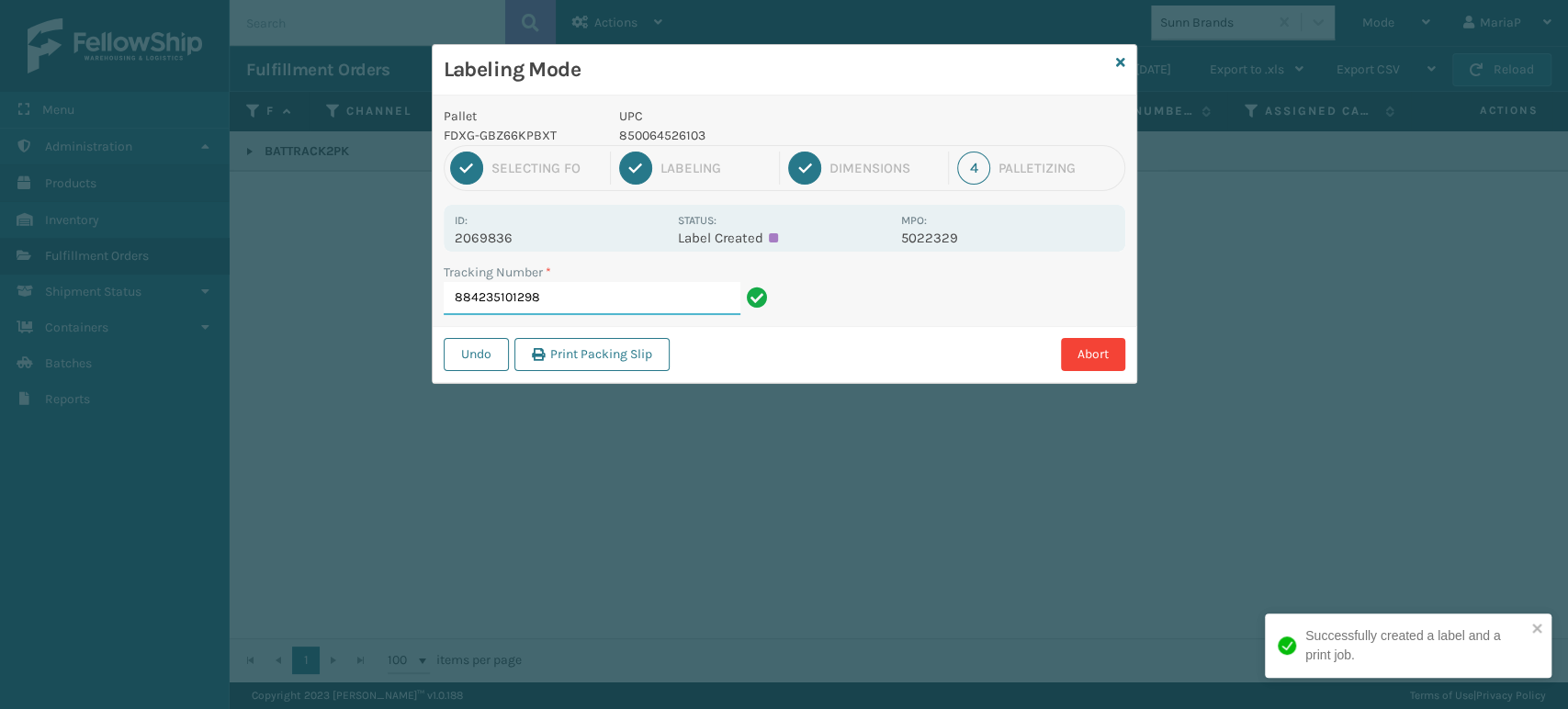
click at [571, 312] on input "884235101298" at bounding box center [592, 299] width 297 height 33
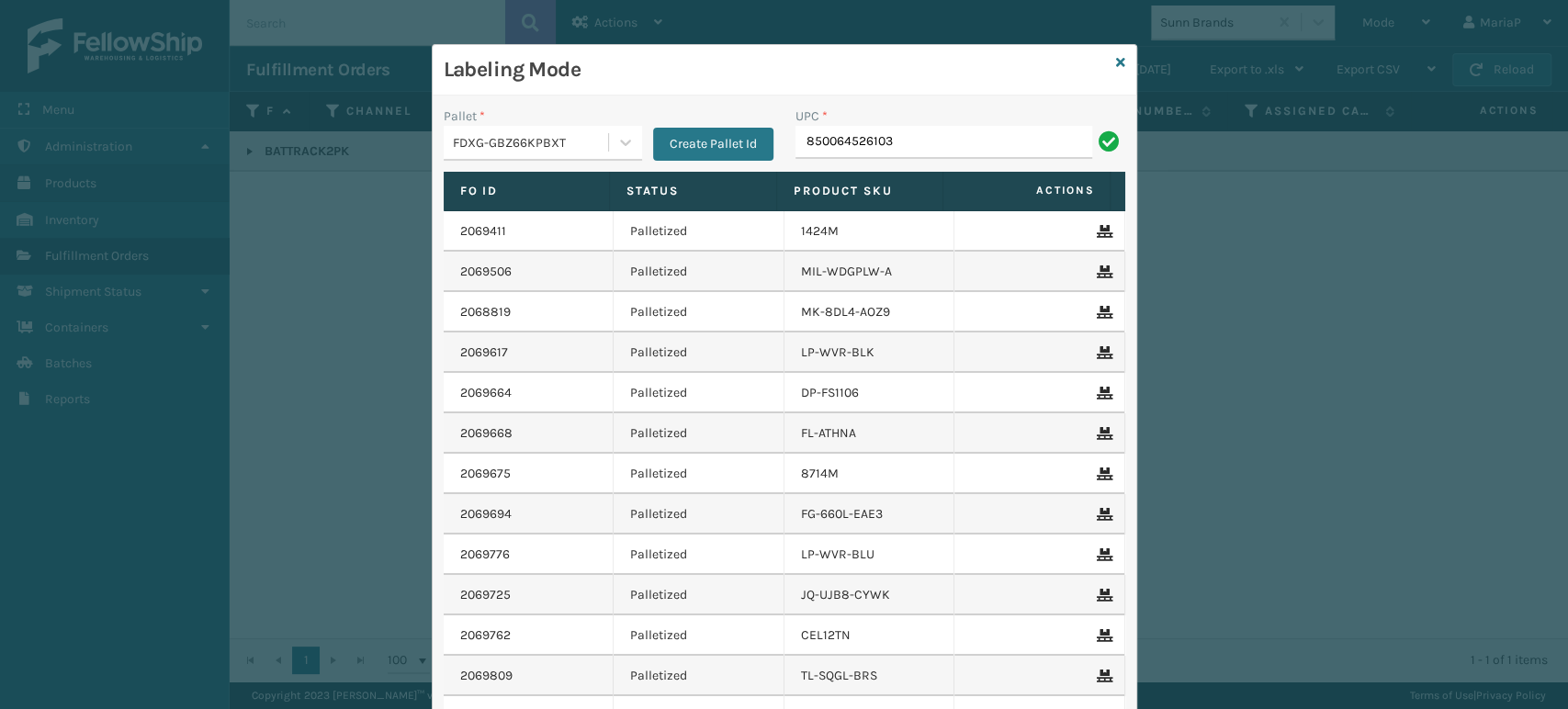
type input "850064526103"
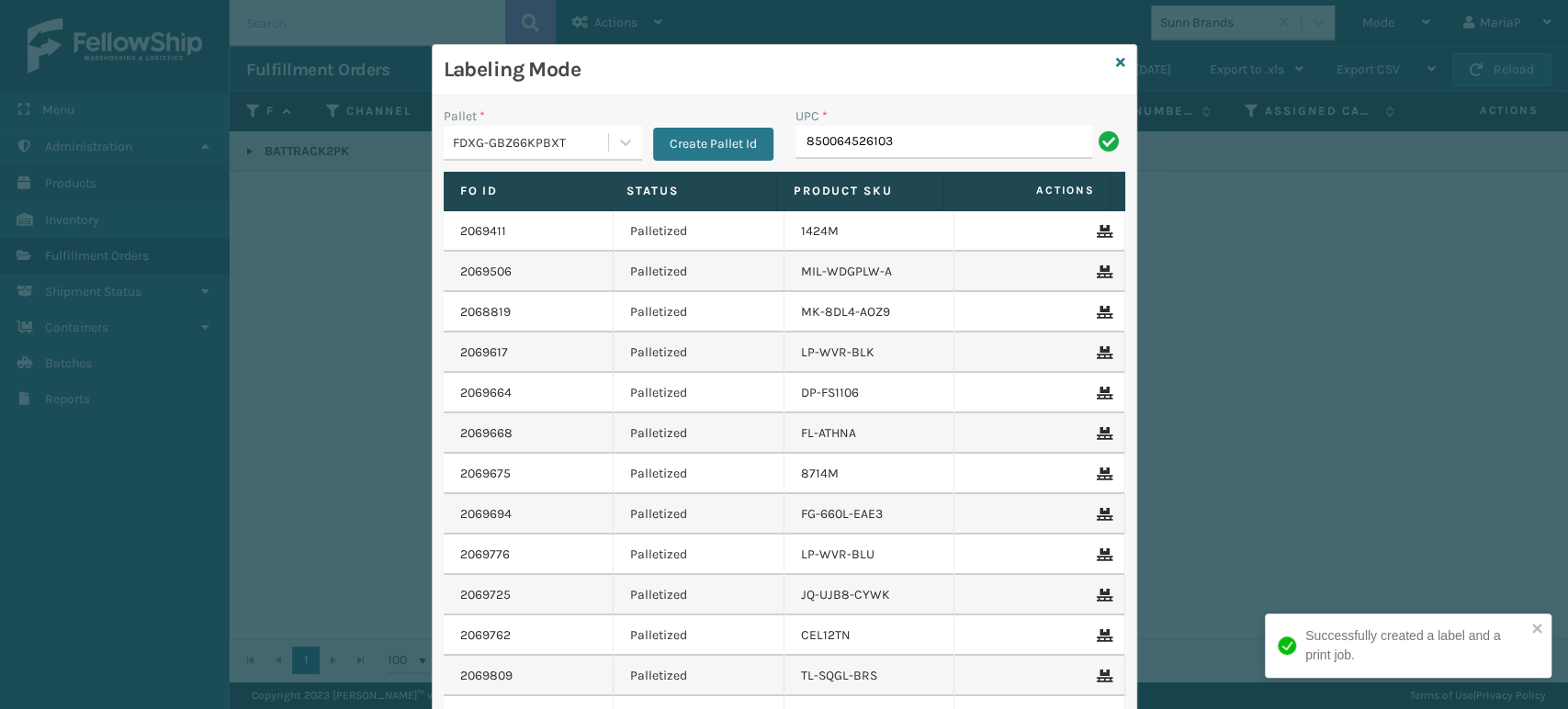
type input "850064526103"
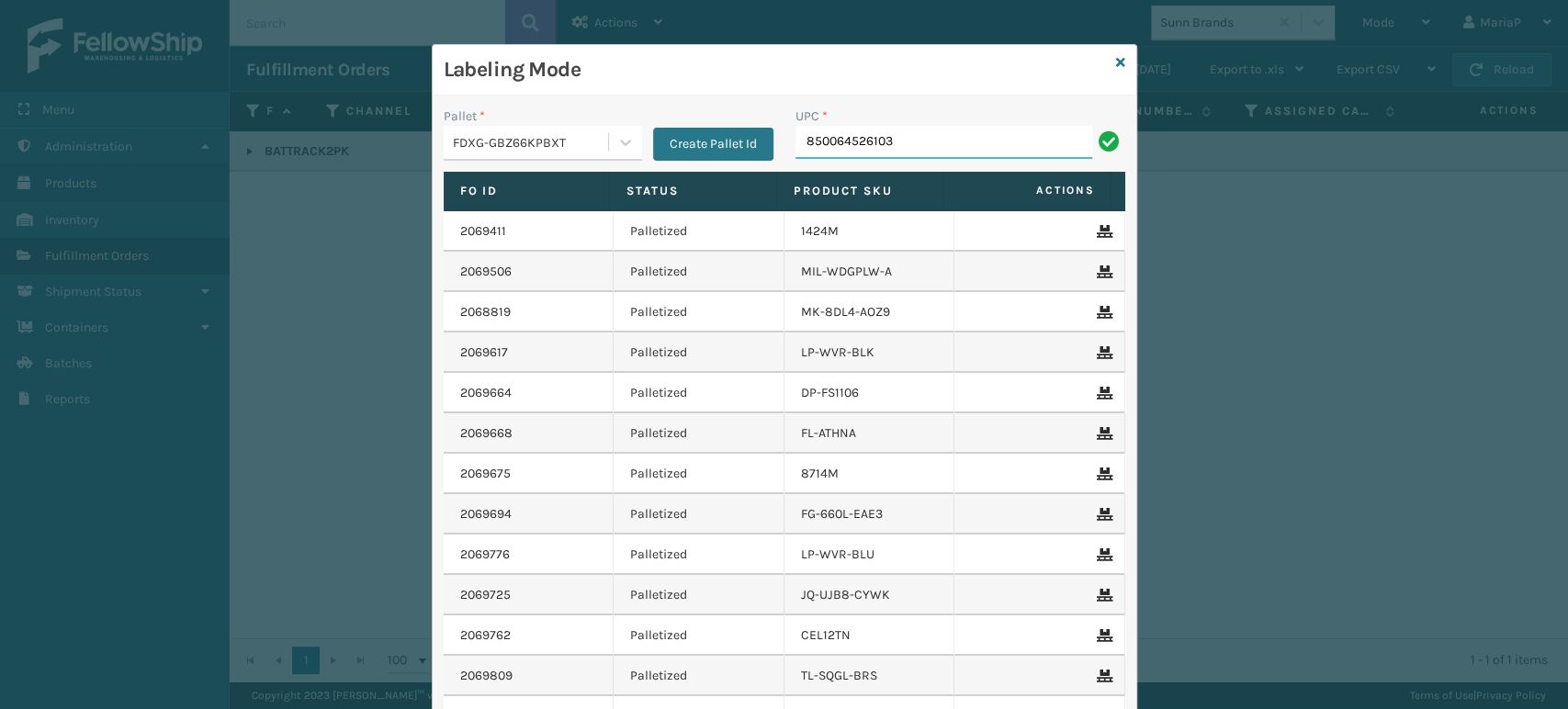
click at [904, 126] on input "850064526103" at bounding box center [944, 142] width 297 height 33
type input "850064526103"
type input "RBJ-S-20158-04"
click at [828, 140] on input "RBJ" at bounding box center [944, 142] width 297 height 33
type input "RBJ-S-20188-13"
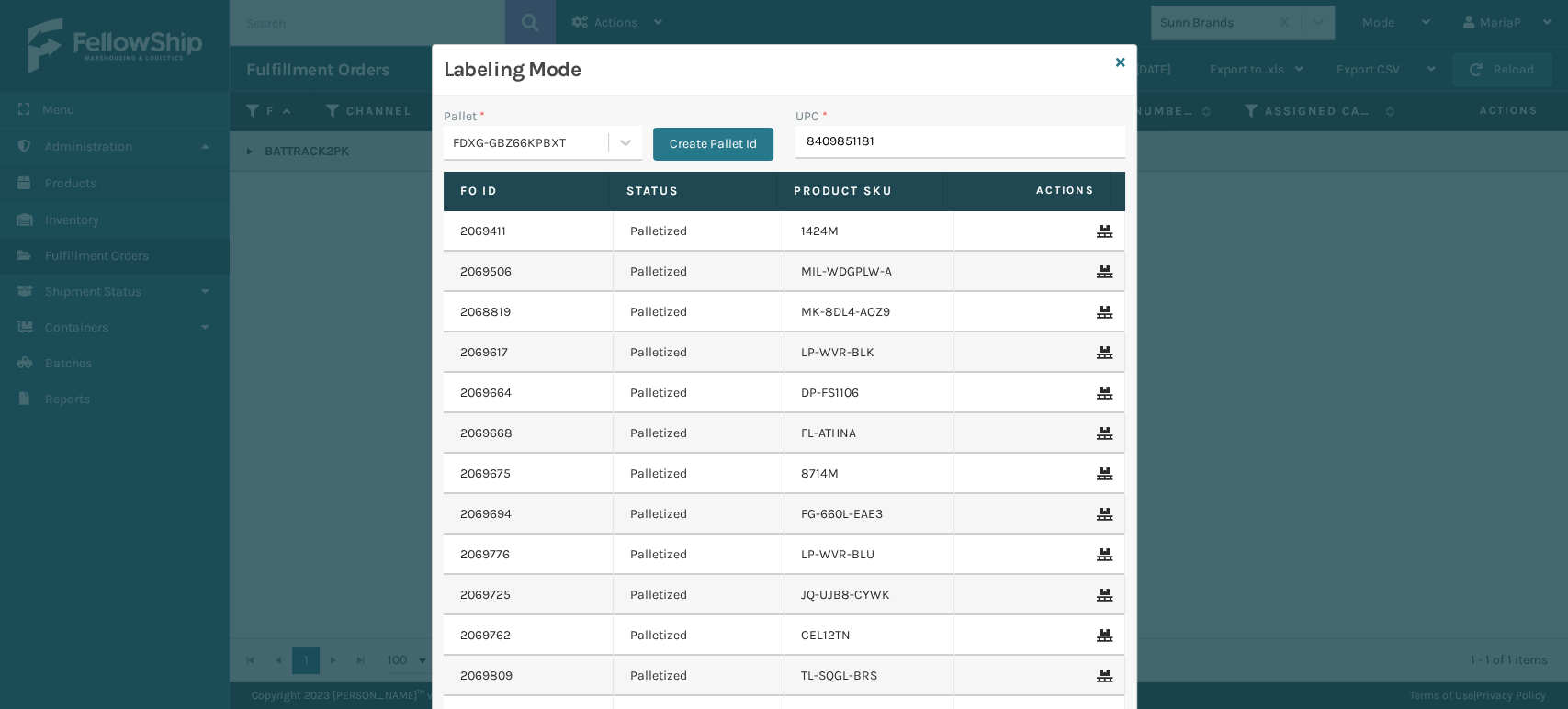
type input "84098511818"
type input "LAJ-S-10629A"
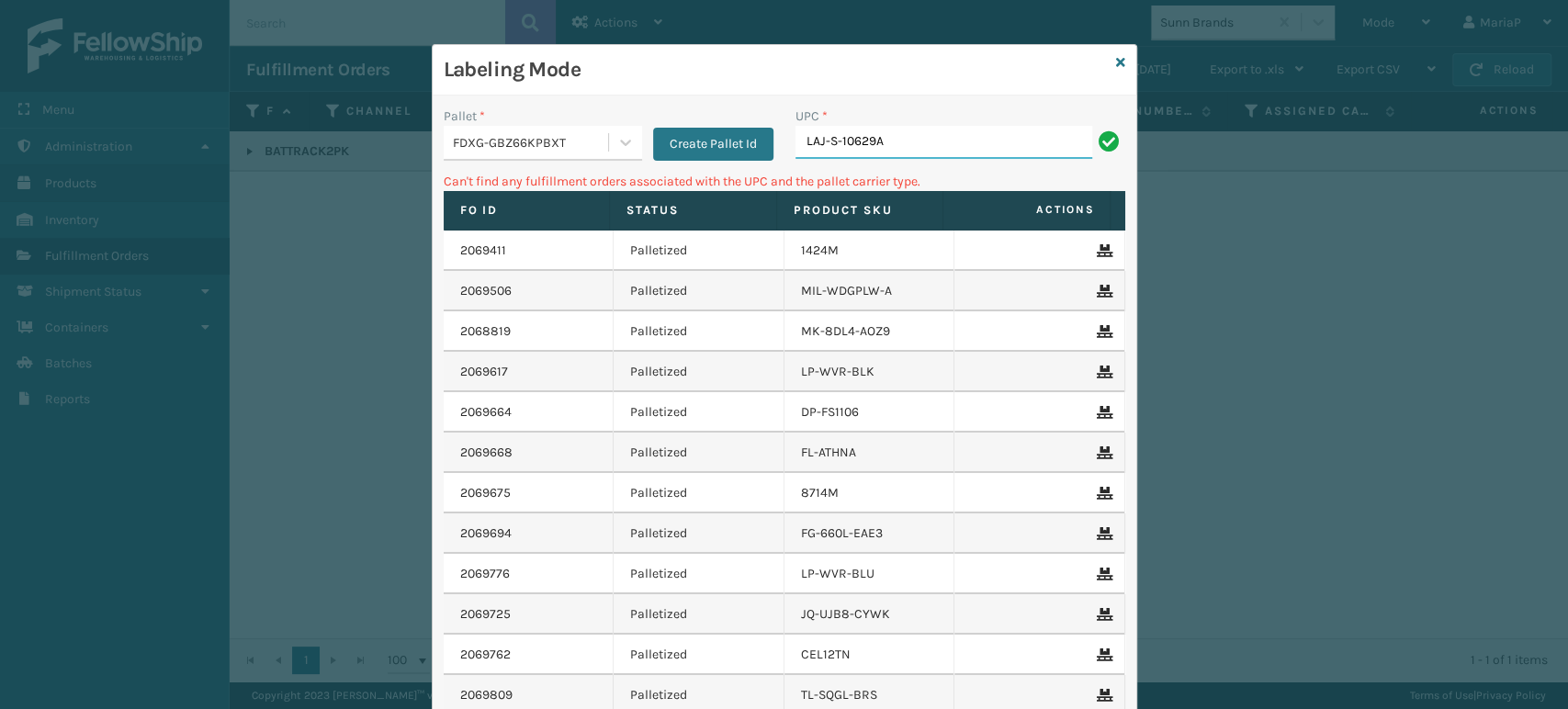
click at [918, 136] on input "LAJ-S-10629A" at bounding box center [944, 142] width 297 height 33
type input "858100007906"
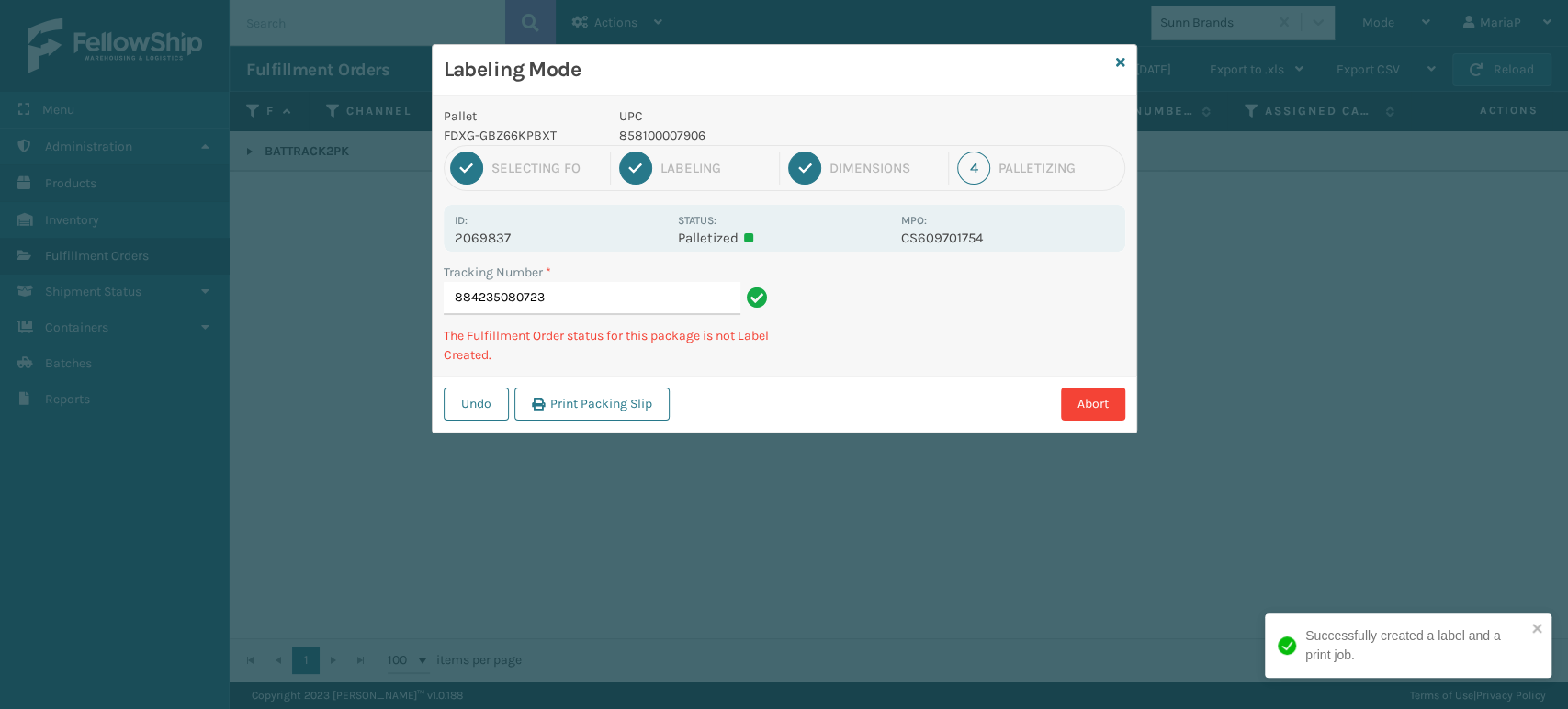
click at [690, 126] on p "858100007906" at bounding box center [754, 135] width 271 height 20
click at [690, 126] on p "858100007906" at bounding box center [754, 135] width 271 height 20
copy p "858100007906"
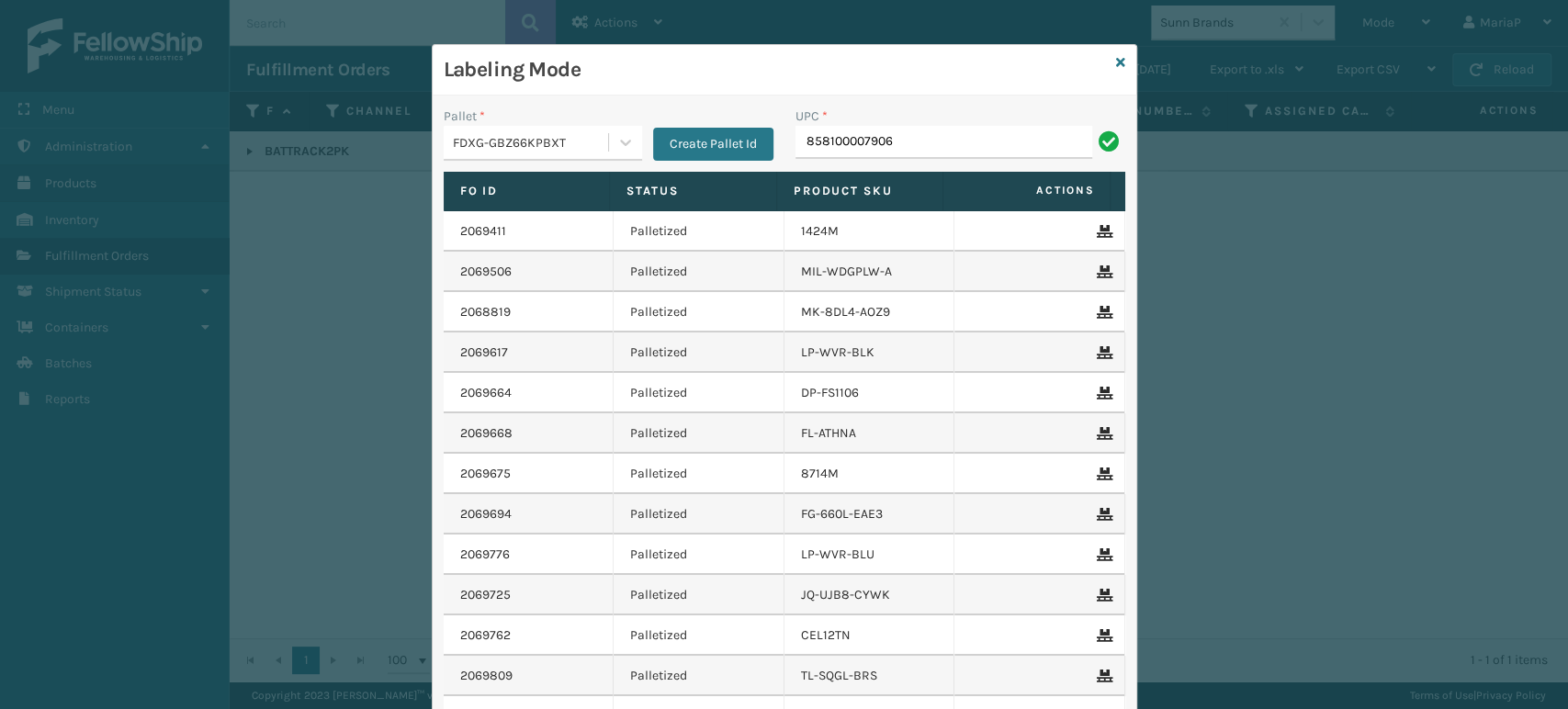
type input "858100007906"
click at [908, 148] on input "858100007906" at bounding box center [944, 142] width 297 height 33
type input "853913008056"
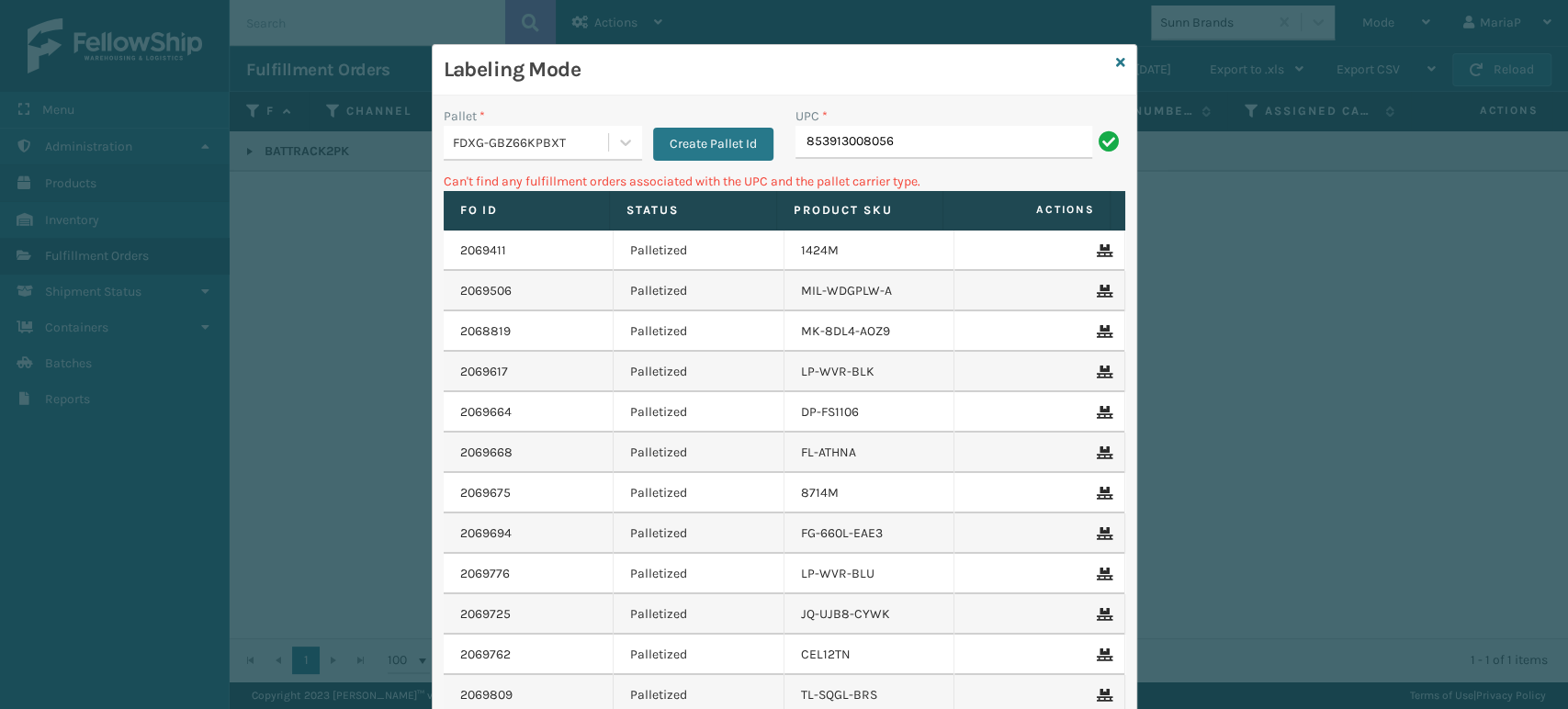
drag, startPoint x: 869, startPoint y: 153, endPoint x: 914, endPoint y: 156, distance: 45.1
click at [914, 156] on input "853913008056" at bounding box center [944, 142] width 297 height 33
type input "853913008065"
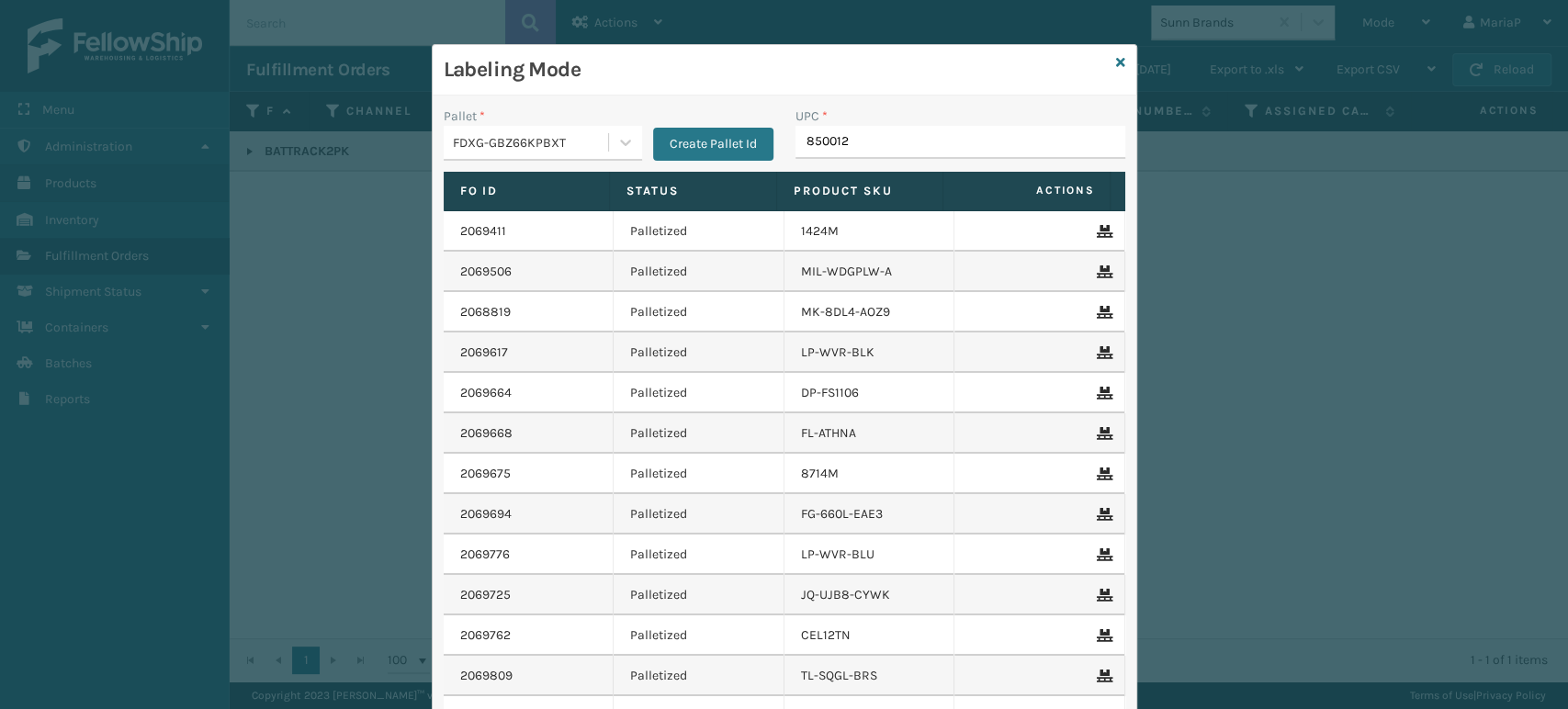
type input "8500124"
type input "8500683150"
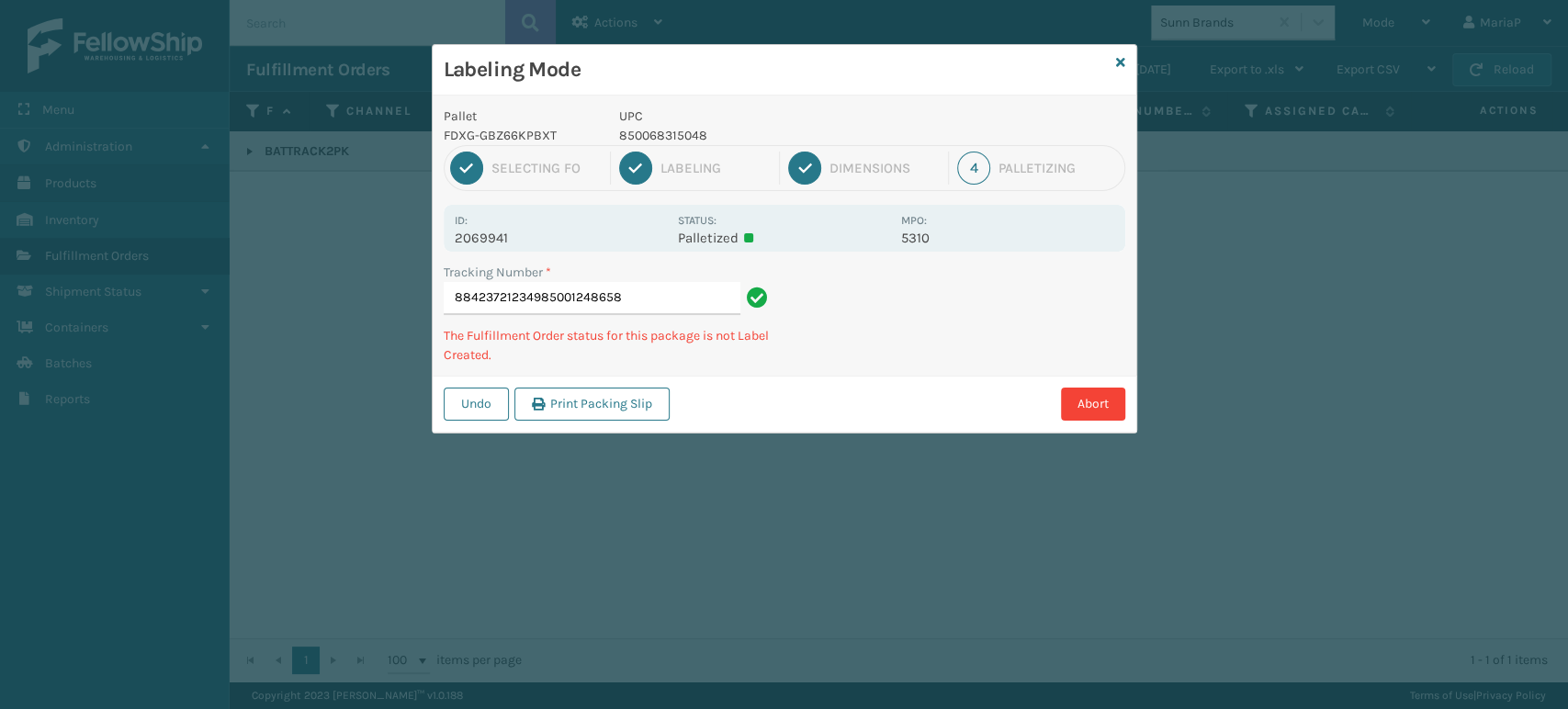
type input "884237212349850012486589"
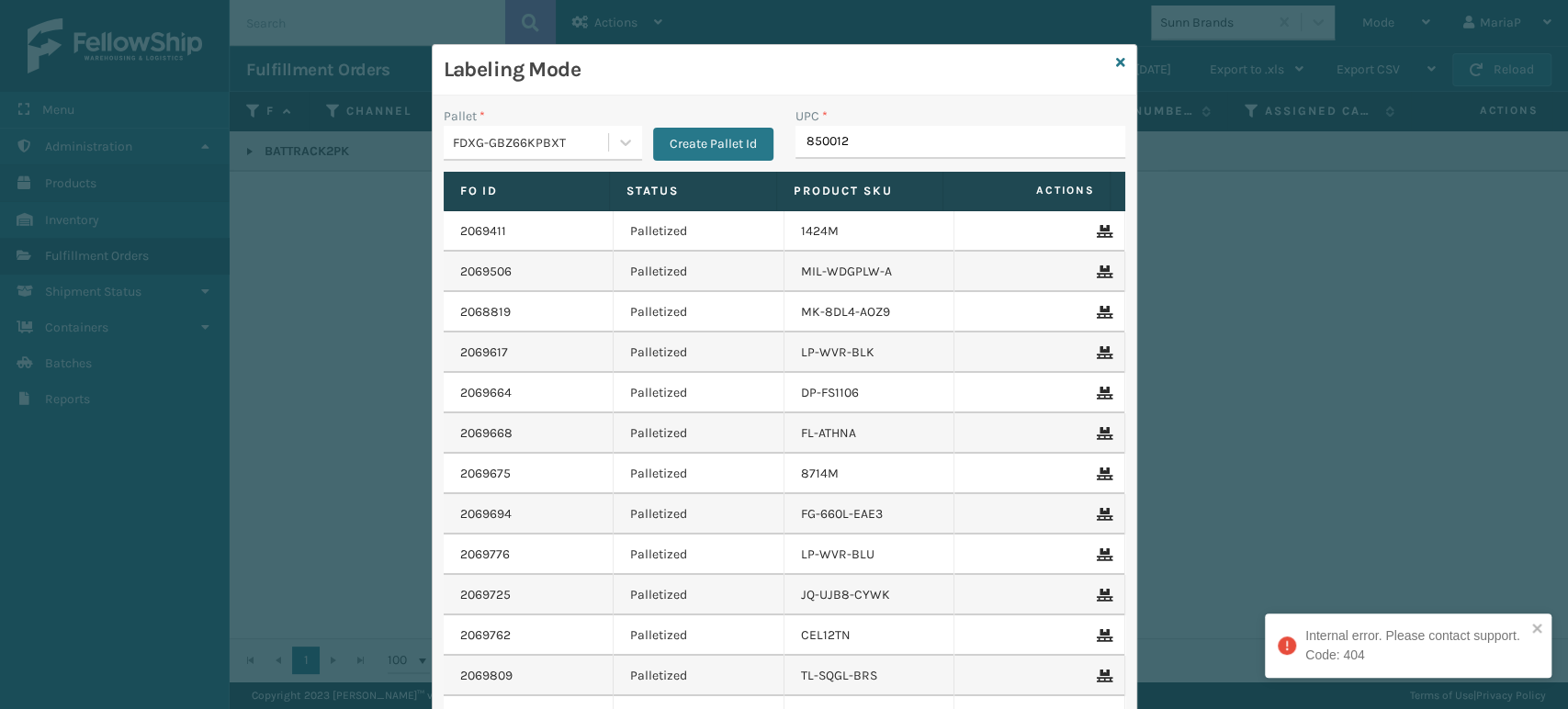
type input "8500124"
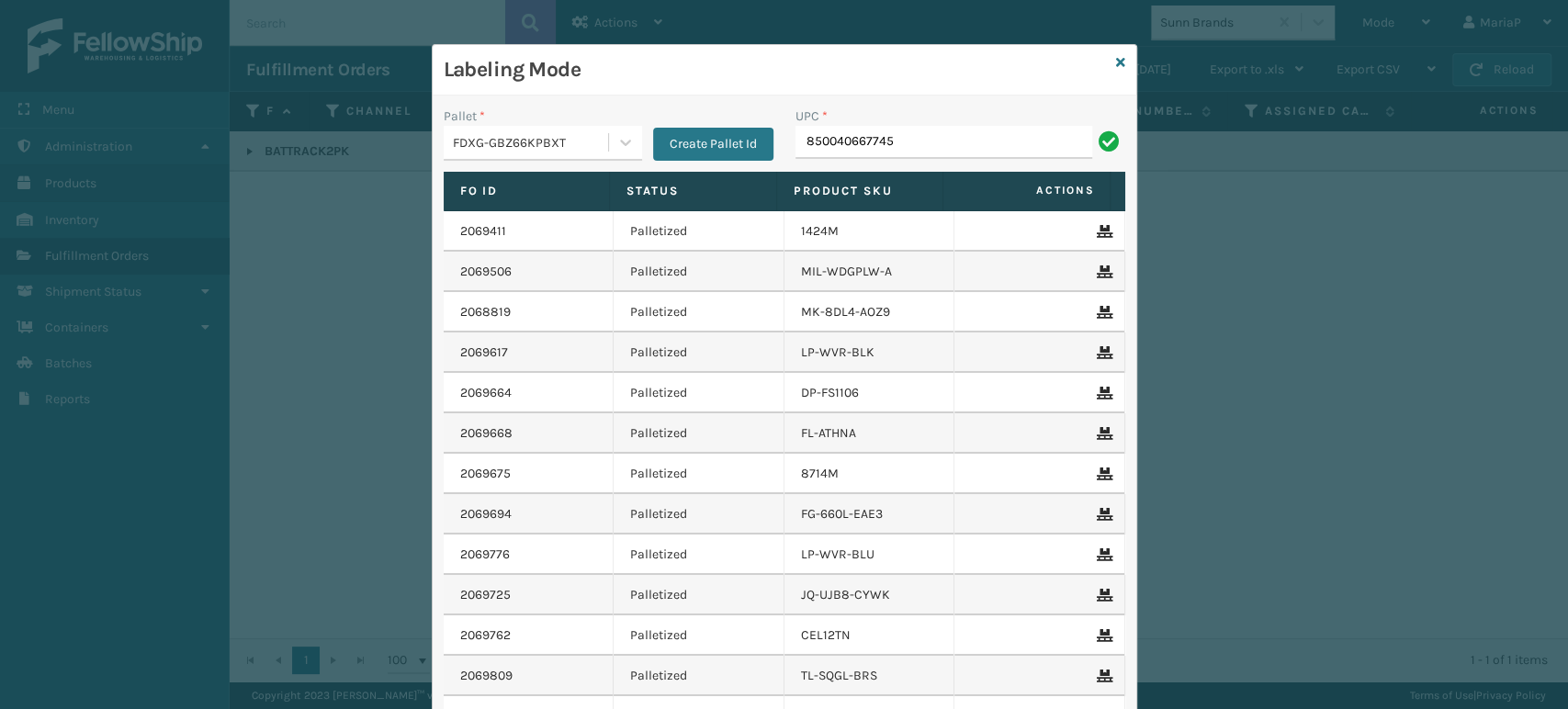
type input "850040667745"
type input "853913008997"
type input "8537990"
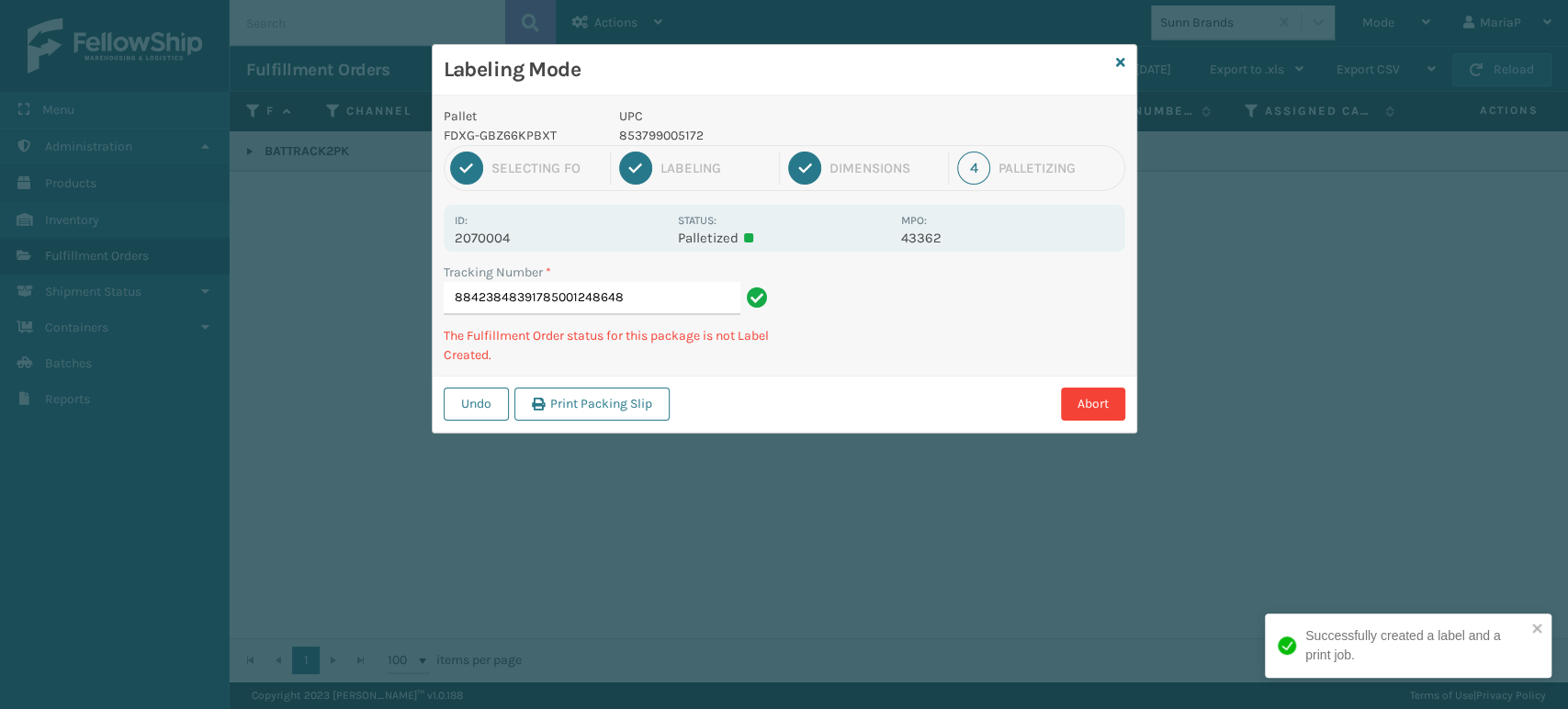
type input "884238483917850012486480"
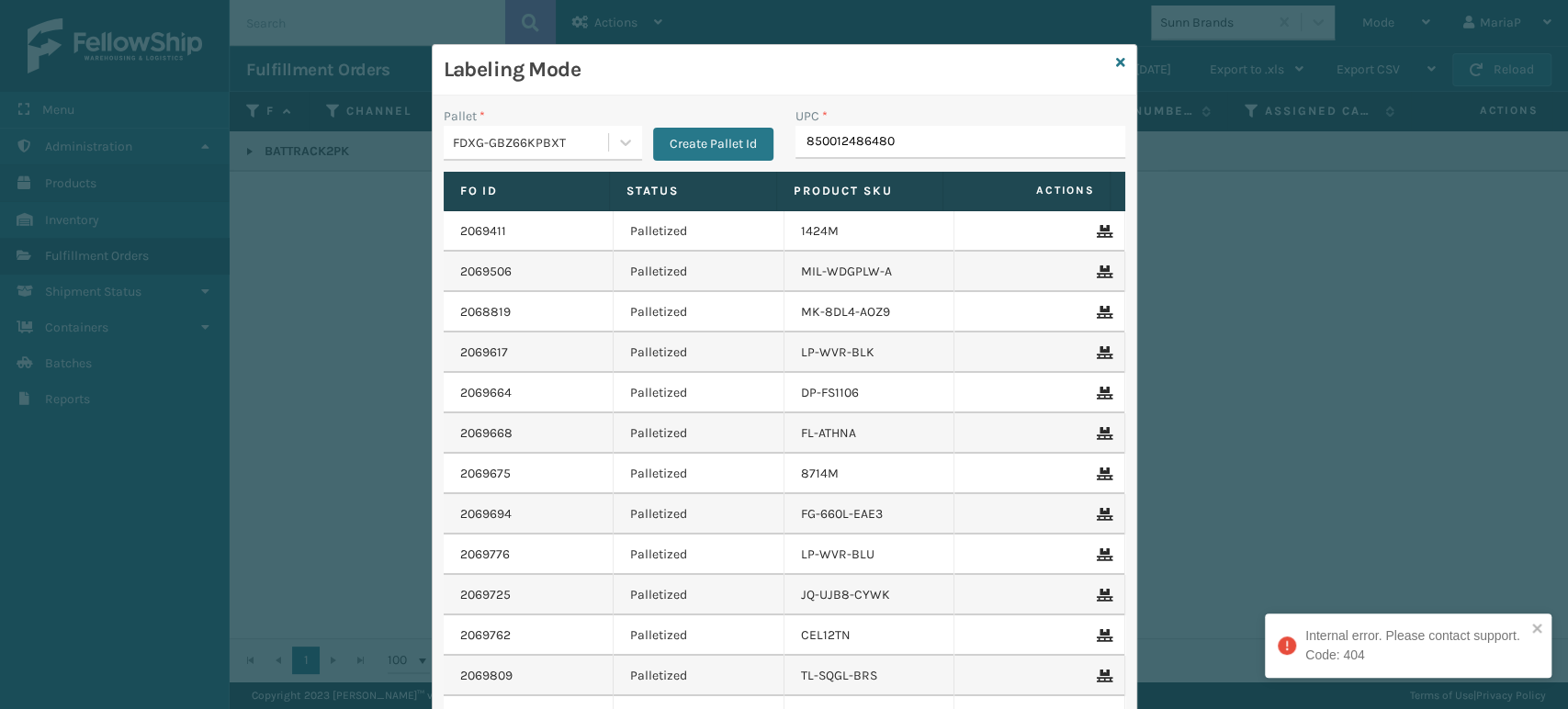
type input "850012486480"
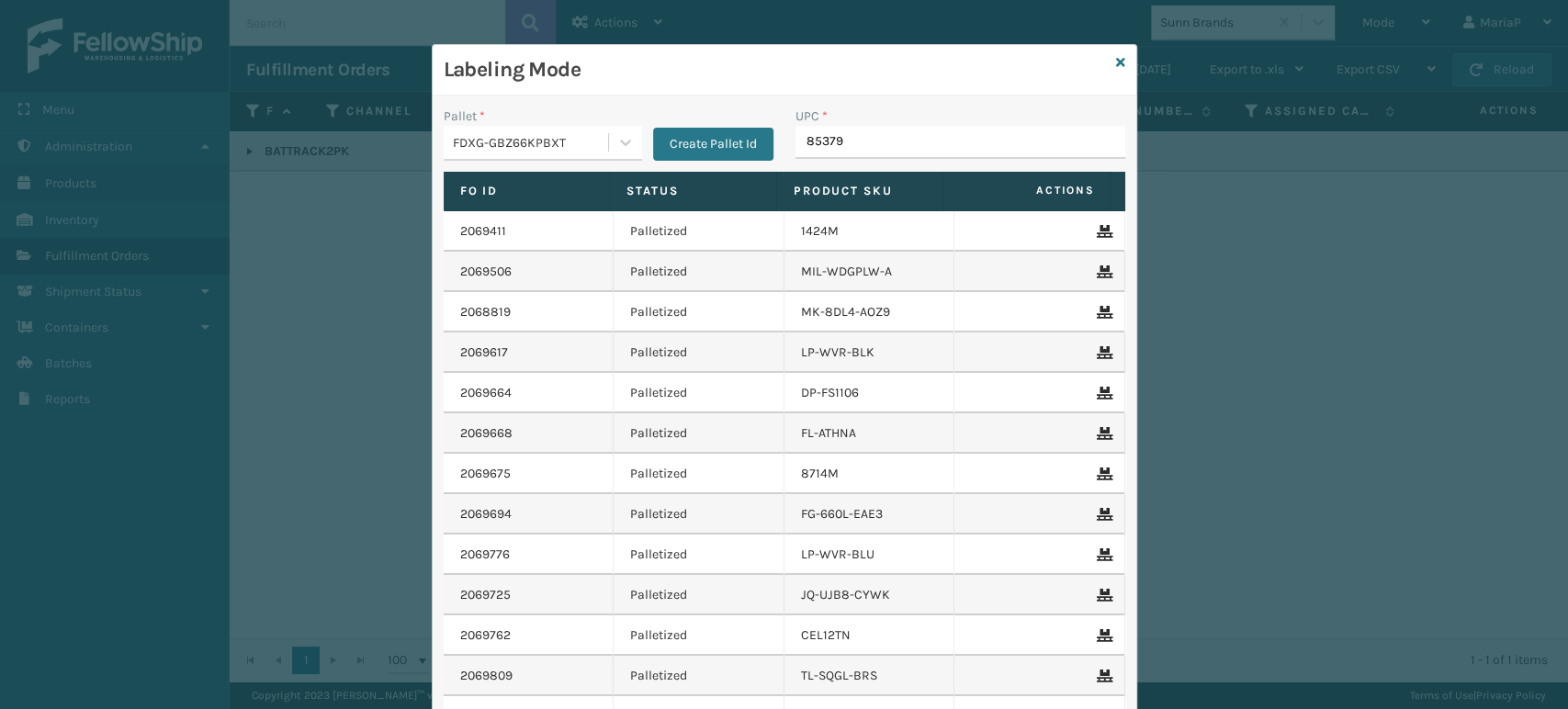
type input "853799"
type input "8500124"
type input "850012486763"
type input "854403007421"
type input "8500683153"
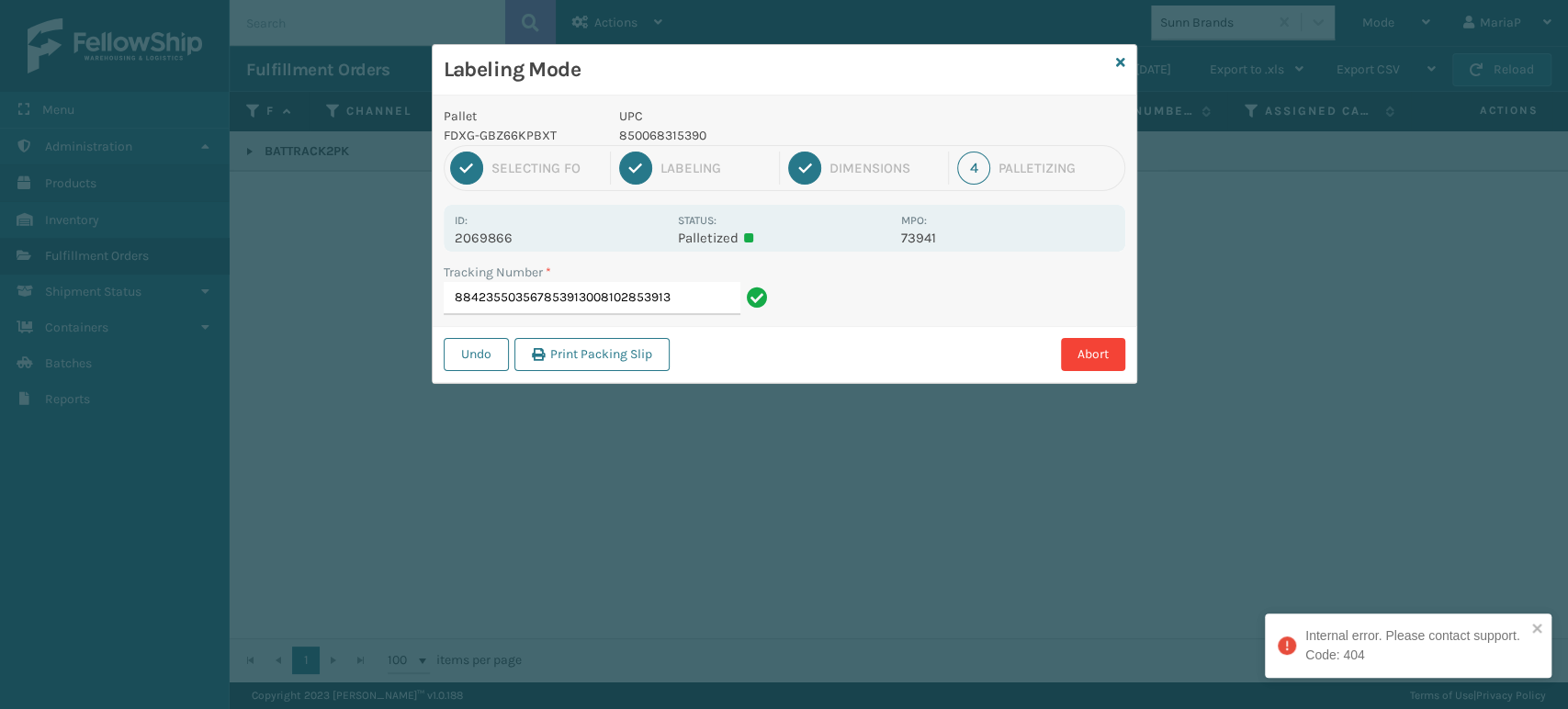
type input "8842355035678539130081028539130"
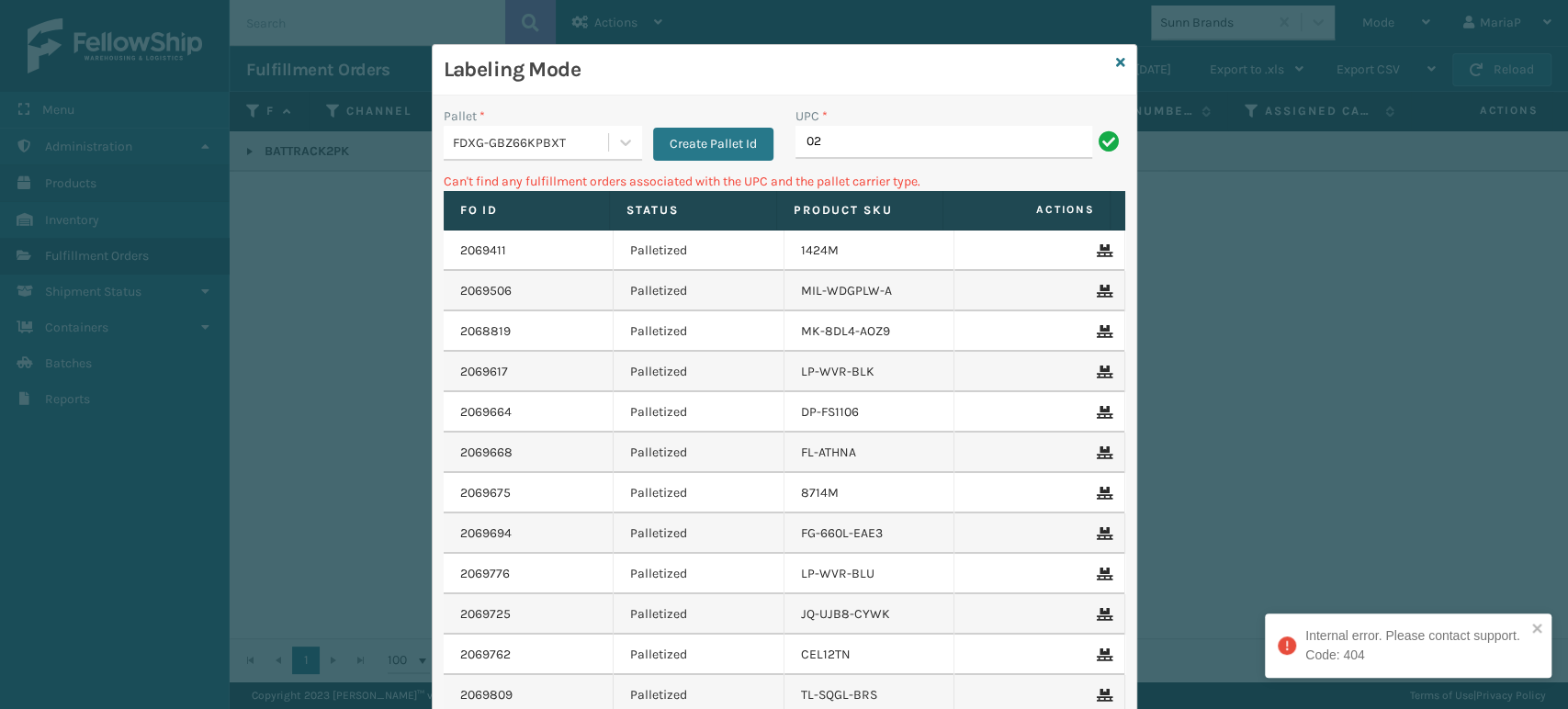
type input "0"
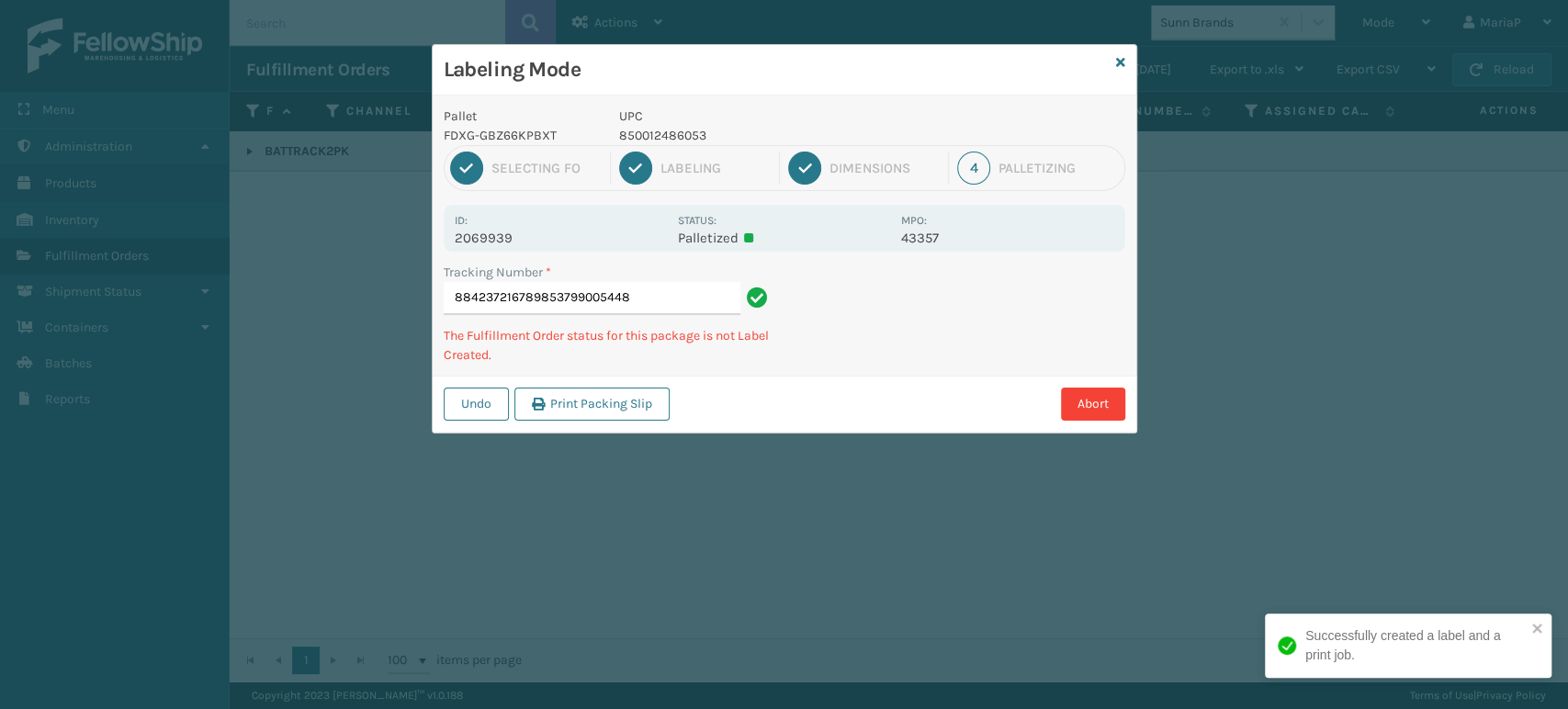
type input "884237216789853799005448"
type input "884237501659858100007821"
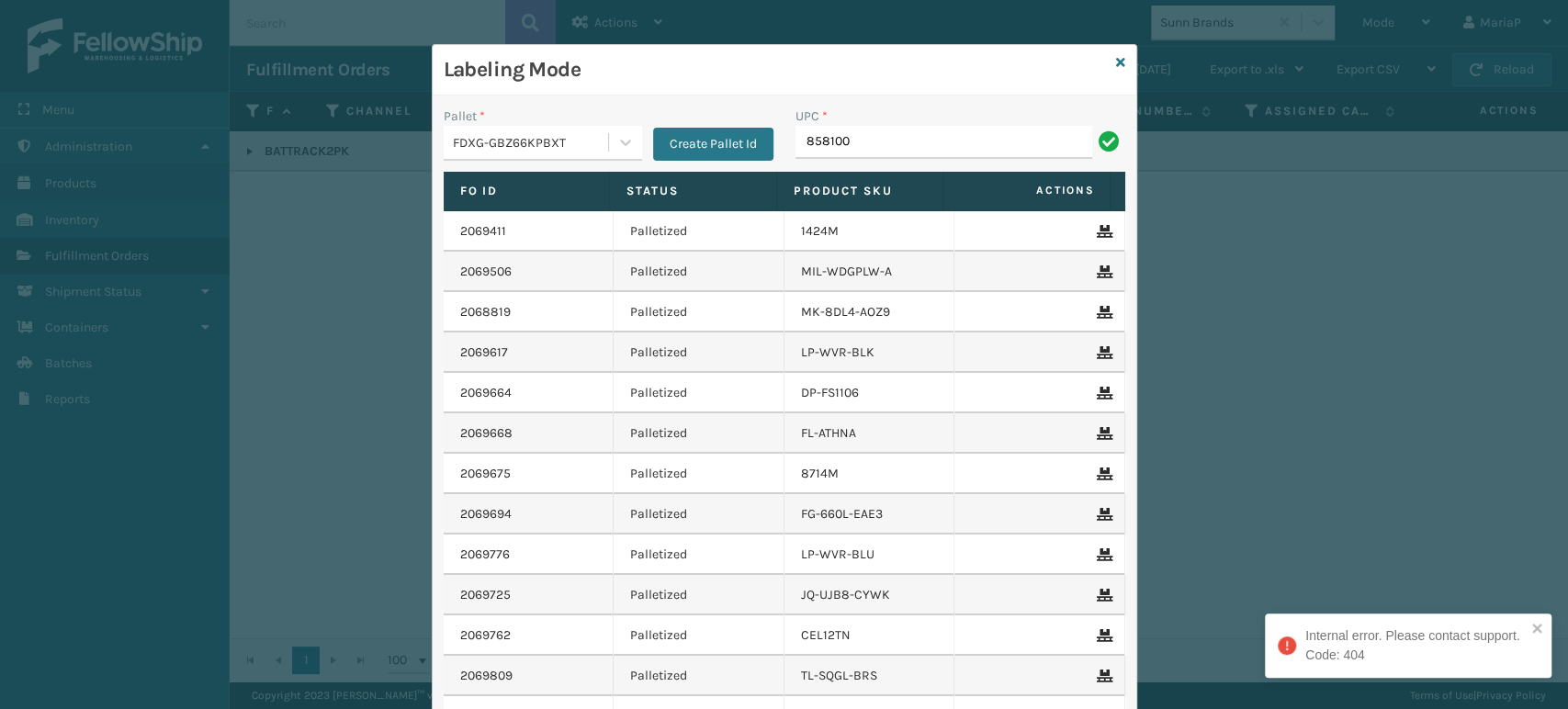
type input "8581000"
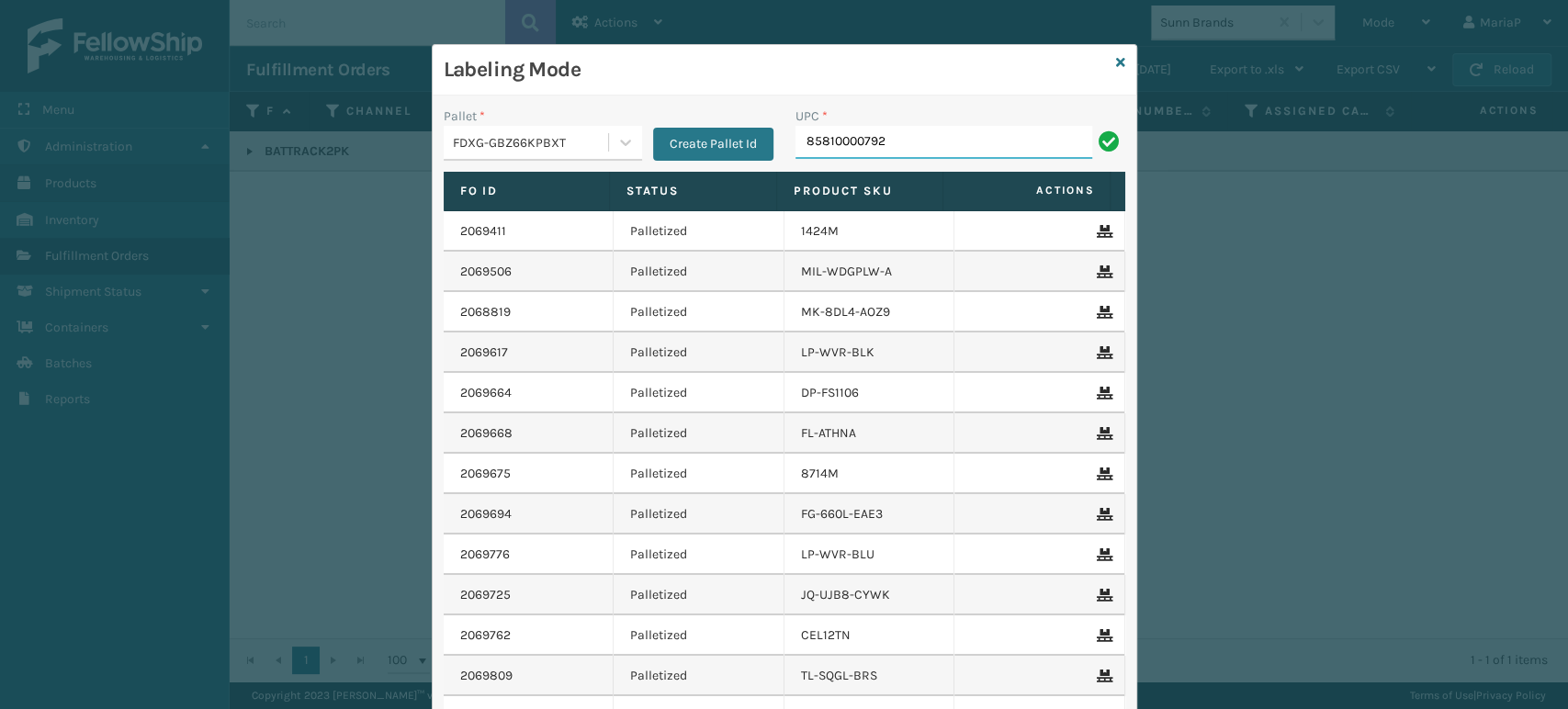
click at [970, 145] on input "85810000792" at bounding box center [944, 142] width 297 height 33
type input "858100007920"
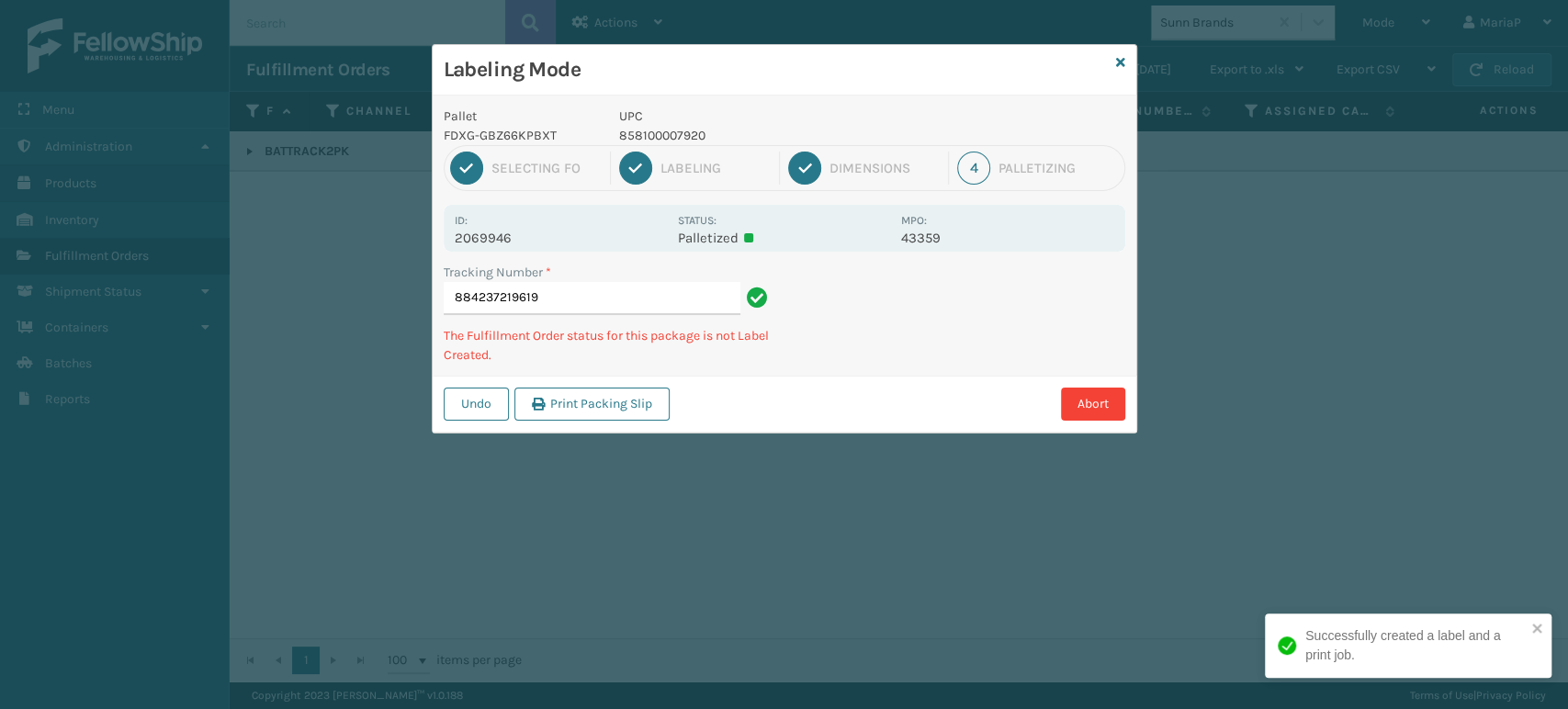
click at [662, 130] on p "858100007920" at bounding box center [754, 135] width 271 height 20
copy p "858100007920"
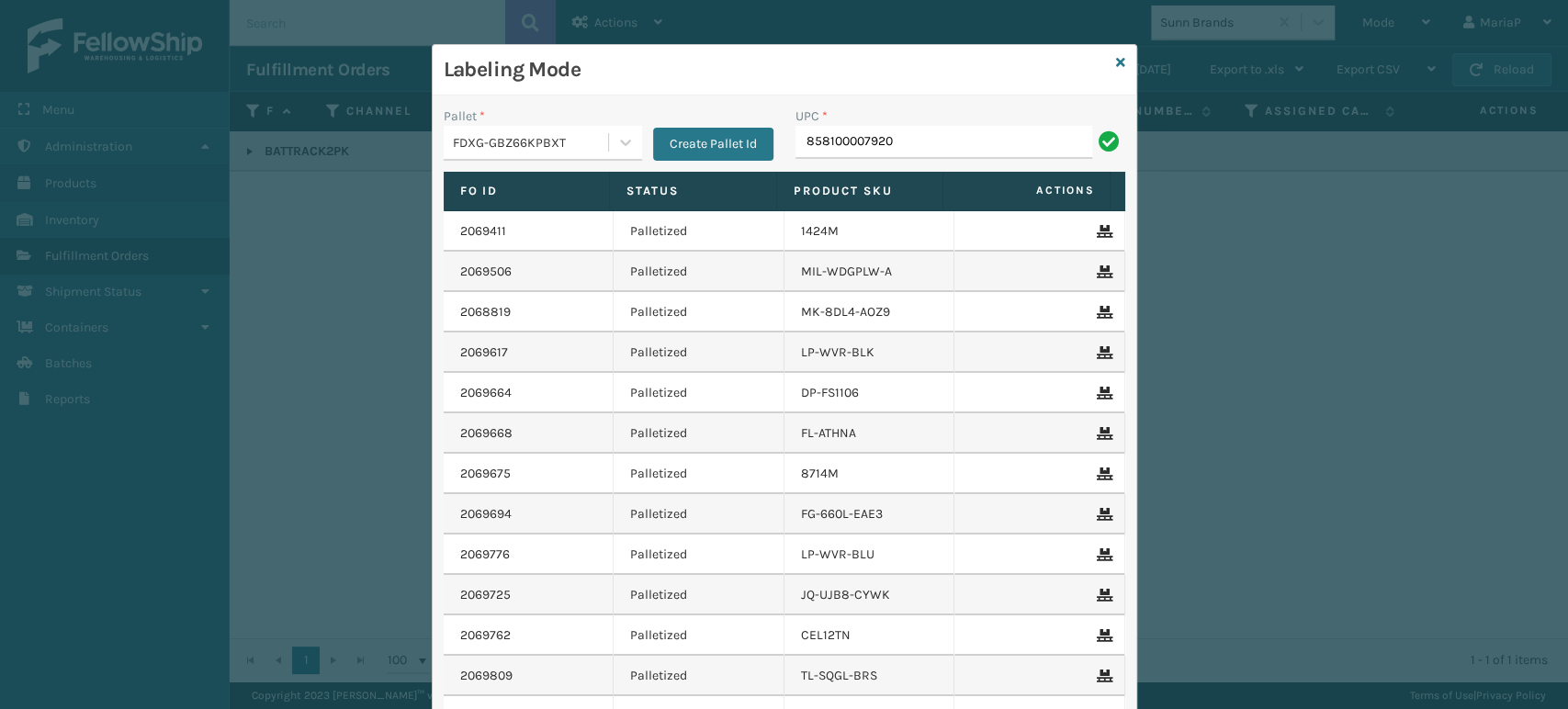
type input "858100007920"
type input "853913008997"
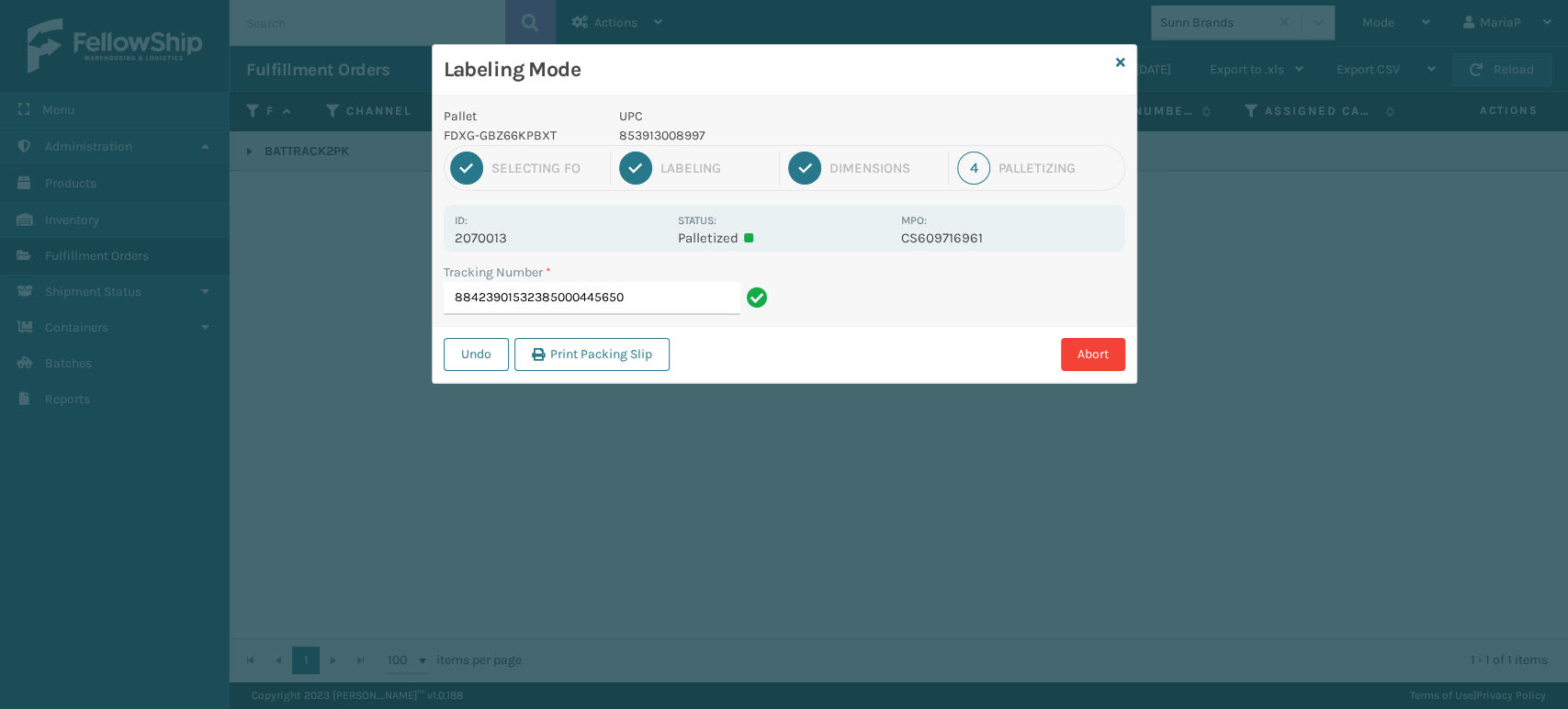
type input "884239015323850004456507"
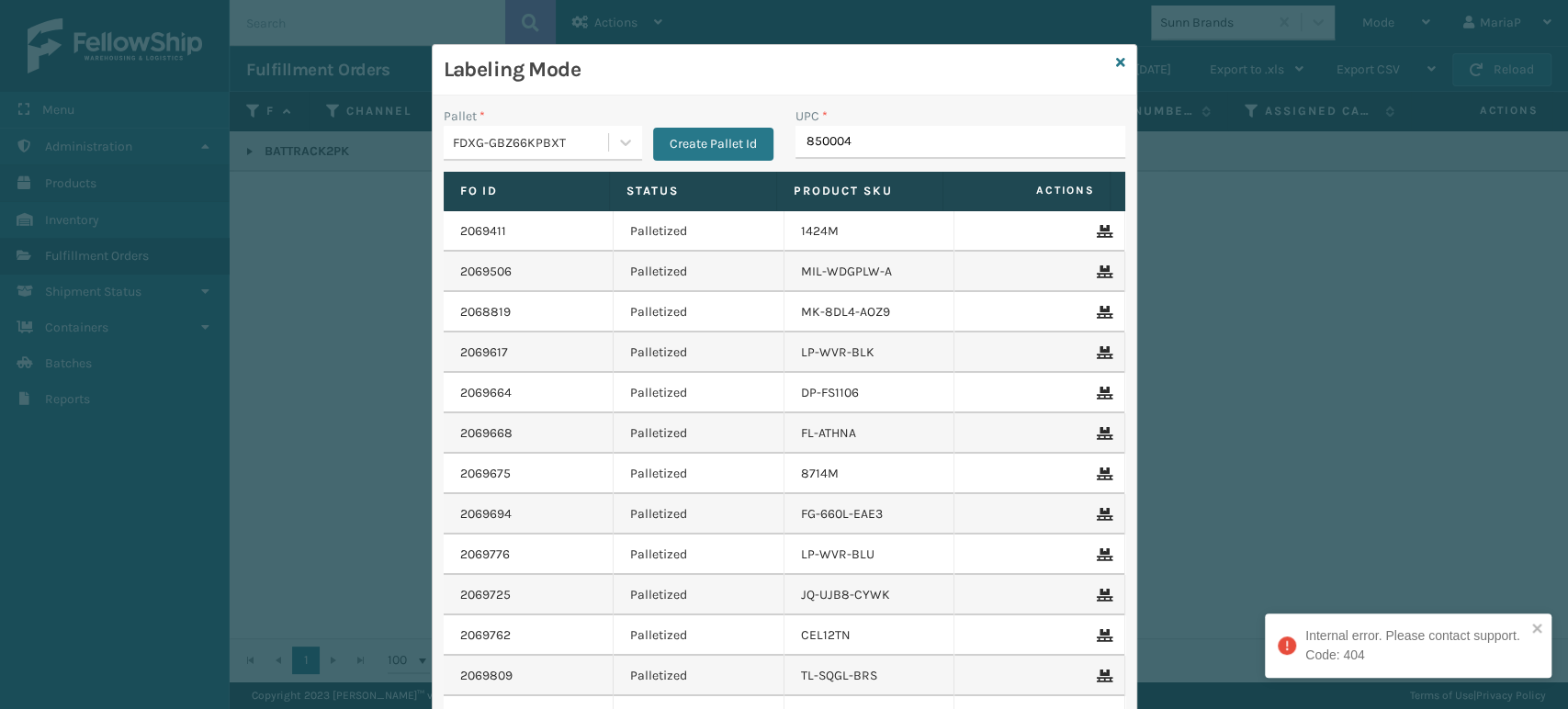
type input "8500044"
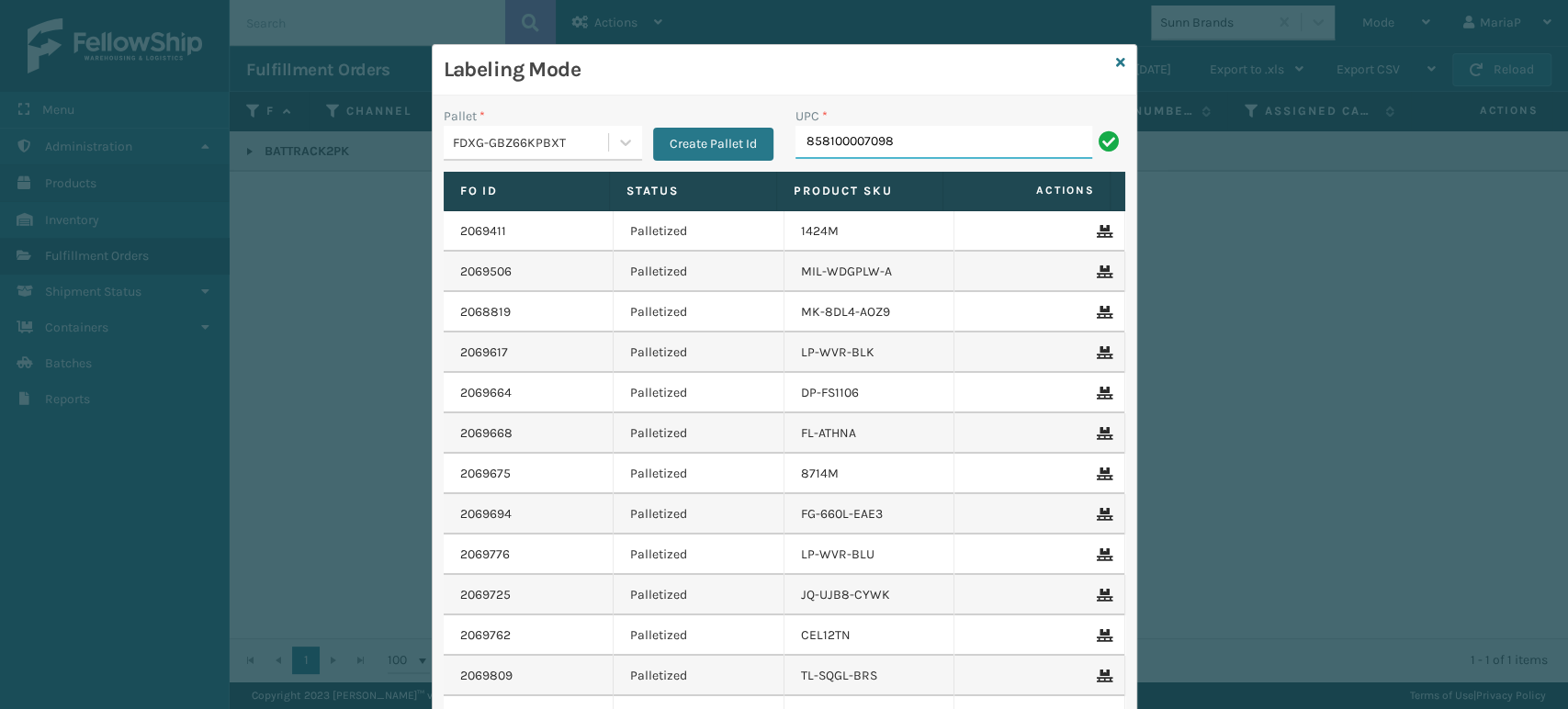
type input "858100007098"
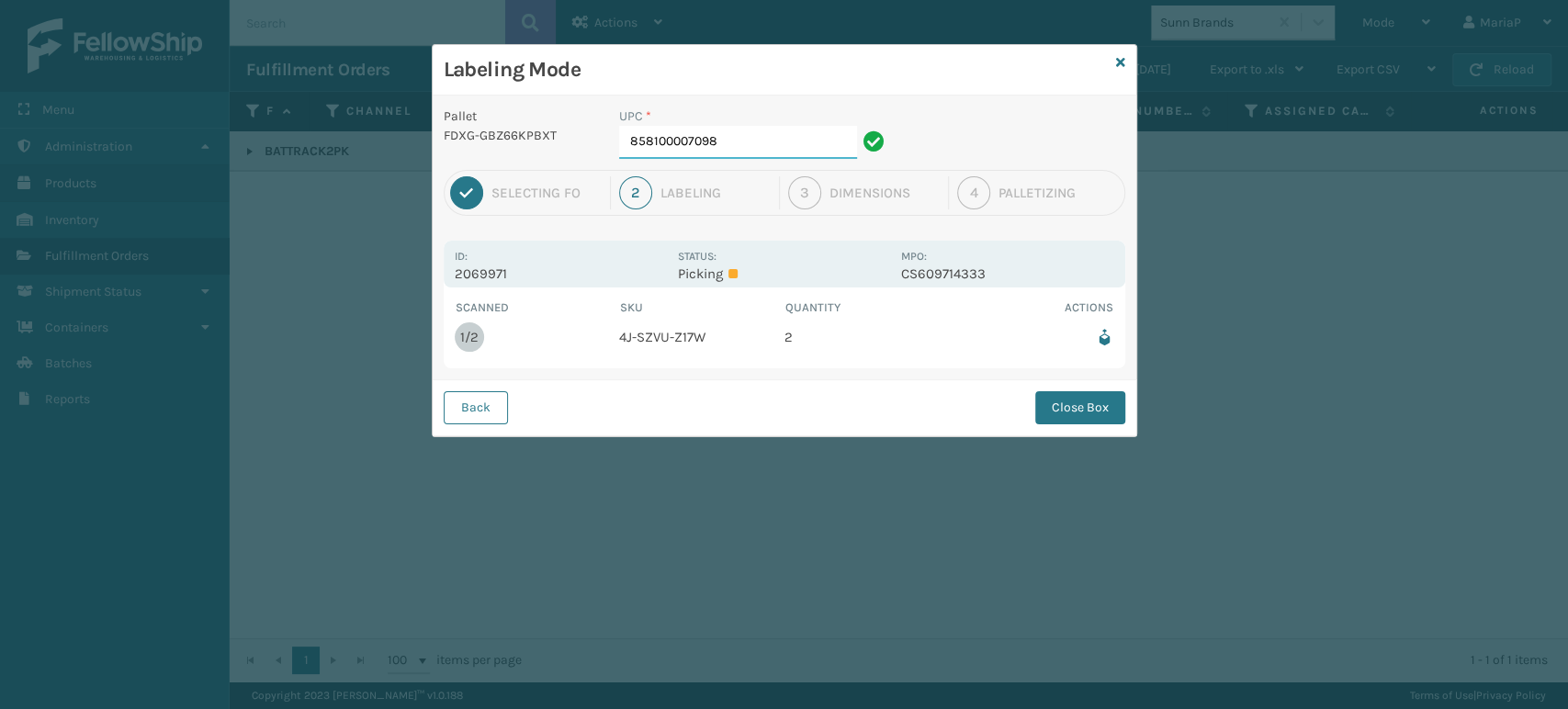
click at [743, 144] on input "858100007098" at bounding box center [738, 142] width 238 height 33
drag, startPoint x: 1040, startPoint y: 405, endPoint x: 1027, endPoint y: 400, distance: 13.9
click at [1043, 404] on button "Close Box" at bounding box center [1080, 408] width 90 height 33
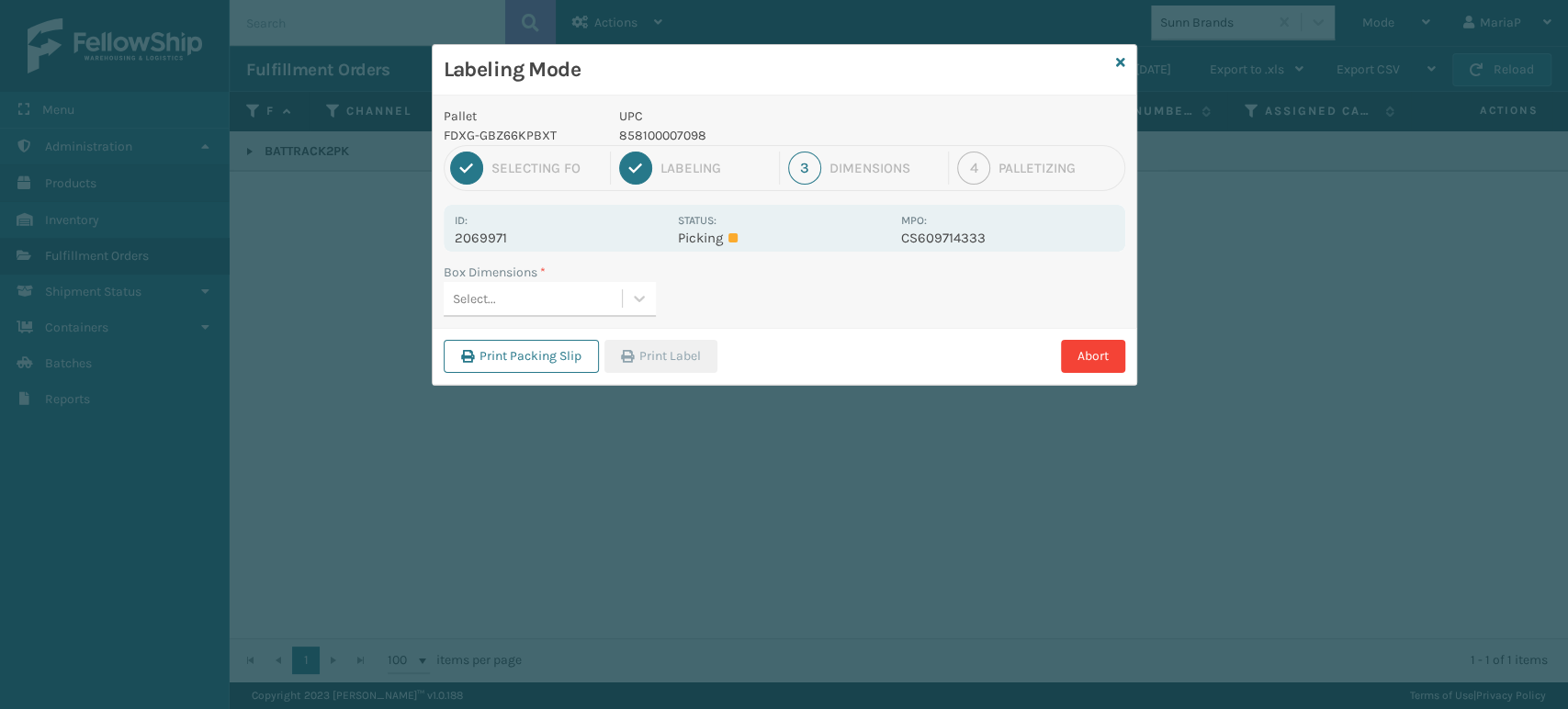
click at [564, 290] on div "Select..." at bounding box center [533, 299] width 179 height 31
type input "MED"
click at [617, 351] on div "Med" at bounding box center [550, 344] width 212 height 34
click at [647, 363] on button "Print Label" at bounding box center [661, 356] width 113 height 33
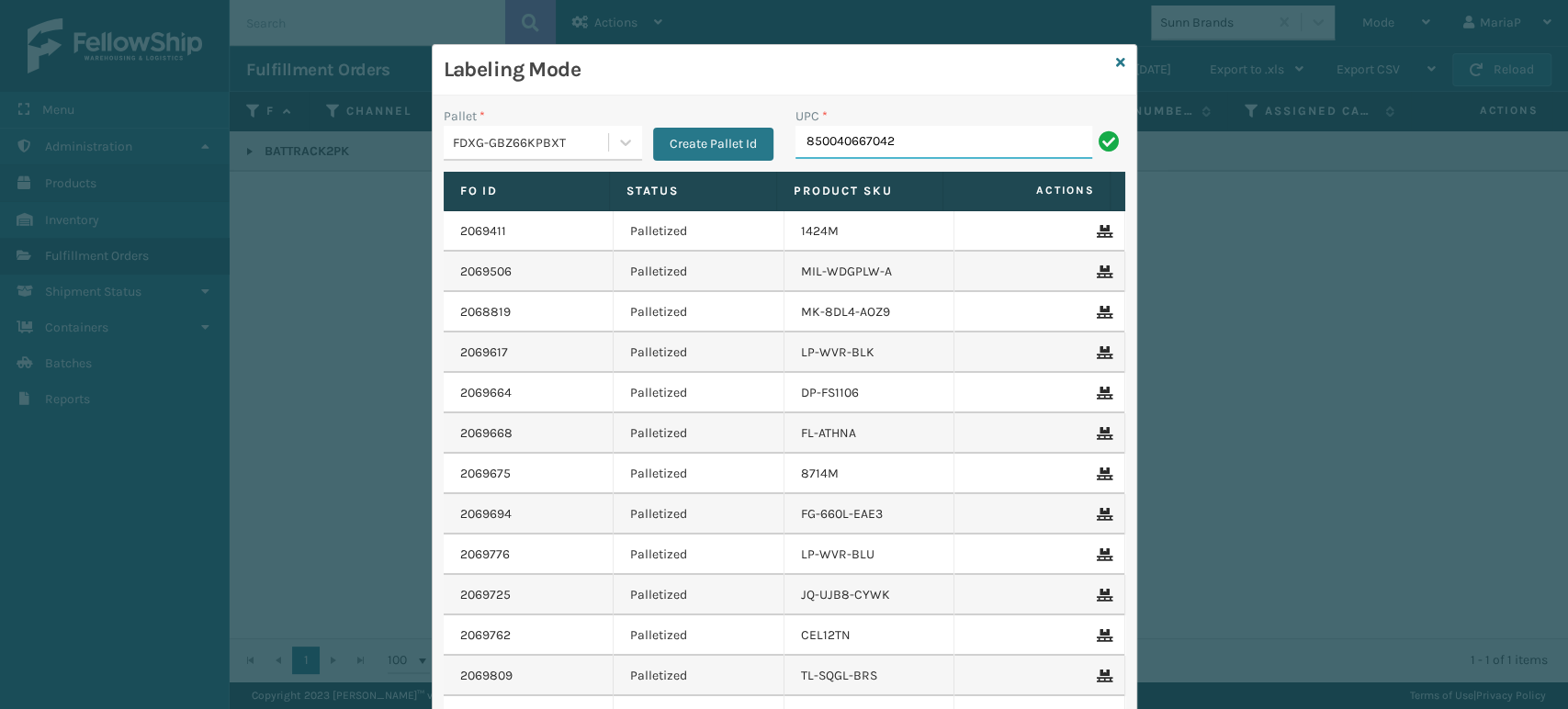
type input "850040667042"
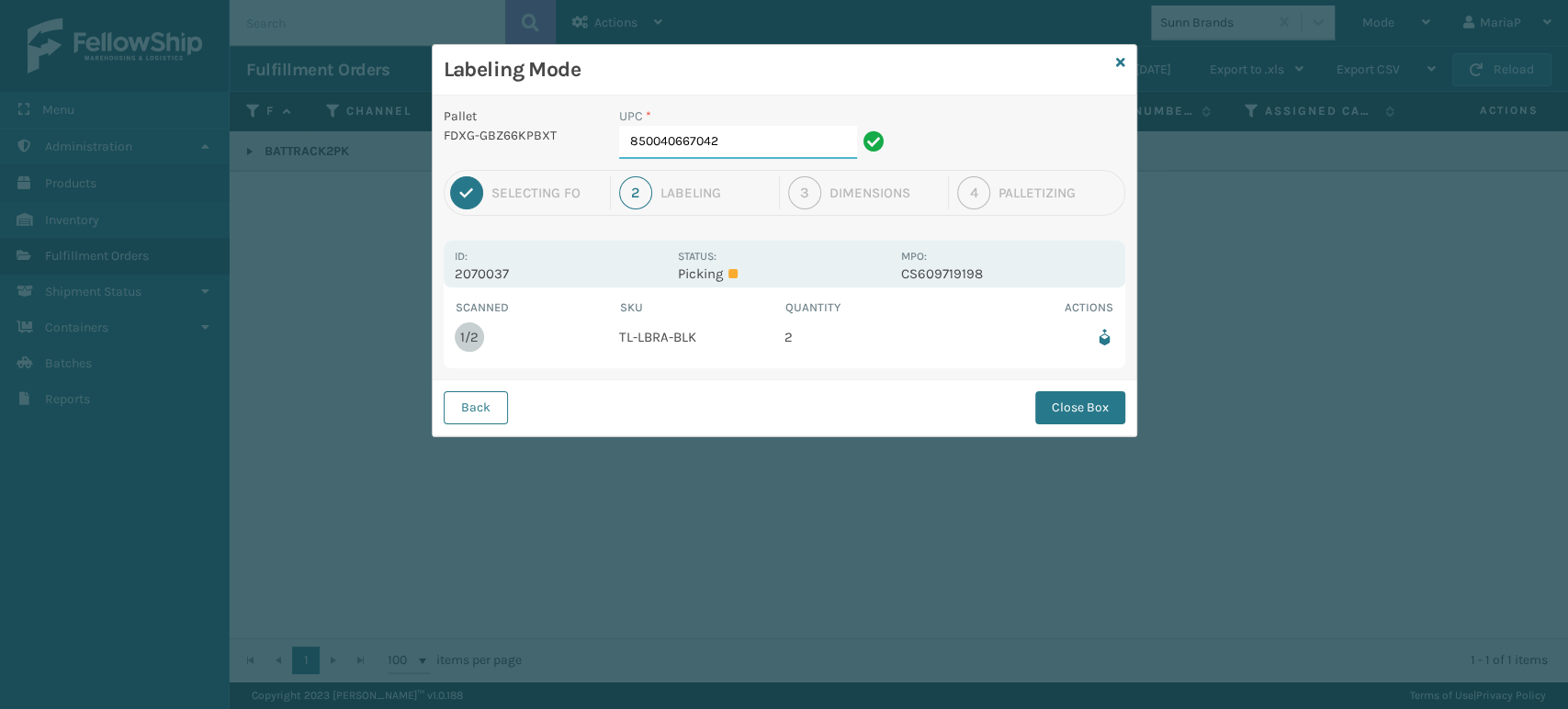
drag, startPoint x: 785, startPoint y: 145, endPoint x: 773, endPoint y: 141, distance: 12.6
click at [785, 145] on input "850040667042" at bounding box center [738, 142] width 238 height 33
drag, startPoint x: 1092, startPoint y: 408, endPoint x: 1080, endPoint y: 402, distance: 13.4
click at [1092, 408] on button "Close Box" at bounding box center [1080, 408] width 90 height 33
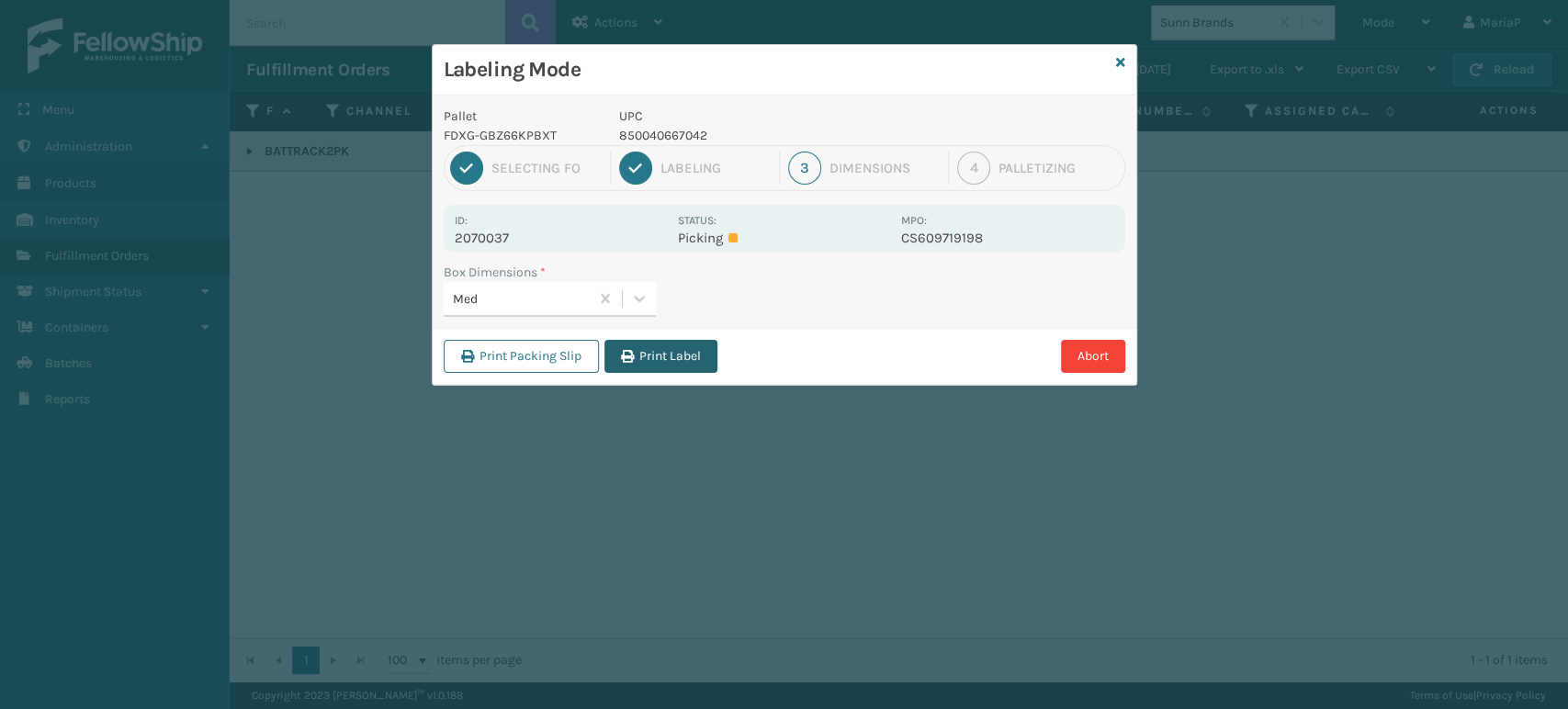
click at [627, 344] on button "Print Label" at bounding box center [661, 356] width 113 height 33
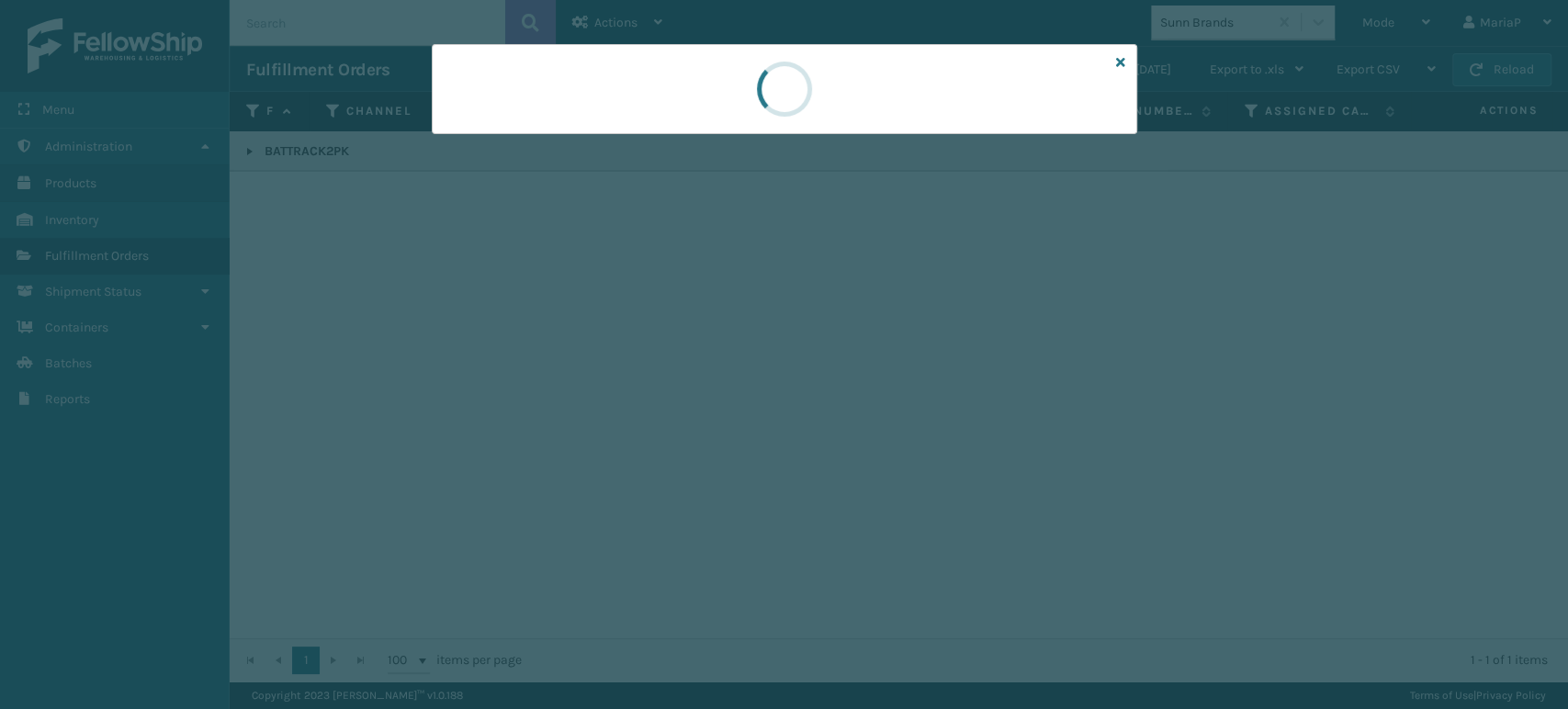
click at [631, 344] on div at bounding box center [784, 354] width 1568 height 709
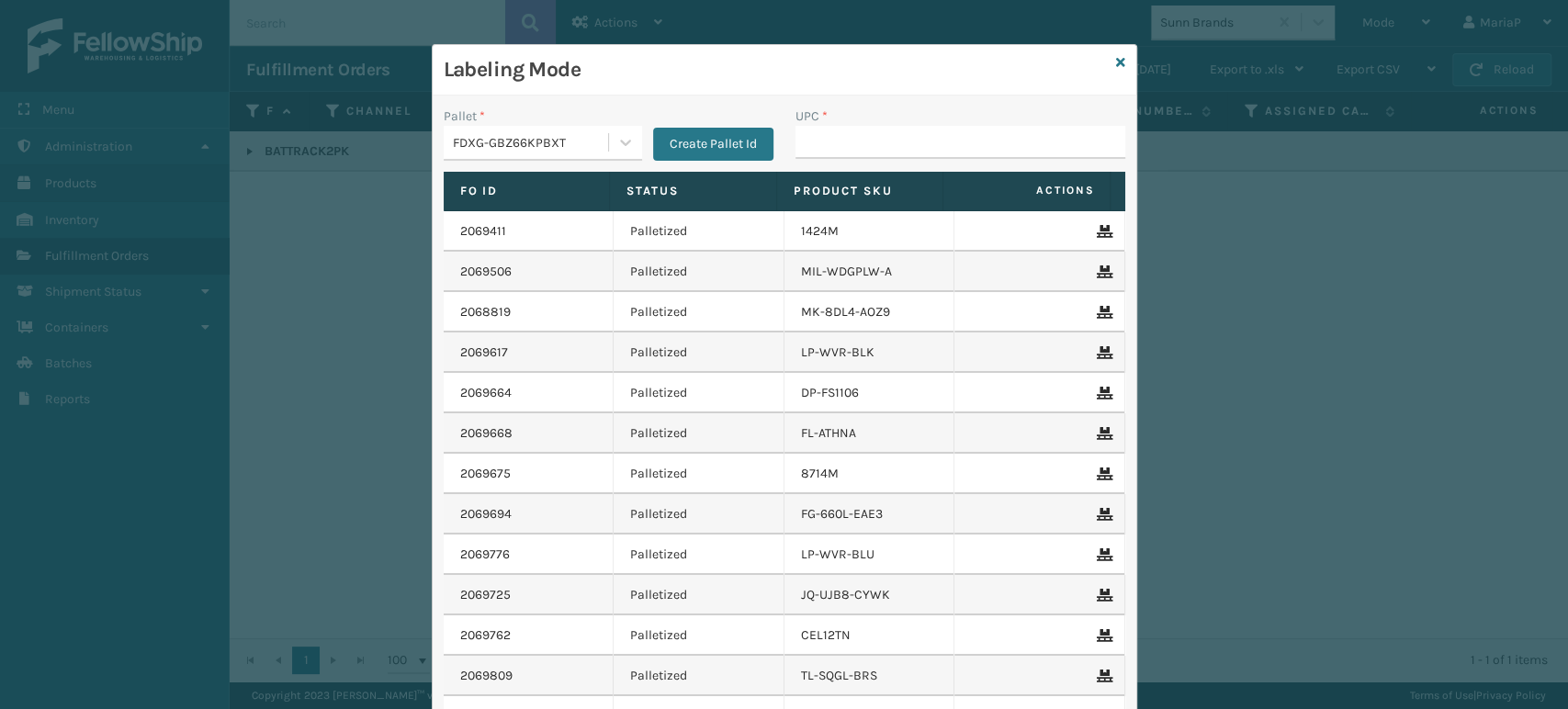
click at [887, 120] on div "UPC *" at bounding box center [960, 116] width 329 height 20
click at [852, 148] on input "UPC *" at bounding box center [960, 142] width 329 height 33
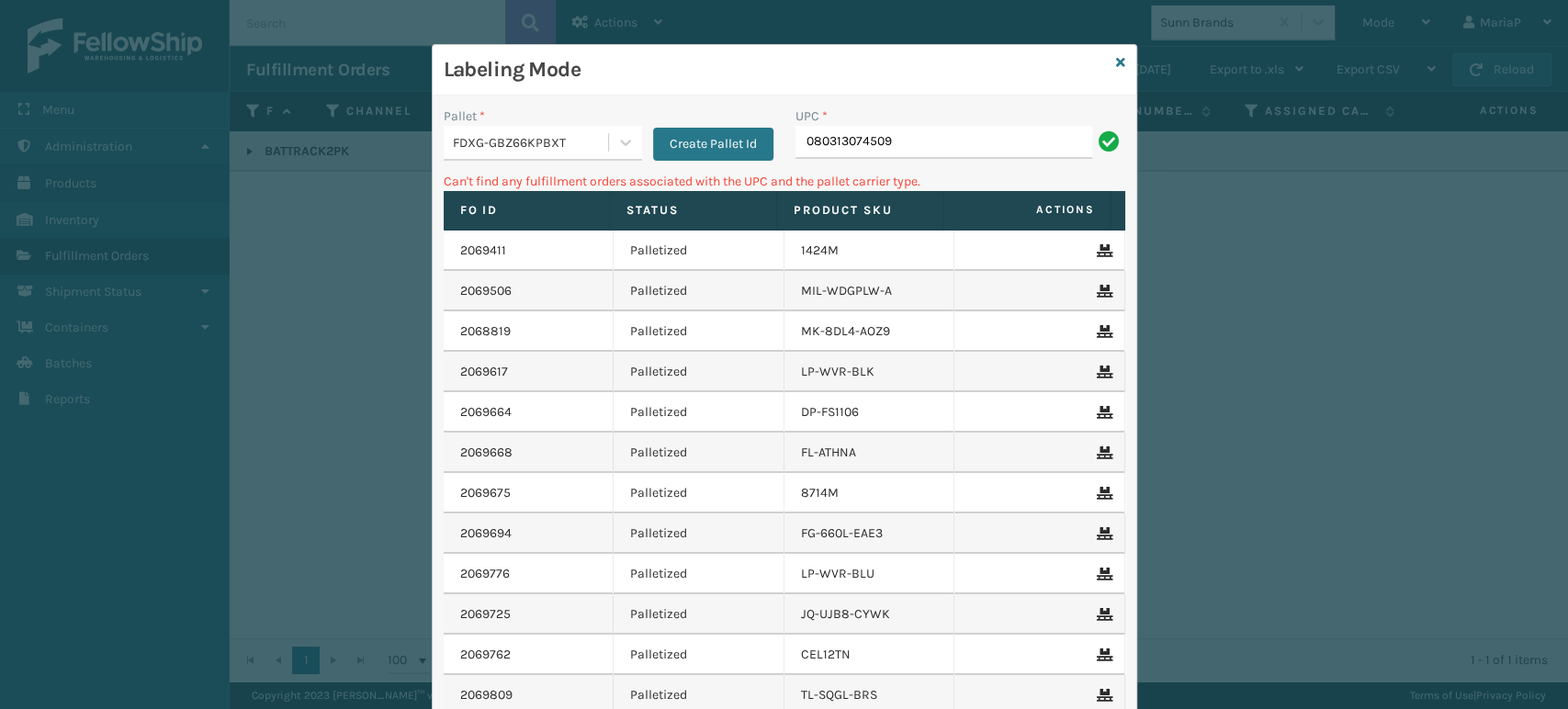
click at [542, 134] on div "FDXG-GBZ66KPBXT" at bounding box center [531, 142] width 157 height 20
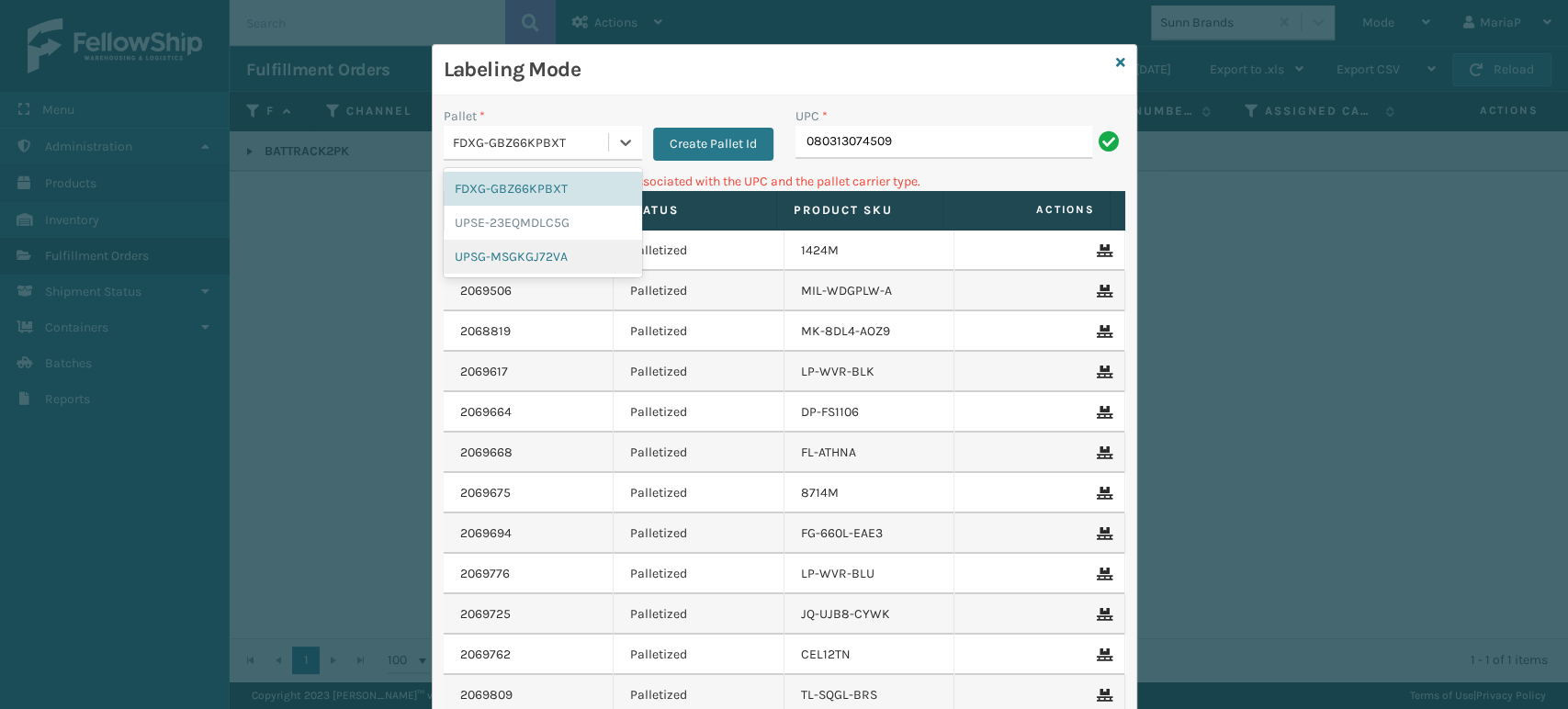
click at [500, 244] on div "UPSG-MSGKGJ72VA" at bounding box center [543, 257] width 198 height 34
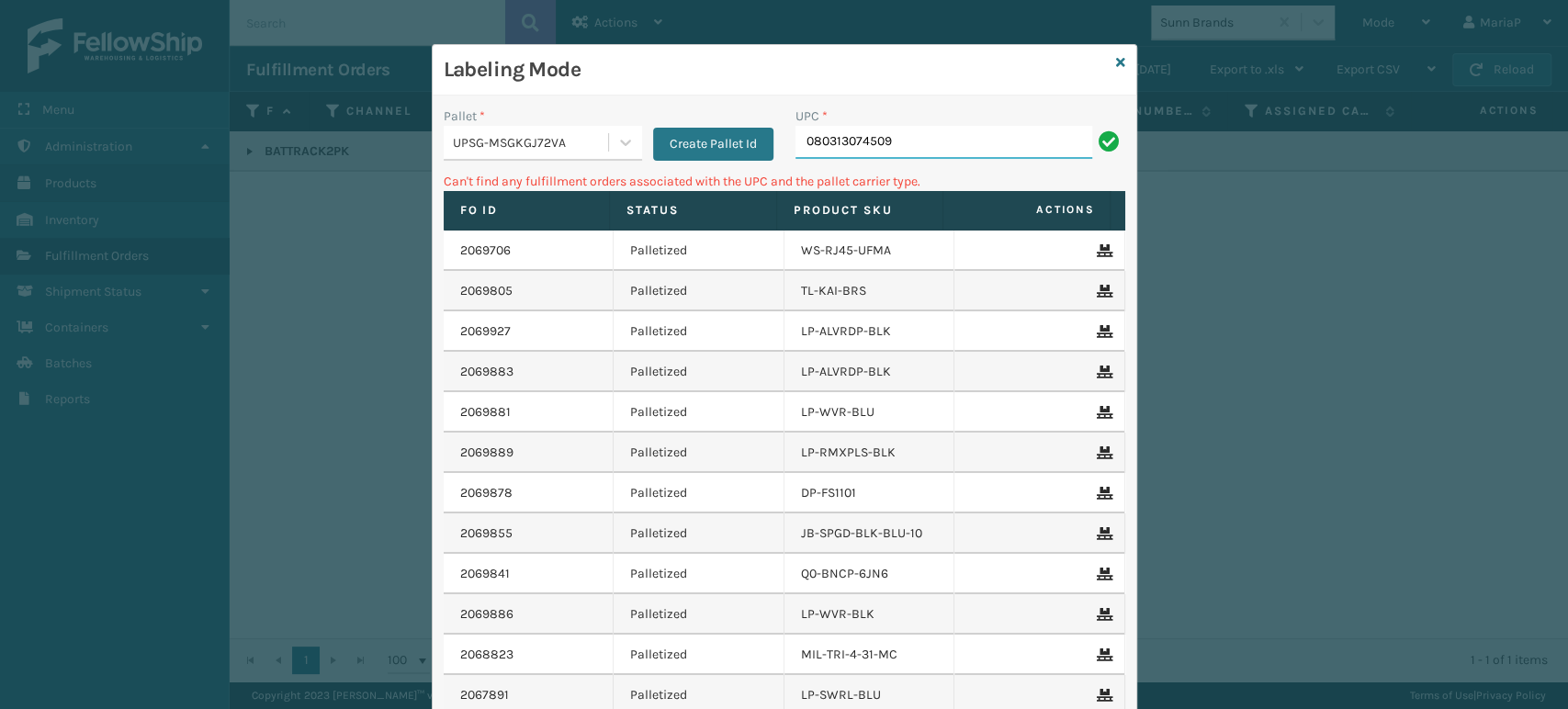
click at [975, 155] on input "080313074509" at bounding box center [944, 142] width 297 height 33
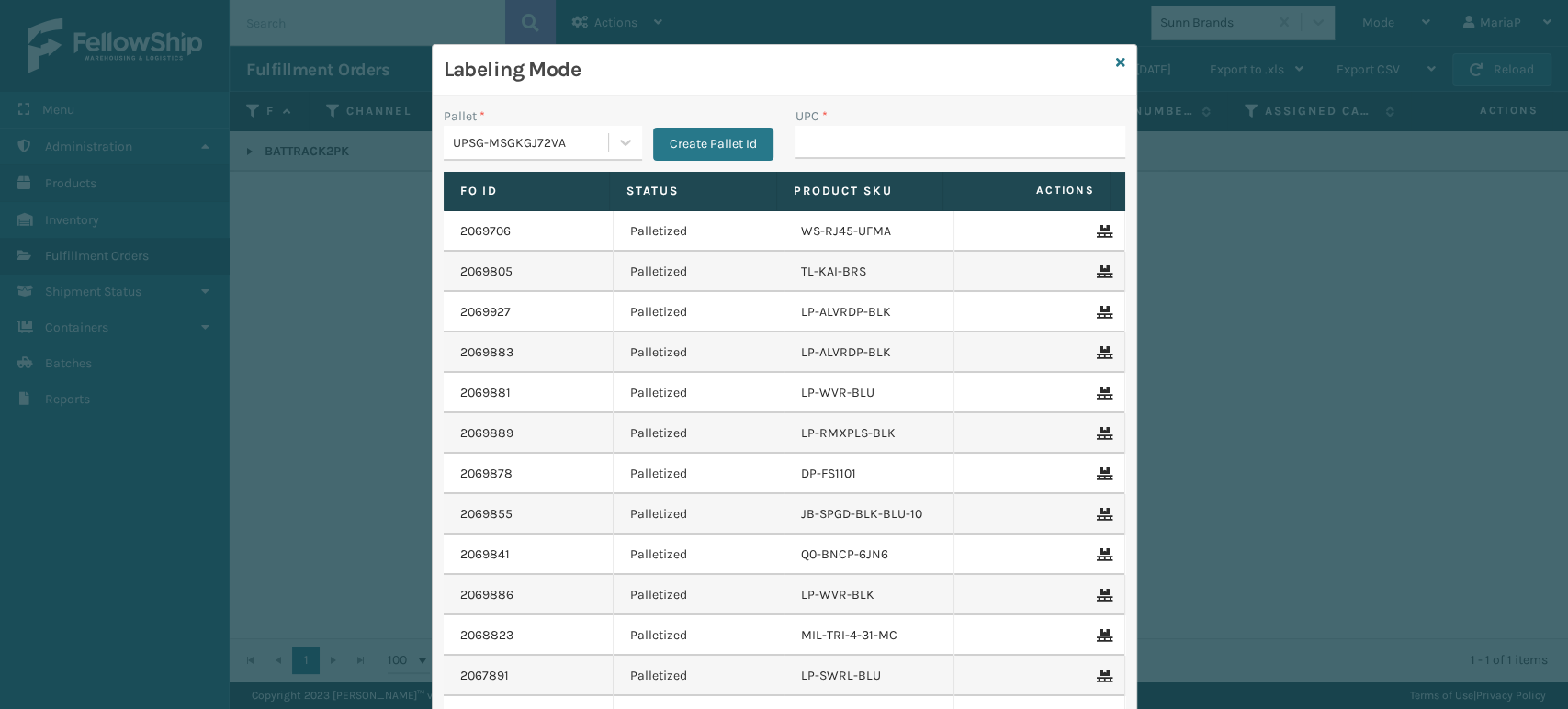
drag, startPoint x: 1292, startPoint y: 68, endPoint x: 0, endPoint y: 383, distance: 1329.8
click at [649, 48] on div "Labeling Mode Pallet * UPSG-MSGKGJ72VA Create Pallet Id UPC * Fo Id Status Prod…" at bounding box center [784, 354] width 1568 height 709
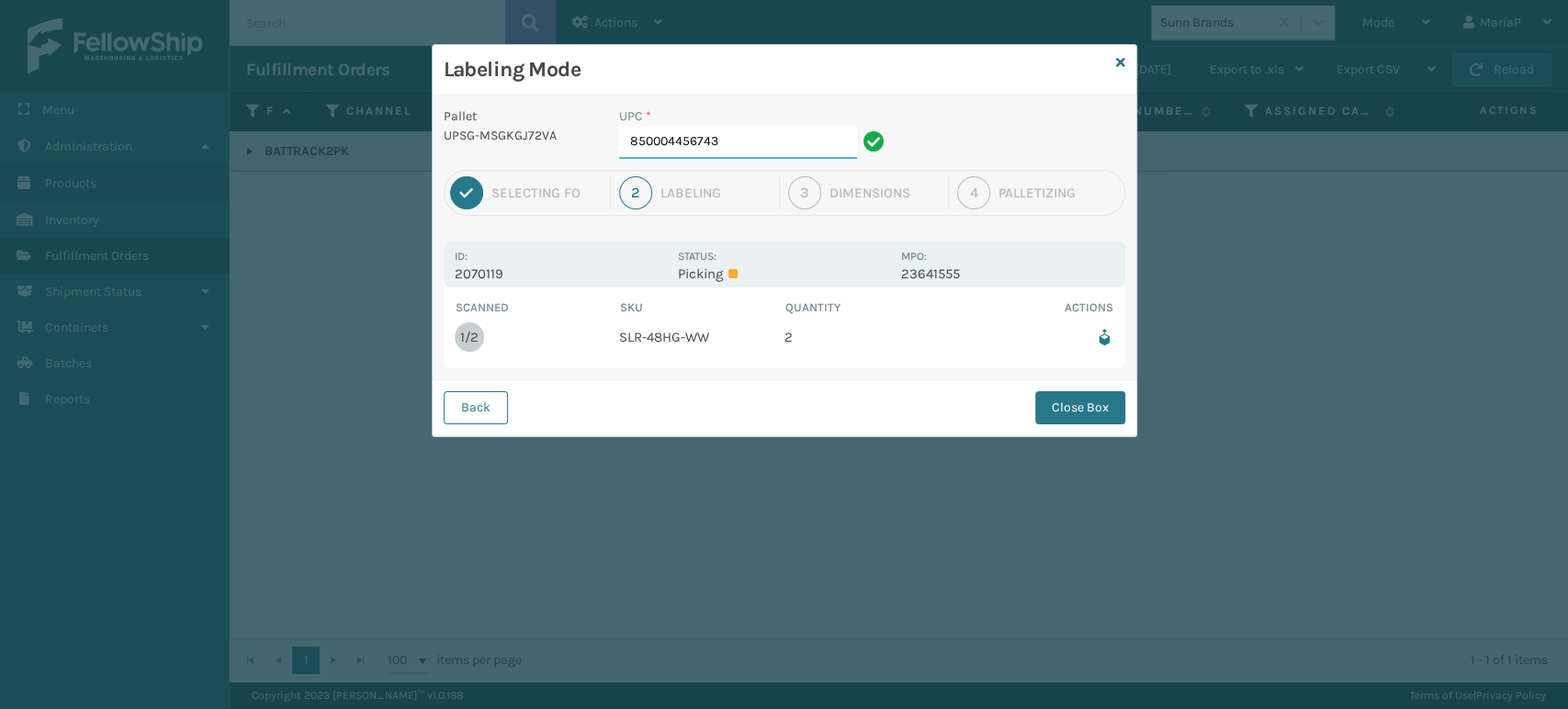
click at [779, 148] on input "850004456743" at bounding box center [738, 142] width 238 height 33
click at [1083, 402] on button "Close Box" at bounding box center [1080, 408] width 90 height 33
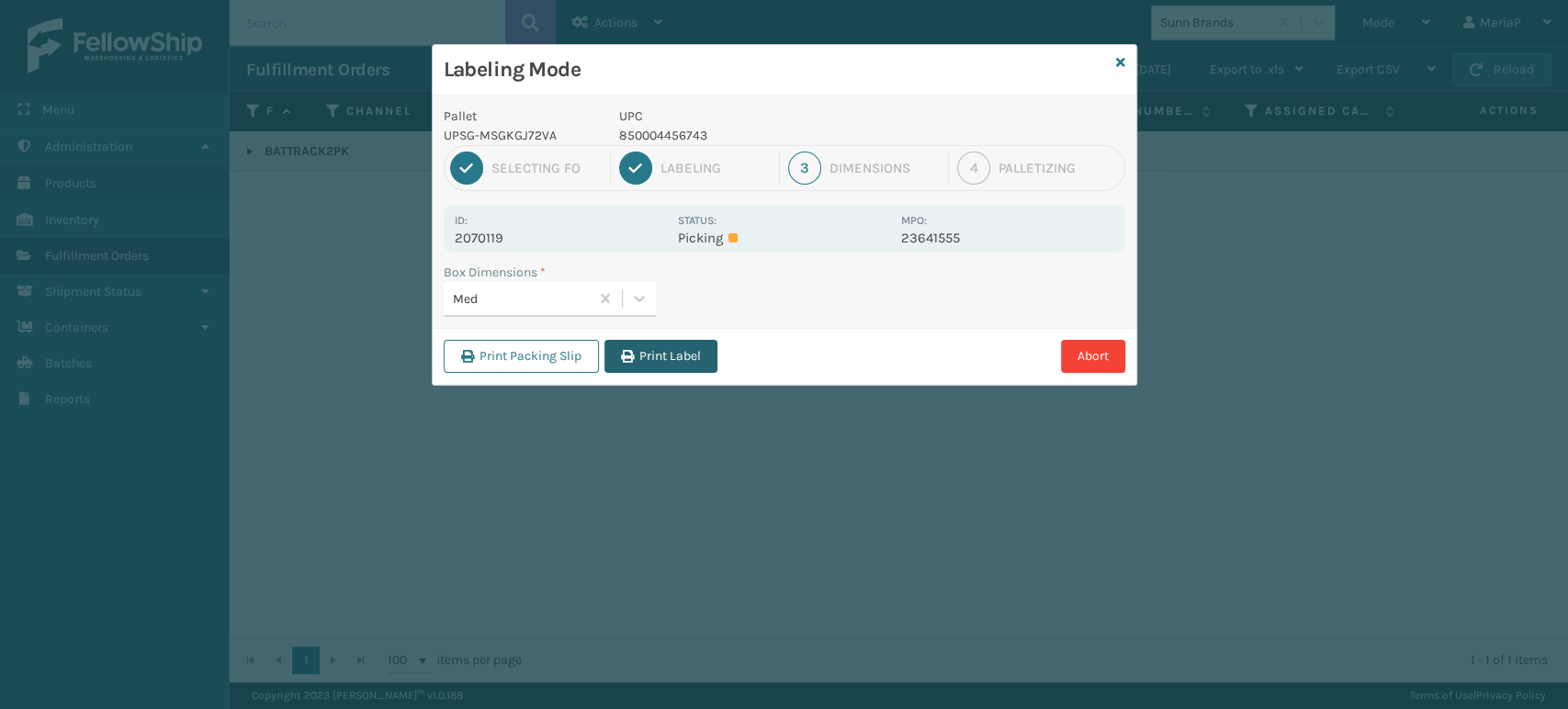
click at [643, 341] on button "Print Label" at bounding box center [661, 356] width 113 height 33
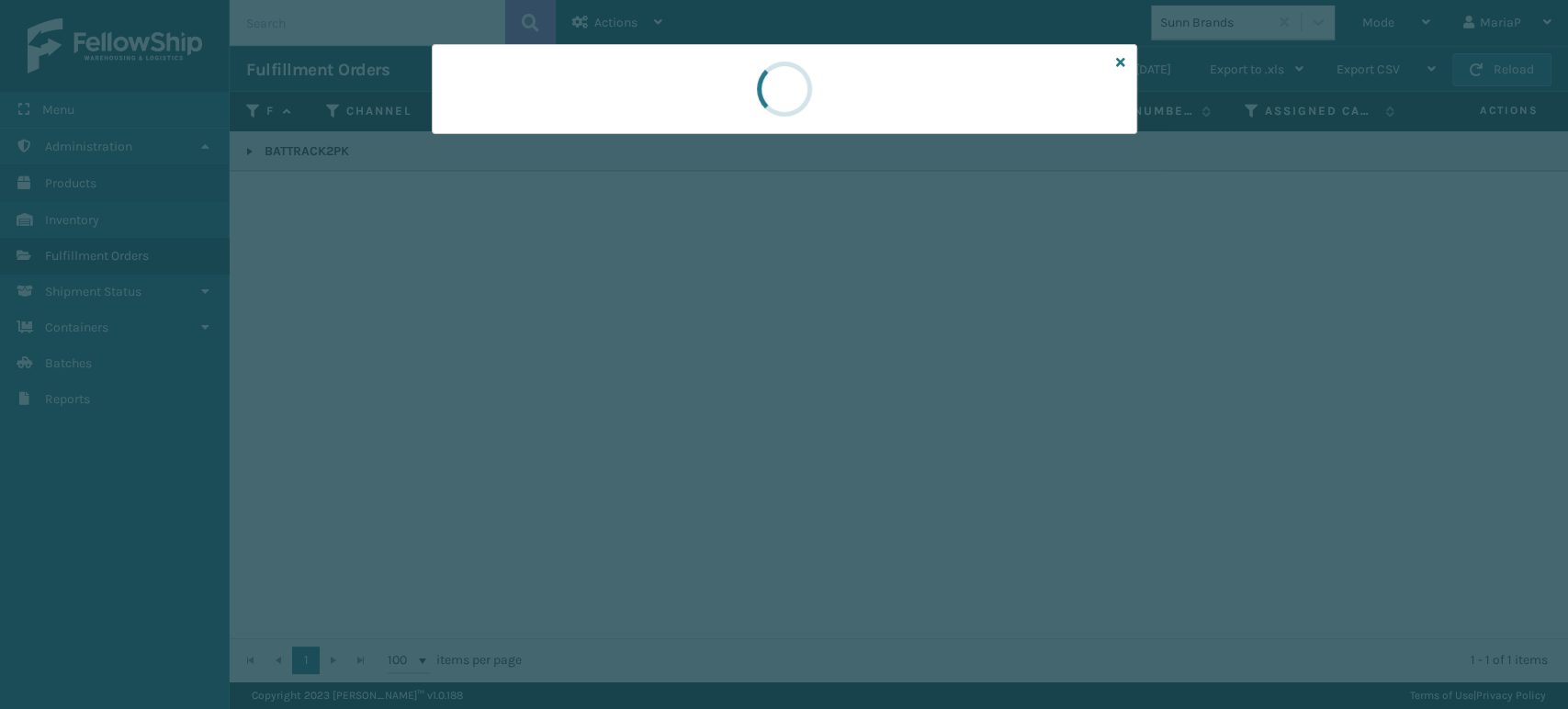
click at [644, 341] on div at bounding box center [784, 354] width 1568 height 709
click at [652, 341] on div at bounding box center [784, 354] width 1568 height 709
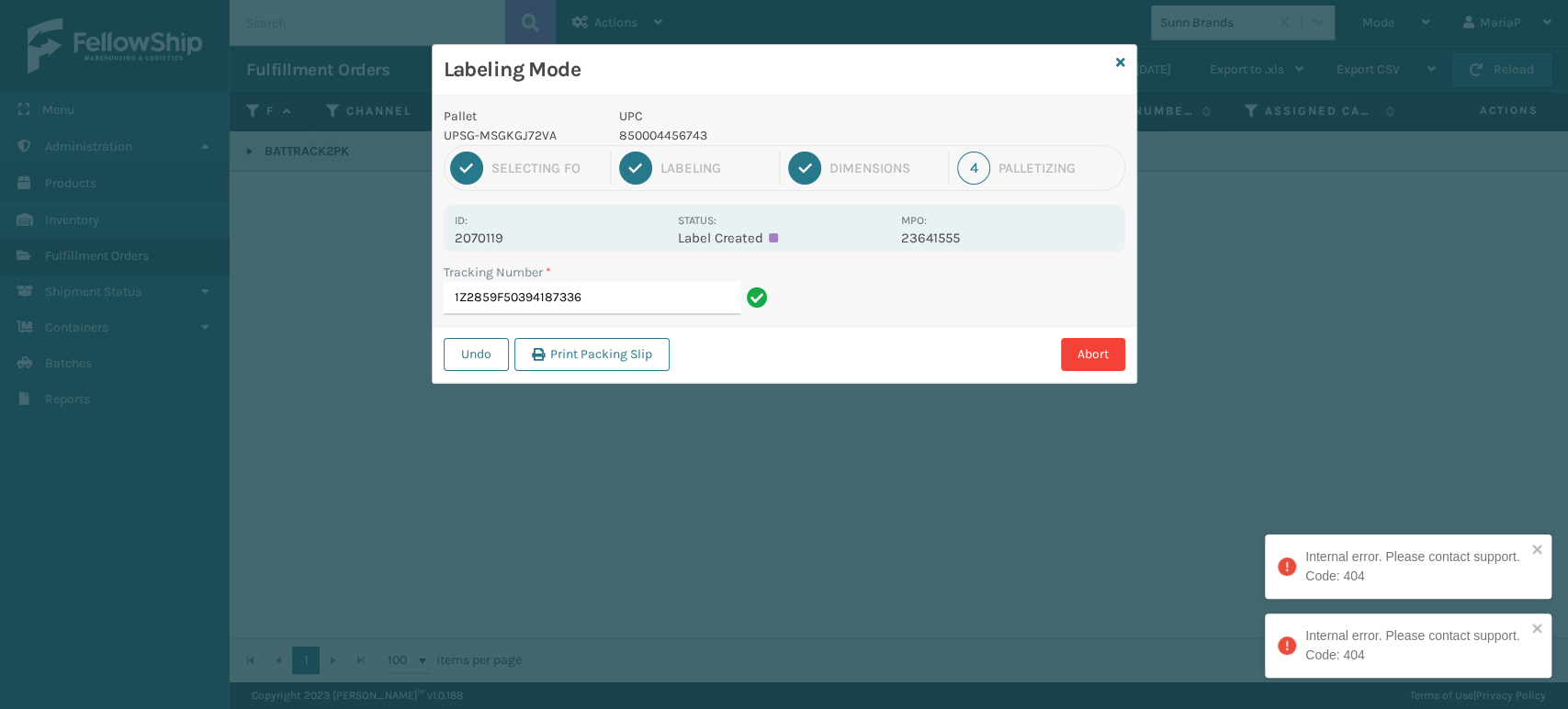
type input "1Z2859F50394187336"
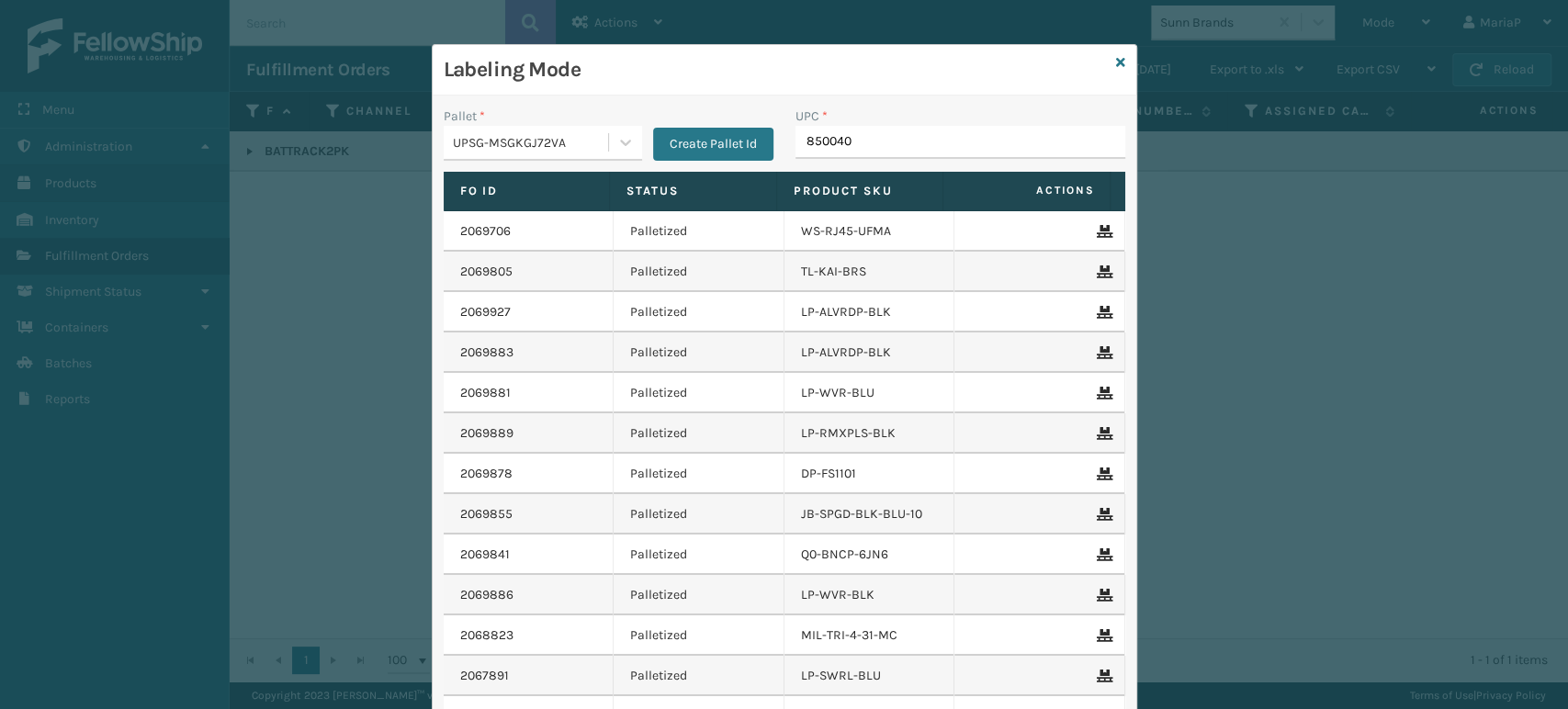
type input "8500406"
click at [853, 146] on input "UPC *" at bounding box center [960, 142] width 329 height 33
drag, startPoint x: 850, startPoint y: 147, endPoint x: 882, endPoint y: 282, distance: 138.7
click at [838, 168] on div "UPC *" at bounding box center [960, 140] width 352 height 65
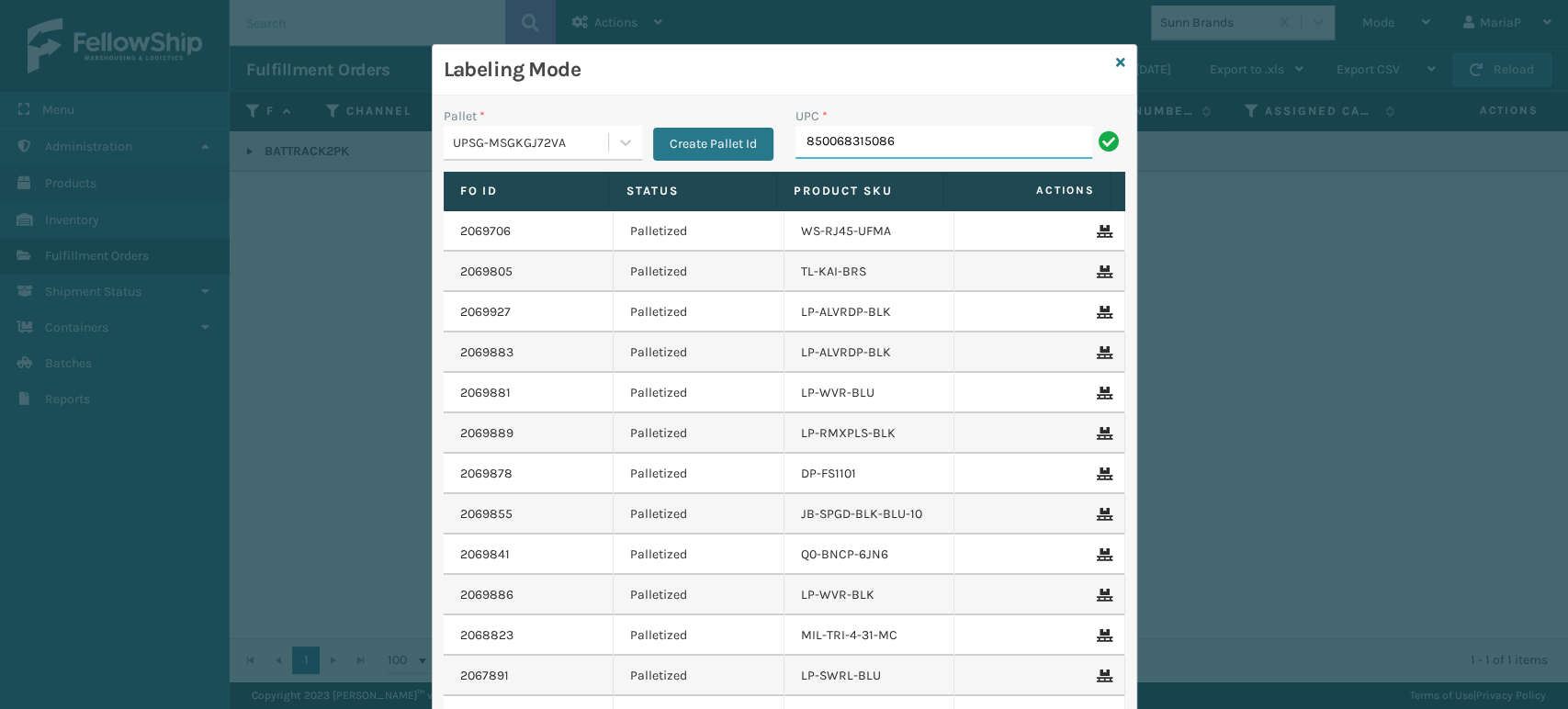
type input "850068315086"
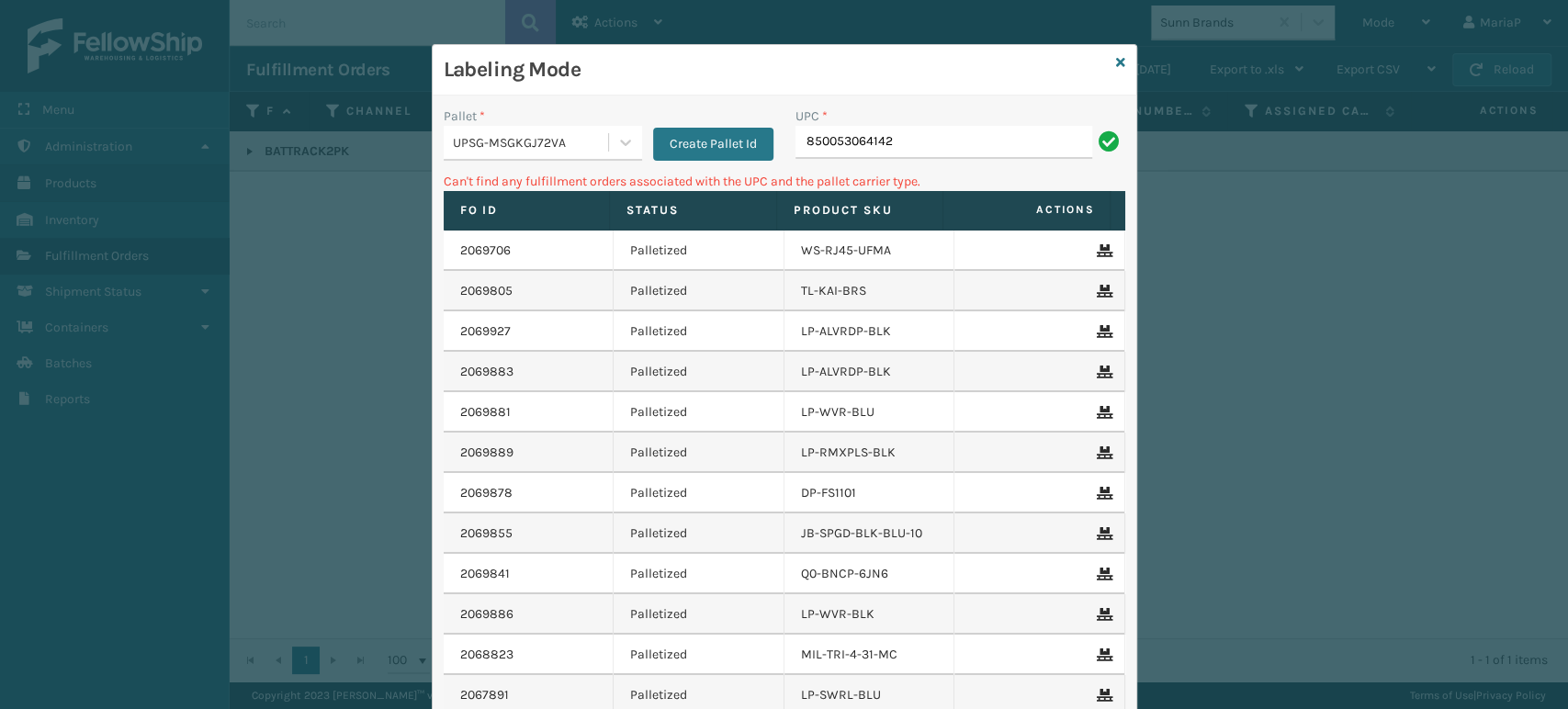
click at [546, 165] on div "Pallet * UPSG-MSGKGJ72VA Create Pallet Id" at bounding box center [609, 140] width 352 height 65
click at [549, 149] on div "UPSG-MSGKGJ72VA" at bounding box center [531, 142] width 157 height 20
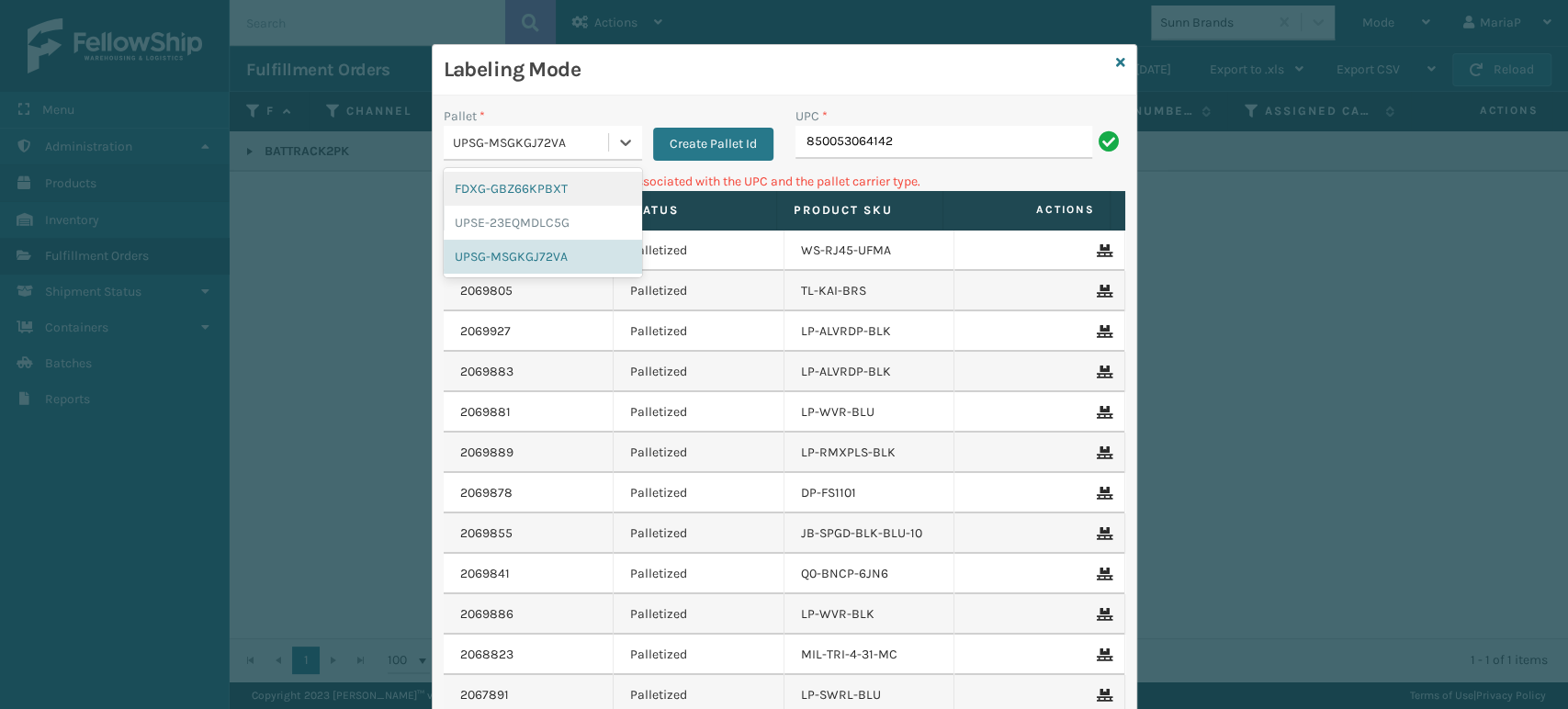
click at [516, 185] on div "FDXG-GBZ66KPBXT" at bounding box center [543, 189] width 198 height 34
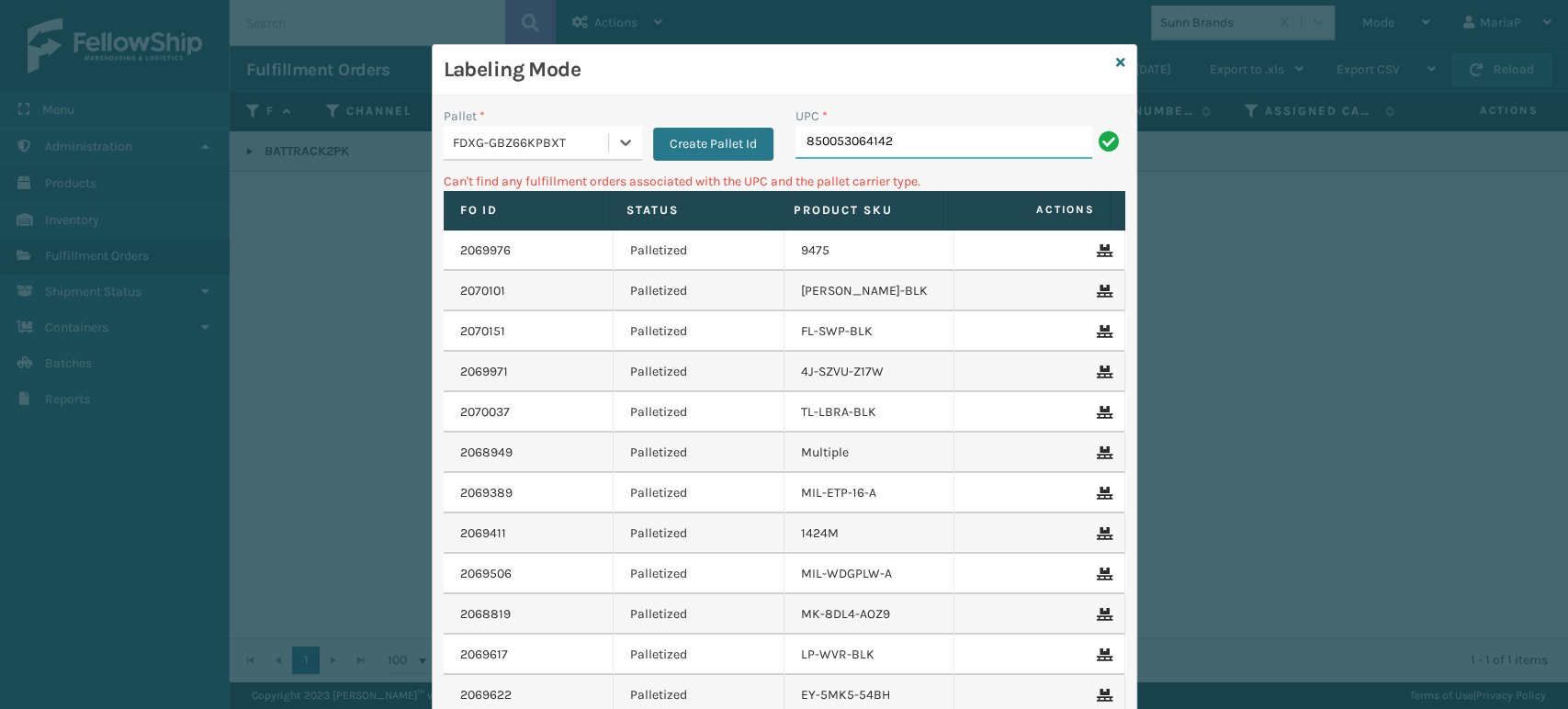
click at [878, 144] on input "850053064142" at bounding box center [944, 142] width 297 height 33
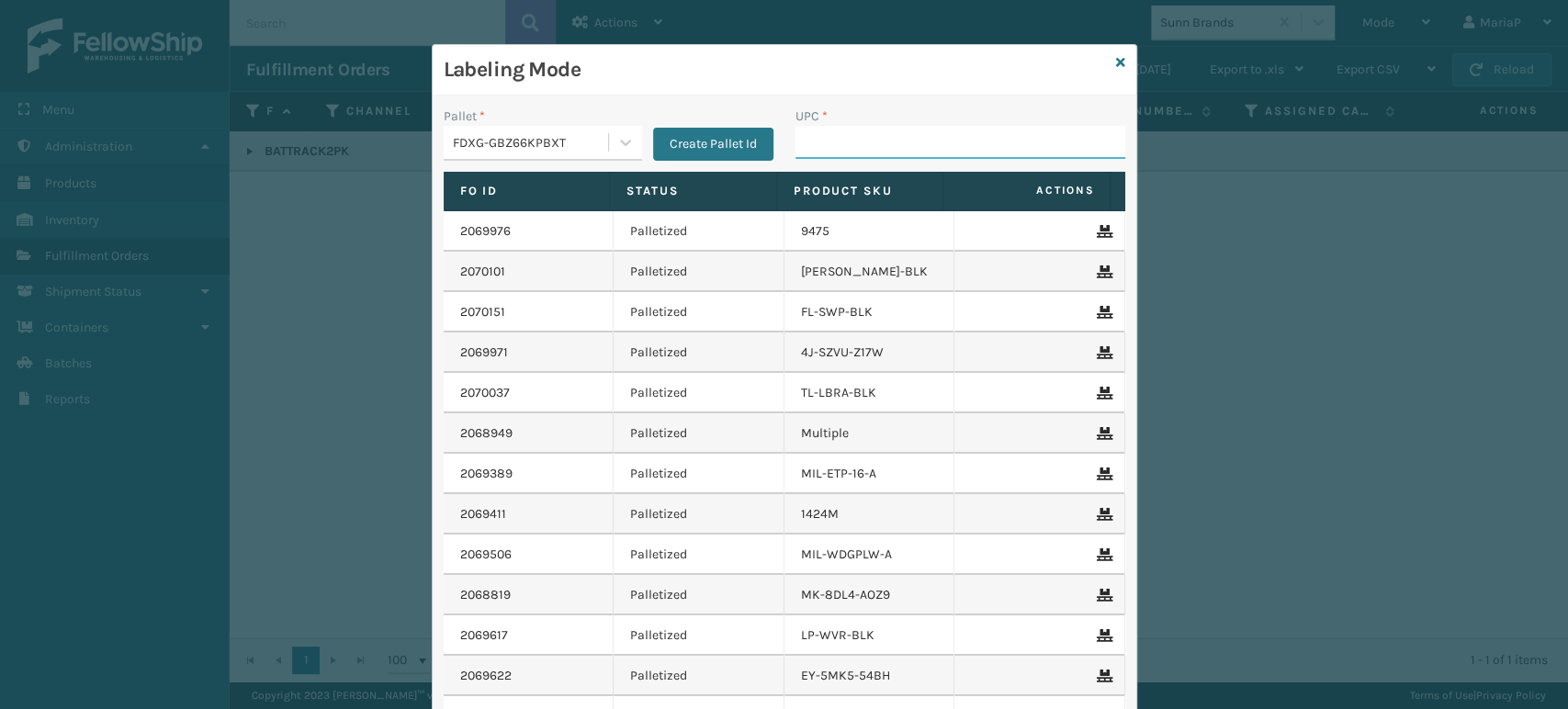
click at [1208, 302] on div "Labeling Mode Pallet * FDXG-GBZ66KPBXT Create Pallet Id UPC * Fo Id Status Prod…" at bounding box center [784, 354] width 1568 height 709
click at [568, 129] on div "FDXG-GBZ66KPBXT" at bounding box center [526, 142] width 165 height 31
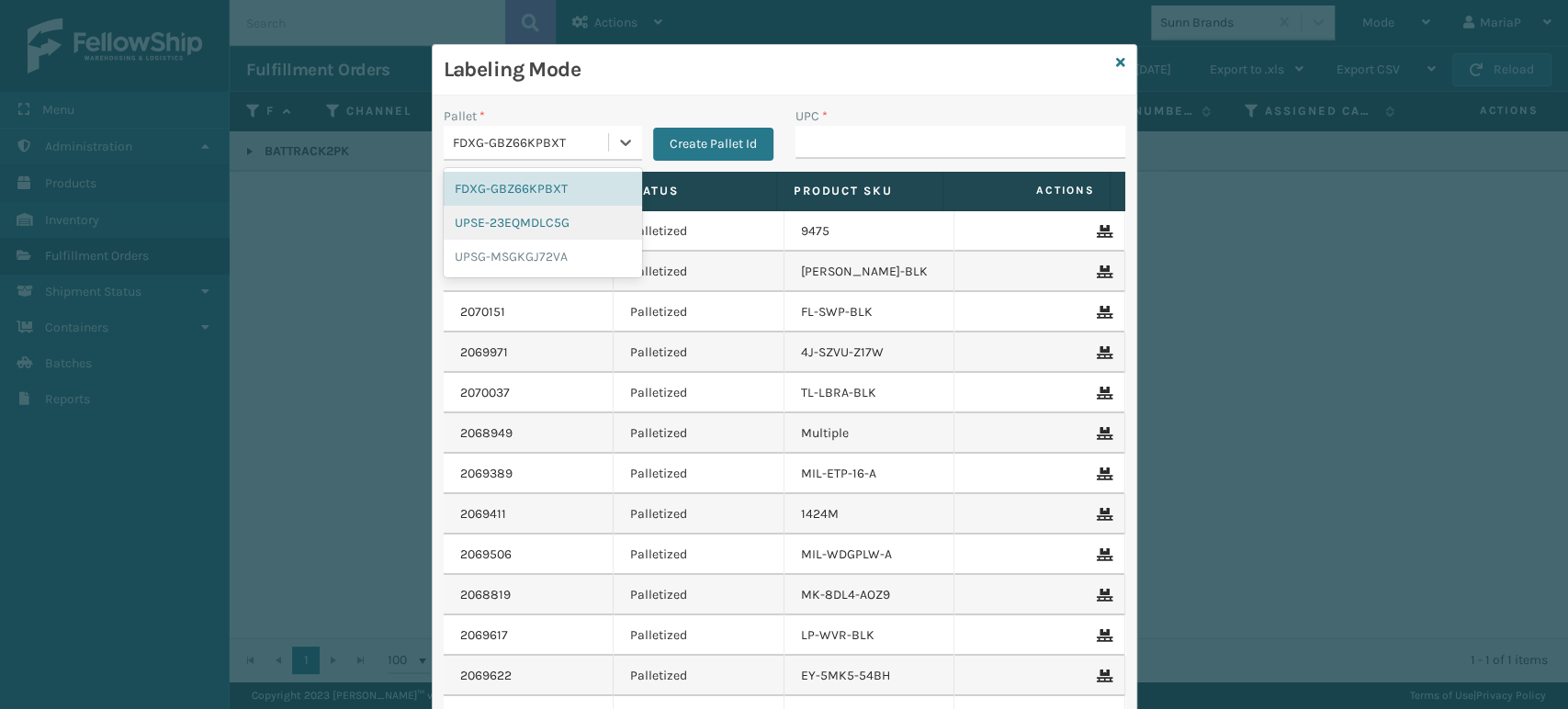
click at [517, 222] on div "UPSE-23EQMDLC5G" at bounding box center [543, 222] width 198 height 34
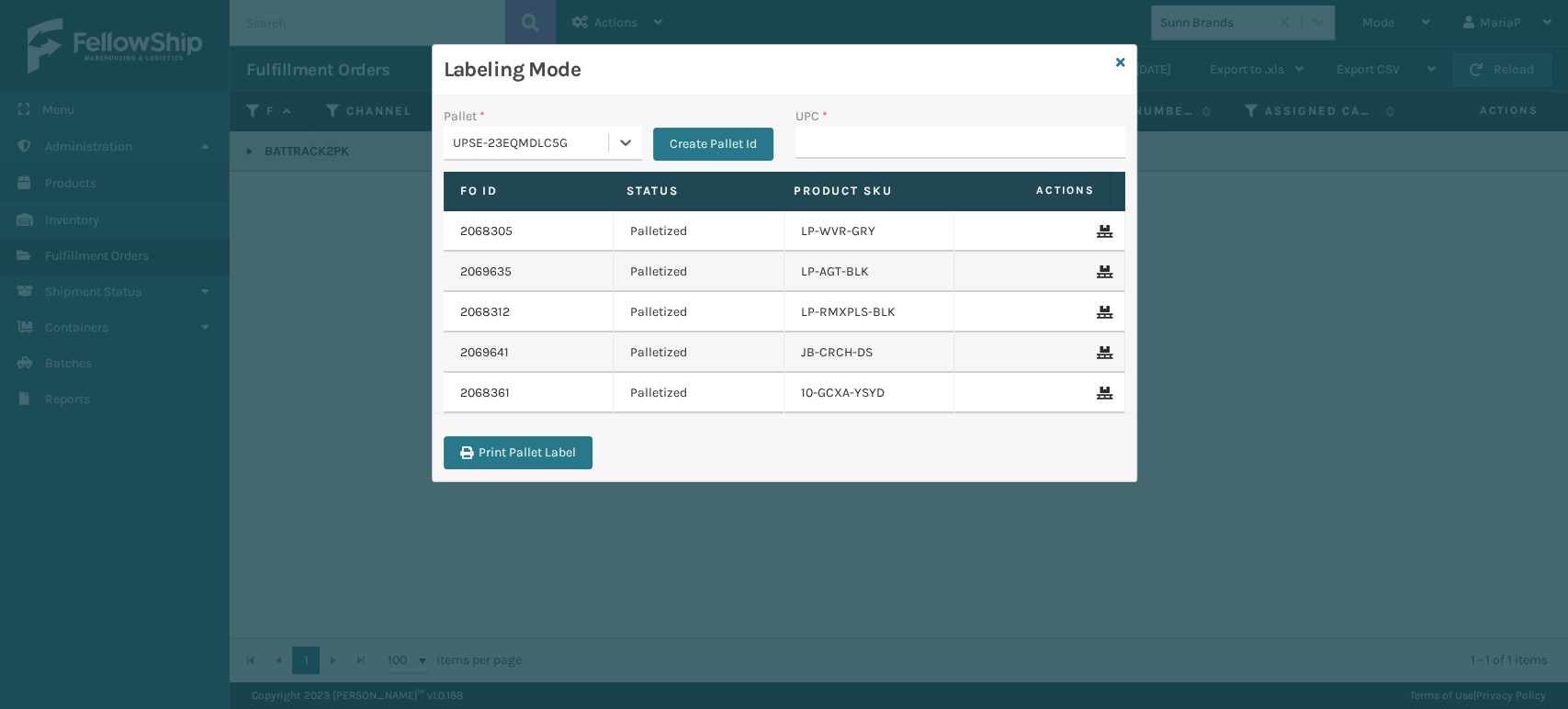
click at [566, 149] on div "UPSE-23EQMDLC5G" at bounding box center [531, 142] width 157 height 20
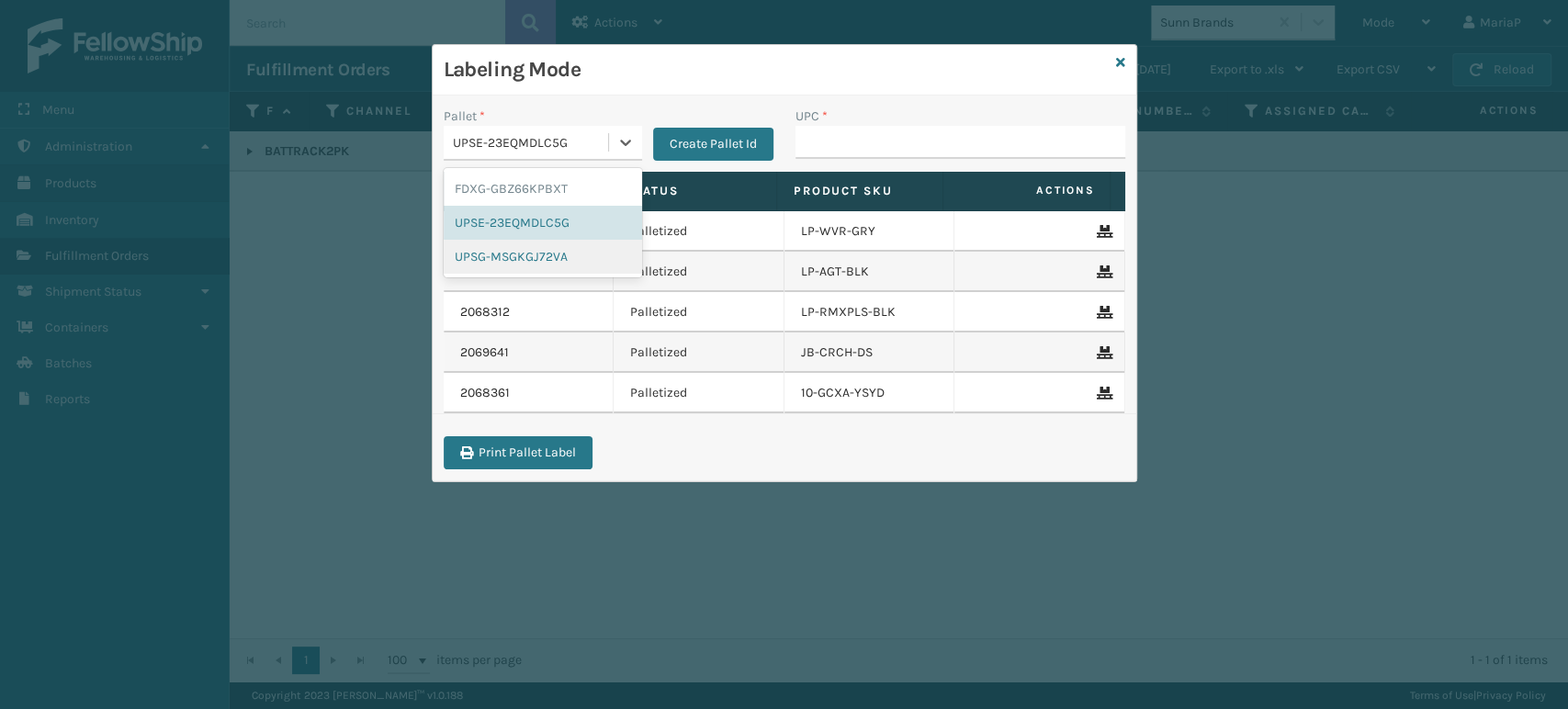
click at [556, 255] on div "UPSG-MSGKGJ72VA" at bounding box center [543, 257] width 198 height 34
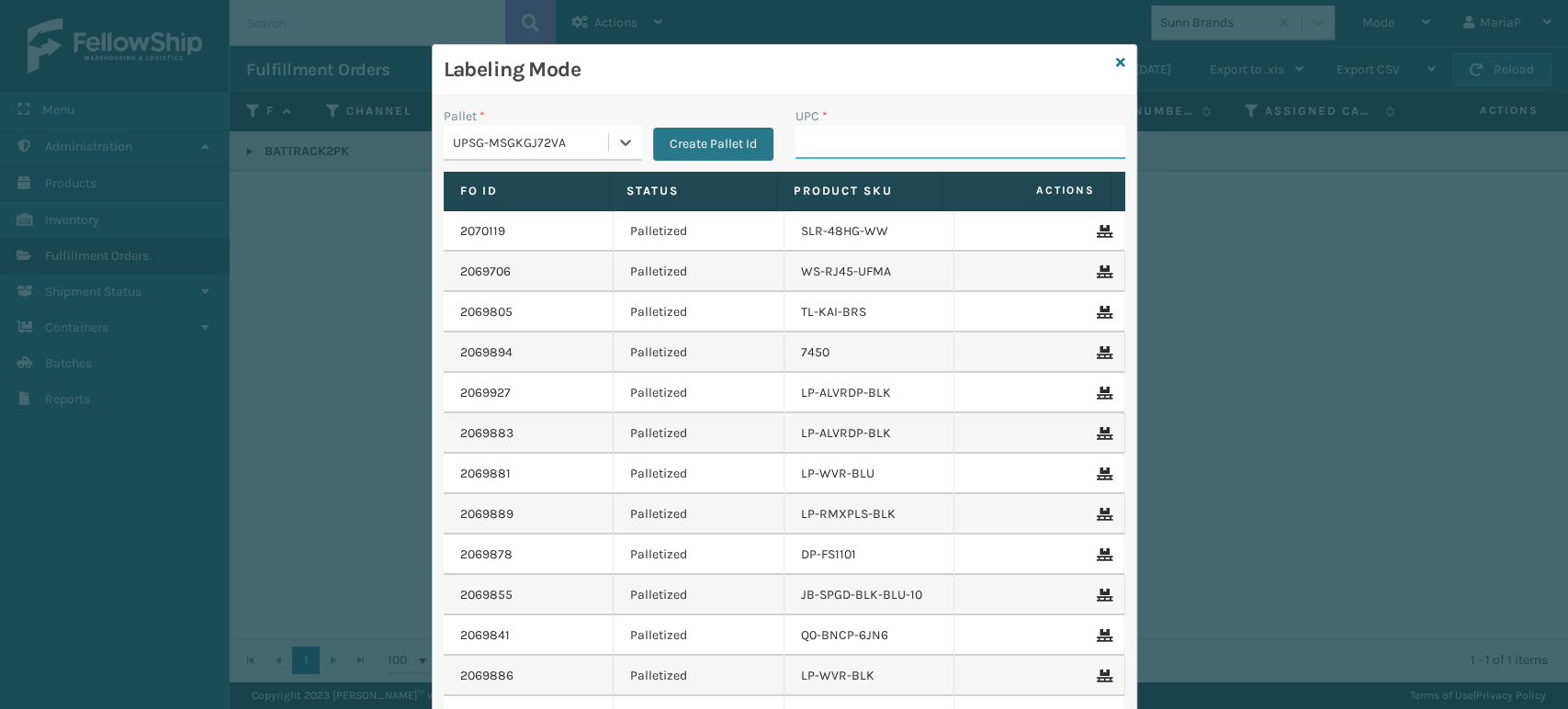
click at [853, 150] on input "UPC *" at bounding box center [960, 142] width 329 height 33
click at [912, 134] on input "UPC *" at bounding box center [960, 142] width 329 height 33
click at [813, 137] on input "UPC *" at bounding box center [960, 142] width 329 height 33
click at [818, 126] on input "8" at bounding box center [944, 142] width 297 height 33
type input "850040667905"
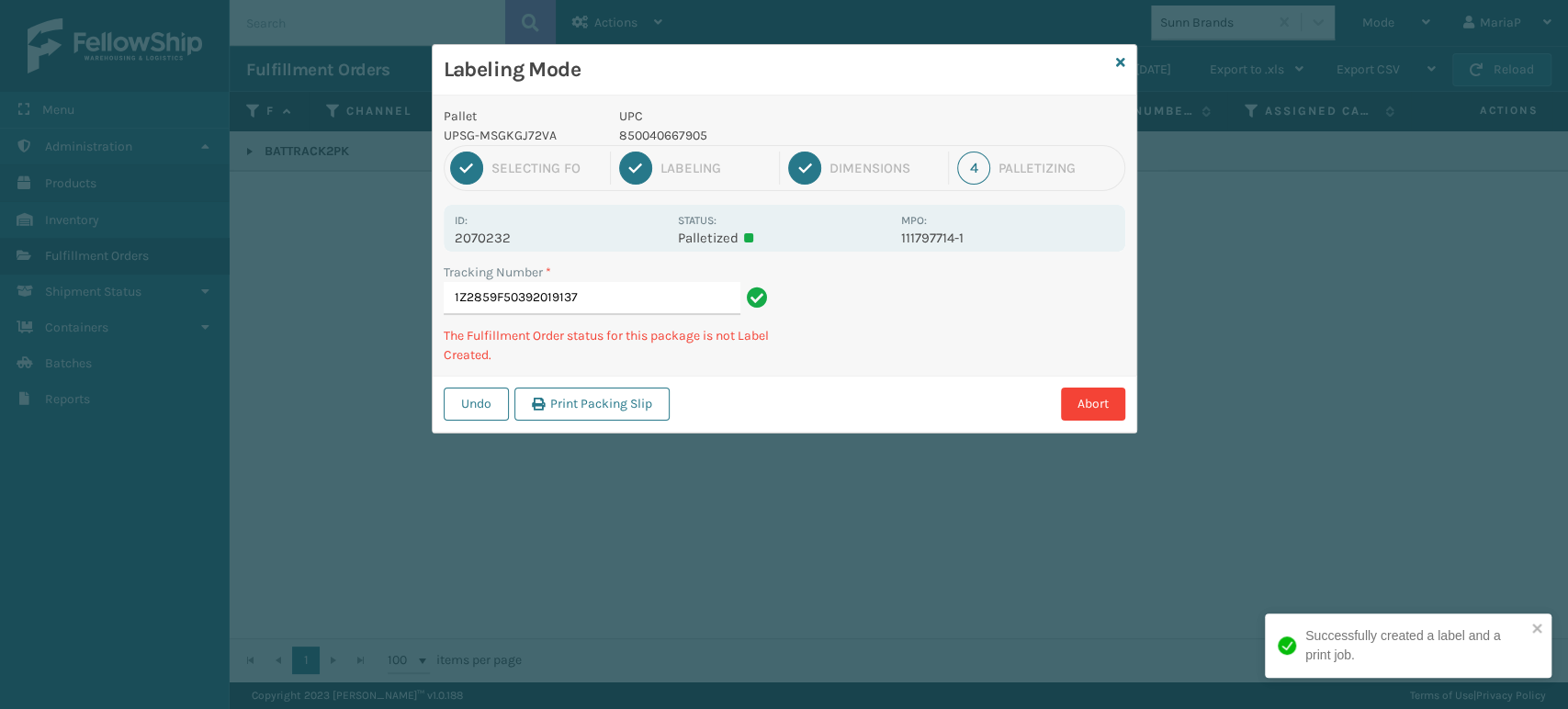
click at [639, 131] on p "850040667905" at bounding box center [754, 135] width 271 height 20
copy p "850040667905"
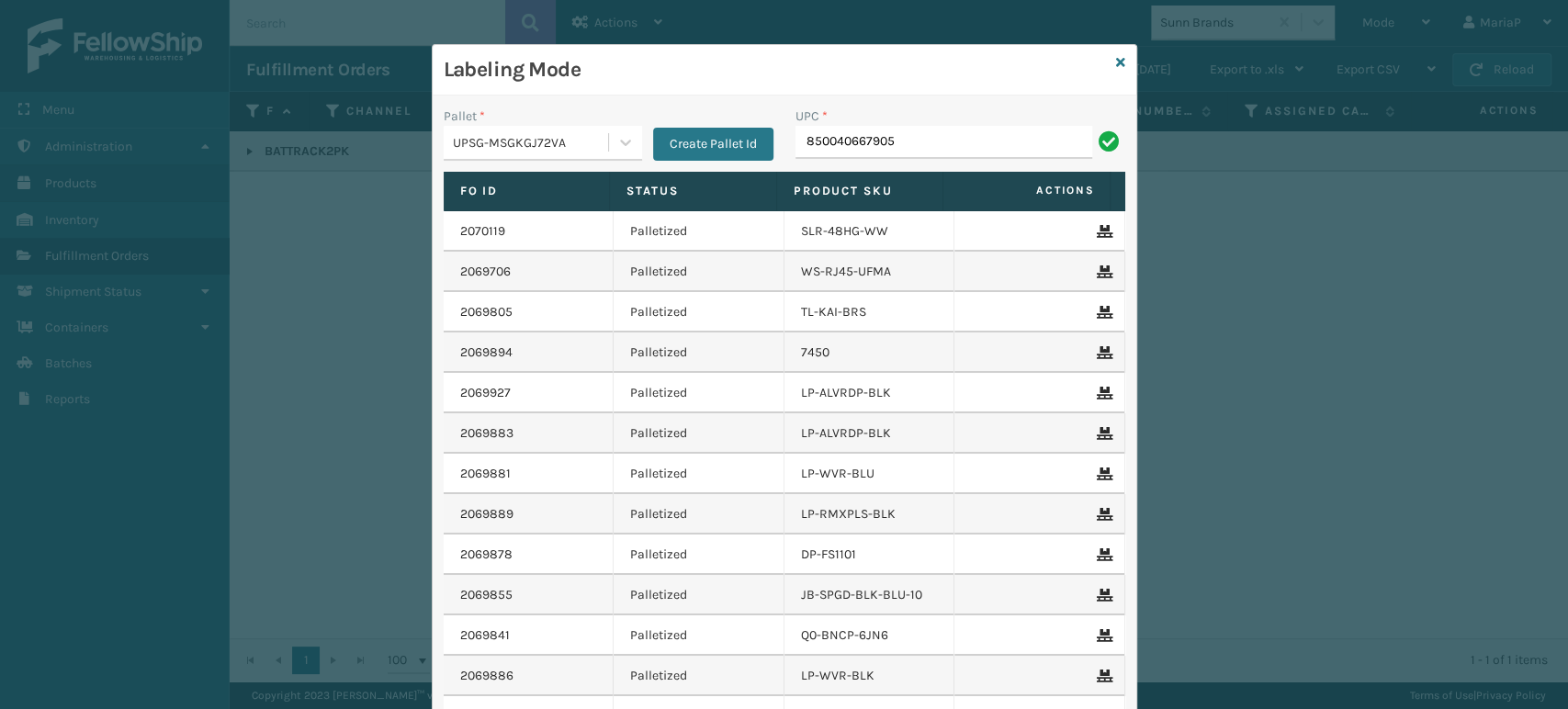
type input "850040667905"
click at [576, 134] on div "UPSG-MSGKGJ72VA" at bounding box center [531, 142] width 157 height 20
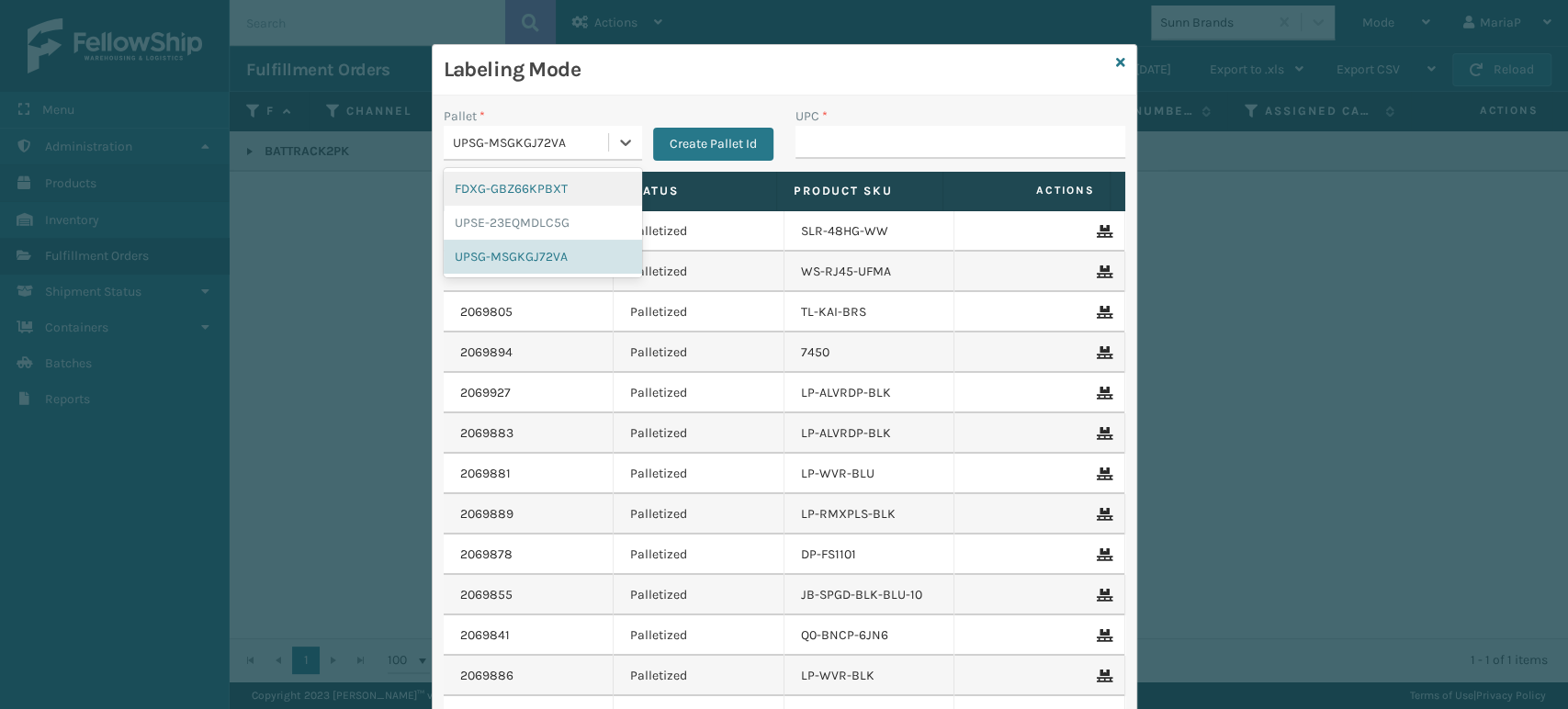
drag, startPoint x: 541, startPoint y: 185, endPoint x: 610, endPoint y: 183, distance: 69.0
click at [541, 184] on div "FDXG-GBZ66KPBXT" at bounding box center [543, 189] width 198 height 34
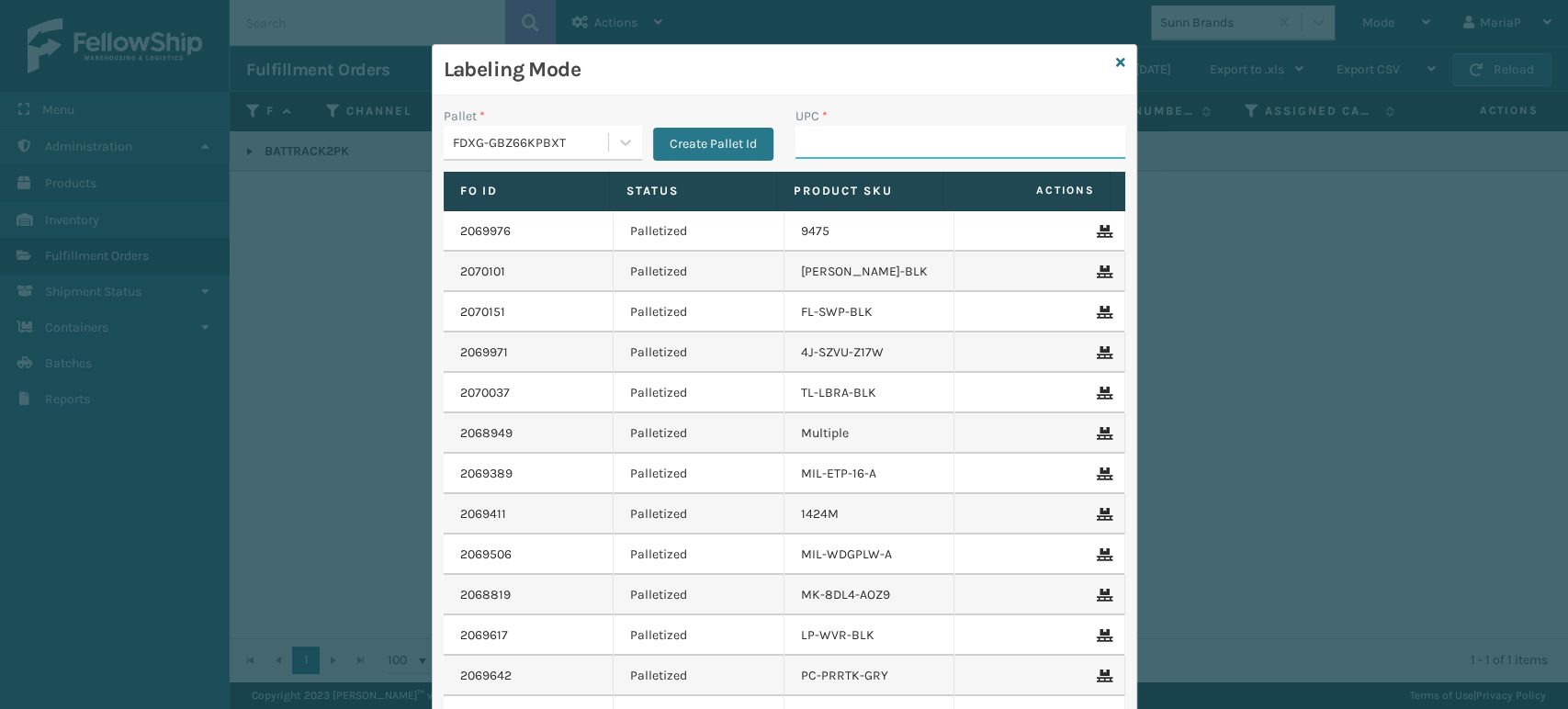
click at [860, 140] on input "UPC *" at bounding box center [960, 142] width 329 height 33
type input "M6-0A53-KR2Q"
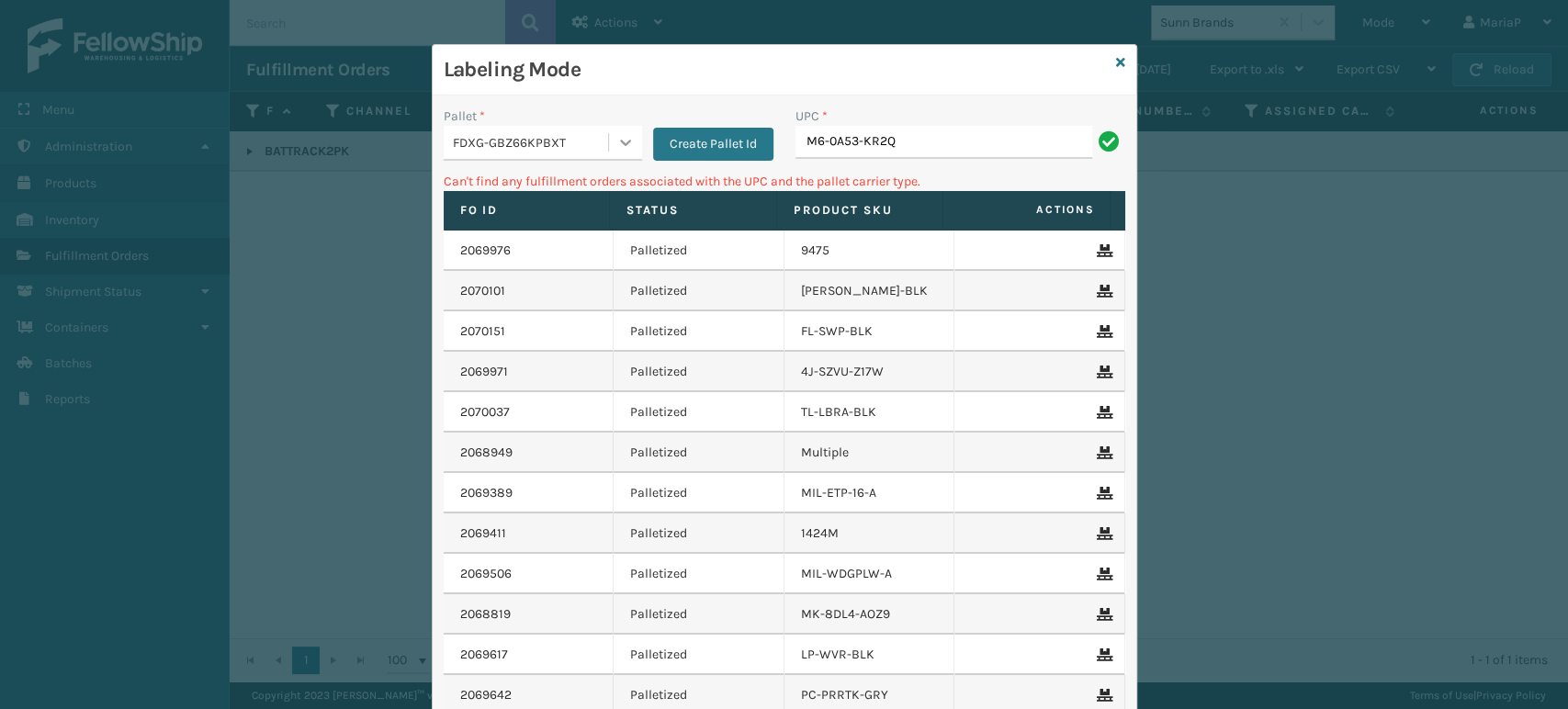
click at [610, 131] on div at bounding box center [625, 142] width 34 height 33
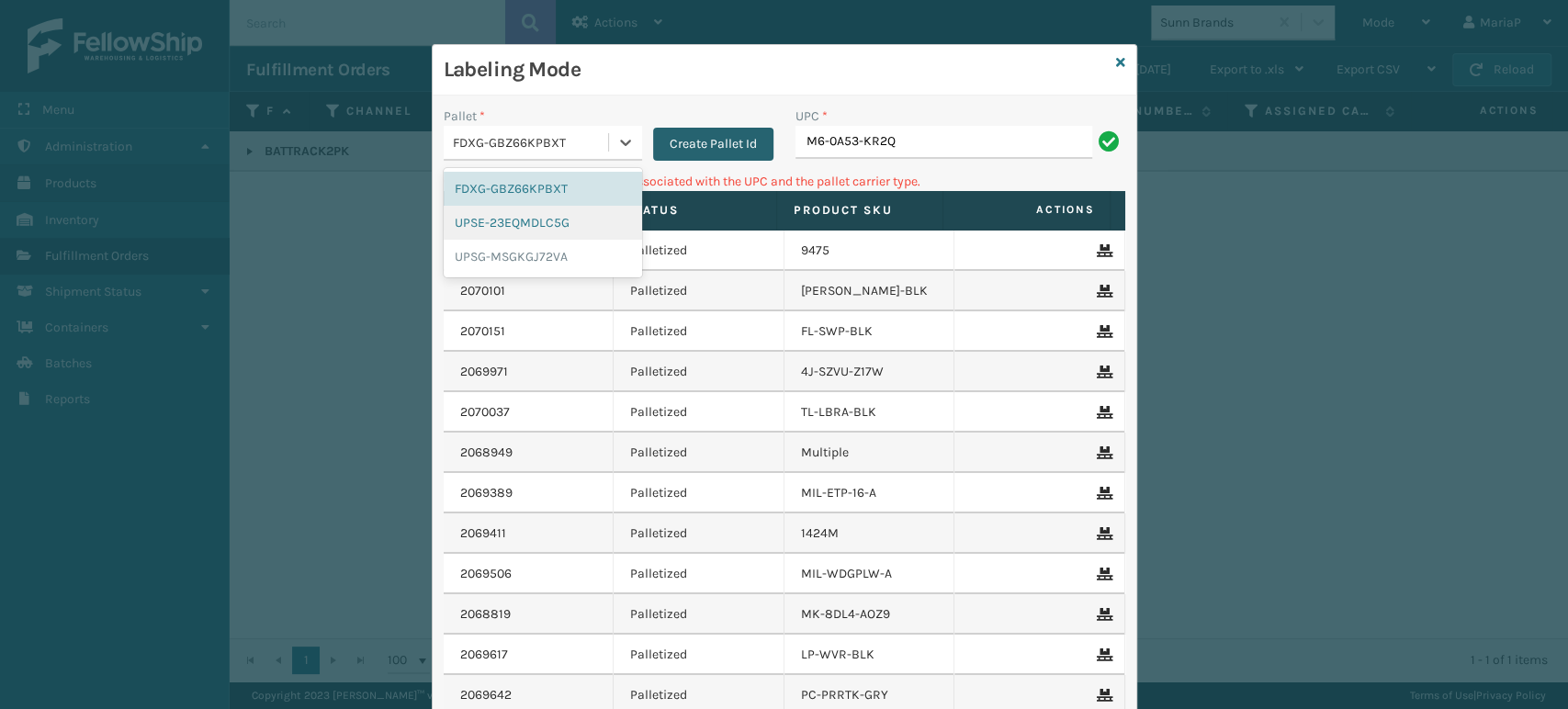
click at [685, 143] on button "Create Pallet Id" at bounding box center [713, 144] width 120 height 33
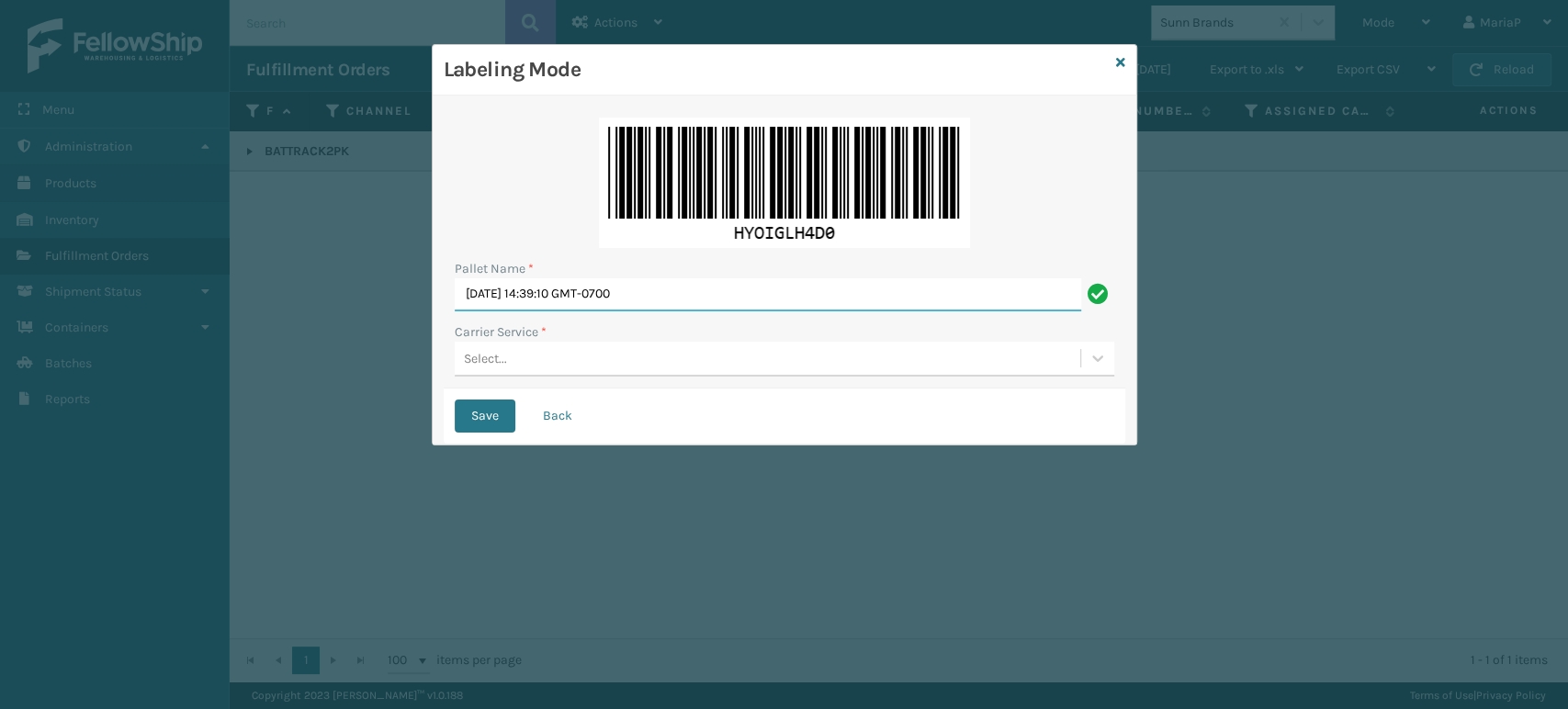
click at [710, 294] on input "[DATE] 14:39:10 GMT-0700" at bounding box center [768, 295] width 626 height 33
type input "U"
type input "BOX TRUCK"
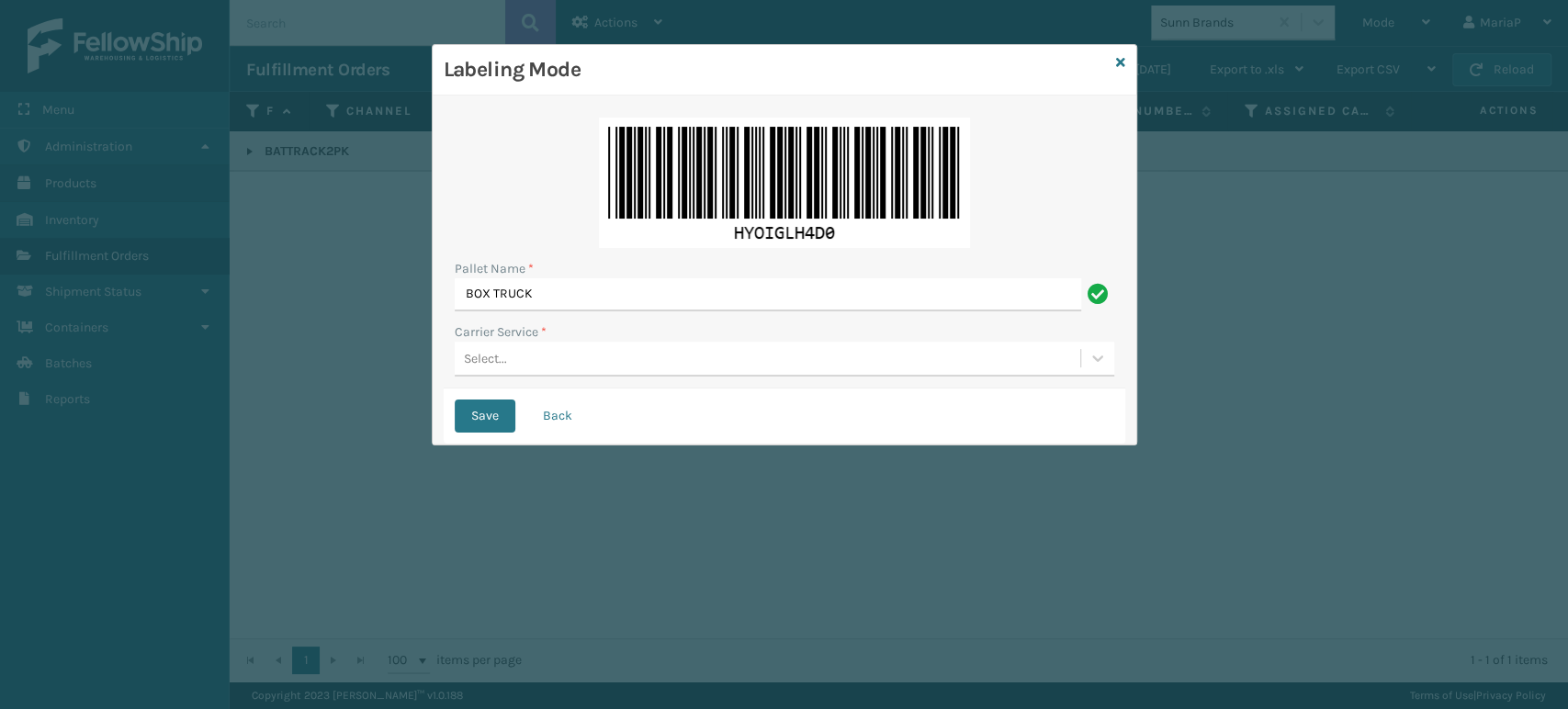
click at [554, 368] on div "Select..." at bounding box center [768, 358] width 625 height 31
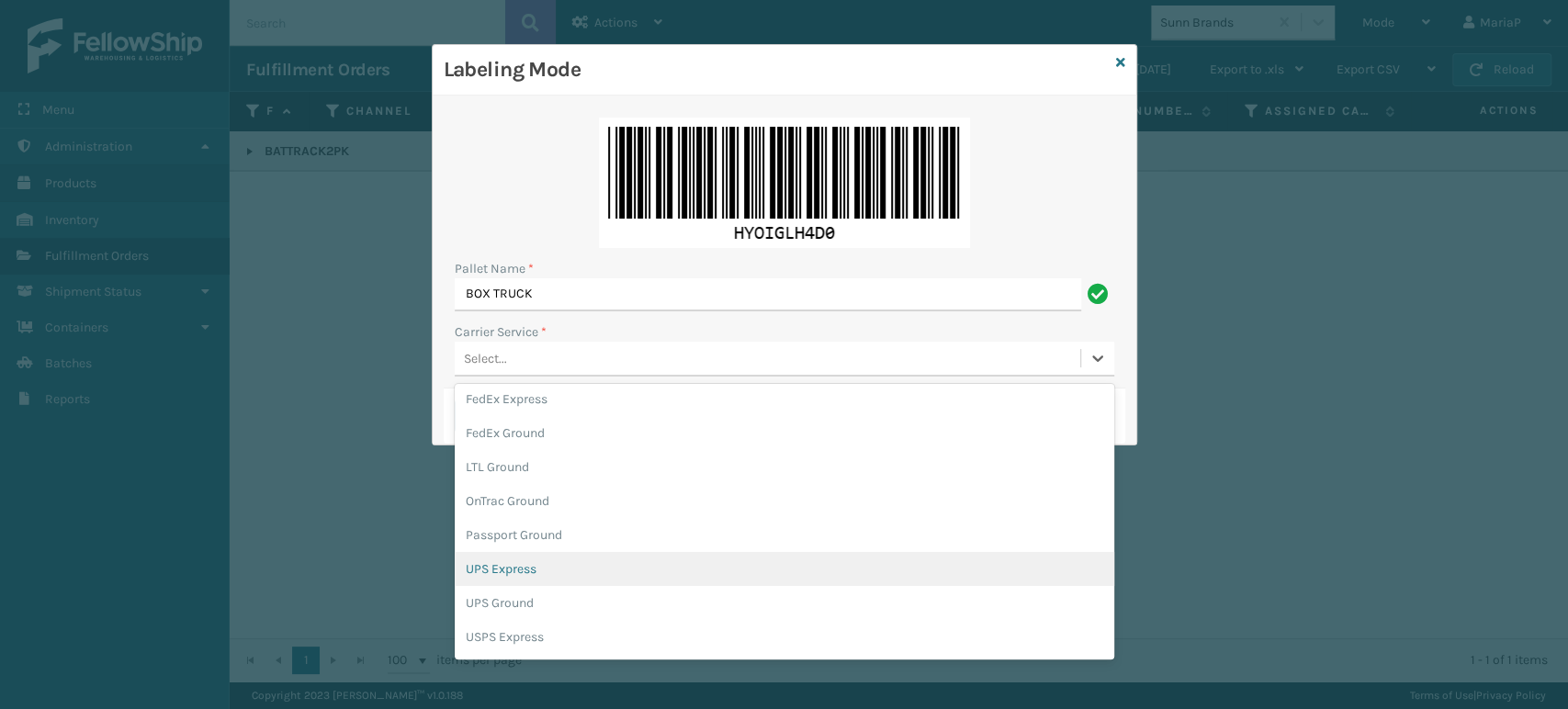
scroll to position [105, 0]
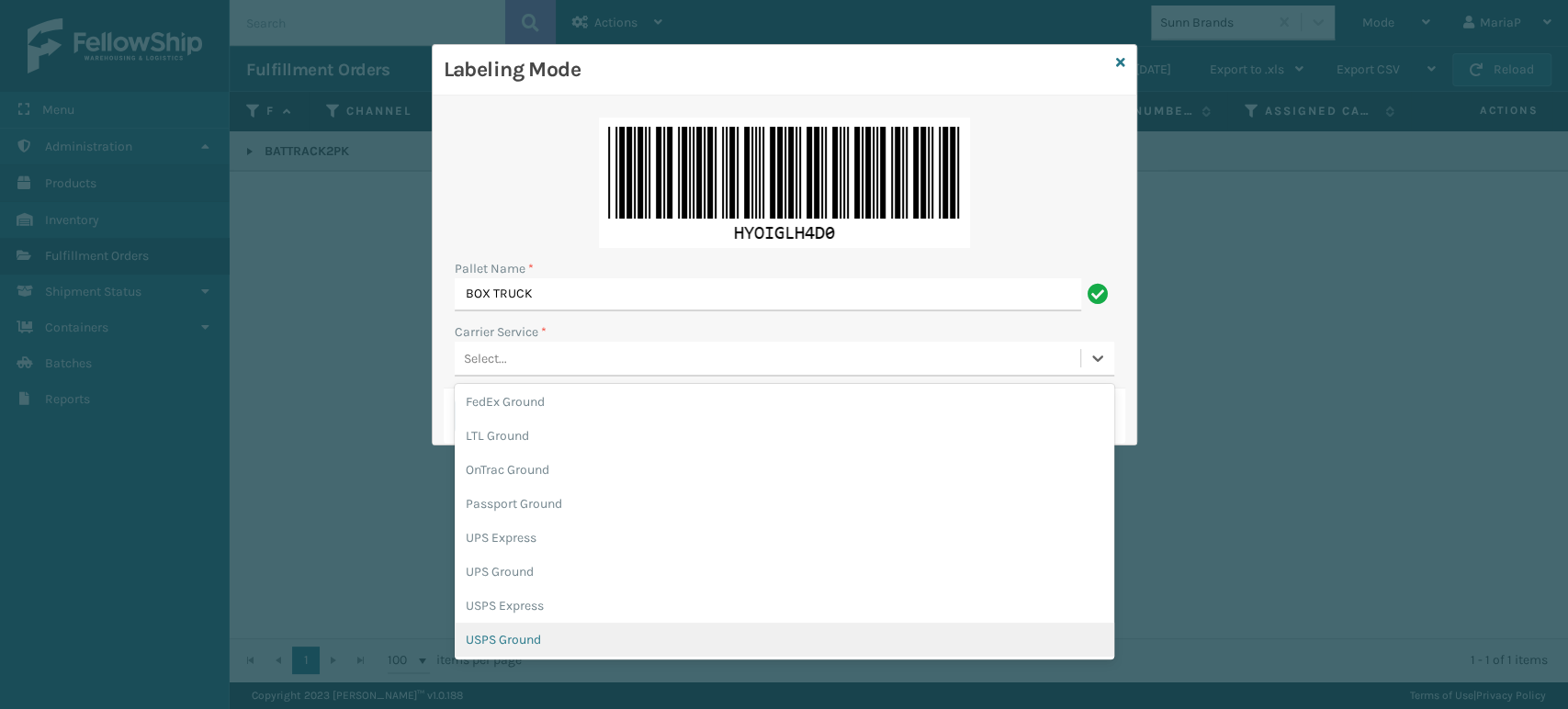
click at [503, 637] on div "USPS Ground" at bounding box center [784, 639] width 660 height 34
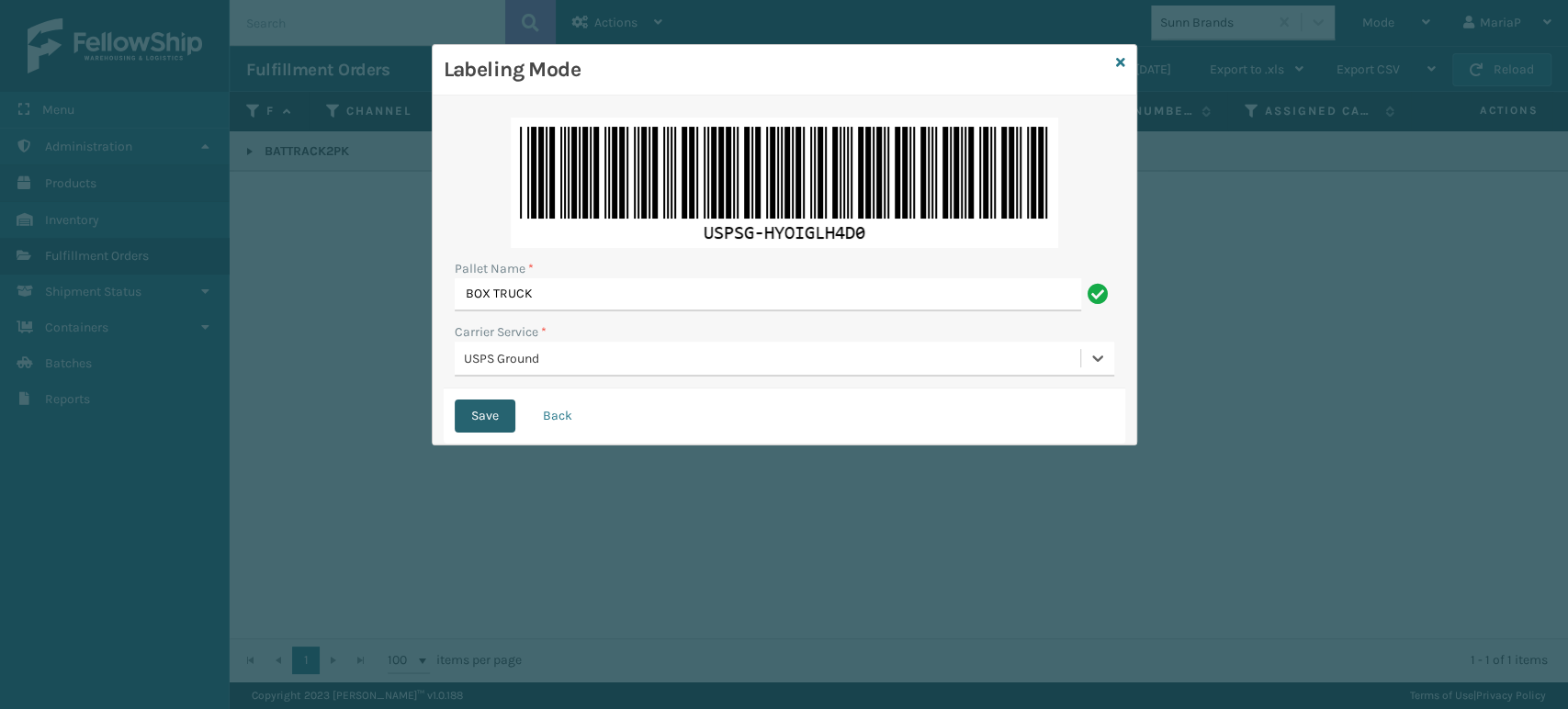
click at [490, 422] on button "Save" at bounding box center [485, 416] width 60 height 33
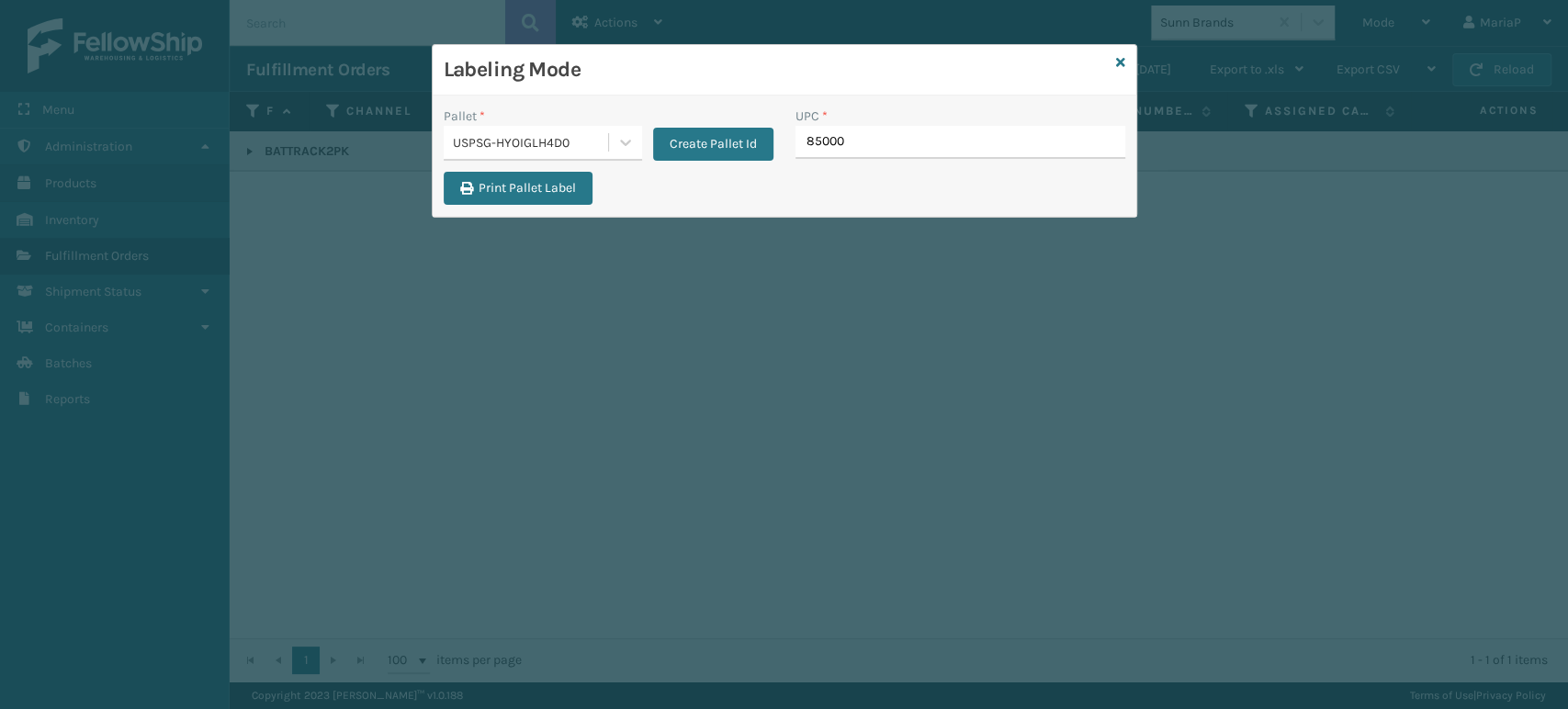
type input "850004"
type input "85000"
click at [538, 140] on div "USPSG-HYOIGLH4D0" at bounding box center [531, 142] width 157 height 20
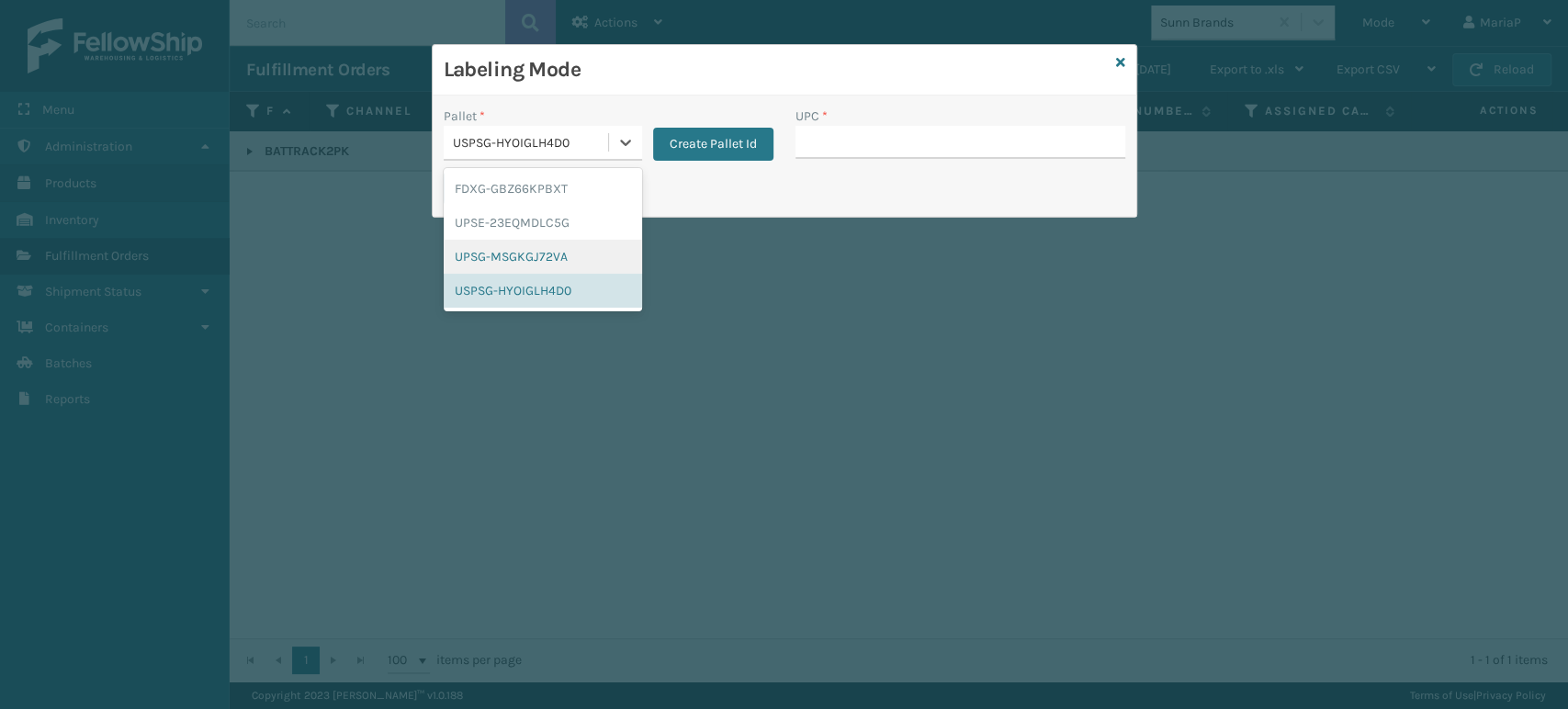
click at [522, 253] on div "UPSG-MSGKGJ72VA" at bounding box center [543, 257] width 198 height 34
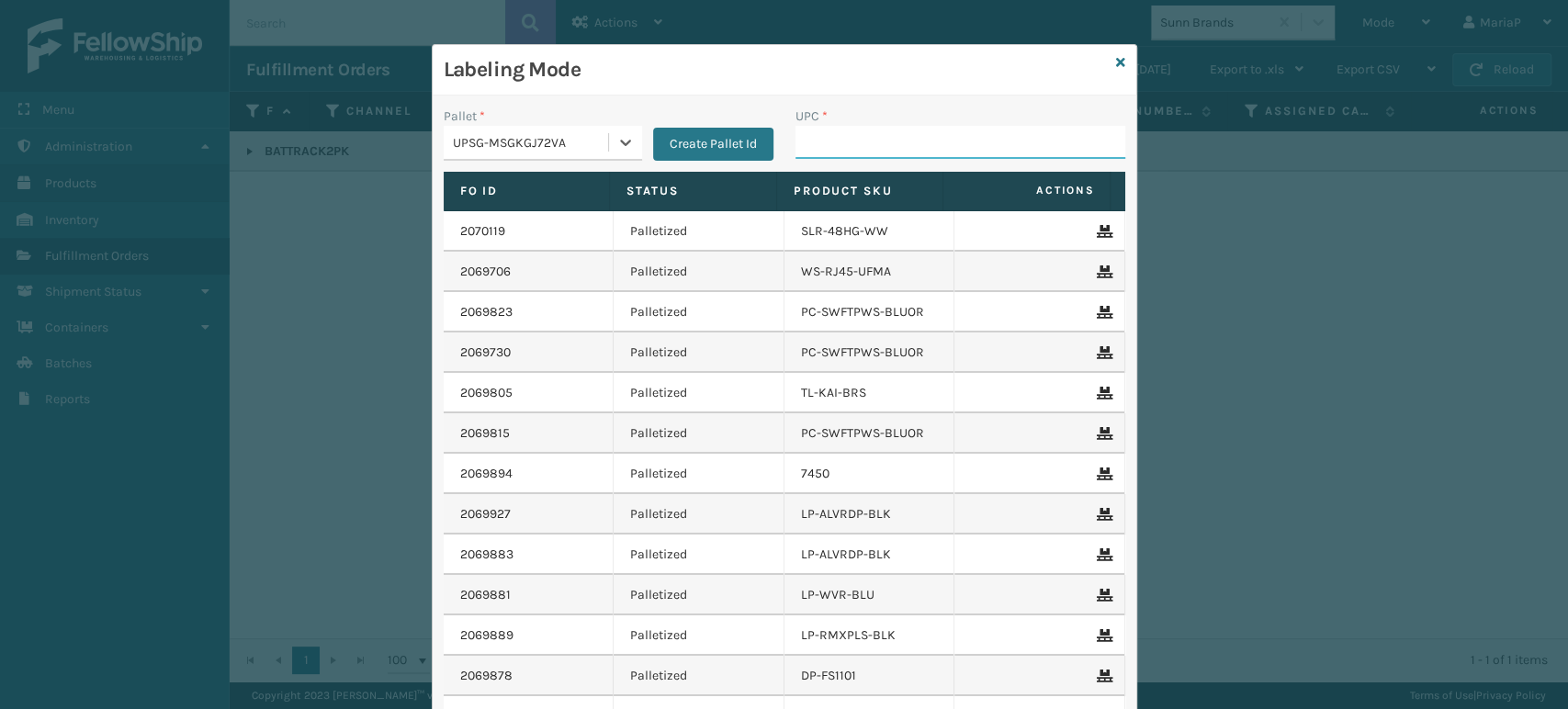
click at [800, 144] on input "UPC *" at bounding box center [960, 142] width 329 height 33
type input "KB-BIR5C-SS"
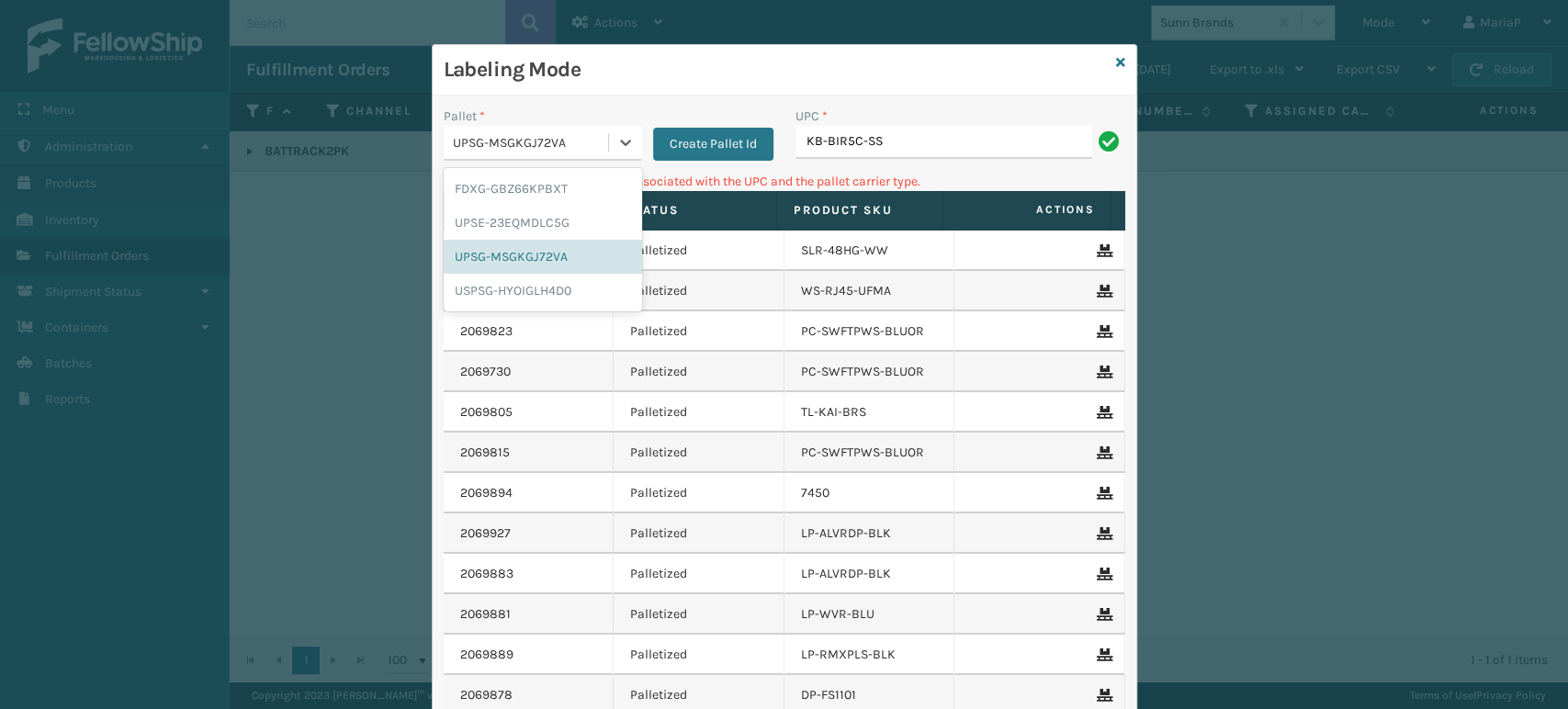
click at [556, 129] on div "UPSG-MSGKGJ72VA" at bounding box center [526, 142] width 165 height 31
click at [543, 183] on div "FDXG-GBZ66KPBXT" at bounding box center [543, 189] width 198 height 34
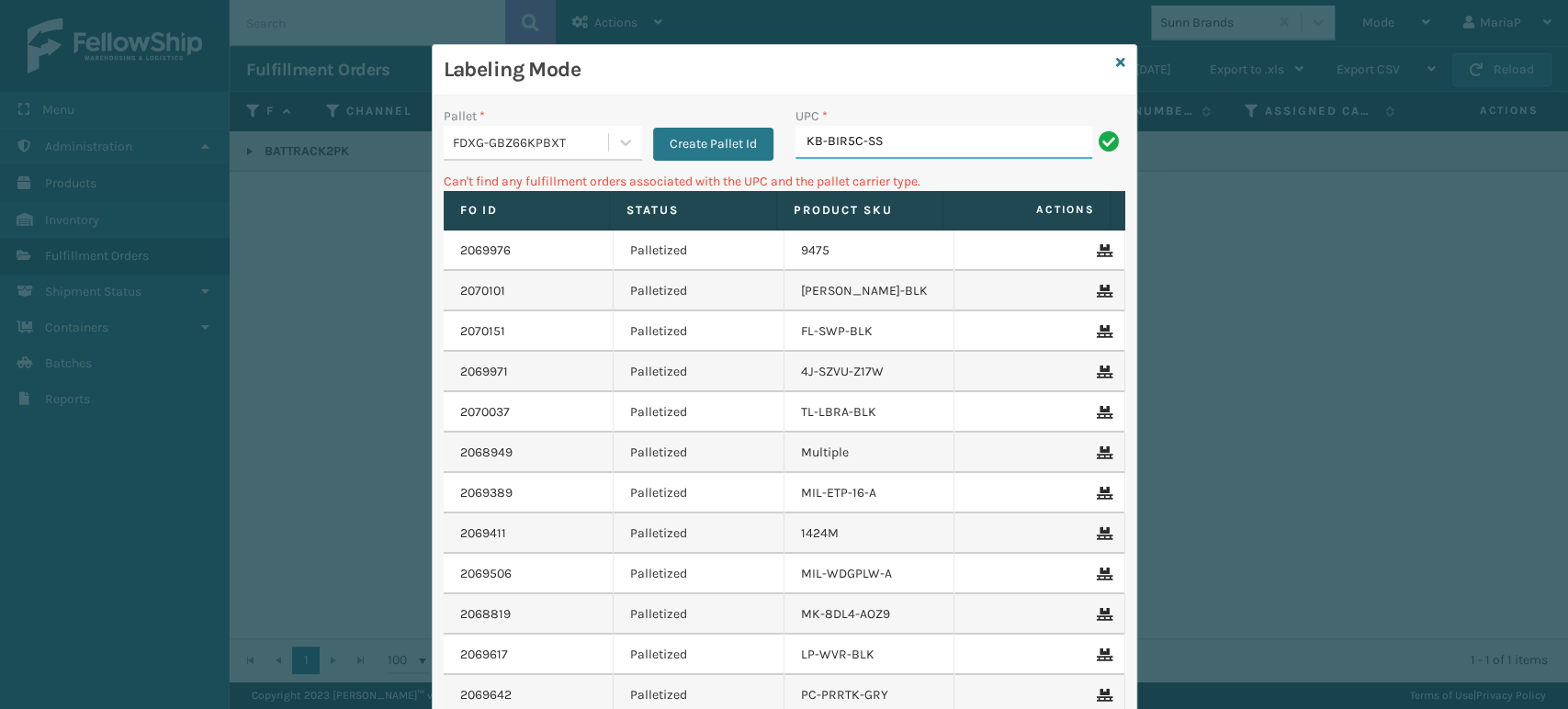
click at [885, 152] on input "KB-BIR5C-SS" at bounding box center [944, 142] width 297 height 33
click at [812, 140] on input "KB-BIR5C-SS" at bounding box center [944, 142] width 297 height 33
type input "KM-BIR5C-SS"
click at [533, 130] on div "FDXG-GBZ66KPBXT" at bounding box center [526, 142] width 165 height 31
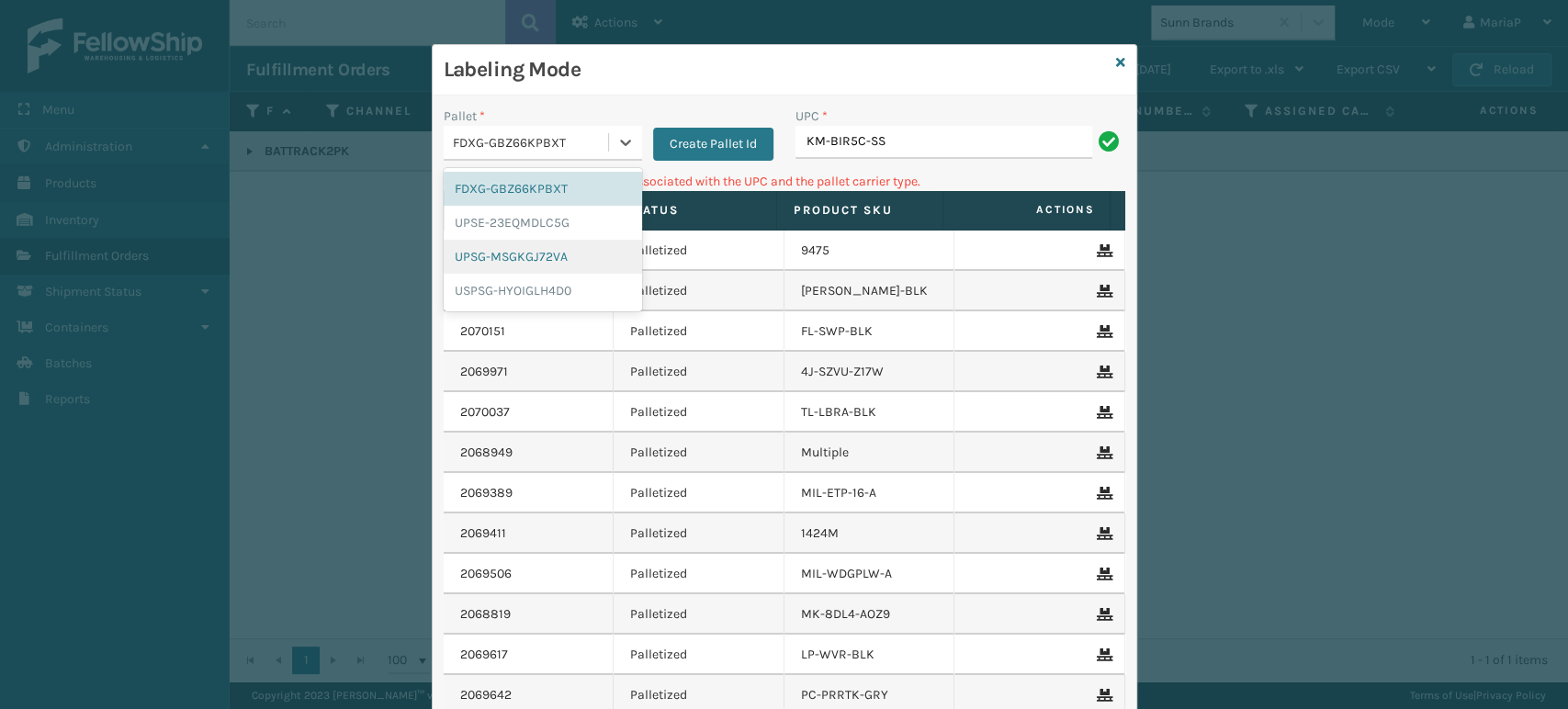
click at [528, 248] on div "UPSG-MSGKGJ72VA" at bounding box center [543, 257] width 198 height 34
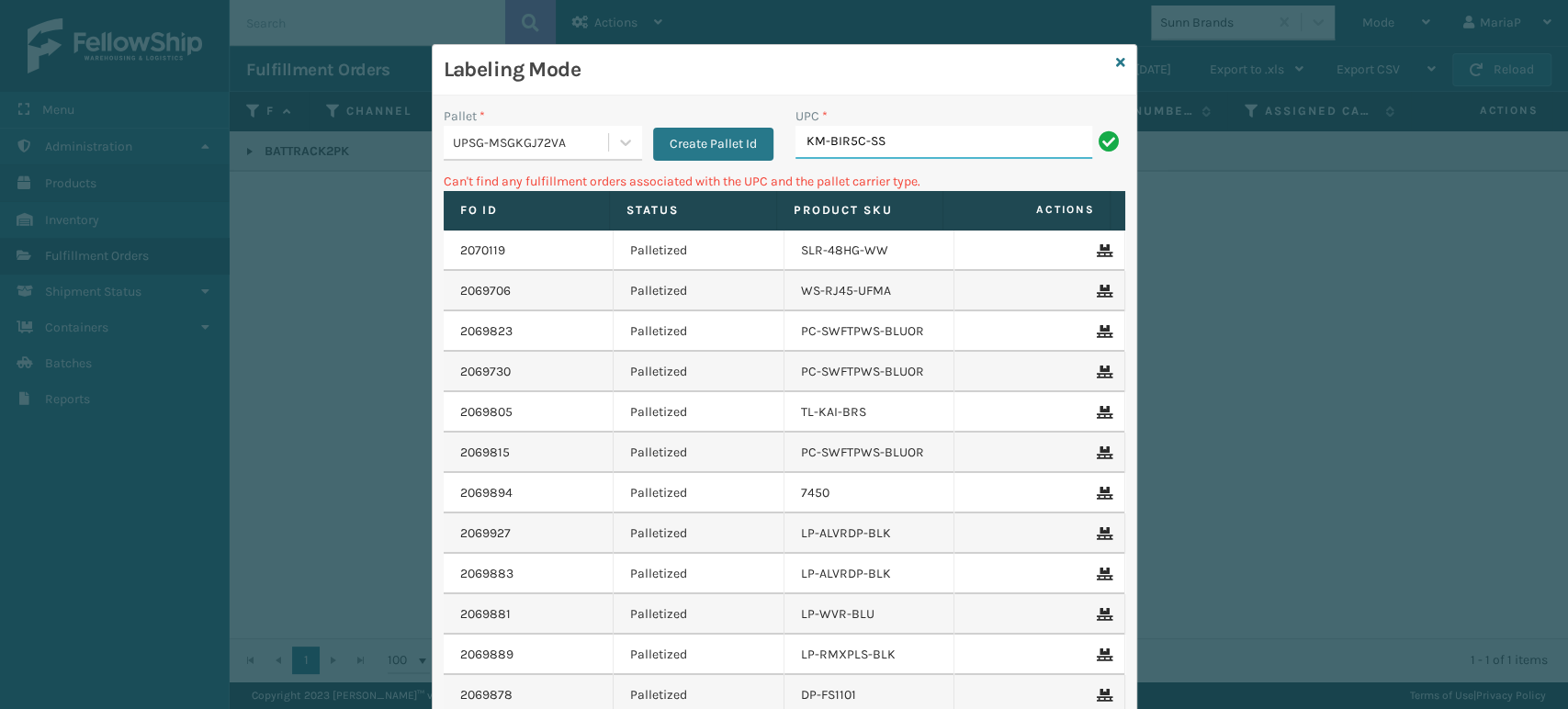
click at [926, 131] on input "KM-BIR5C-SS" at bounding box center [944, 142] width 297 height 33
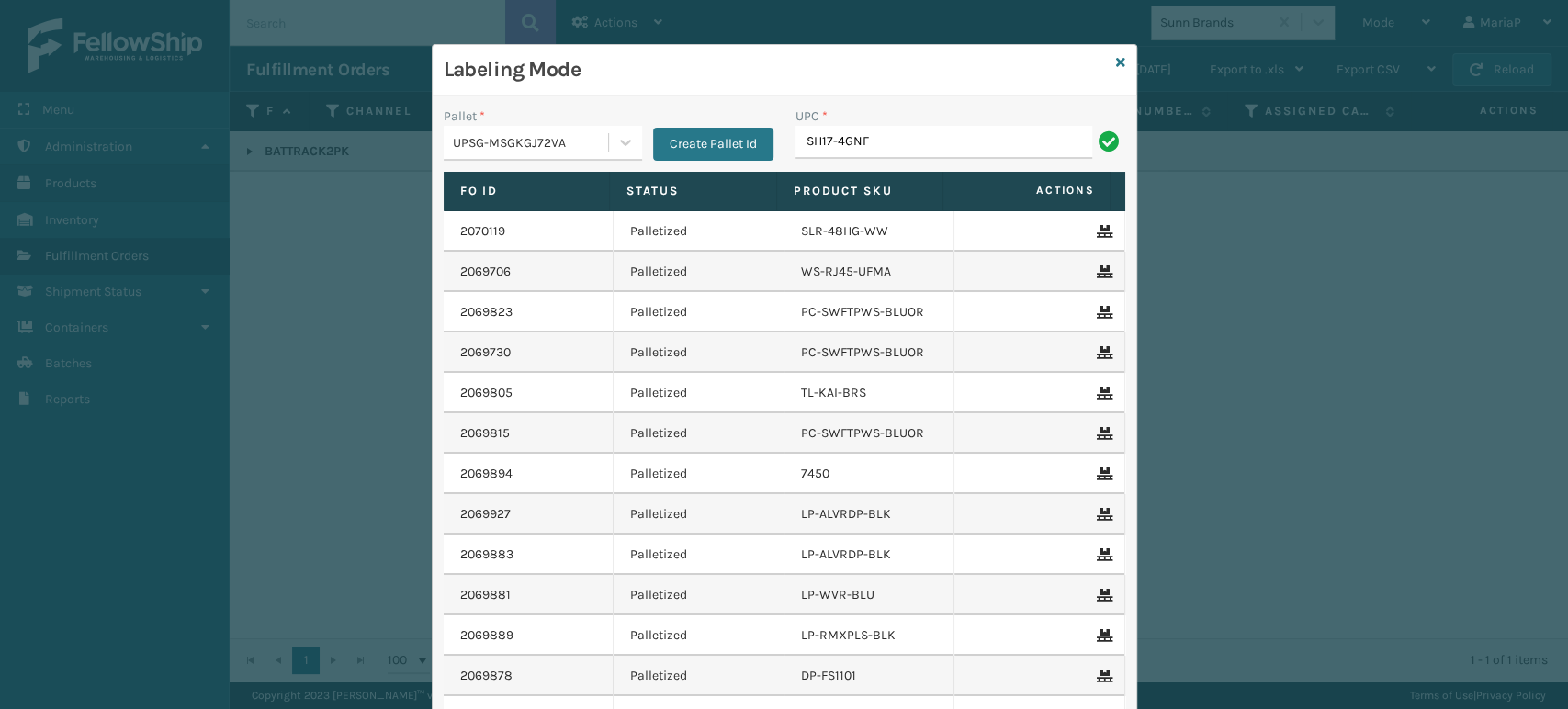
type input "SH17-4GNF"
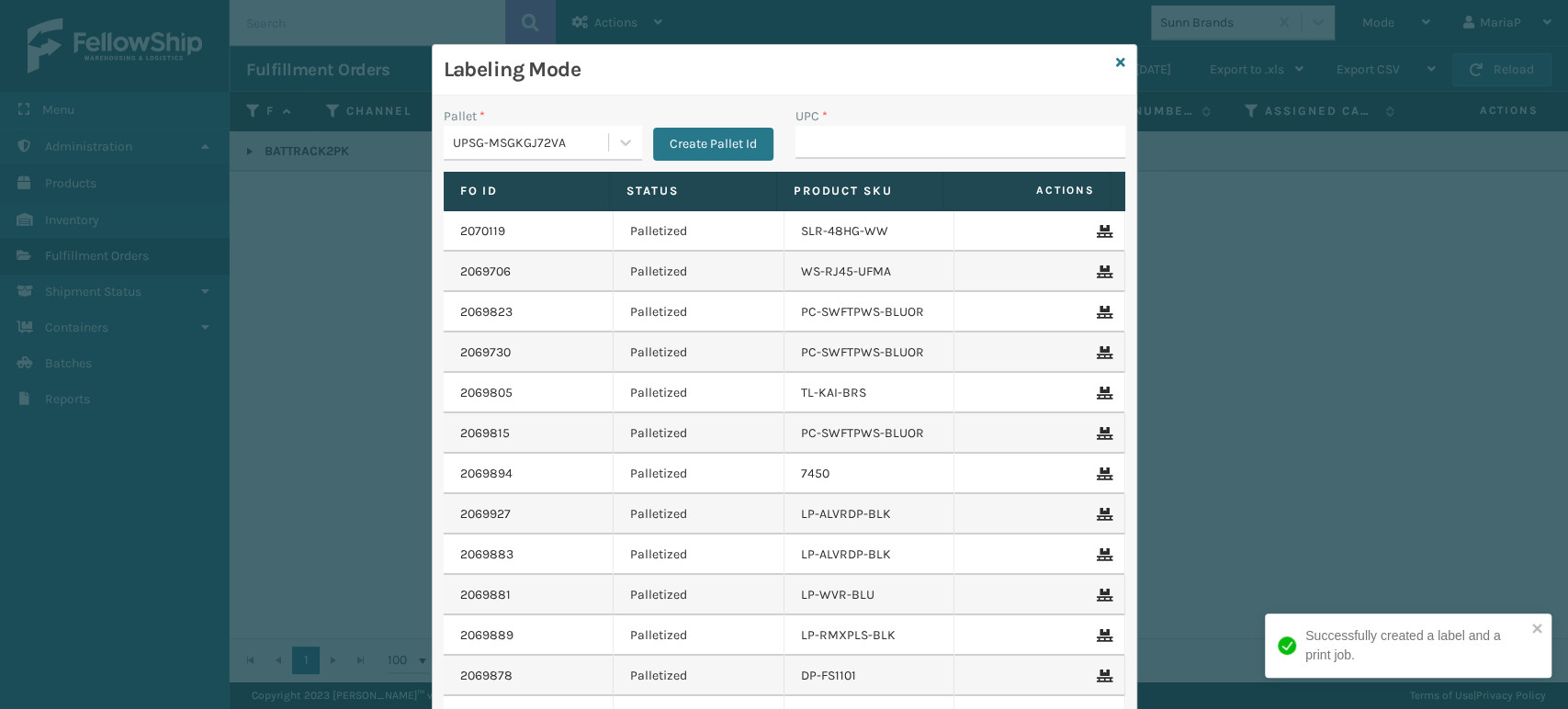
click at [589, 140] on div "UPSG-MSGKGJ72VA" at bounding box center [531, 142] width 157 height 20
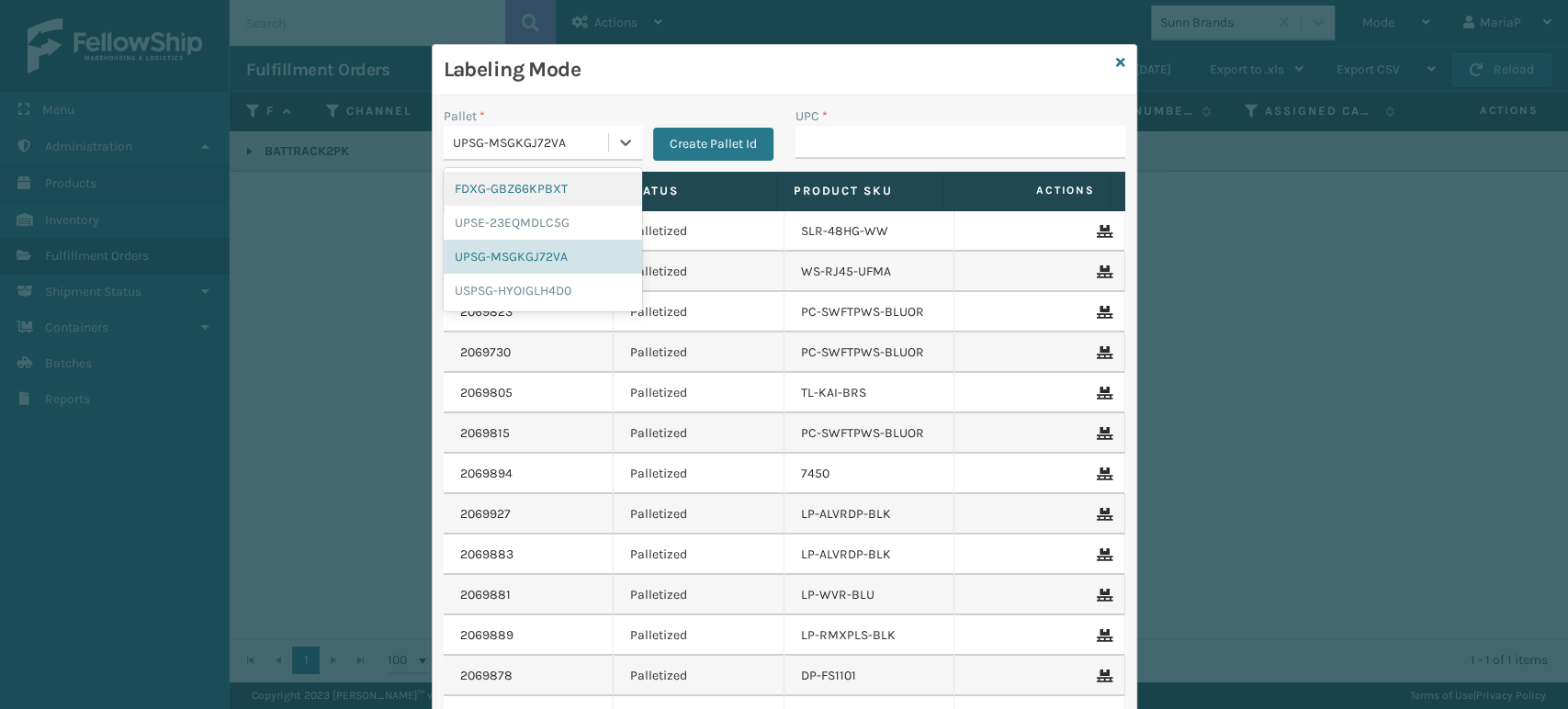
click at [564, 179] on div "FDXG-GBZ66KPBXT" at bounding box center [543, 189] width 198 height 34
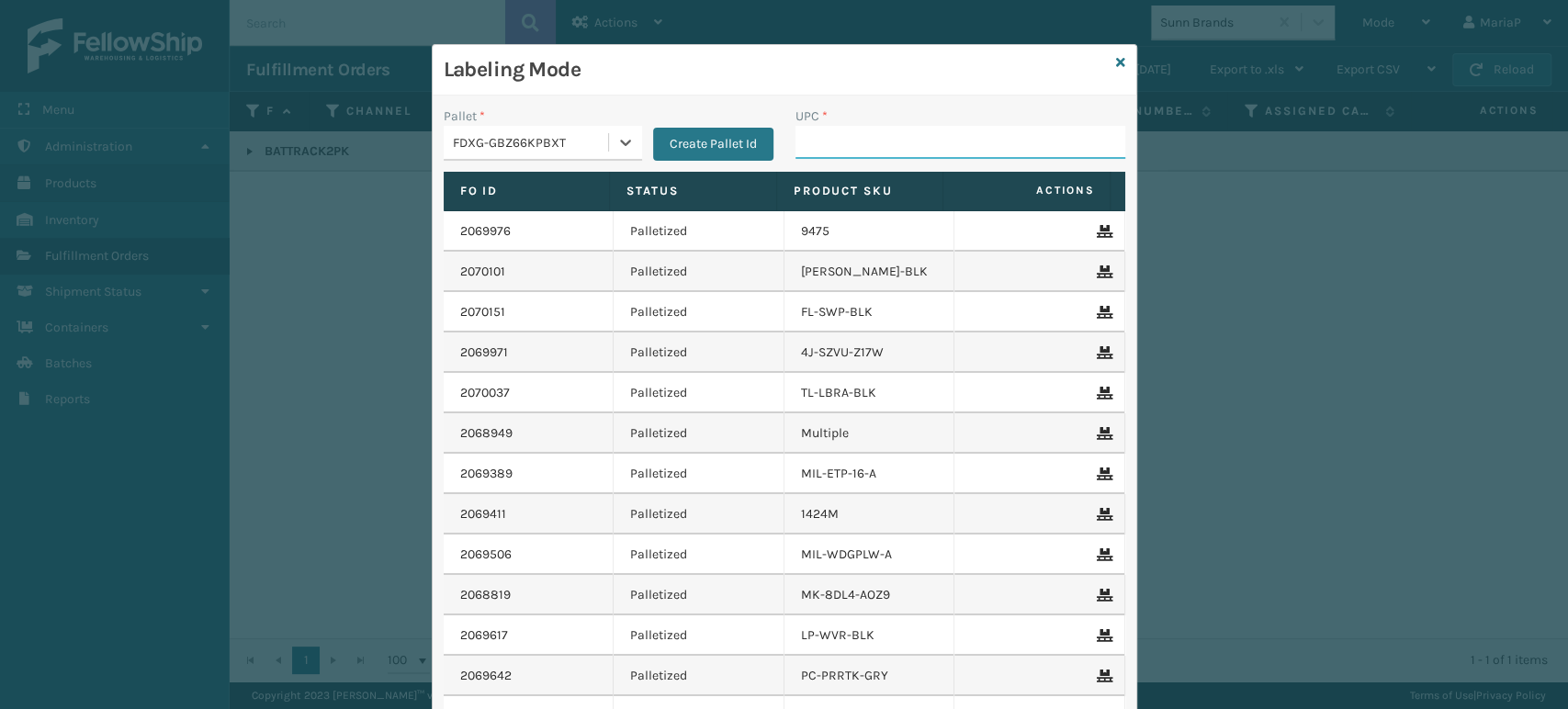
click at [824, 141] on input "UPC *" at bounding box center [960, 142] width 329 height 33
type input "850"
type input "850068315086"
drag, startPoint x: 834, startPoint y: 145, endPoint x: 823, endPoint y: 138, distance: 13.0
click at [834, 145] on input "850" at bounding box center [944, 142] width 297 height 33
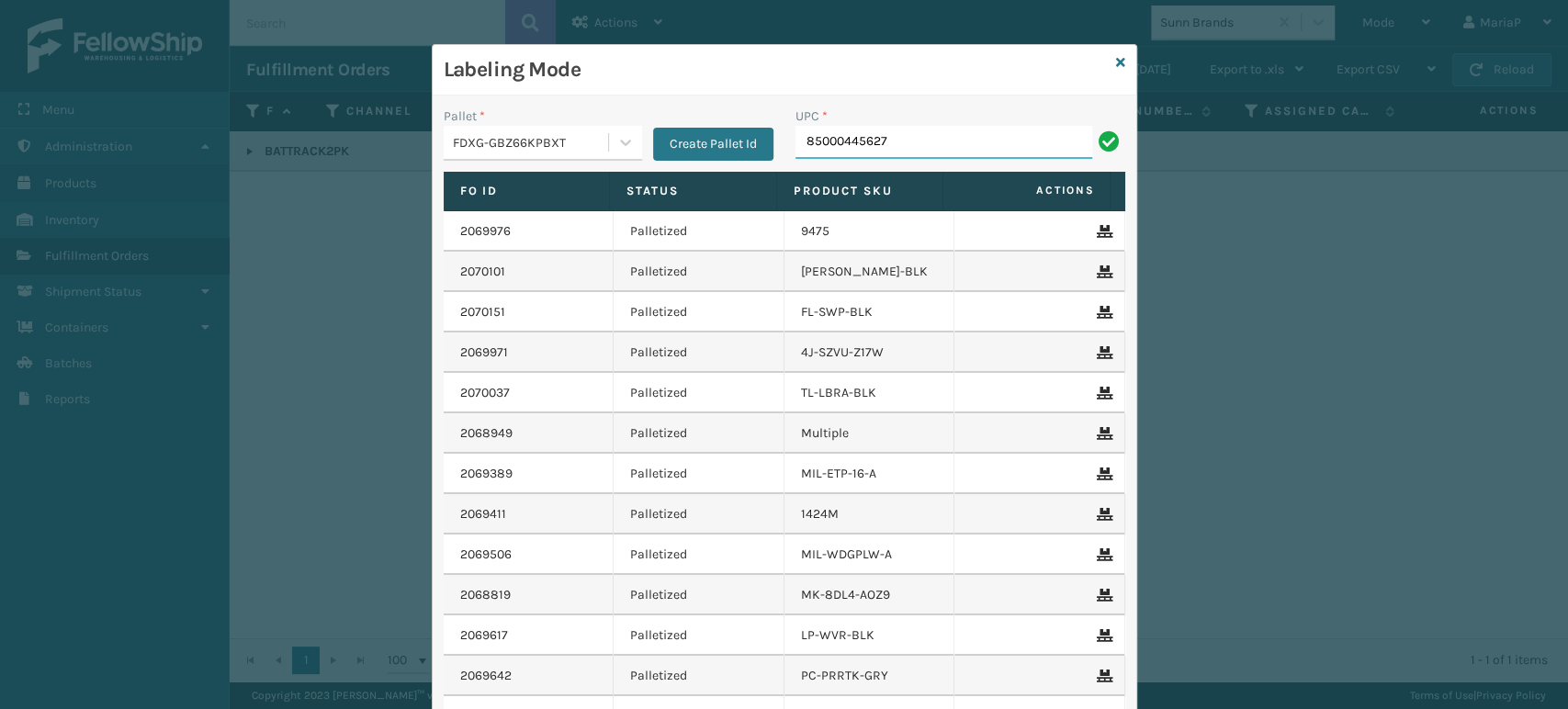
type input "85000445627"
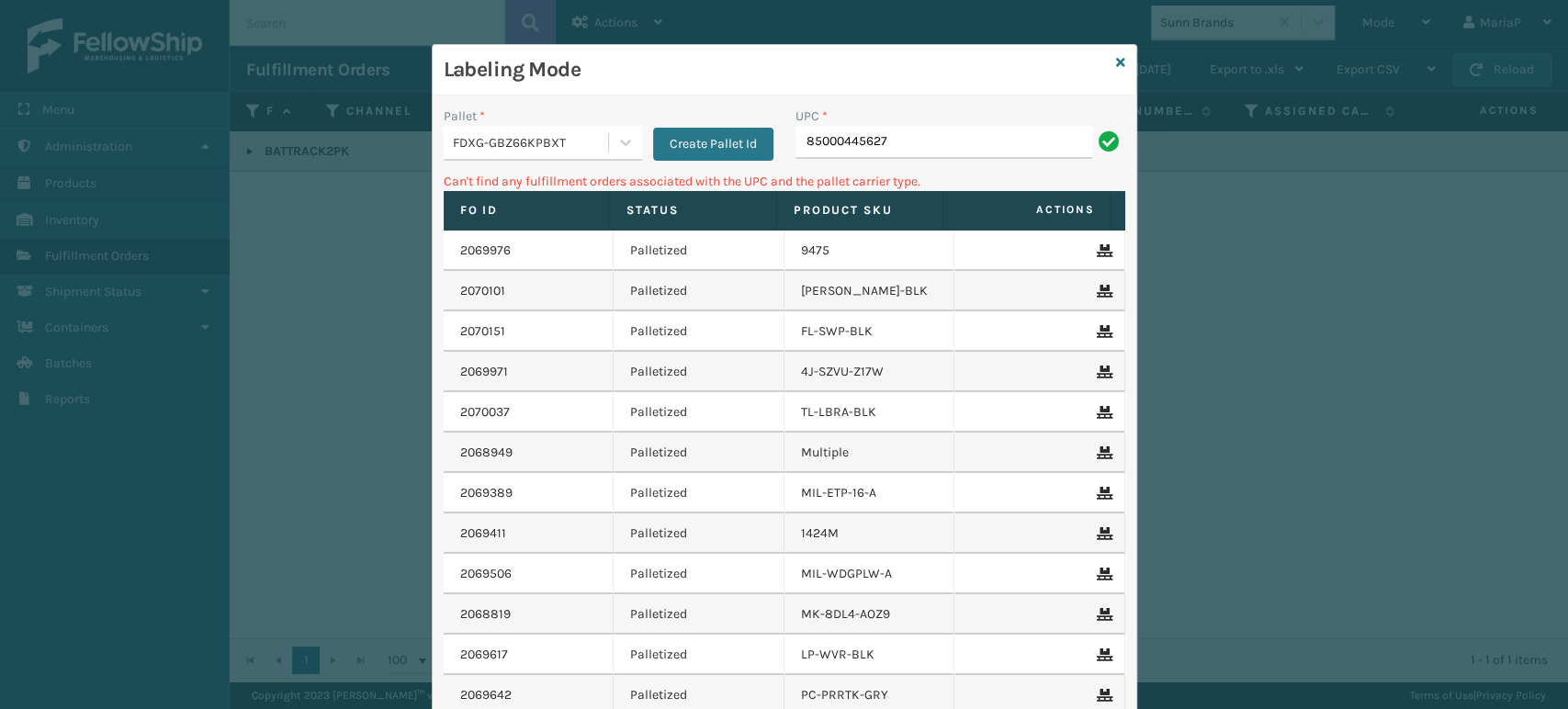
click at [864, 139] on input "85000445627" at bounding box center [944, 142] width 297 height 33
type input "850004456927"
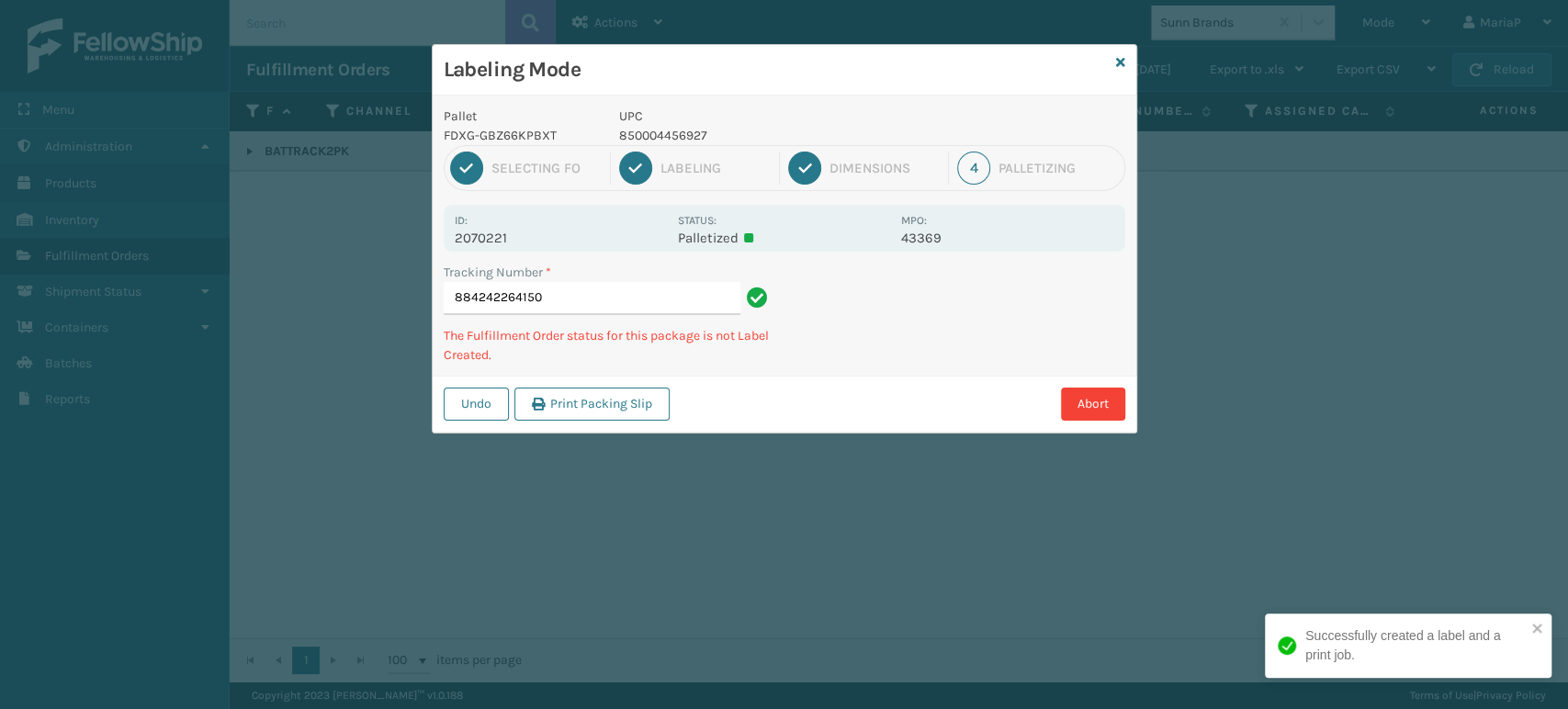
click at [642, 132] on p "850004456927" at bounding box center [754, 135] width 271 height 20
copy p "850004456927"
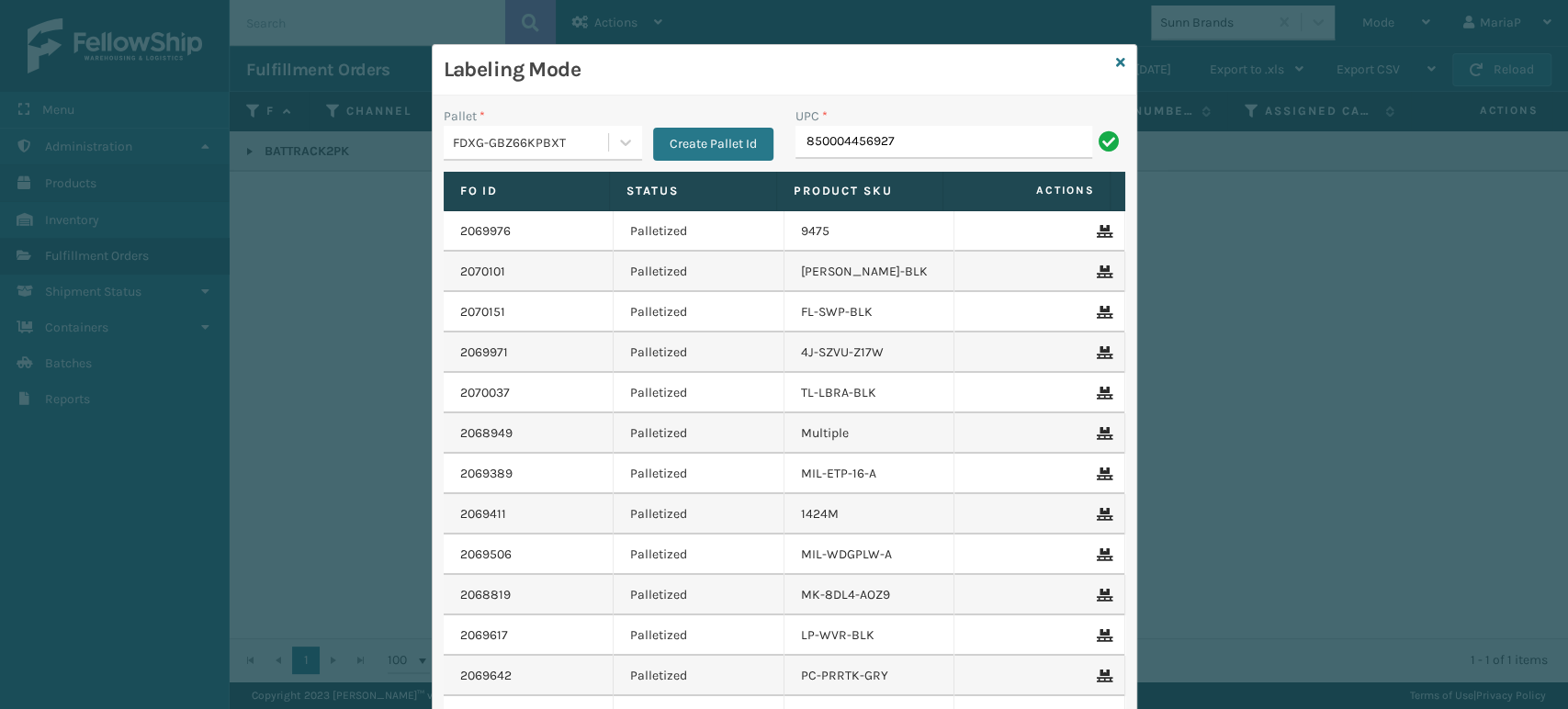
type input "850004456927"
type input "850012"
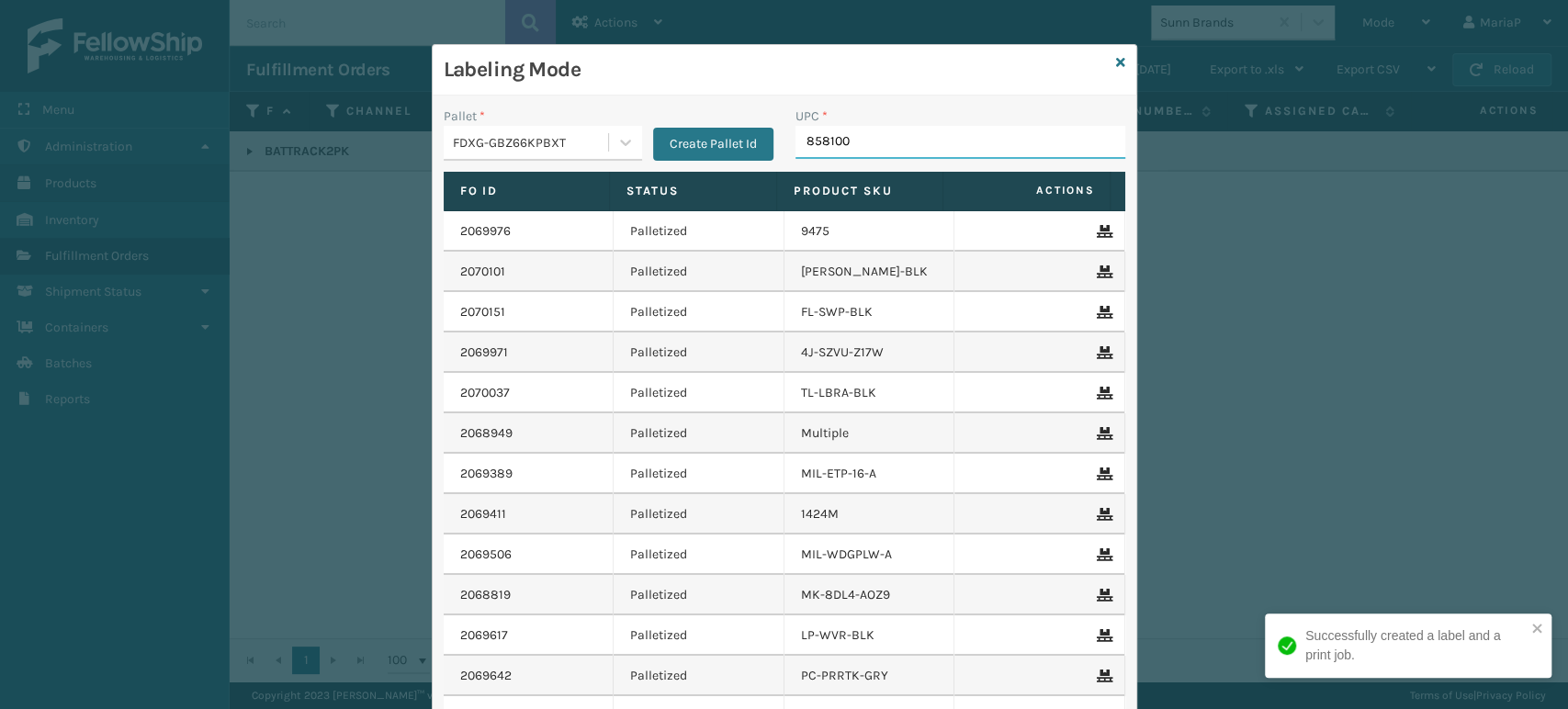
type input "8581000"
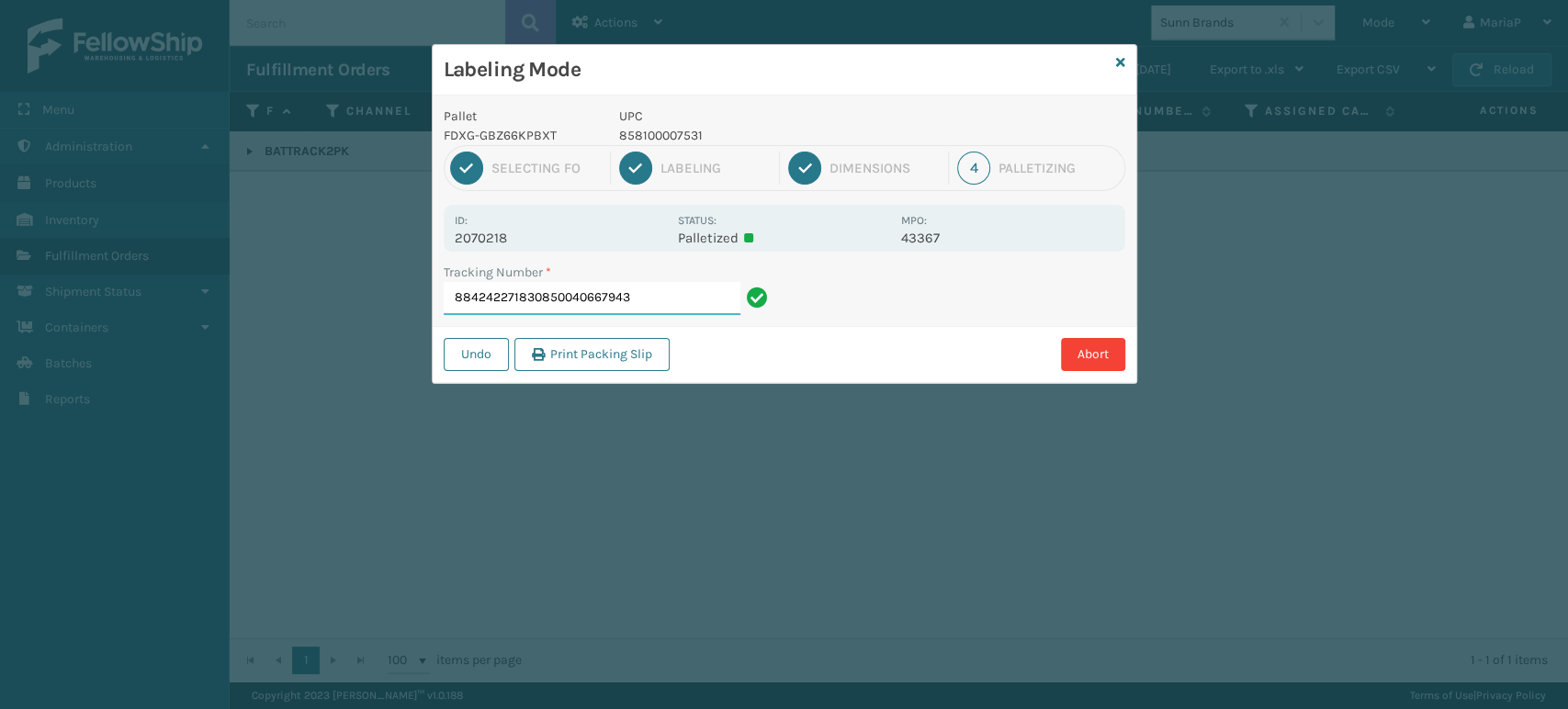
type input "884242271830850040667943"
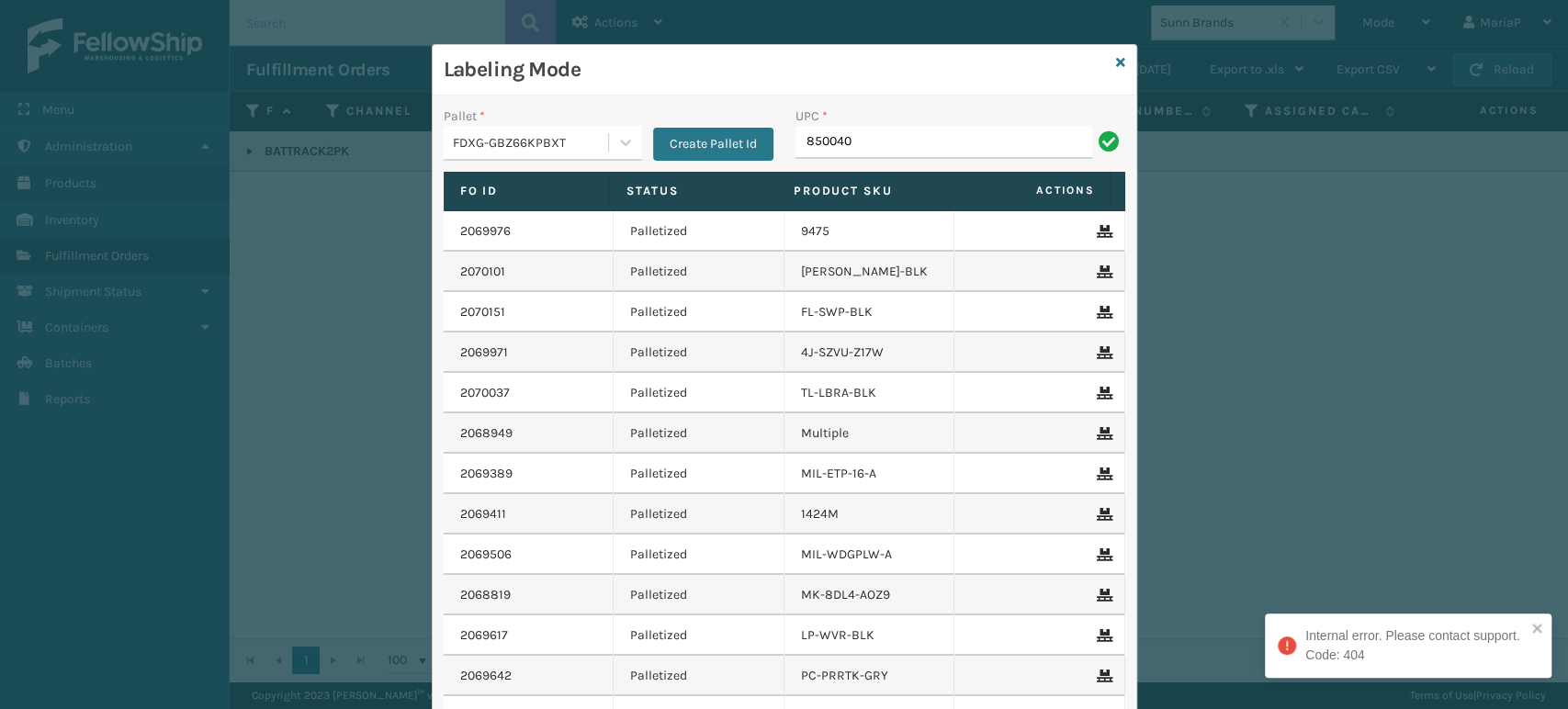
type input "8500406"
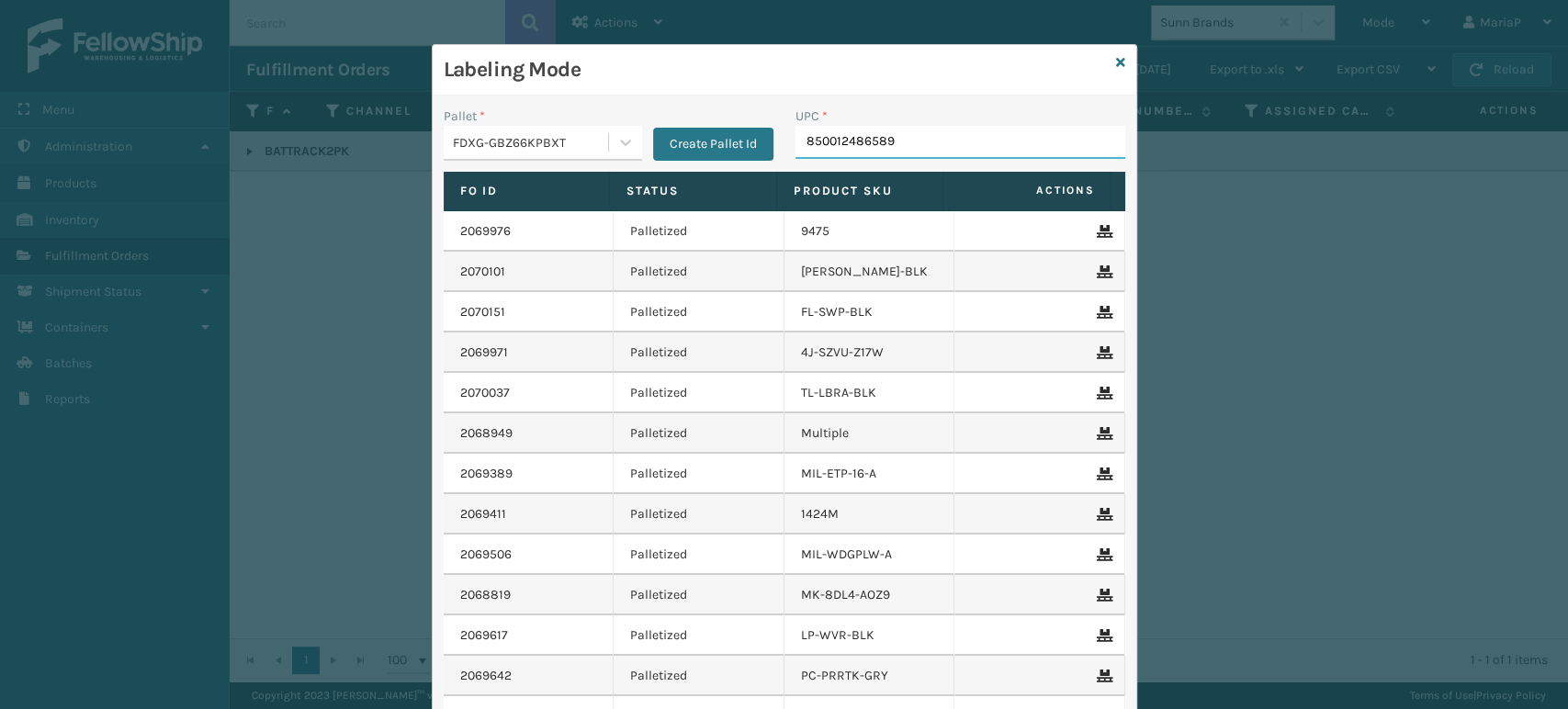
type input "850012486589"
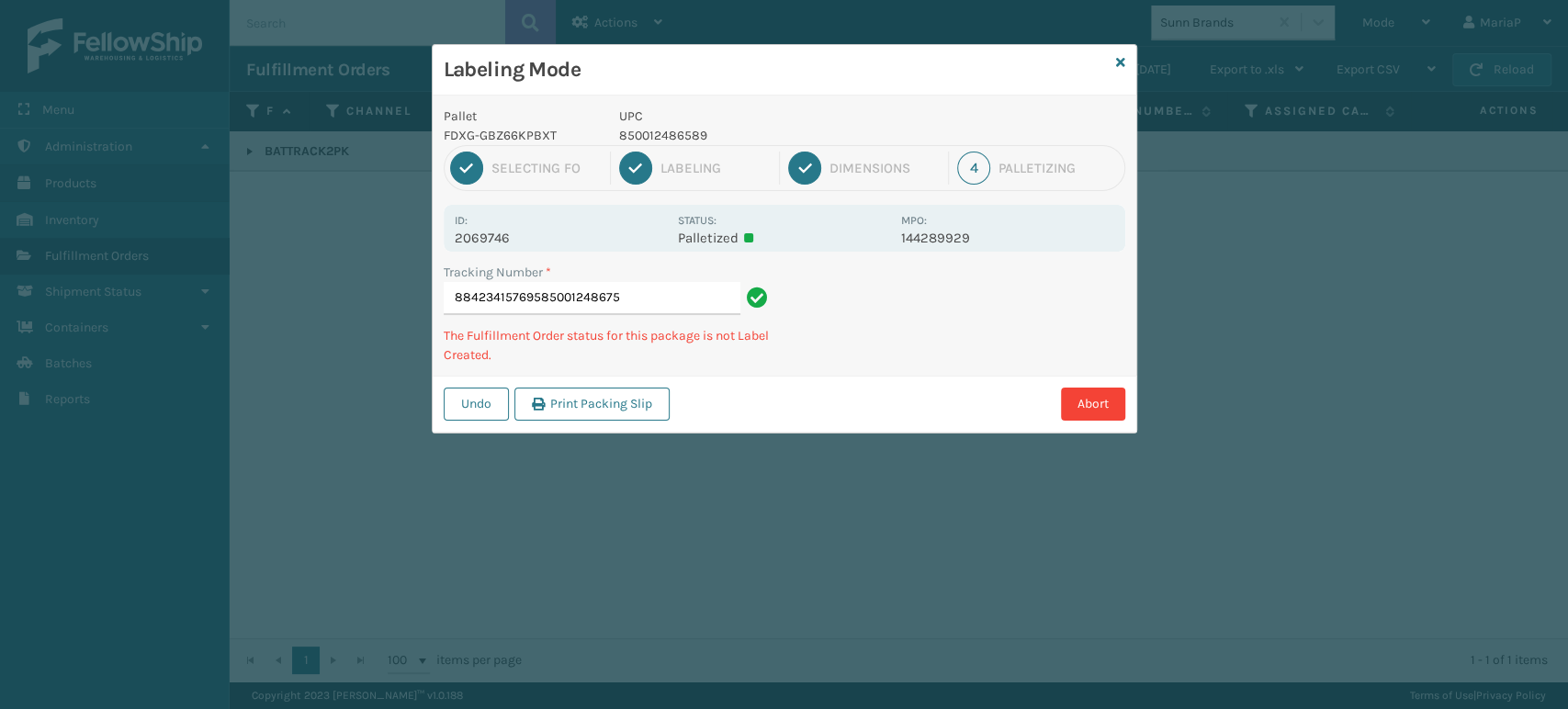
type input "884234157695850012486756"
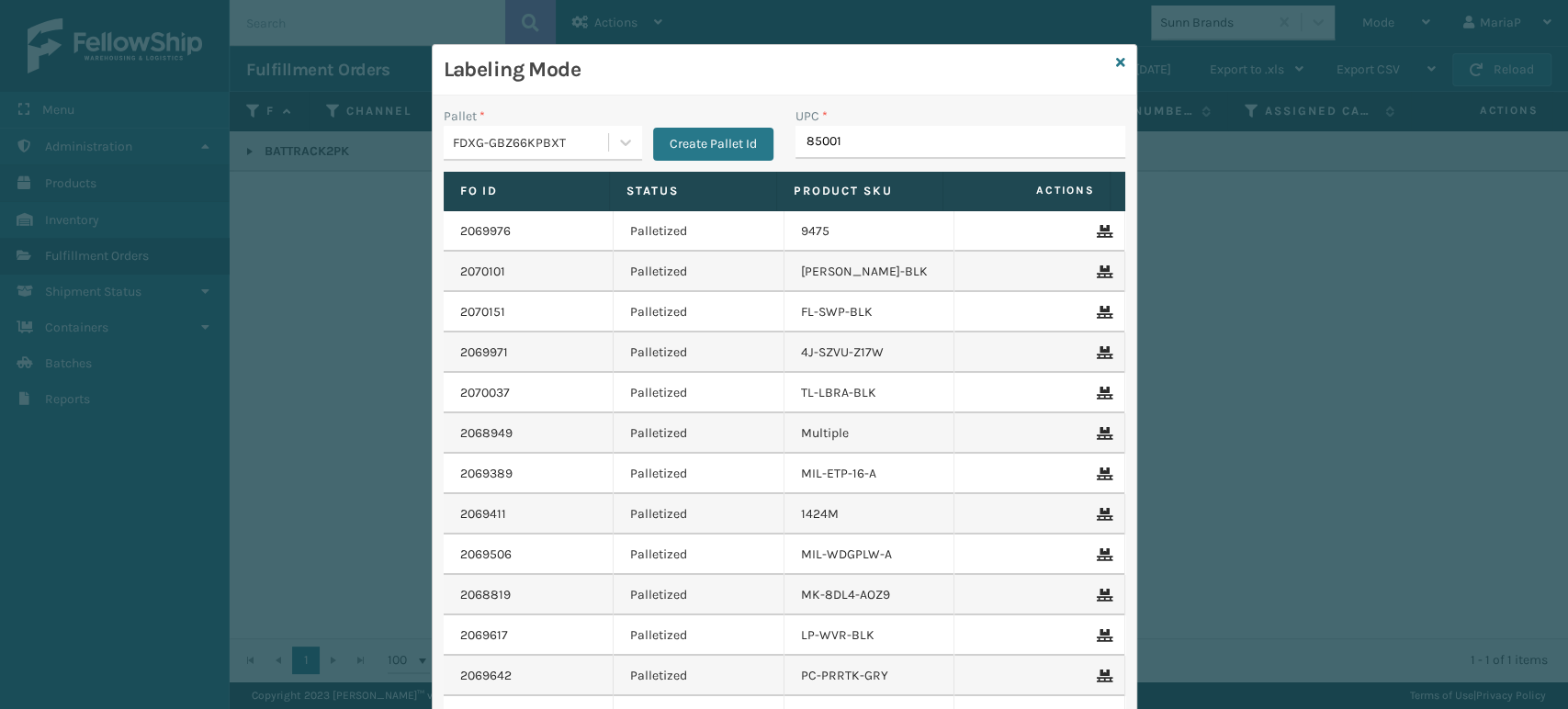
type input "850012"
type input "850012486794"
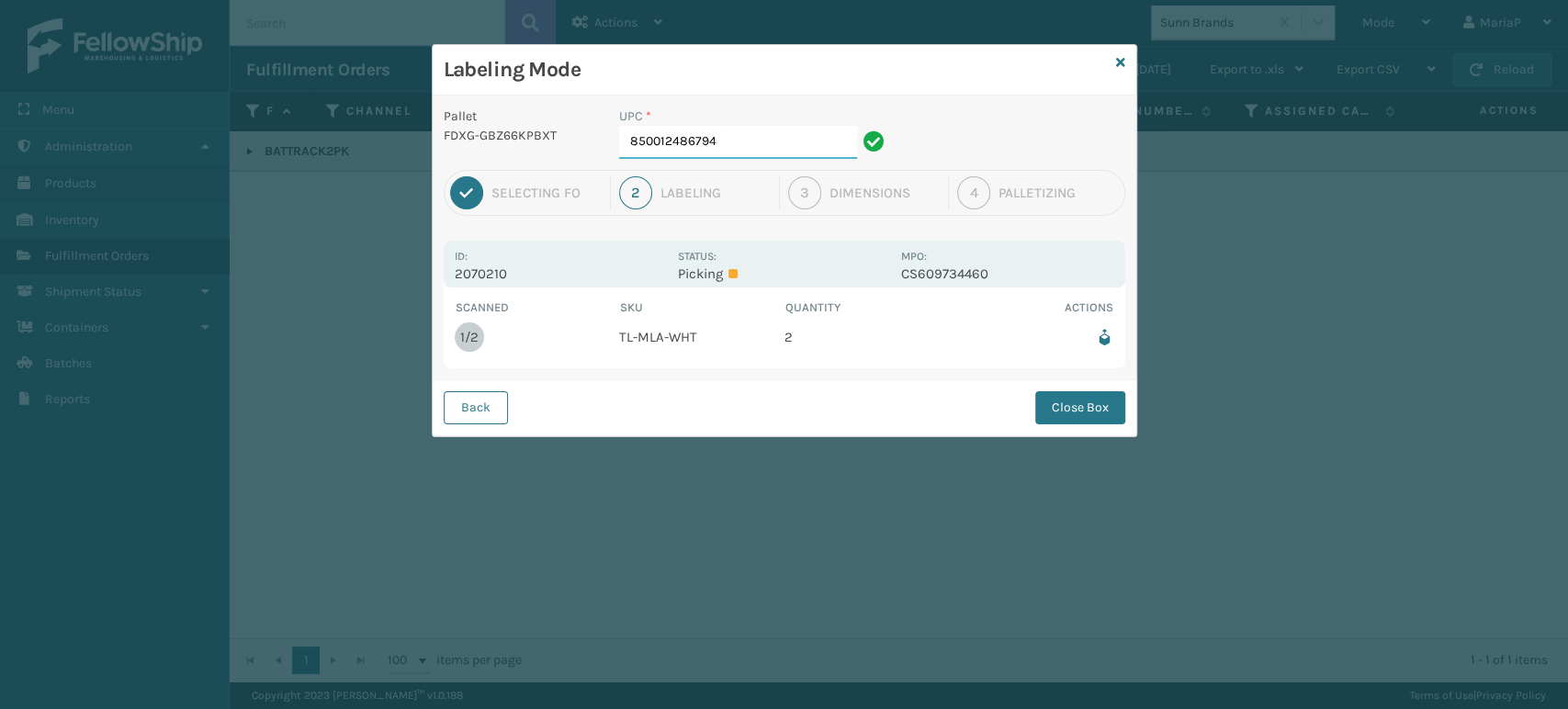
click at [690, 145] on input "850012486794" at bounding box center [738, 142] width 238 height 33
click at [1073, 400] on button "Close Box" at bounding box center [1080, 408] width 90 height 33
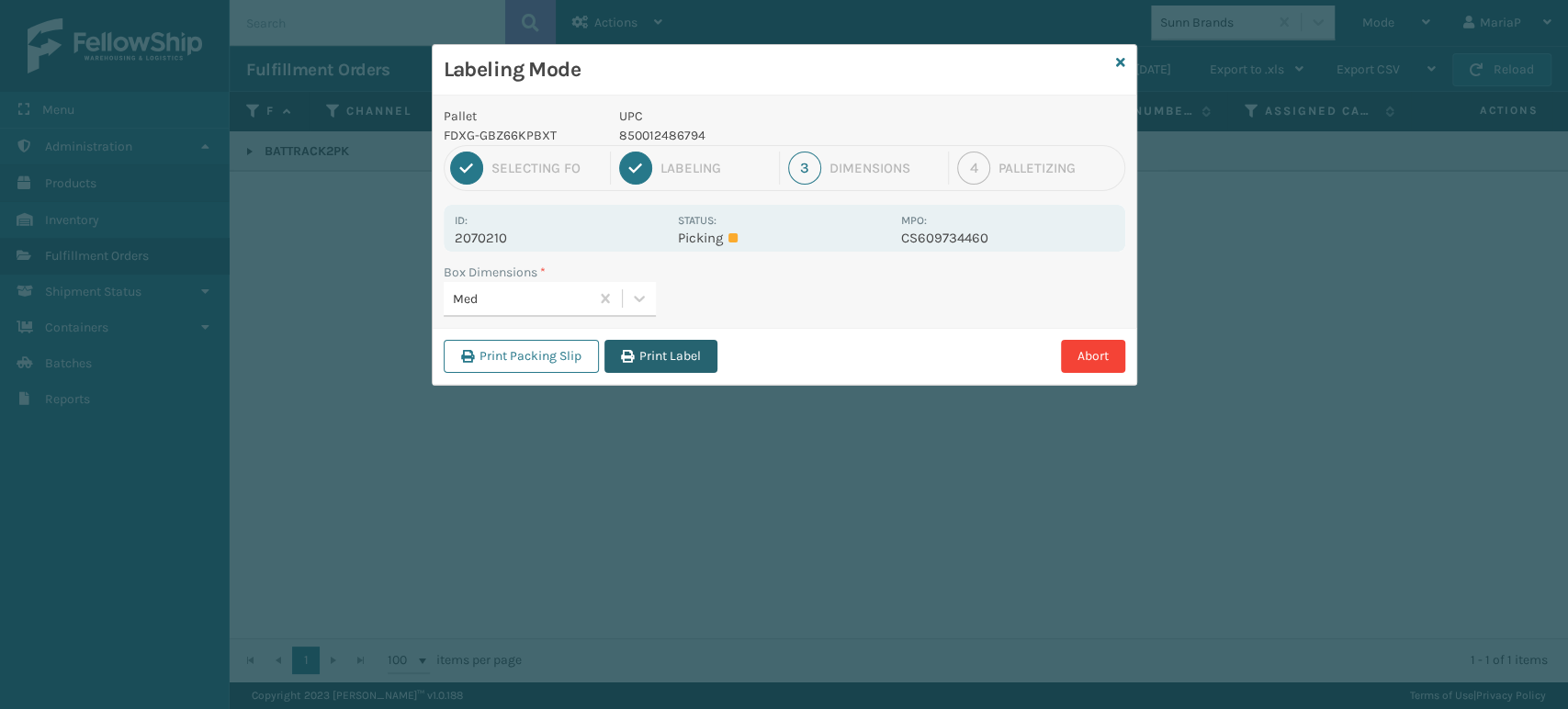
click at [660, 351] on button "Print Label" at bounding box center [661, 356] width 113 height 33
